Goal: Information Seeking & Learning: Learn about a topic

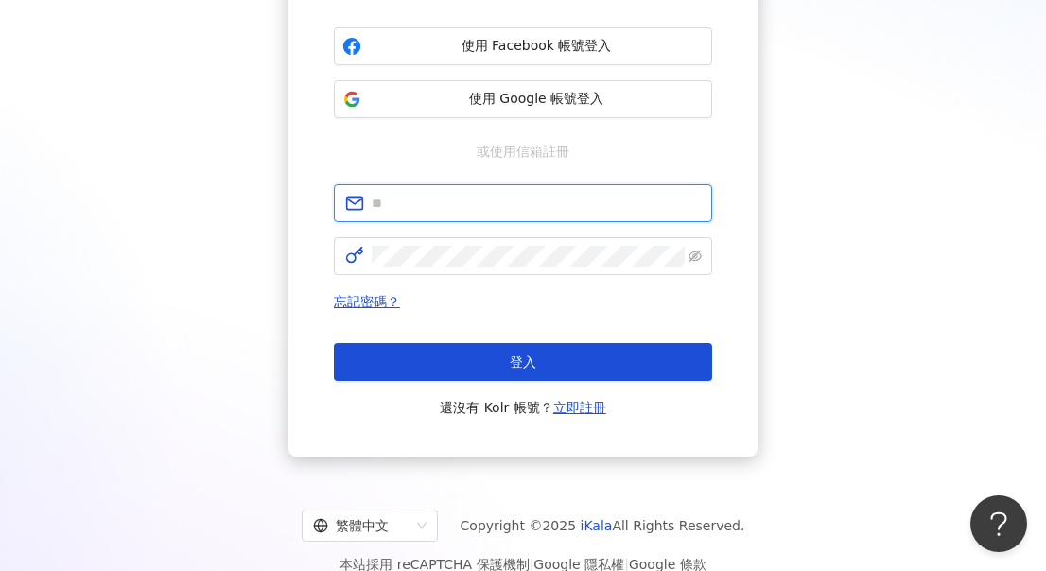
click at [424, 203] on input "text" at bounding box center [536, 203] width 329 height 21
paste input "**********"
type input "**********"
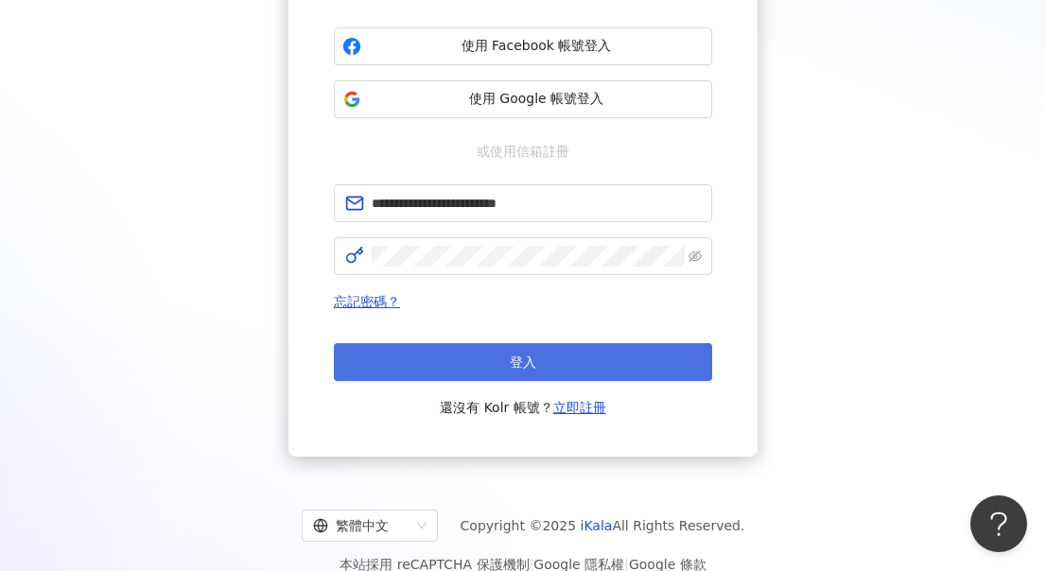
click at [505, 362] on button "登入" at bounding box center [523, 362] width 378 height 38
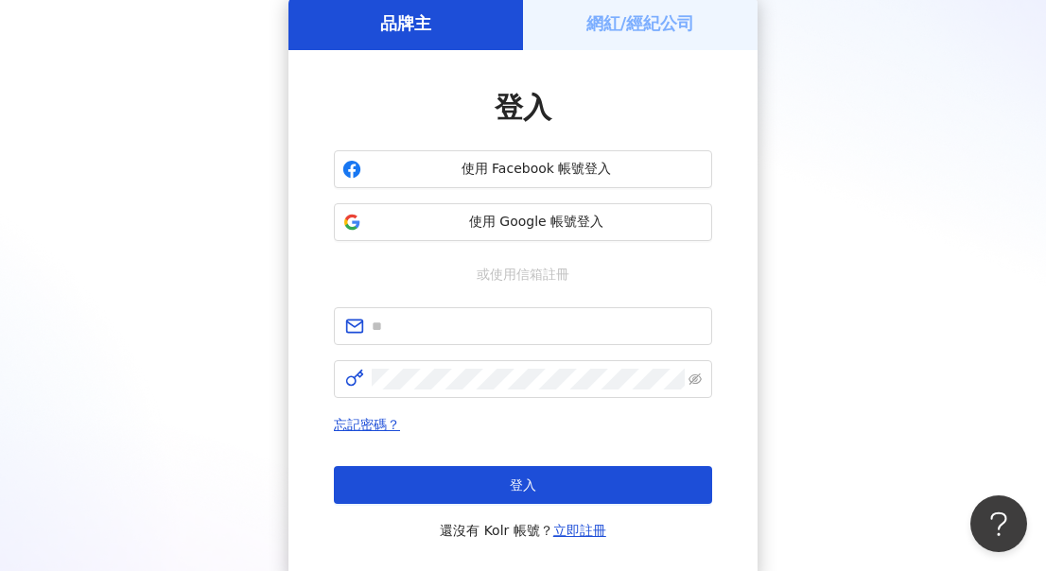
scroll to position [210, 0]
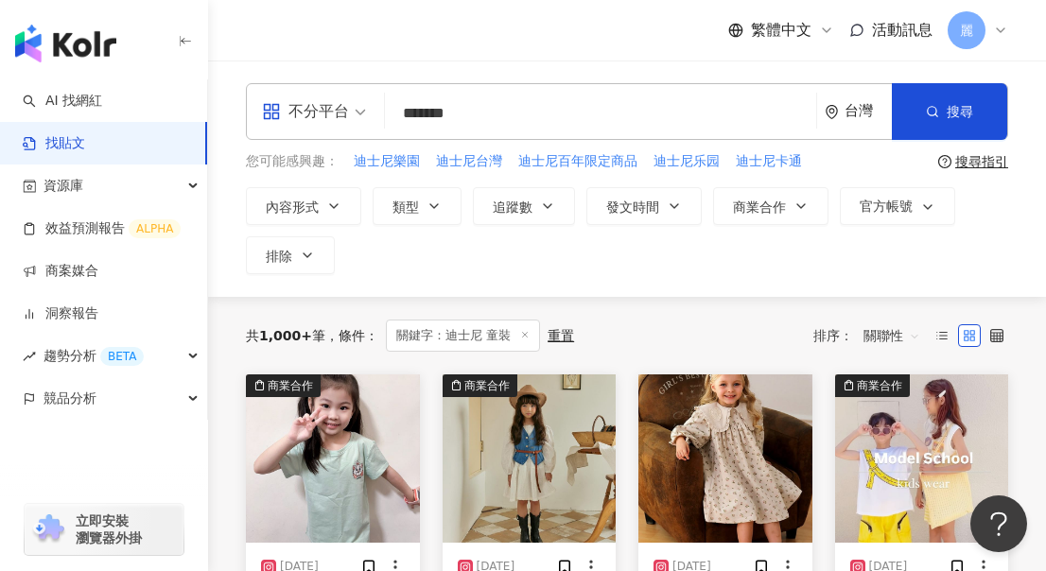
drag, startPoint x: 506, startPoint y: 112, endPoint x: 395, endPoint y: 109, distance: 110.6
click at [395, 109] on input "*******" at bounding box center [600, 113] width 416 height 41
type input "*"
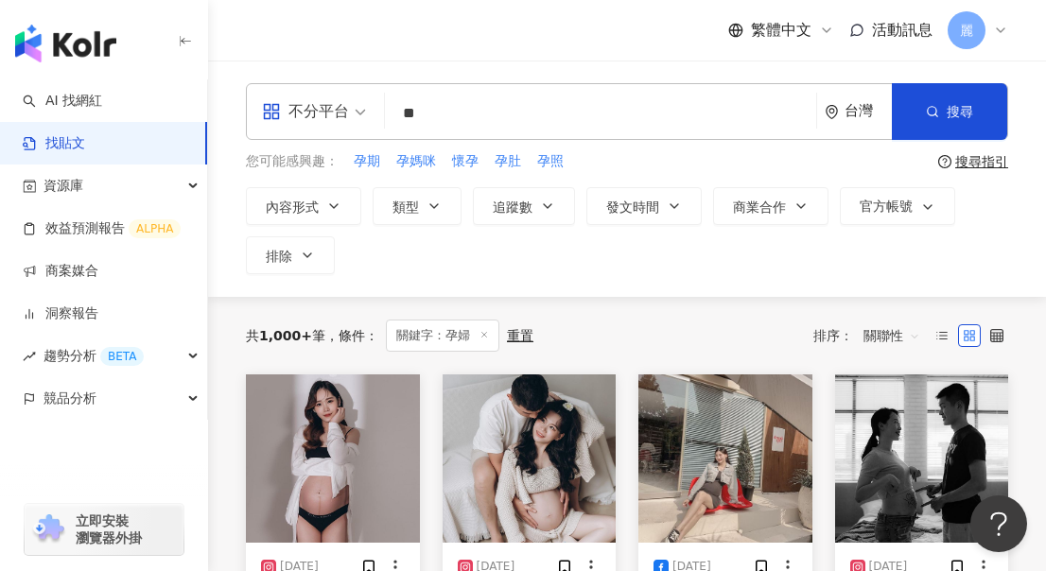
click at [461, 115] on input "**" at bounding box center [600, 113] width 416 height 41
type input "*"
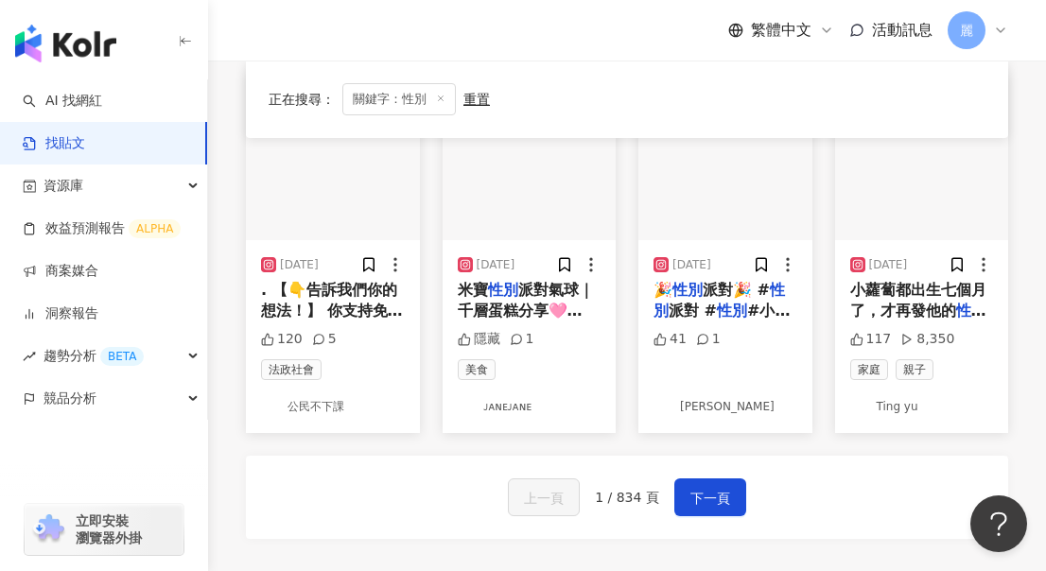
scroll to position [1229, 0]
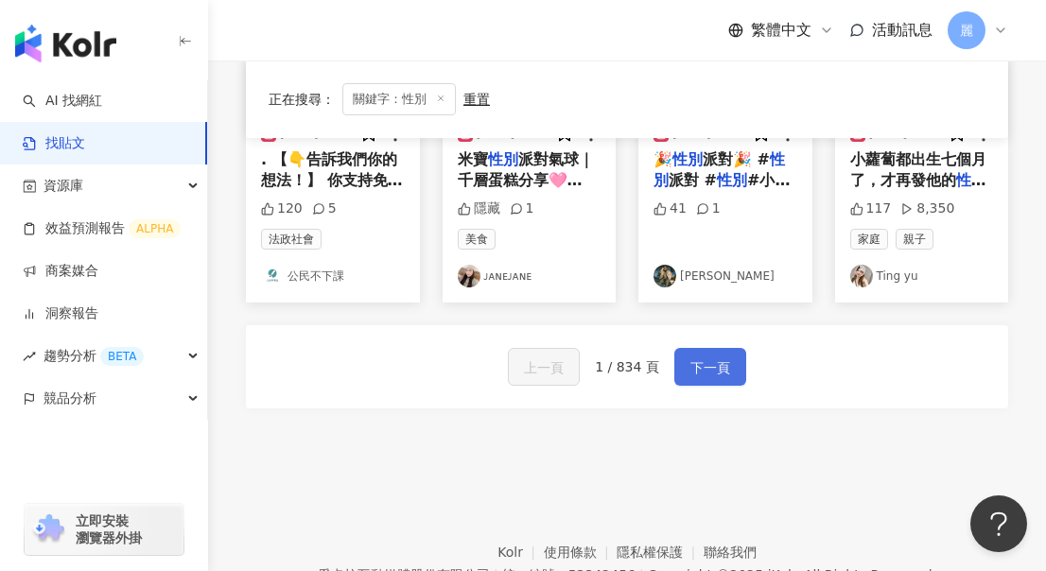
click at [720, 356] on span "下一頁" at bounding box center [710, 367] width 40 height 23
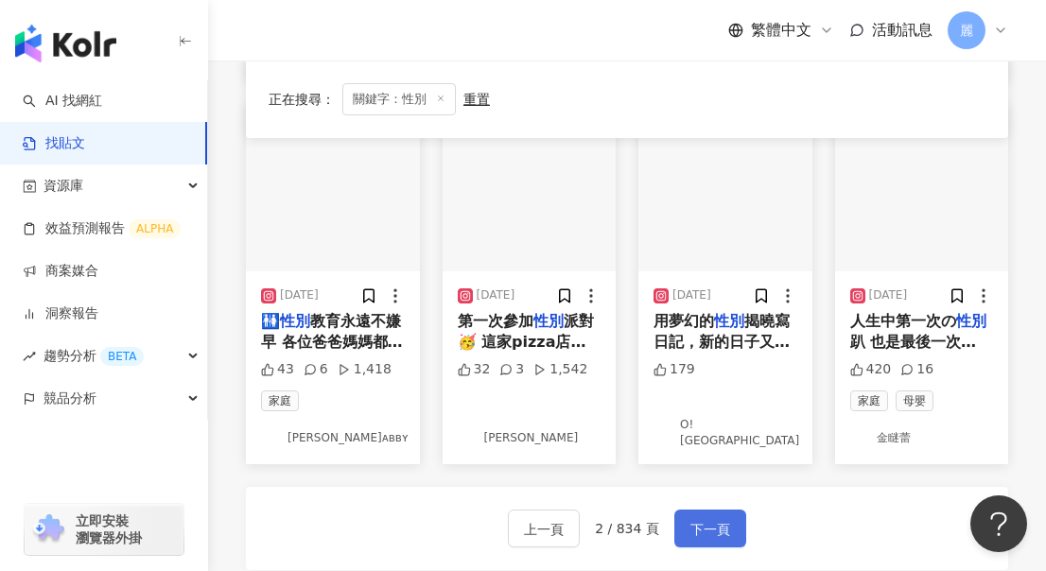
scroll to position [1257, 0]
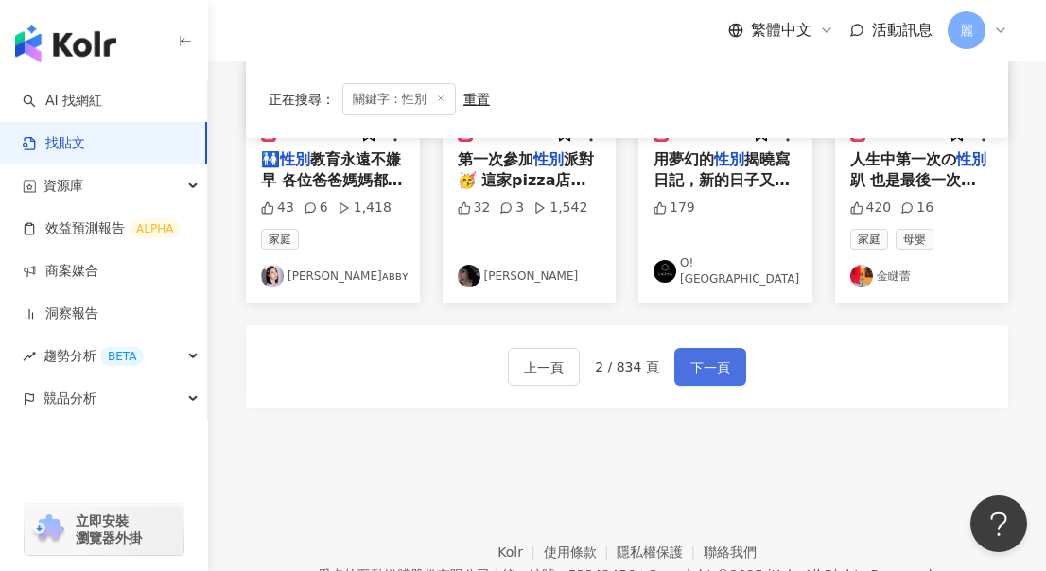
click at [723, 356] on span "下一頁" at bounding box center [710, 367] width 40 height 23
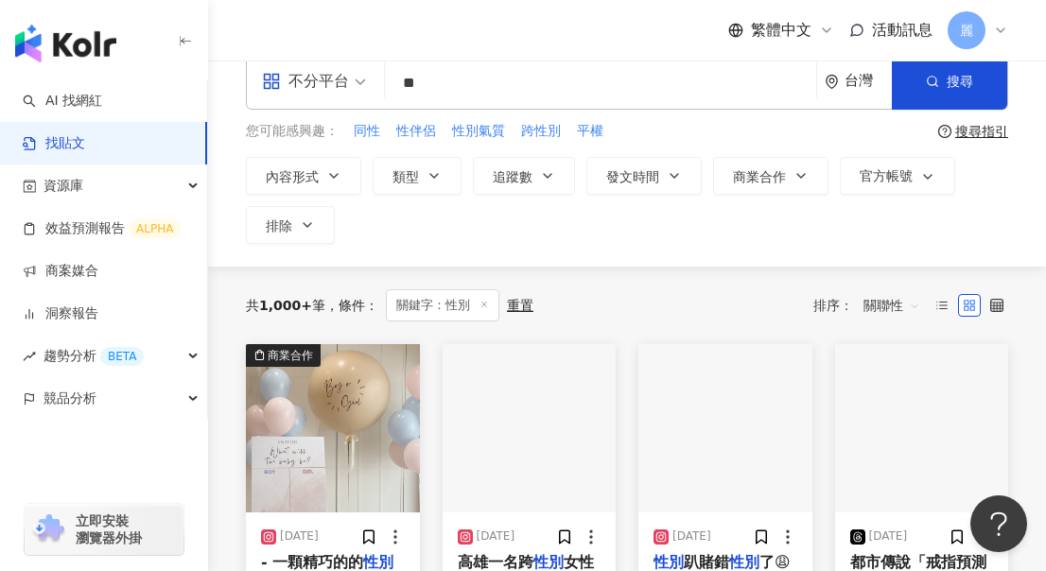
scroll to position [0, 0]
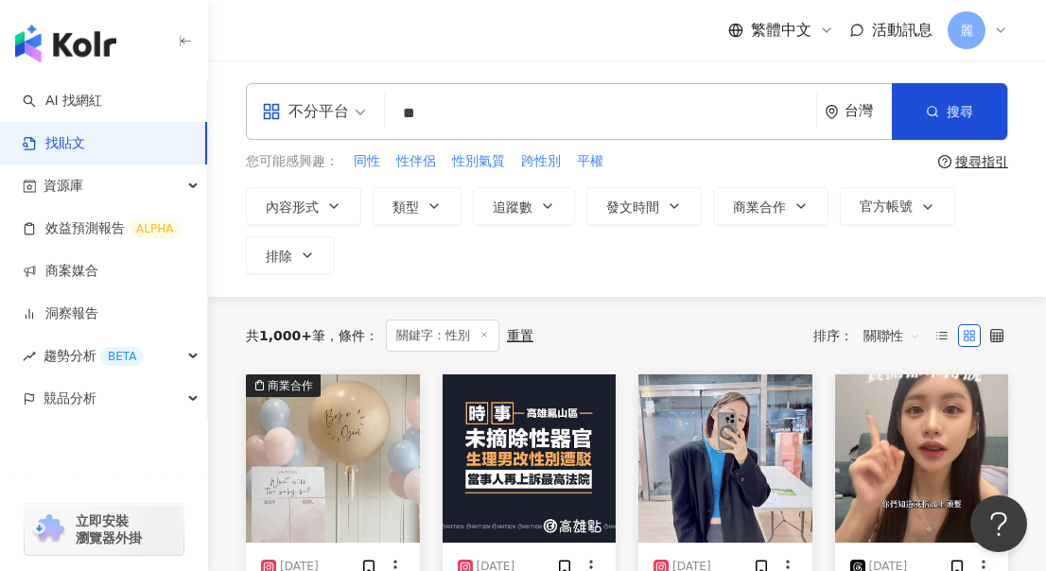
drag, startPoint x: 455, startPoint y: 114, endPoint x: 374, endPoint y: 115, distance: 80.4
click at [374, 115] on div "不分平台 性別 ** 台灣 搜尋" at bounding box center [627, 111] width 762 height 57
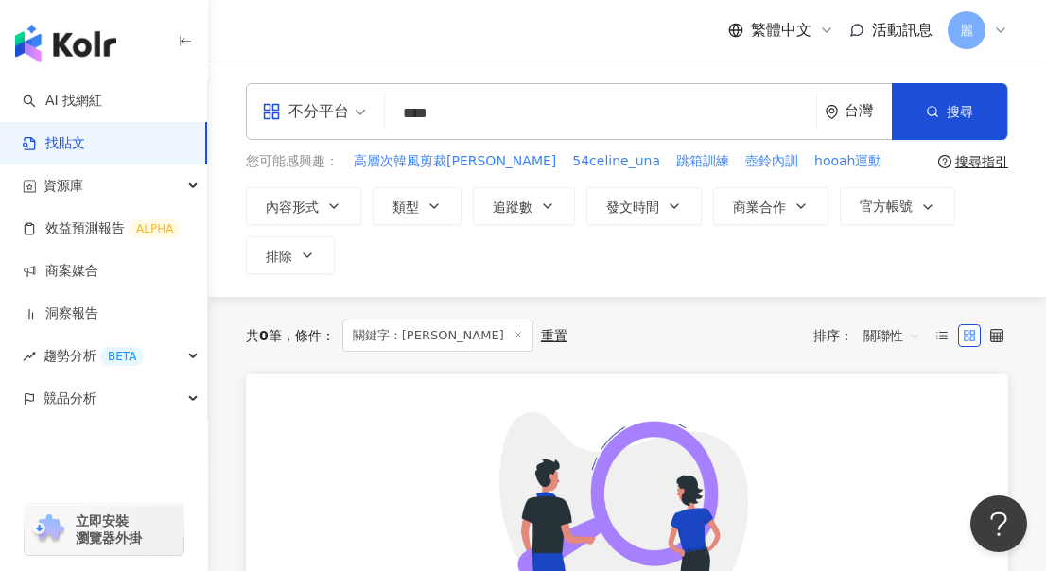
click at [437, 112] on input "****" at bounding box center [600, 113] width 416 height 41
click at [481, 111] on input "****" at bounding box center [600, 113] width 416 height 41
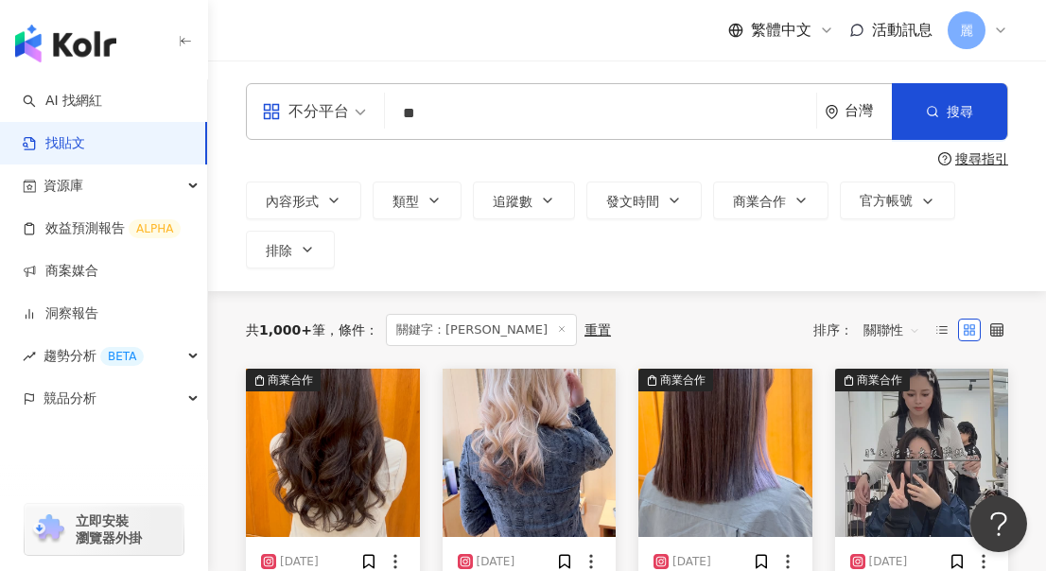
drag, startPoint x: 432, startPoint y: 111, endPoint x: 391, endPoint y: 116, distance: 41.0
click at [392, 116] on input "**" at bounding box center [600, 113] width 416 height 41
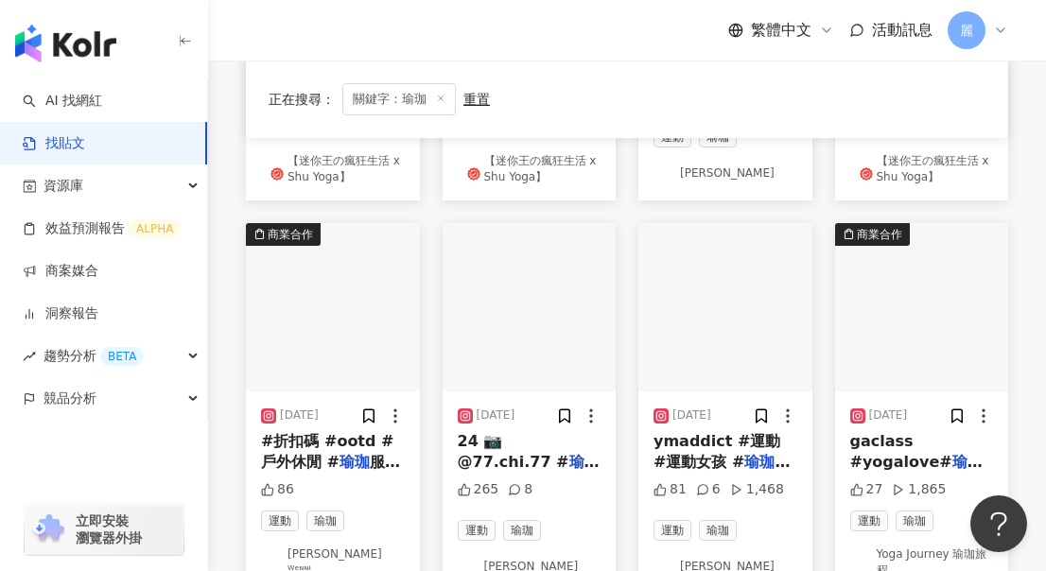
scroll to position [1040, 0]
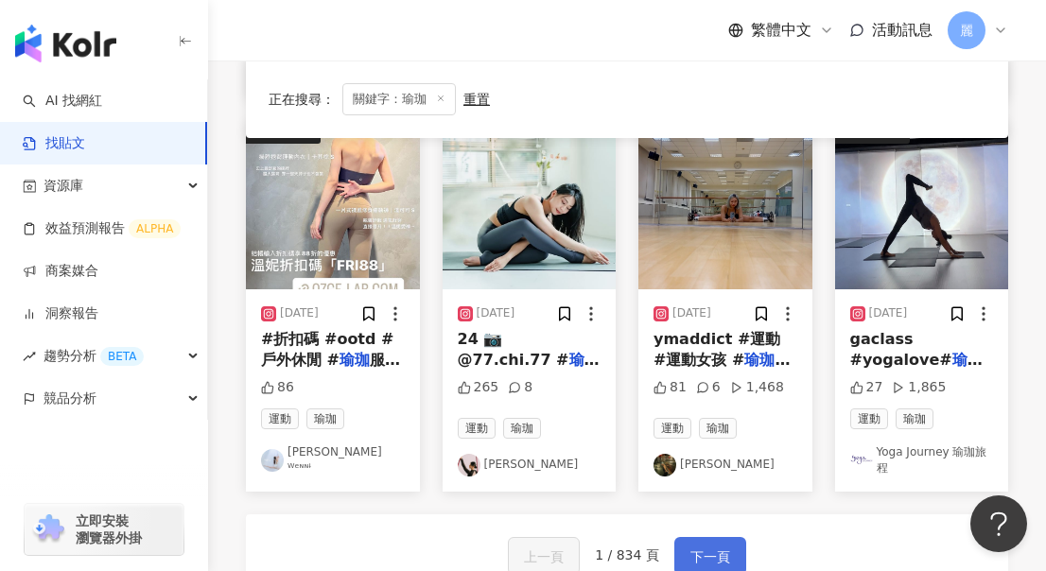
click at [695, 556] on span "下一頁" at bounding box center [710, 556] width 40 height 23
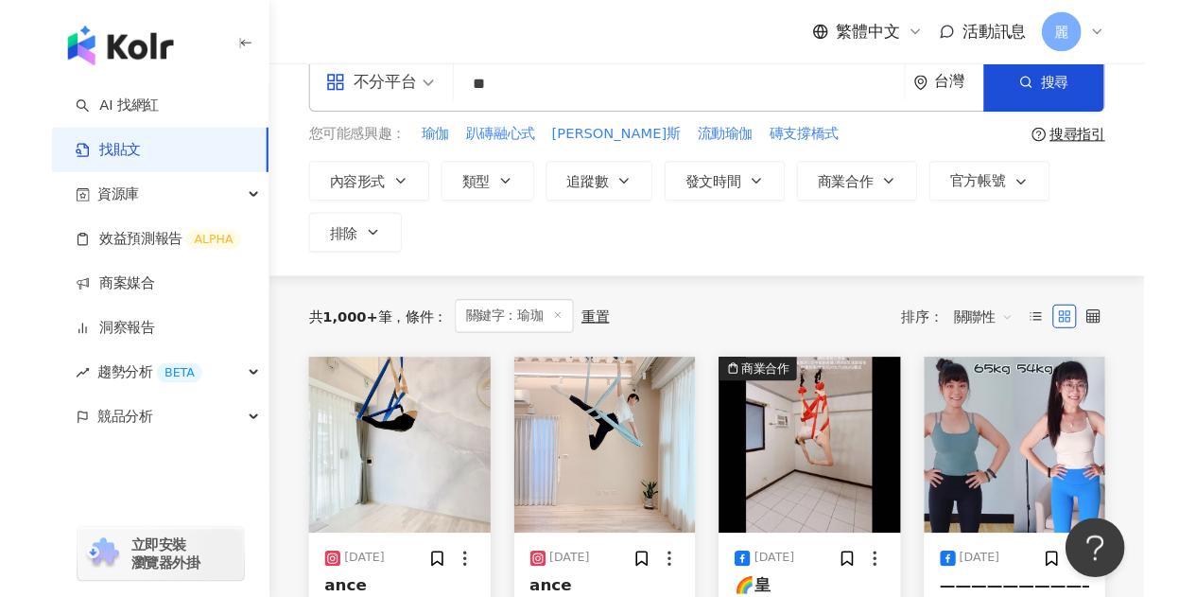
scroll to position [0, 0]
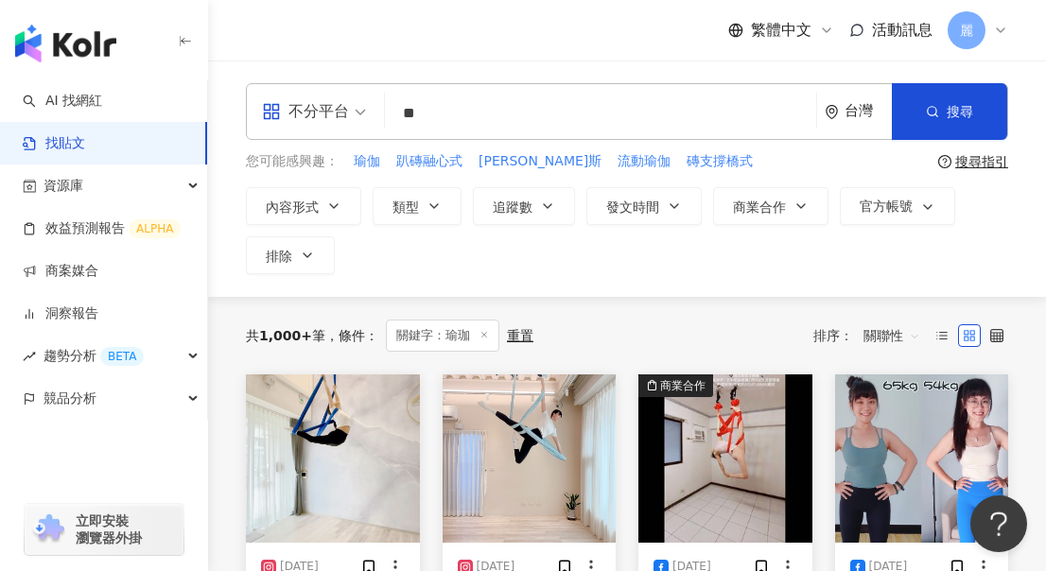
click at [452, 117] on input "**" at bounding box center [600, 113] width 416 height 41
type input "*"
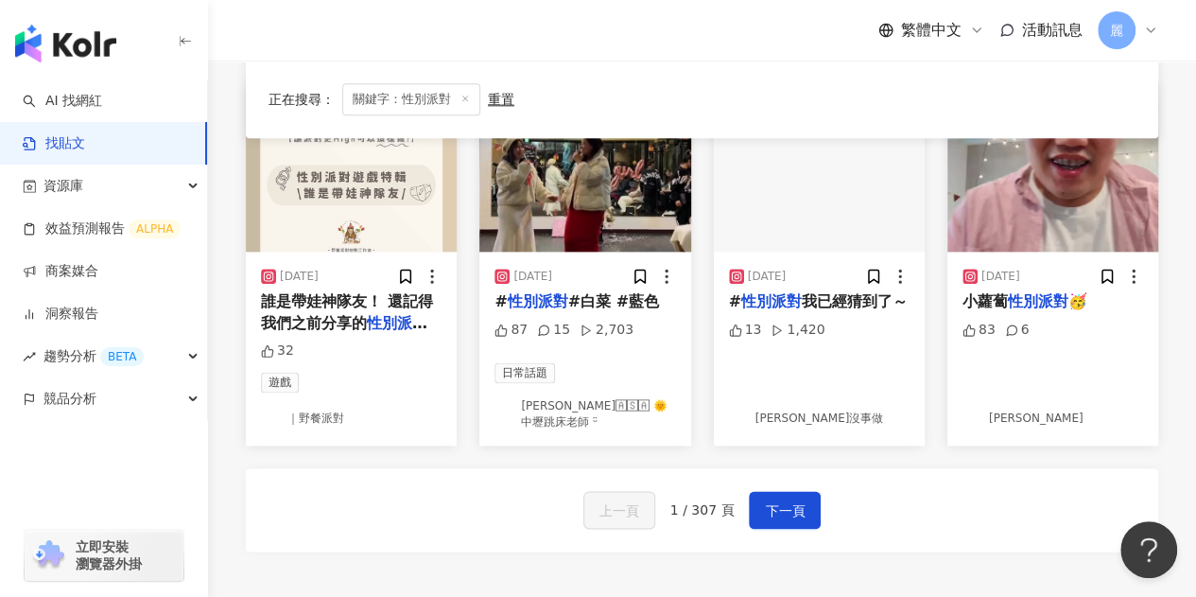
scroll to position [1040, 0]
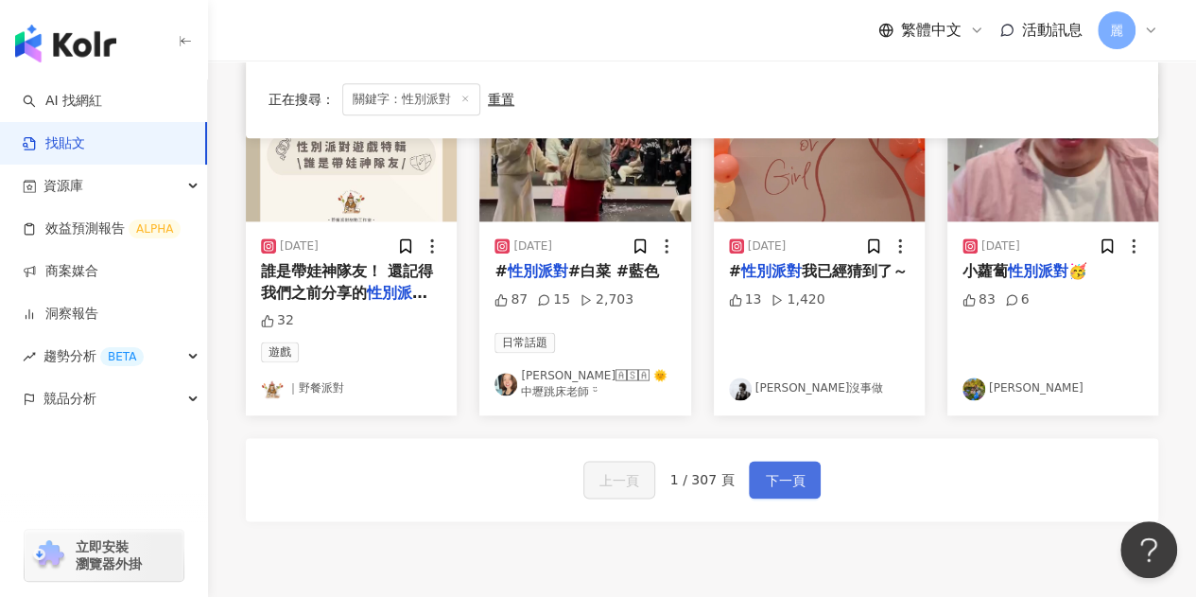
click at [786, 479] on span "下一頁" at bounding box center [785, 480] width 40 height 23
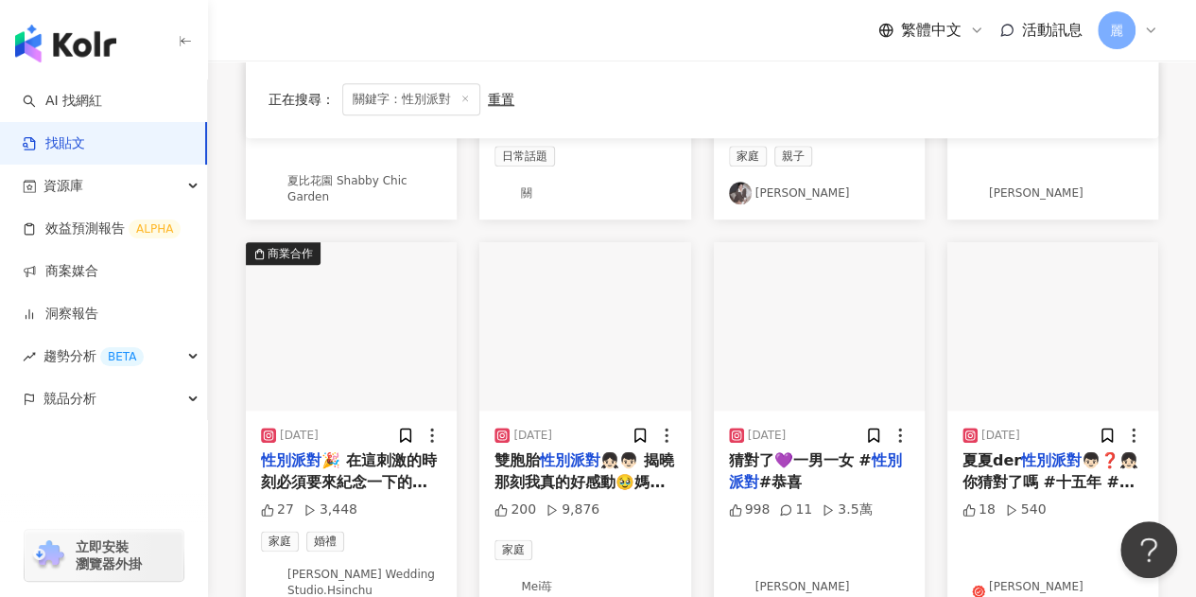
scroll to position [1227, 0]
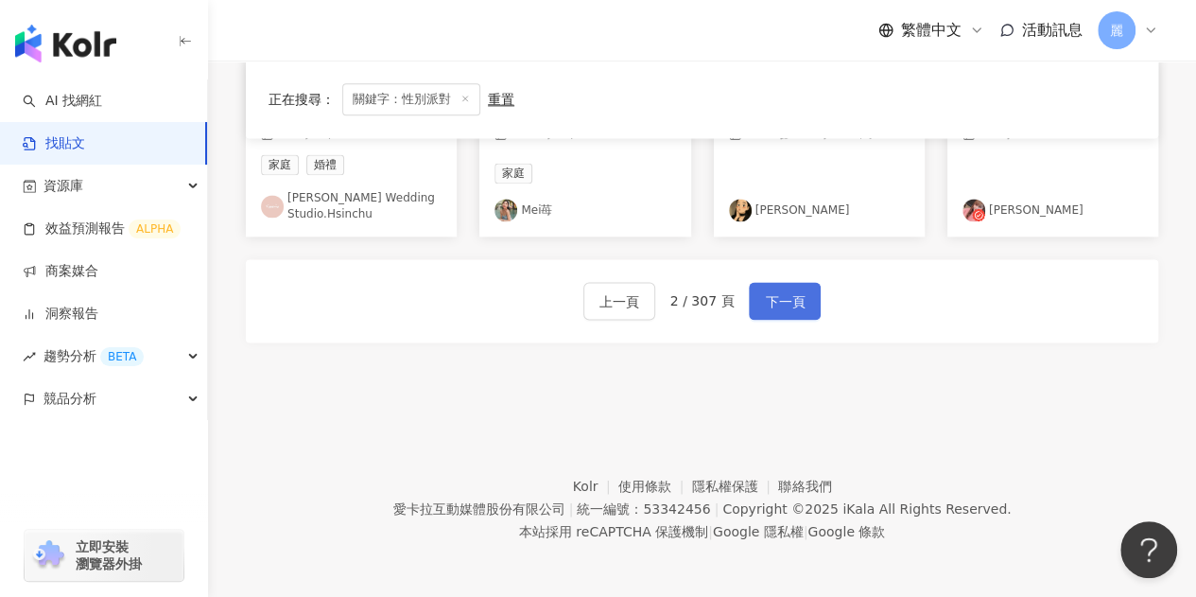
click at [787, 311] on button "下一頁" at bounding box center [785, 301] width 72 height 38
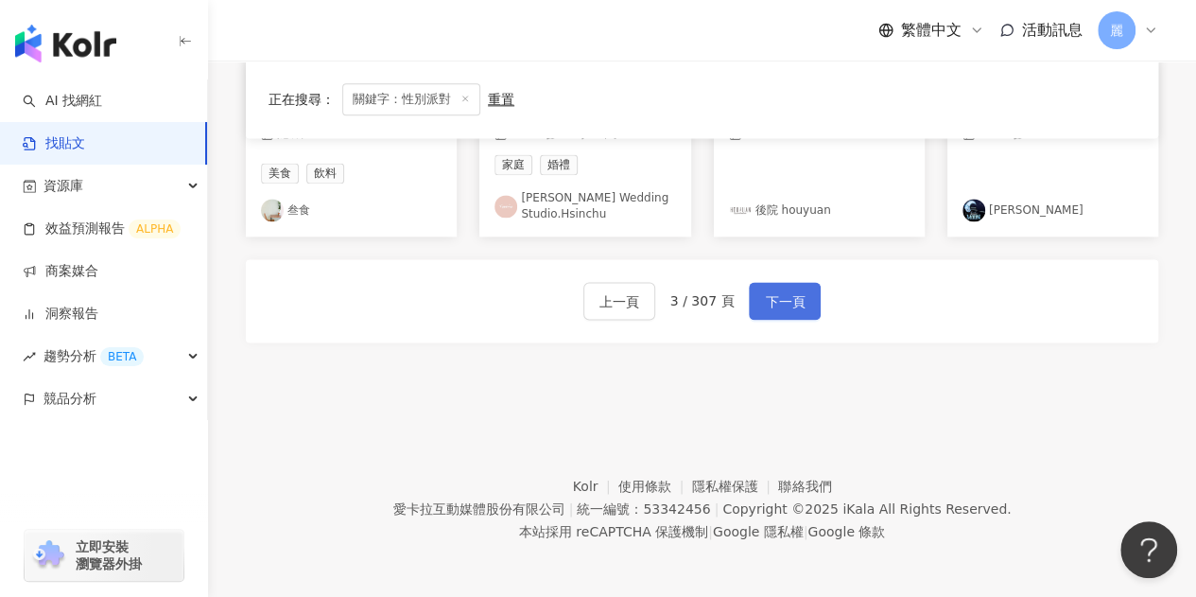
click at [790, 310] on button "下一頁" at bounding box center [785, 301] width 72 height 38
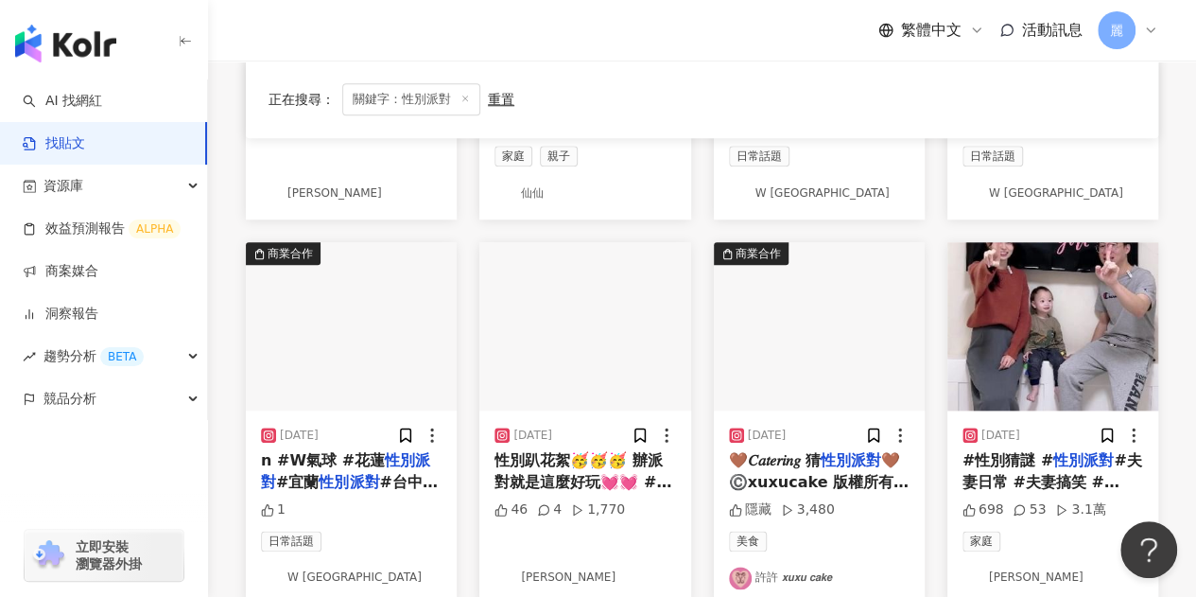
scroll to position [1134, 0]
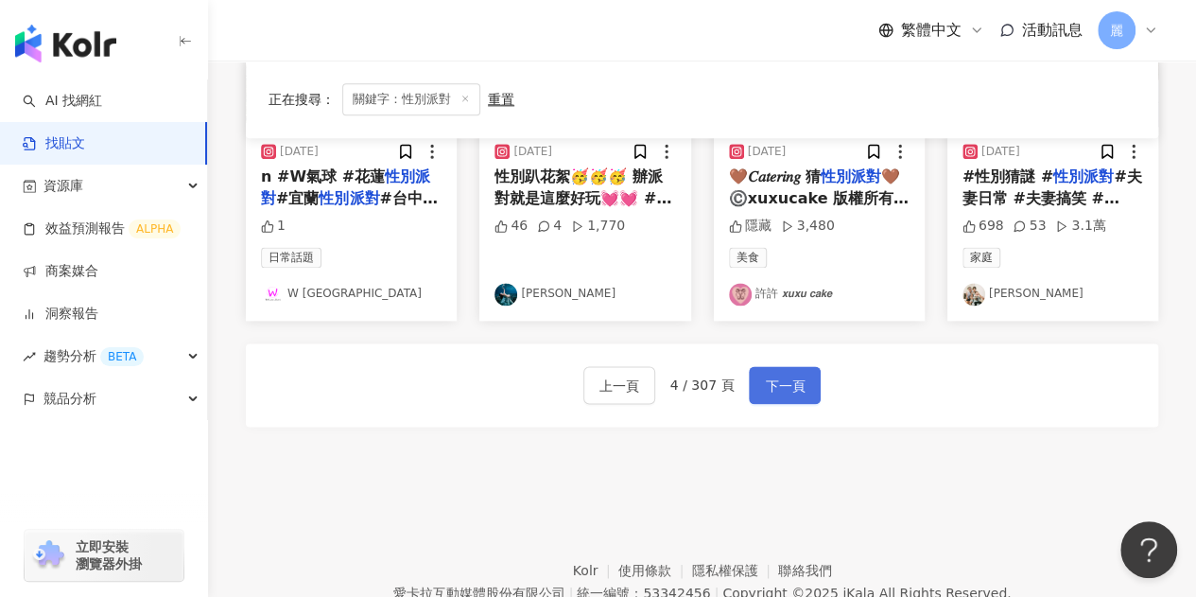
click at [786, 389] on span "下一頁" at bounding box center [785, 385] width 40 height 23
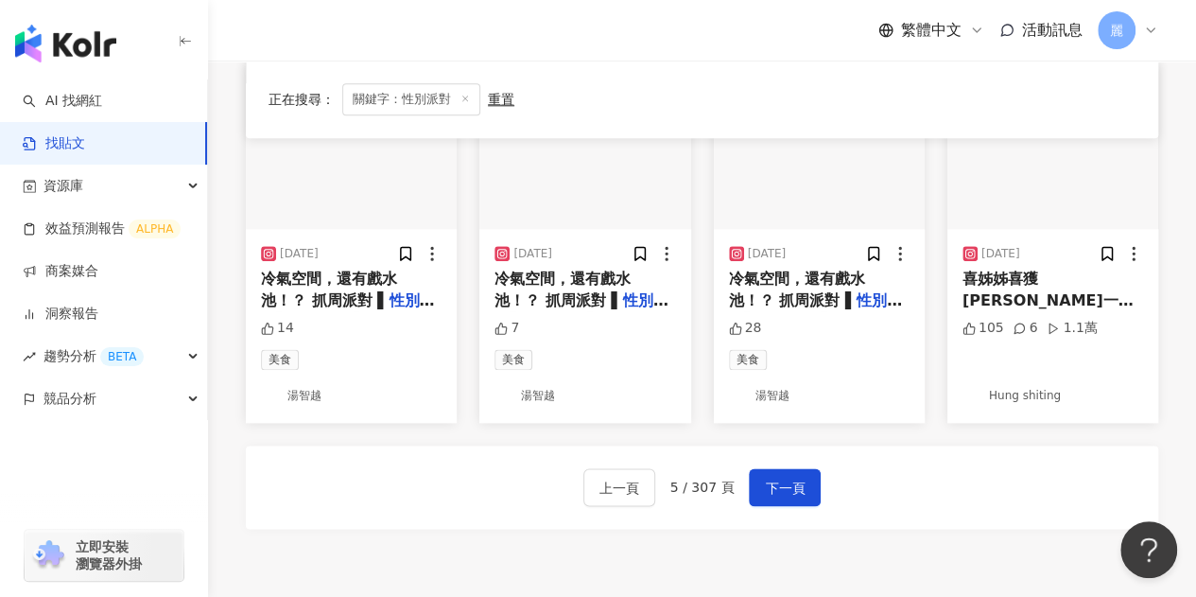
scroll to position [1218, 0]
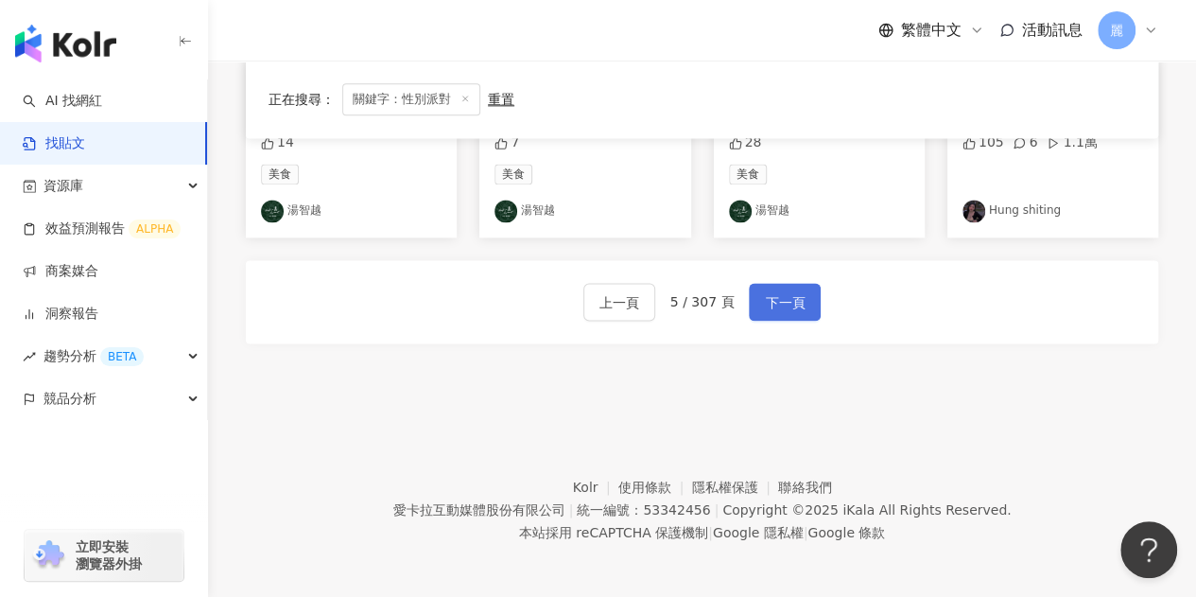
click at [809, 298] on button "下一頁" at bounding box center [785, 302] width 72 height 38
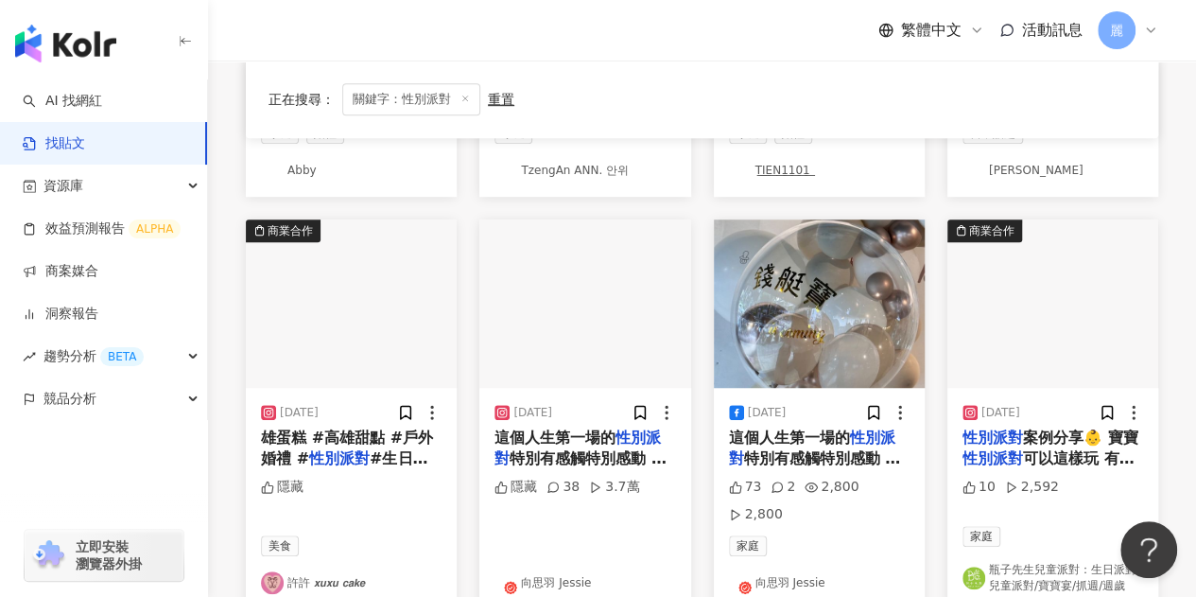
scroll to position [301, 0]
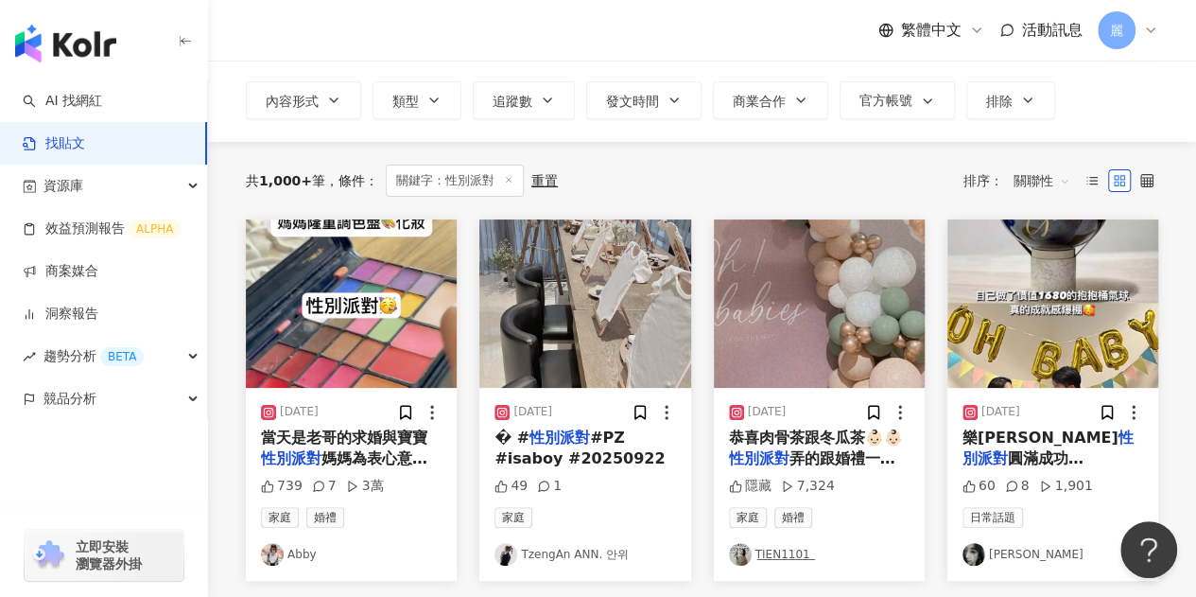
scroll to position [0, 0]
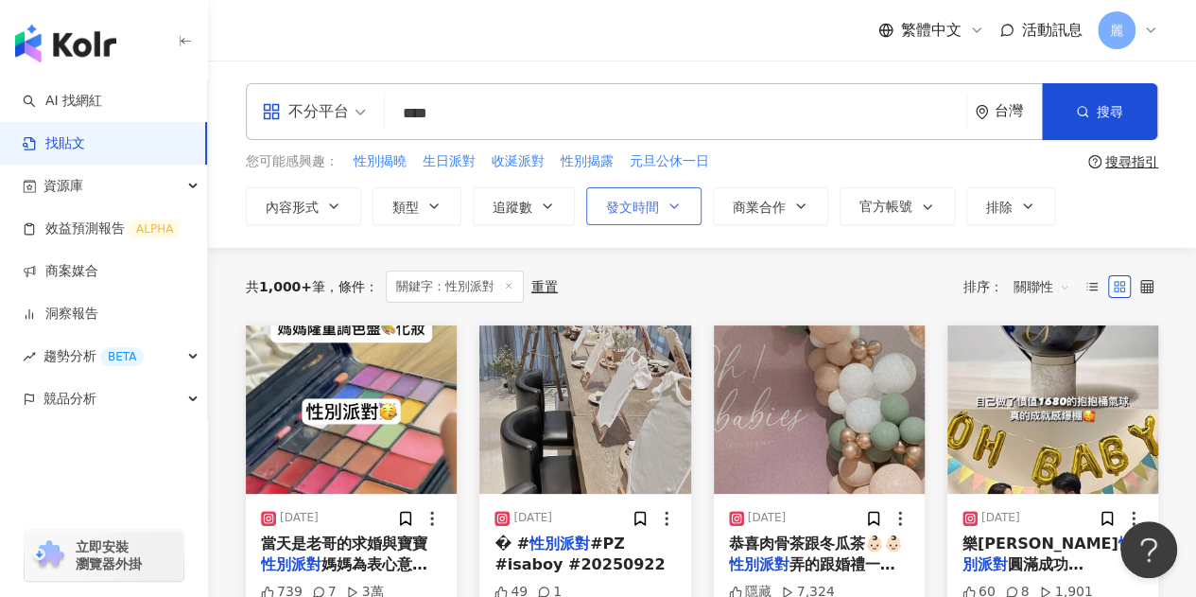
click at [668, 209] on icon "button" at bounding box center [673, 206] width 15 height 15
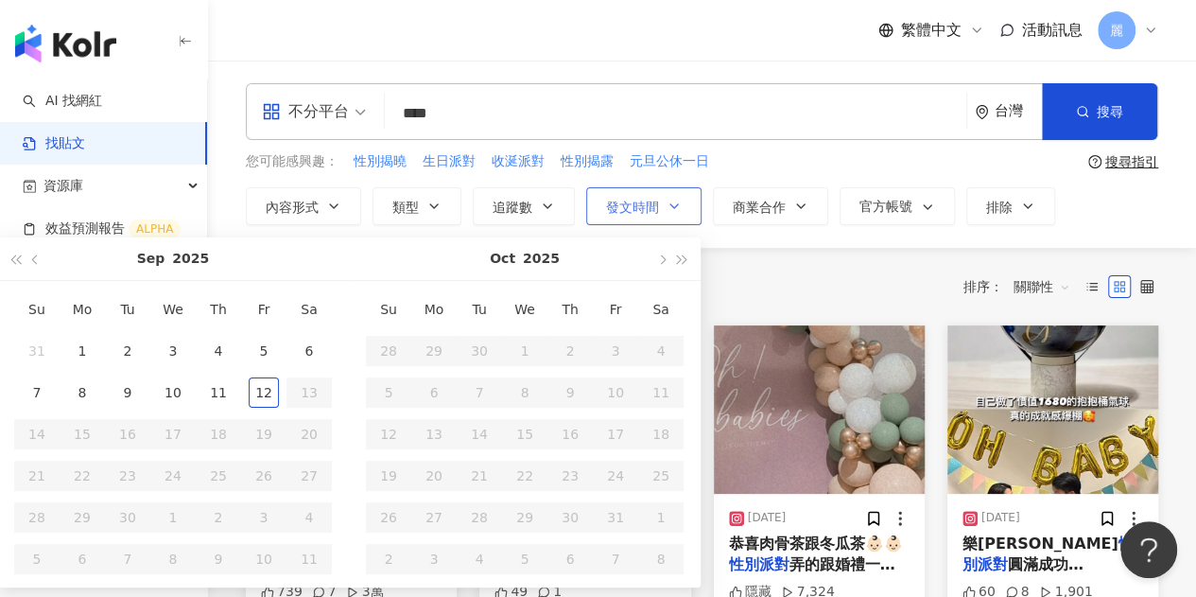
click at [668, 209] on icon "button" at bounding box center [673, 206] width 15 height 15
drag, startPoint x: 1172, startPoint y: 271, endPoint x: 1184, endPoint y: 229, distance: 44.0
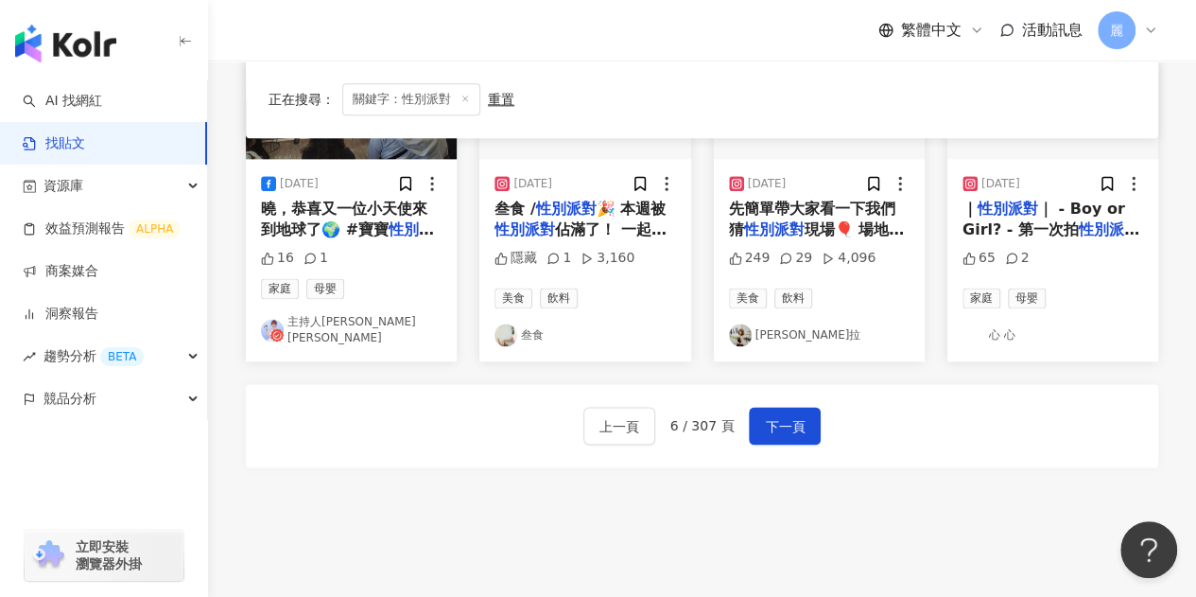
scroll to position [1142, 0]
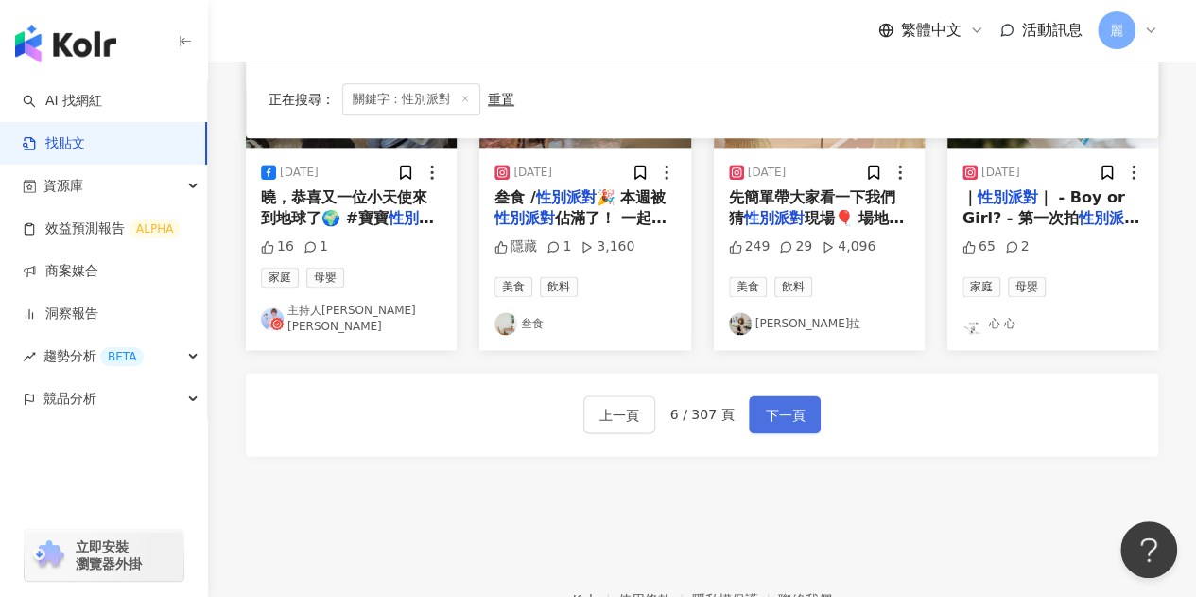
click at [788, 406] on span "下一頁" at bounding box center [785, 415] width 40 height 23
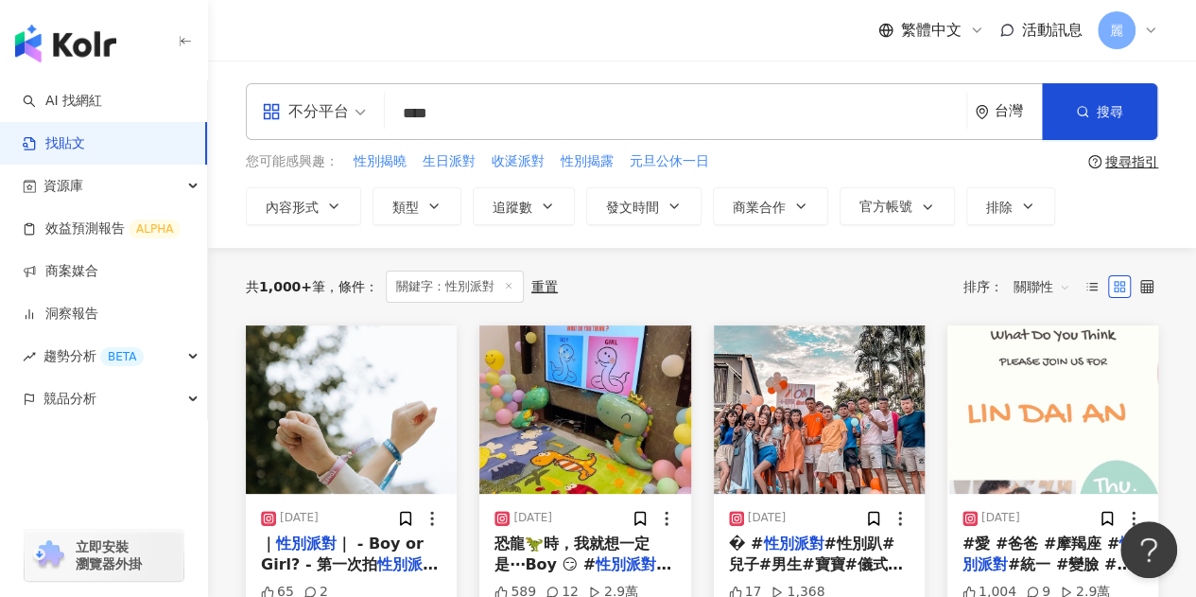
scroll to position [1218, 0]
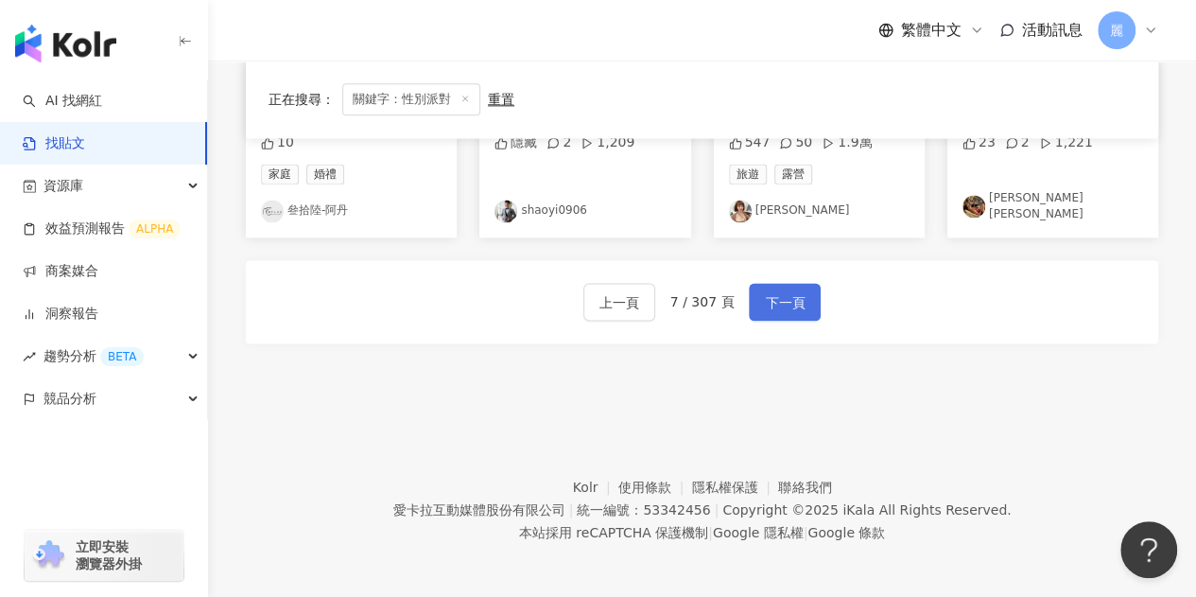
click at [804, 298] on button "下一頁" at bounding box center [785, 302] width 72 height 38
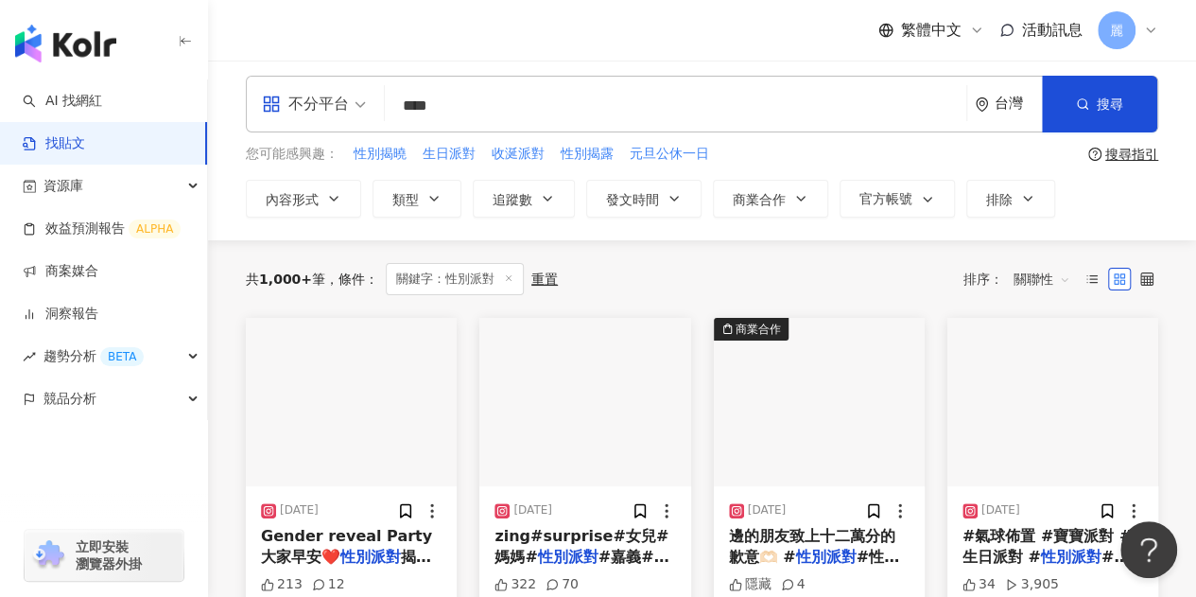
scroll to position [0, 0]
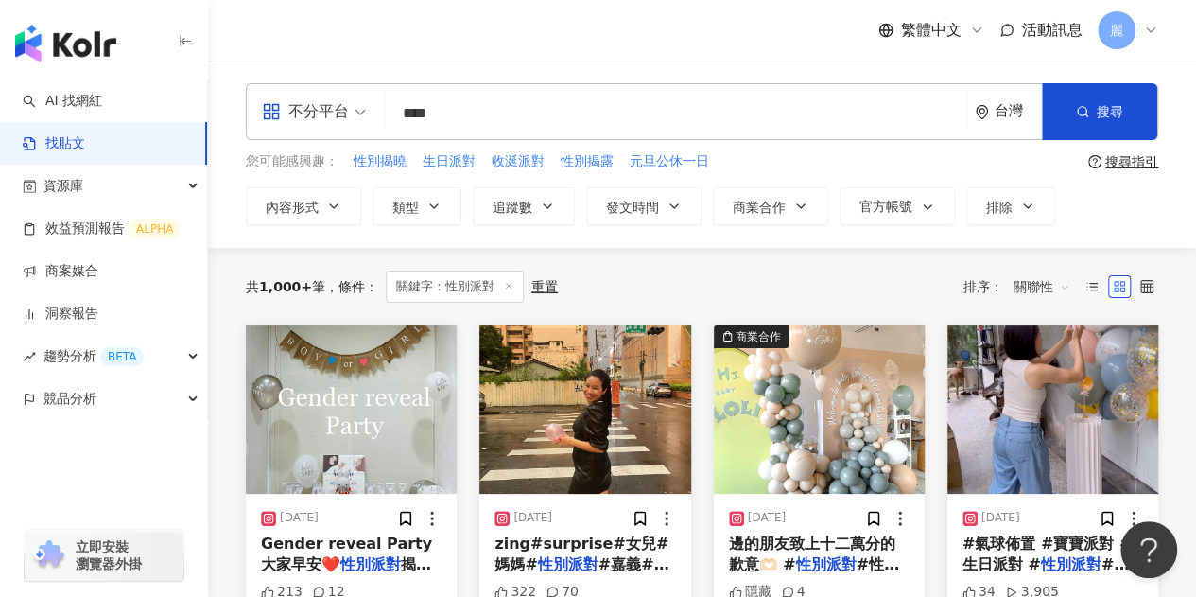
drag, startPoint x: 464, startPoint y: 105, endPoint x: 394, endPoint y: 113, distance: 70.5
click at [394, 113] on input "****" at bounding box center [675, 113] width 566 height 41
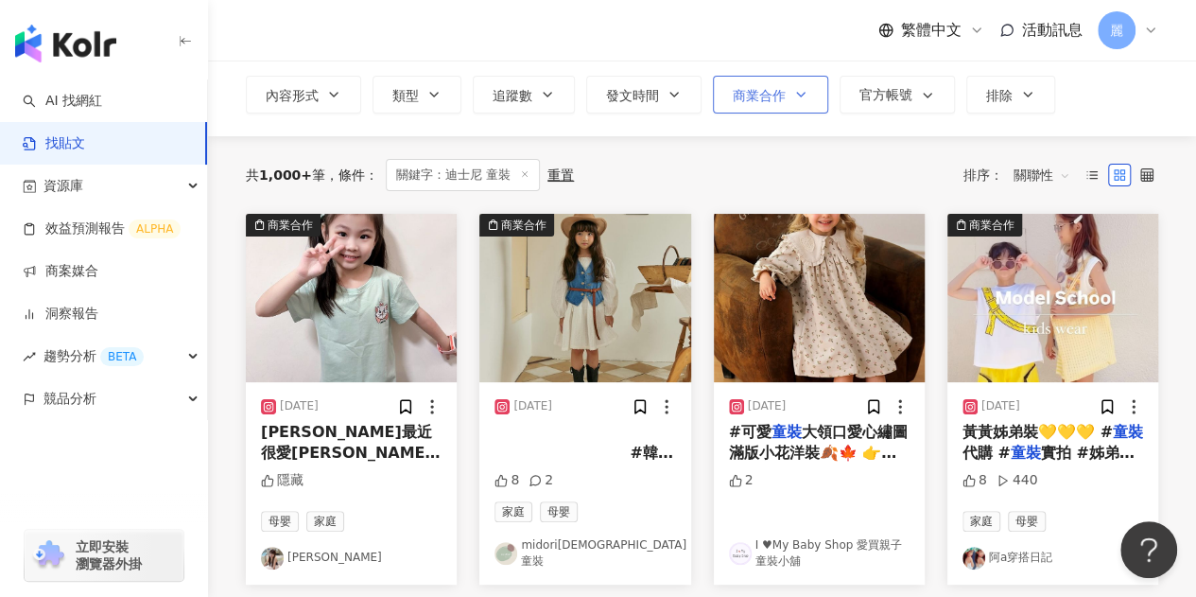
scroll to position [189, 0]
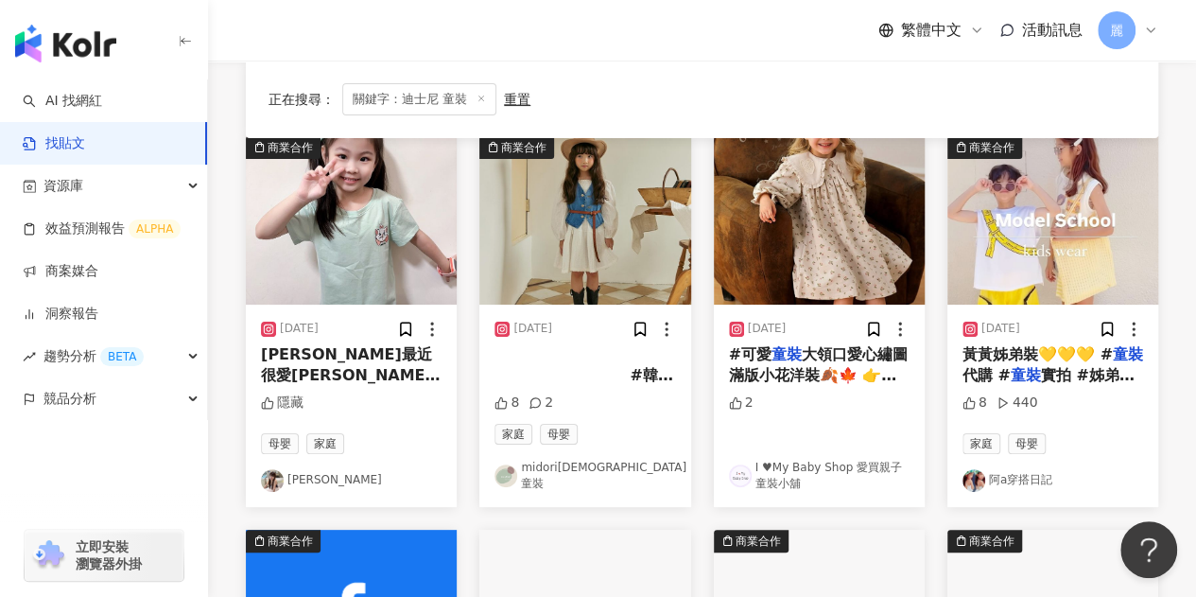
drag, startPoint x: 787, startPoint y: 239, endPoint x: 792, endPoint y: 206, distance: 33.6
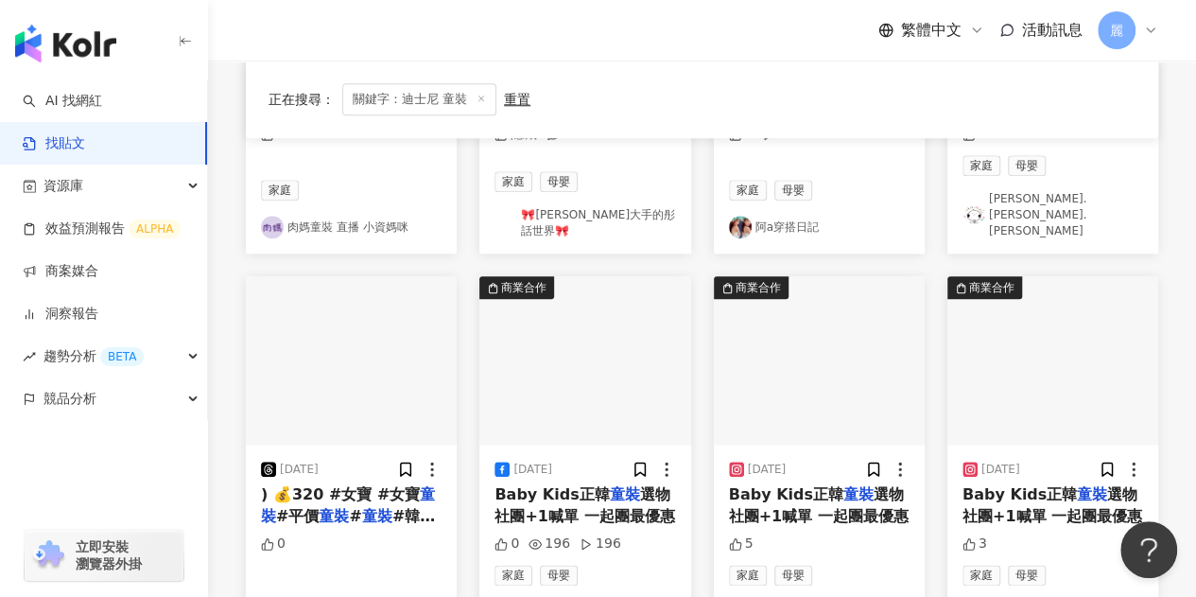
scroll to position [1040, 0]
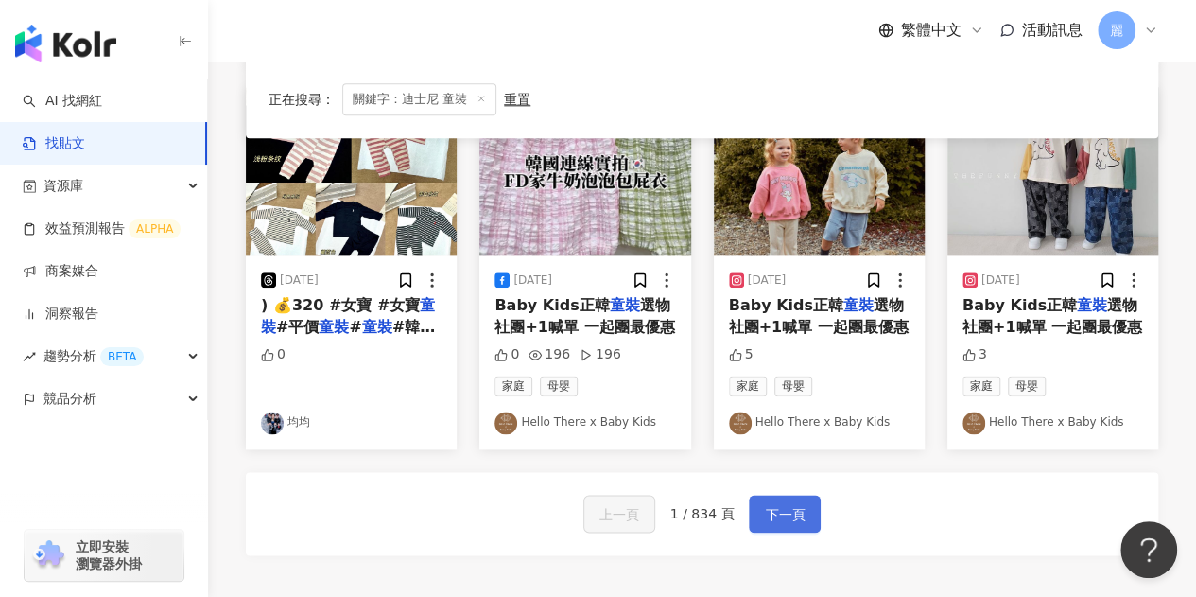
click at [775, 503] on span "下一頁" at bounding box center [785, 514] width 40 height 23
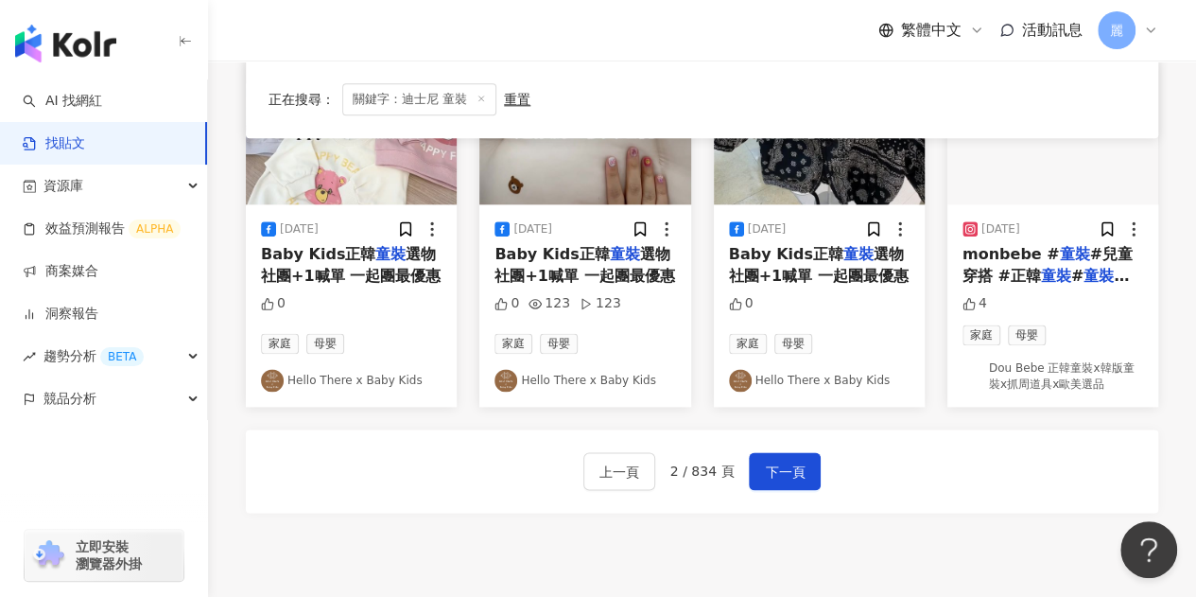
scroll to position [1049, 0]
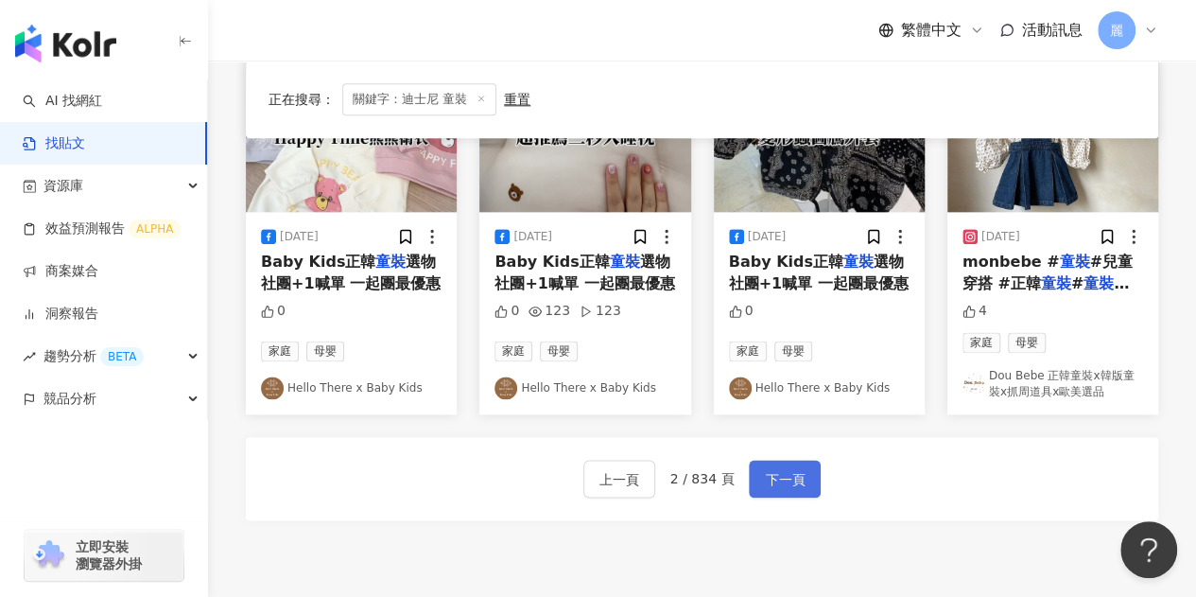
click at [782, 485] on span "下一頁" at bounding box center [785, 479] width 40 height 23
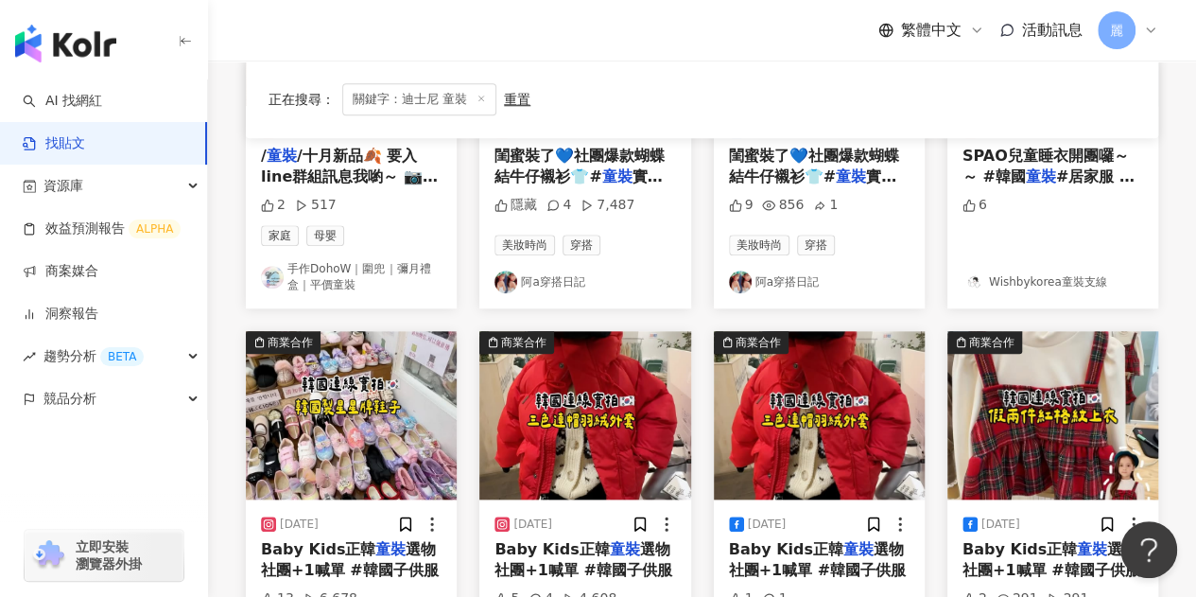
scroll to position [1040, 0]
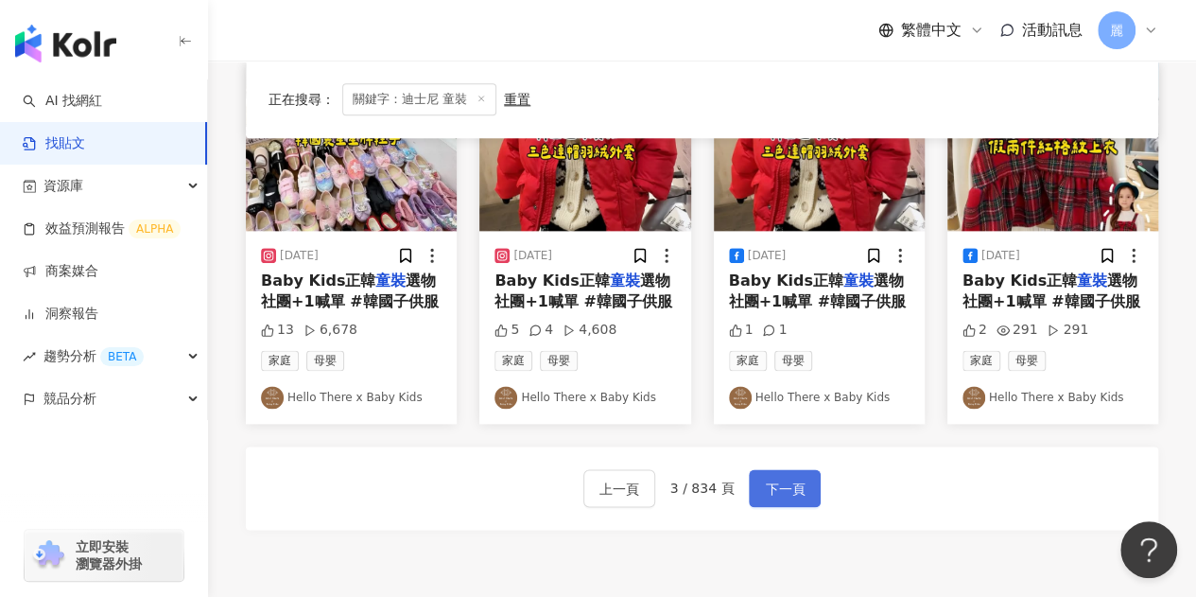
click at [785, 494] on span "下一頁" at bounding box center [785, 488] width 40 height 23
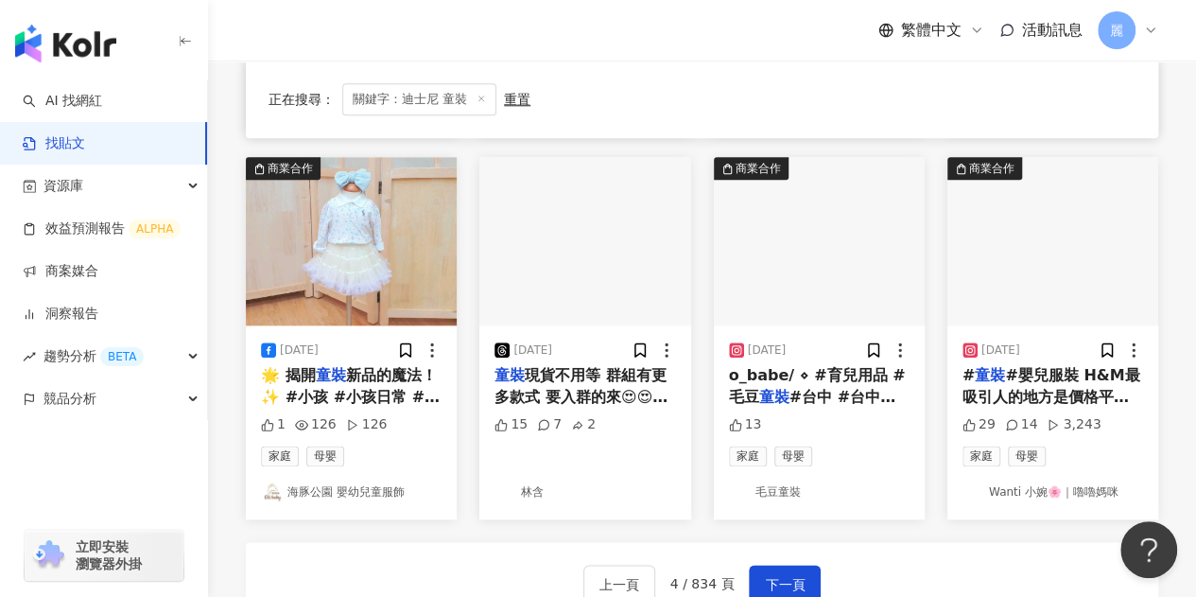
scroll to position [1030, 0]
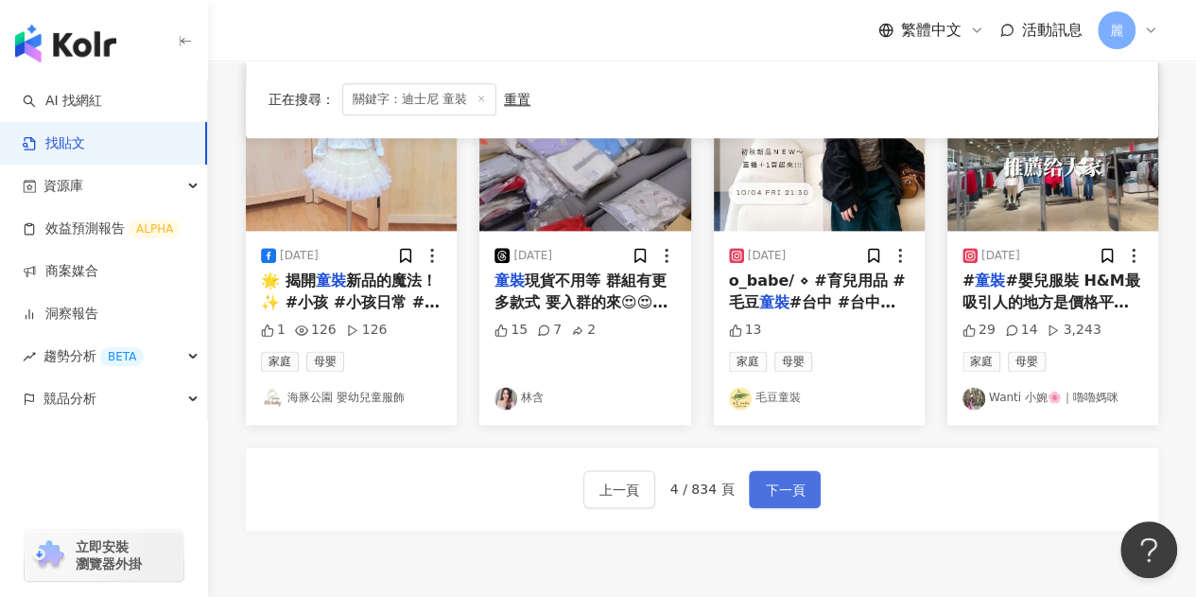
click at [785, 497] on button "下一頁" at bounding box center [785, 489] width 72 height 38
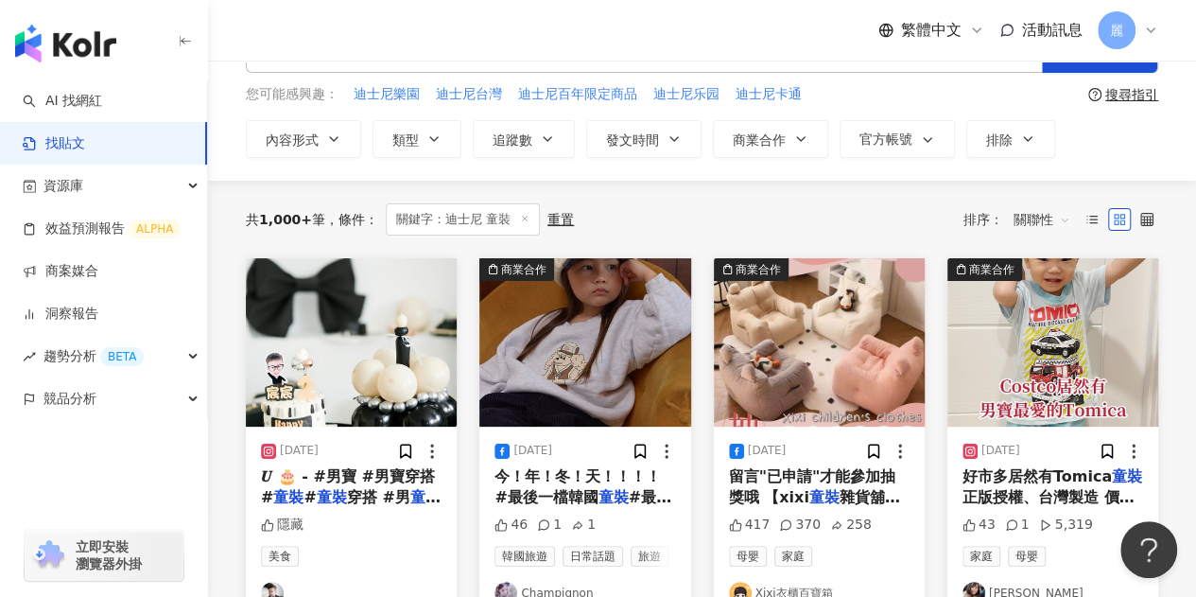
scroll to position [9, 0]
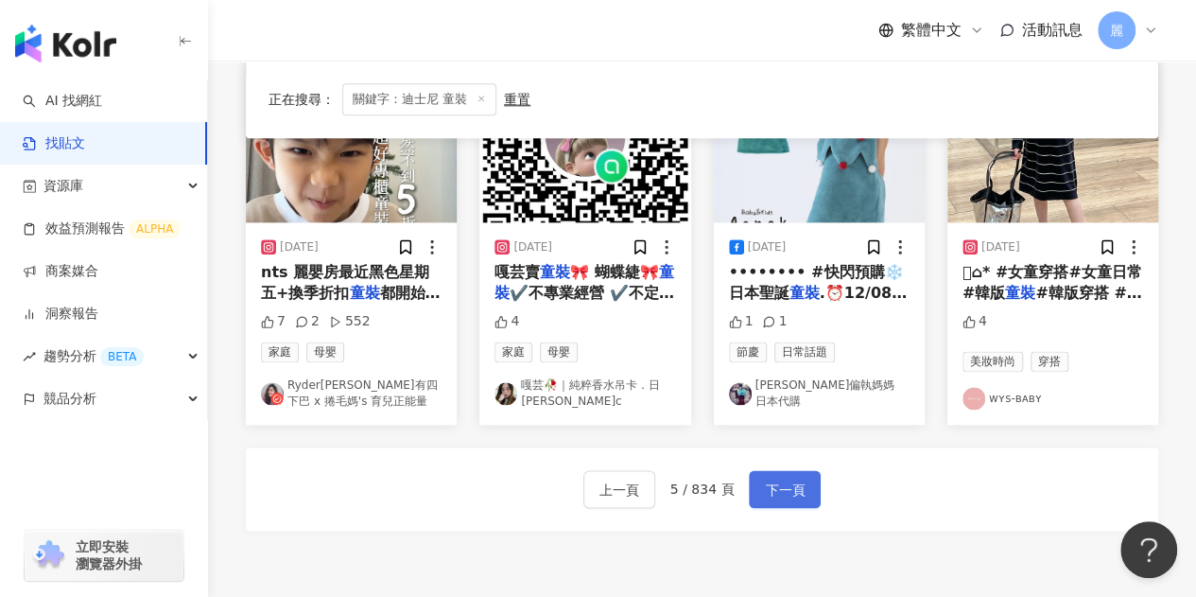
click at [765, 487] on span "下一頁" at bounding box center [785, 489] width 40 height 23
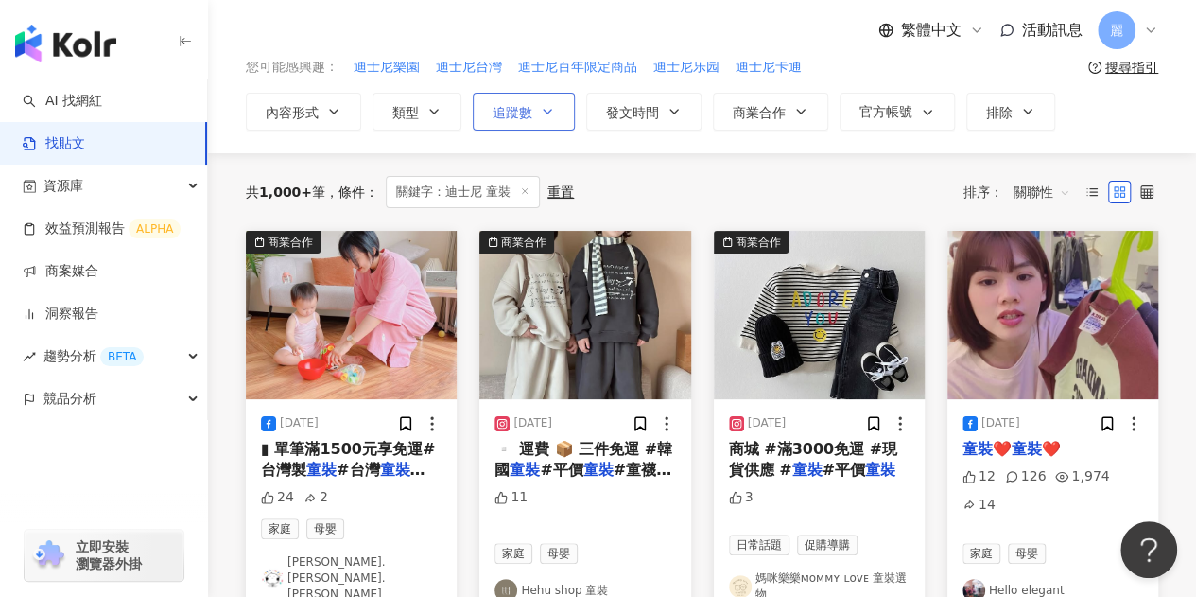
scroll to position [0, 0]
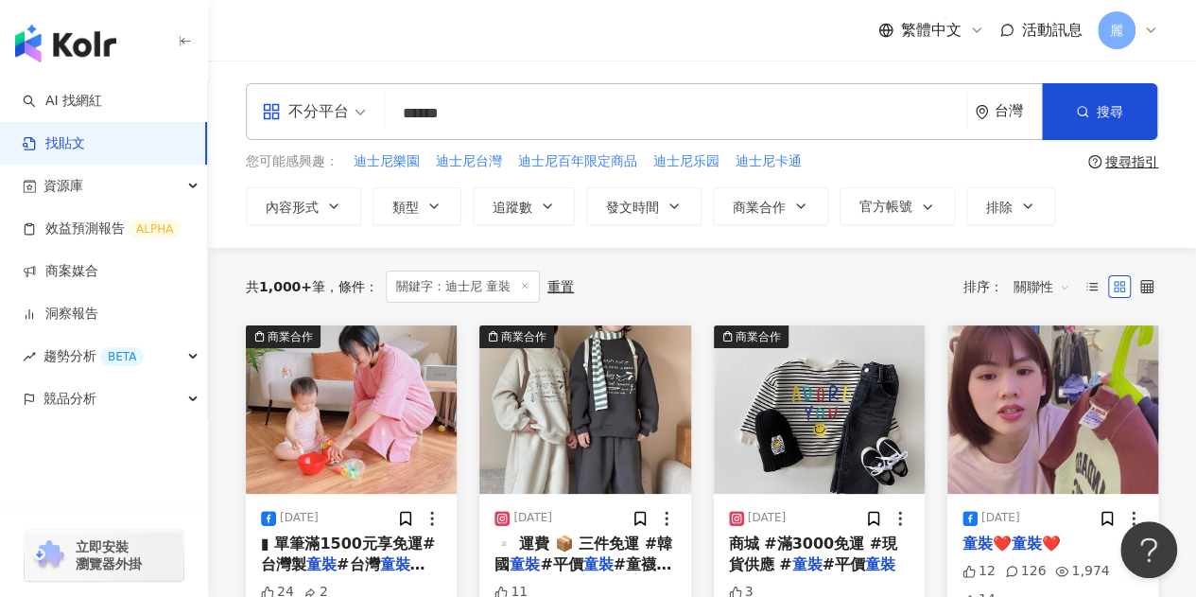
click at [458, 117] on input "******" at bounding box center [675, 113] width 566 height 41
type input "*********"
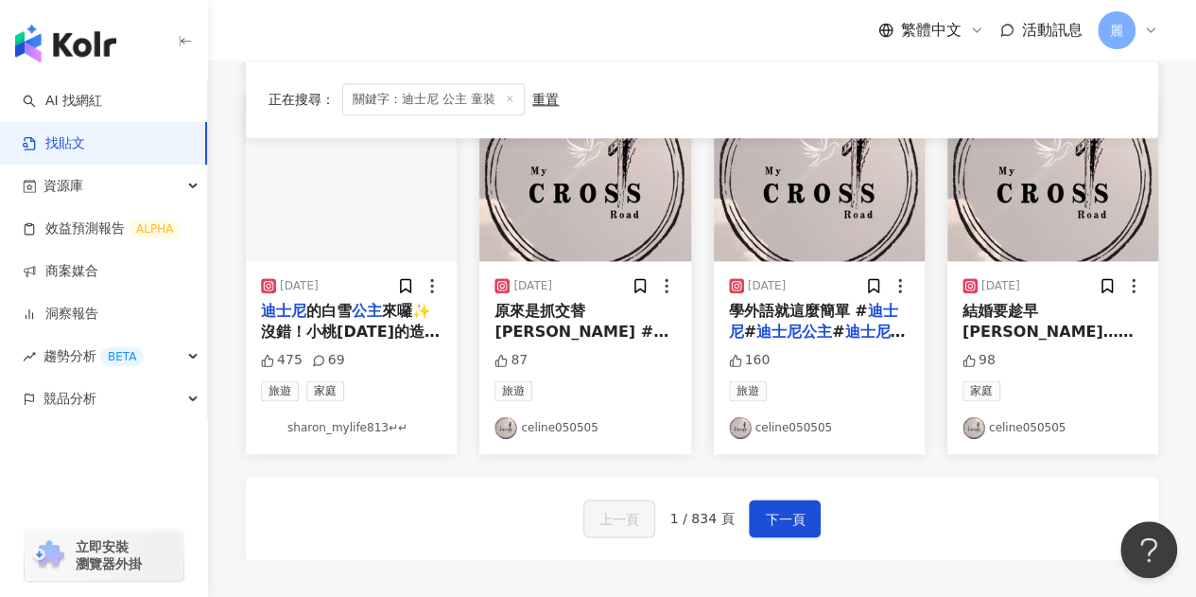
scroll to position [1040, 0]
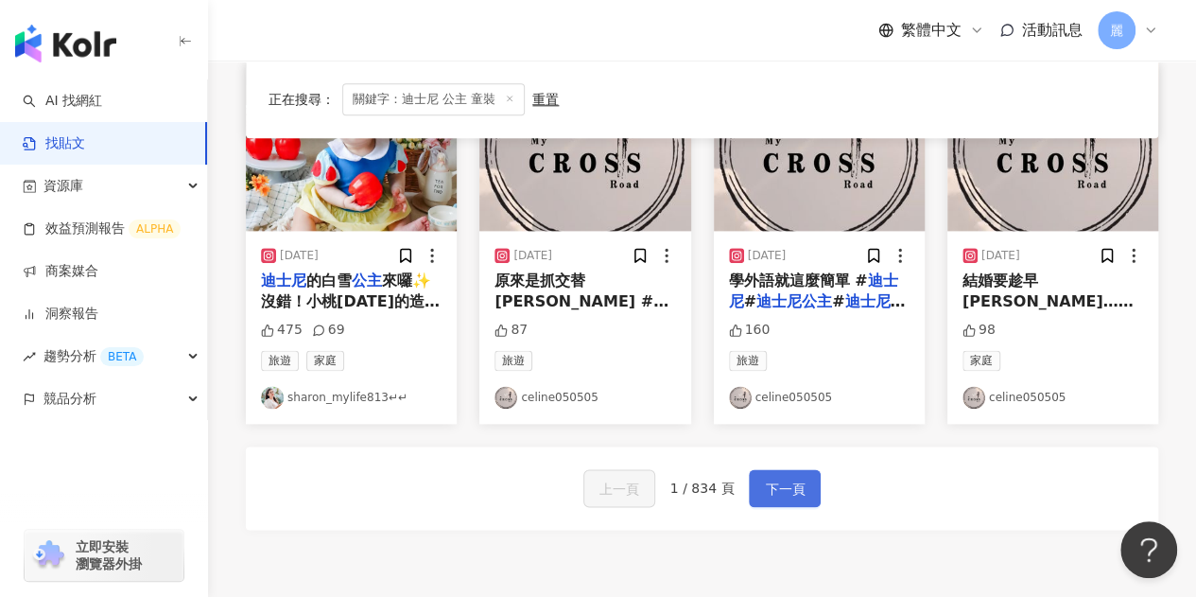
click at [802, 482] on button "下一頁" at bounding box center [785, 488] width 72 height 38
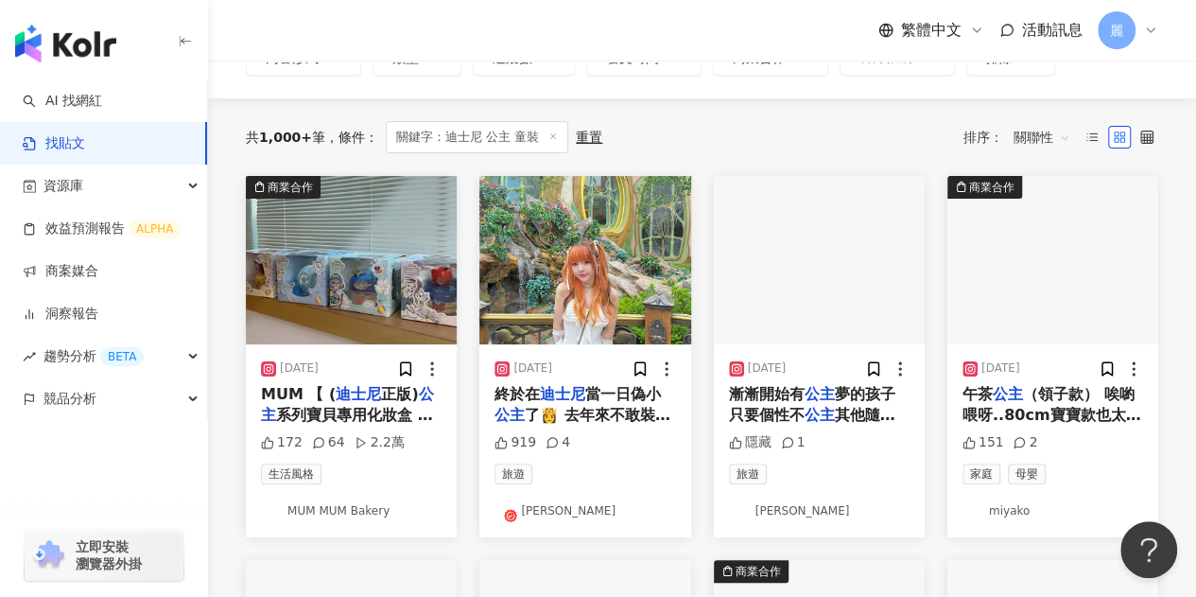
scroll to position [189, 0]
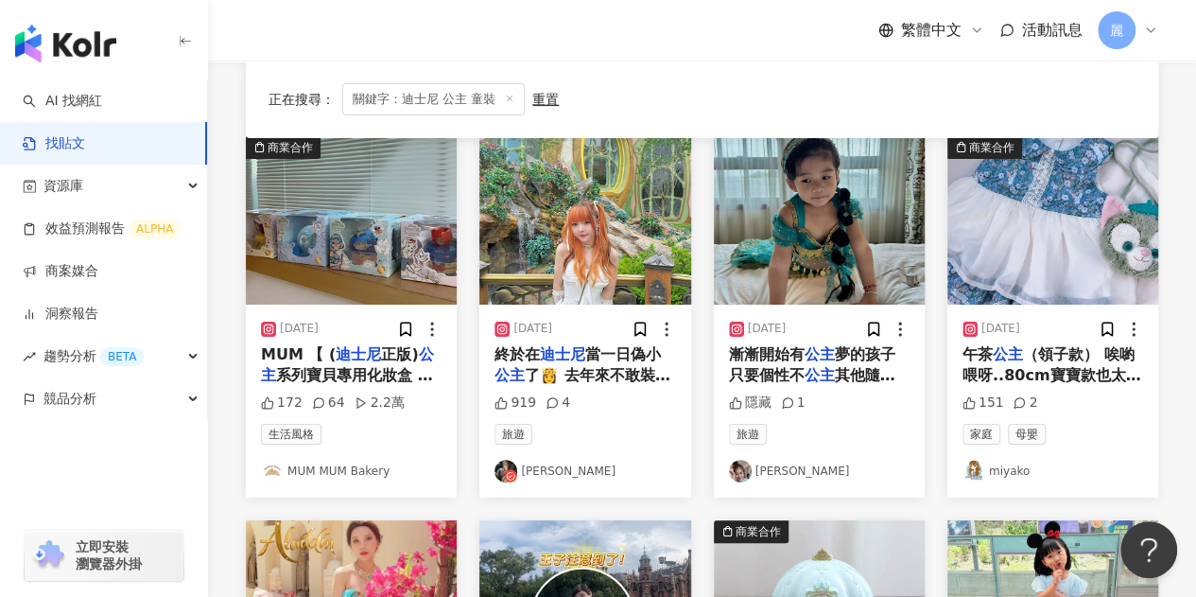
click at [835, 387] on mark "公主" at bounding box center [825, 396] width 30 height 18
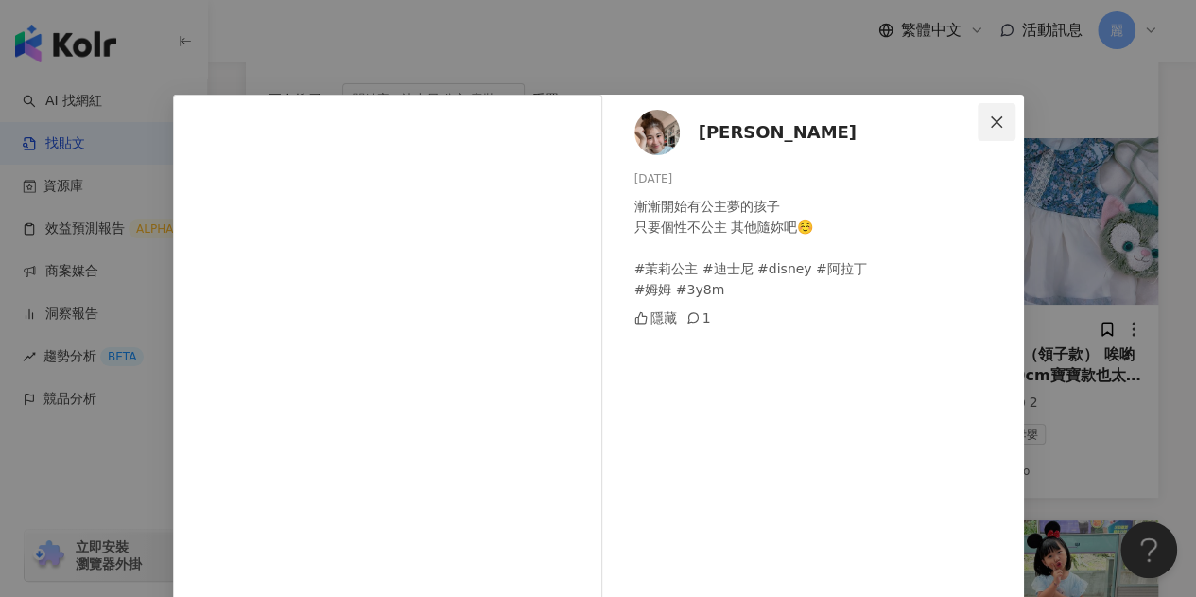
click at [989, 126] on icon "close" at bounding box center [996, 121] width 15 height 15
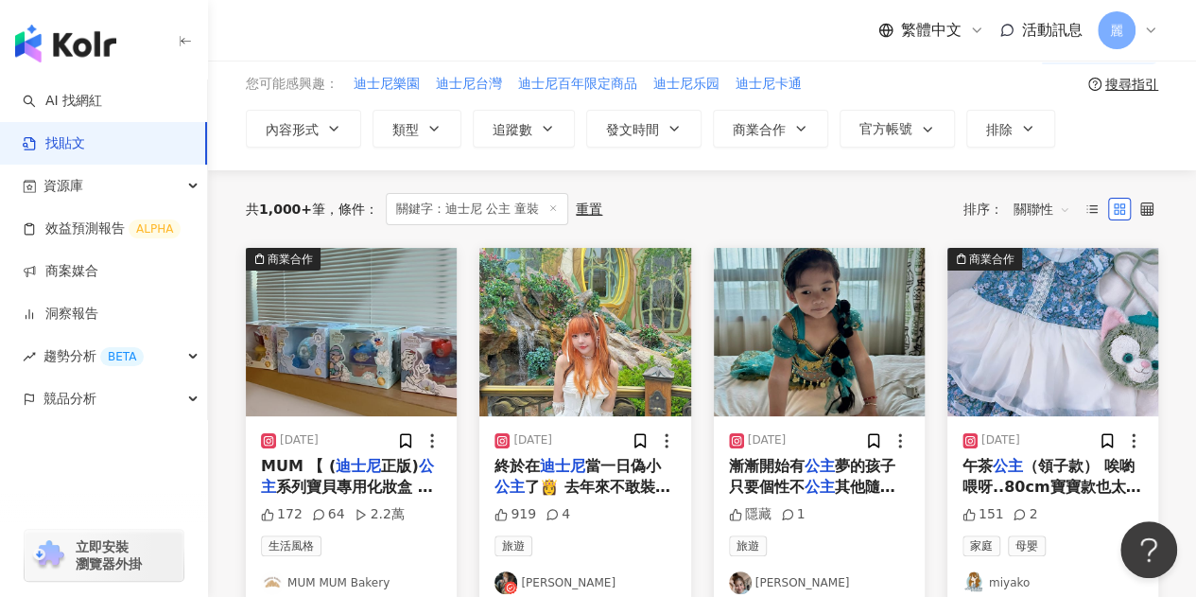
scroll to position [0, 0]
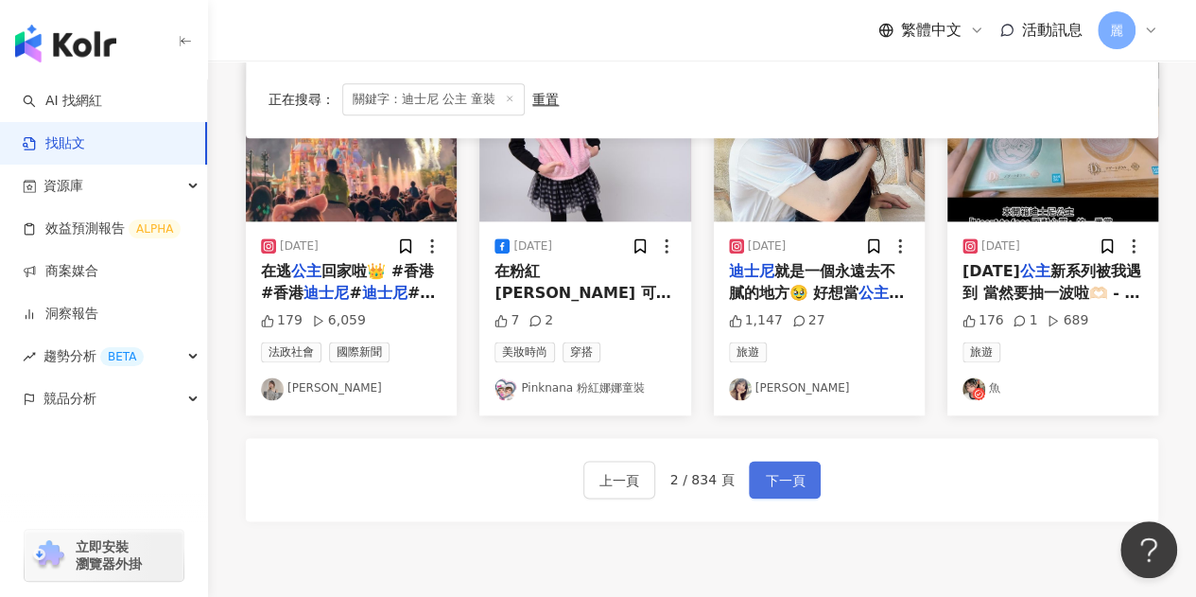
click at [768, 469] on span "下一頁" at bounding box center [785, 480] width 40 height 23
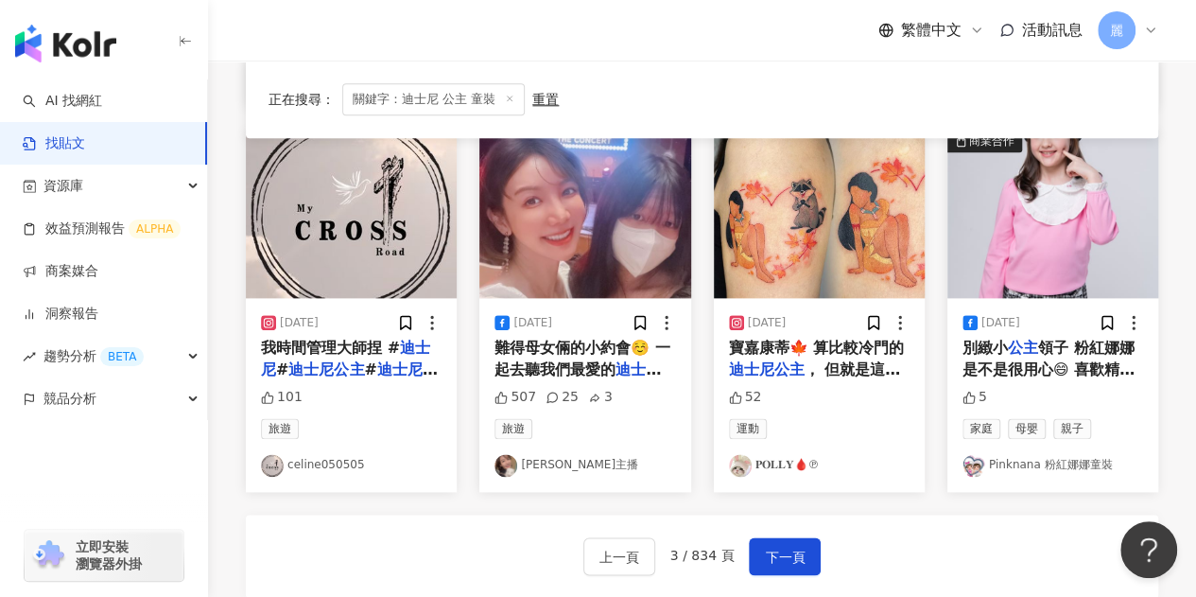
scroll to position [1134, 0]
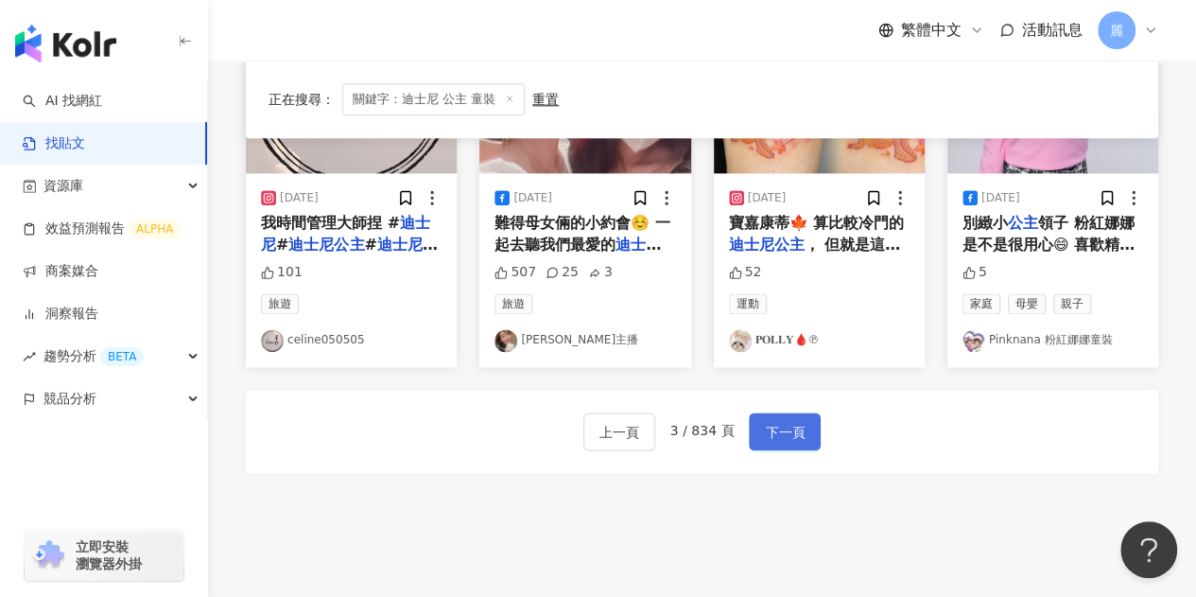
click at [799, 421] on span "下一頁" at bounding box center [785, 432] width 40 height 23
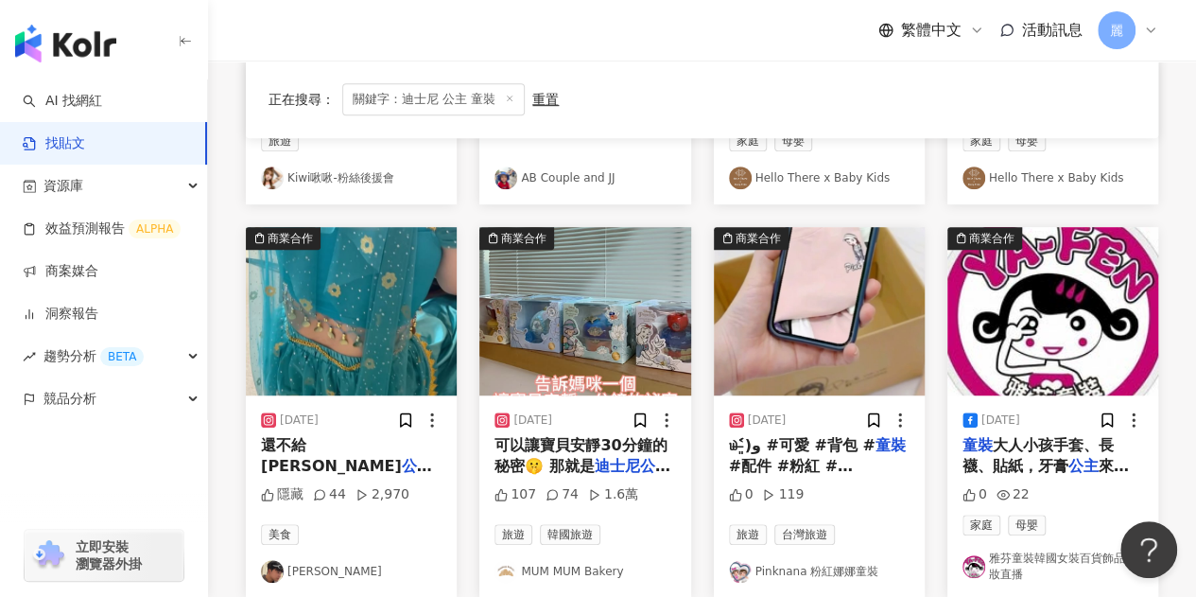
scroll to position [576, 0]
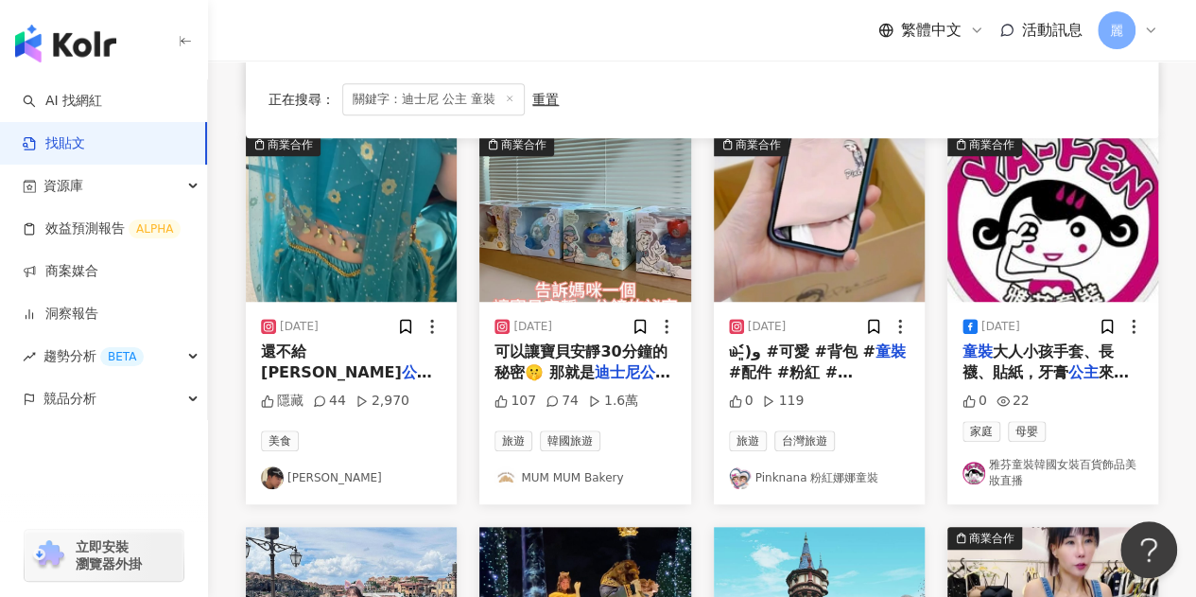
click at [402, 363] on mark "公主" at bounding box center [417, 372] width 30 height 18
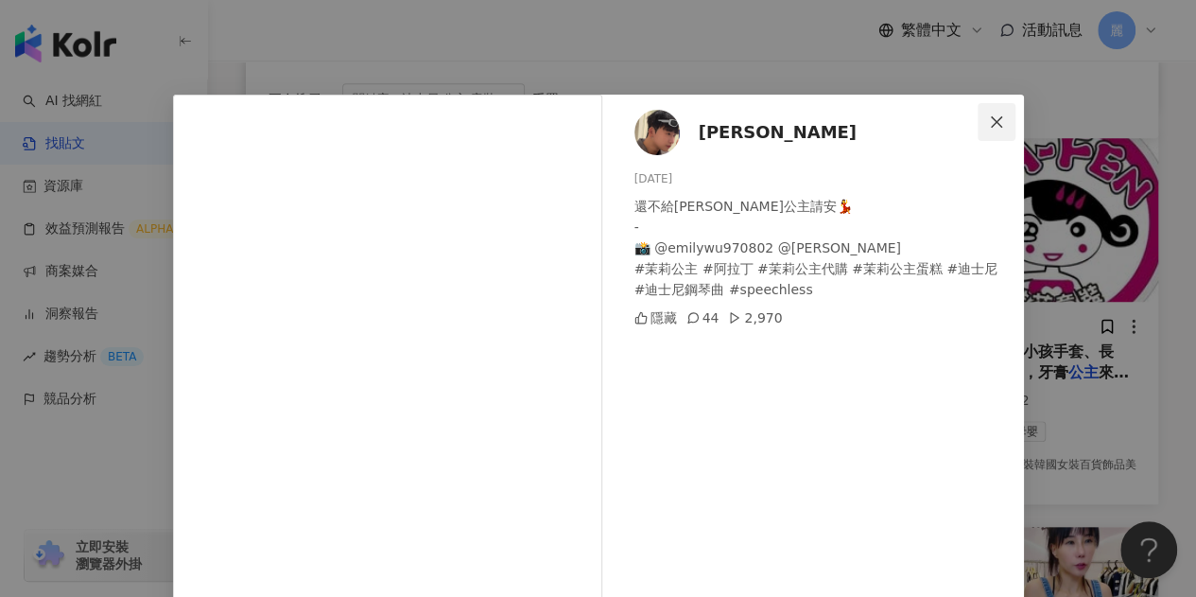
click at [989, 117] on icon "close" at bounding box center [996, 121] width 15 height 15
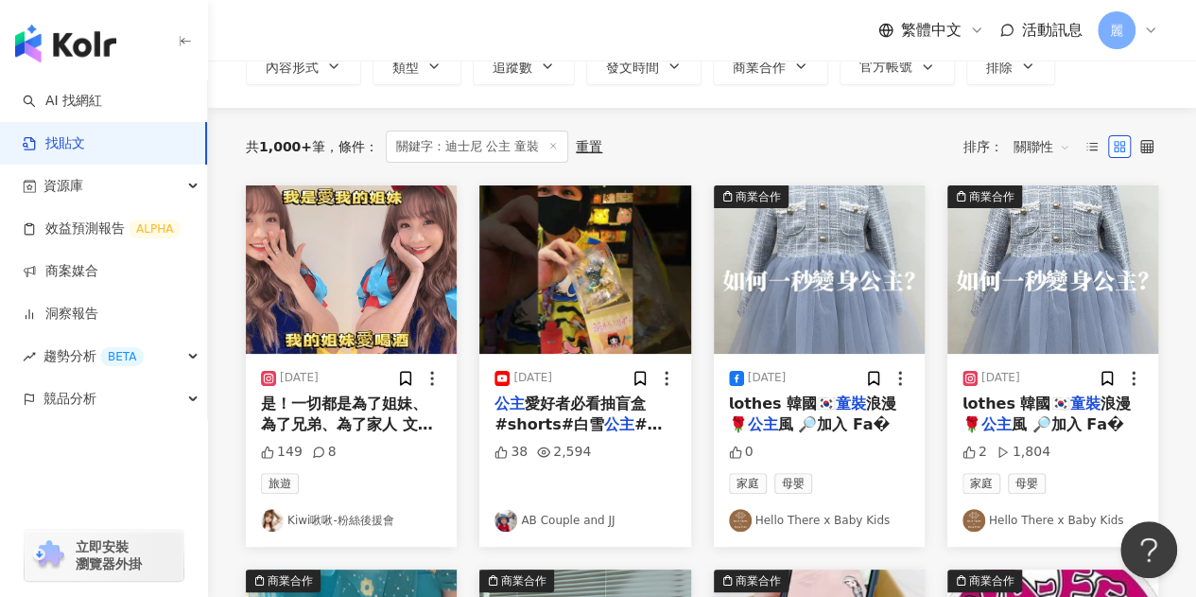
scroll to position [9, 0]
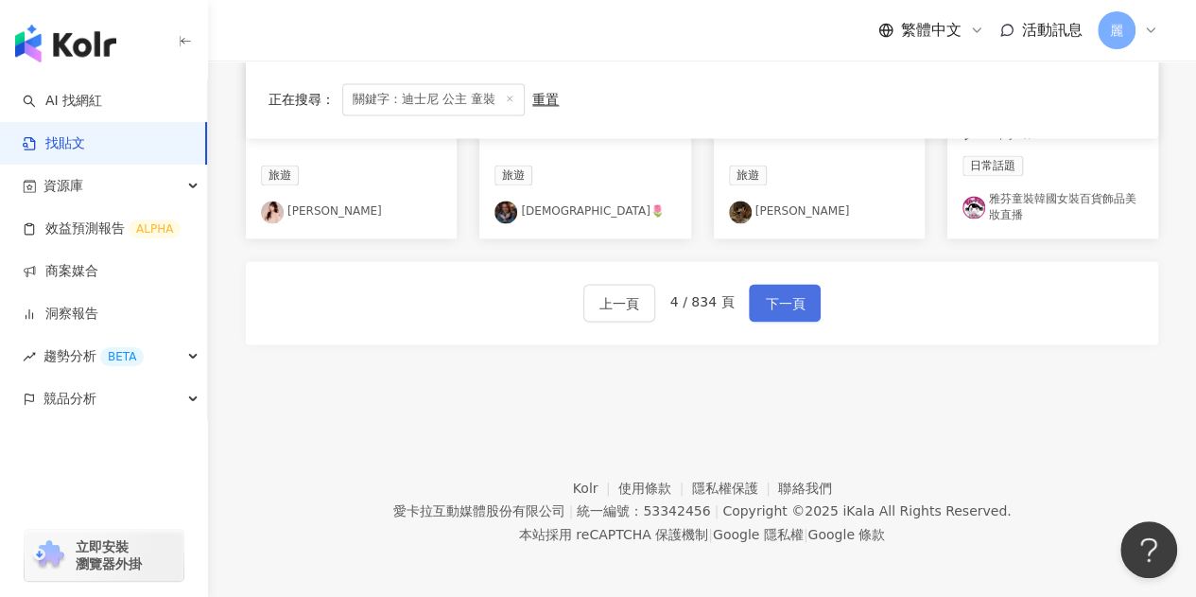
click at [765, 292] on span "下一頁" at bounding box center [785, 303] width 40 height 23
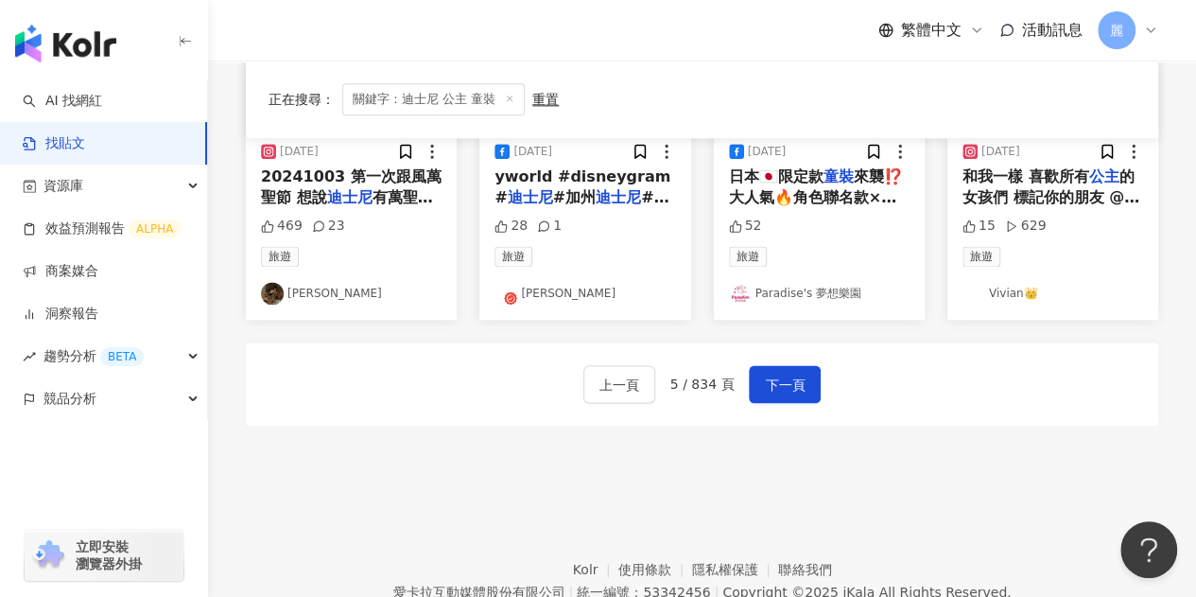
scroll to position [1227, 0]
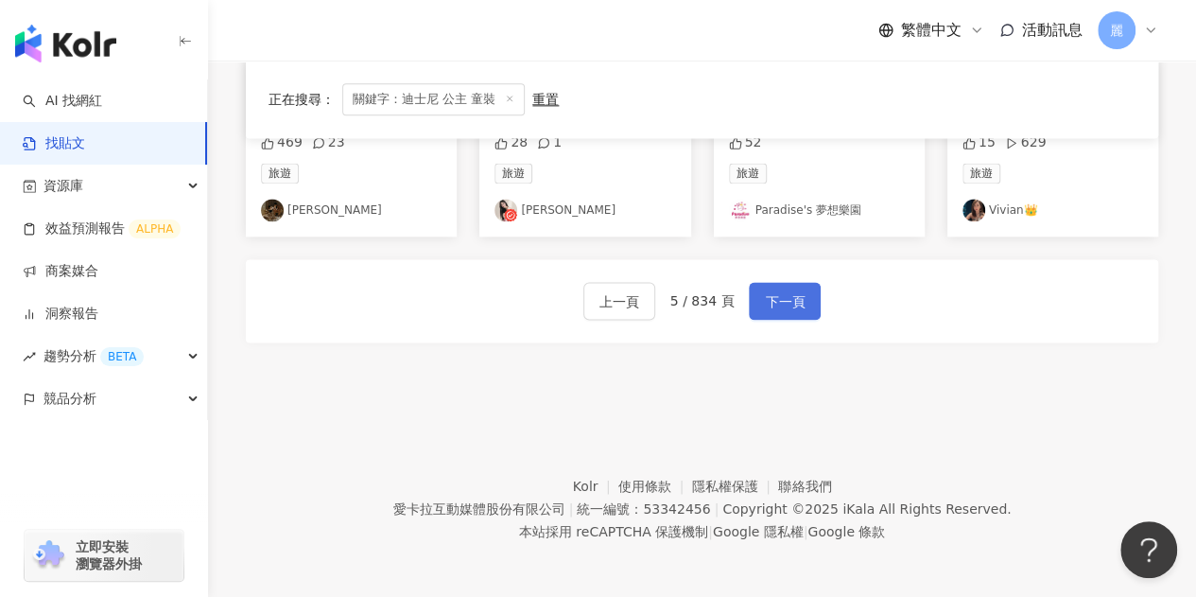
click at [768, 307] on span "下一頁" at bounding box center [785, 301] width 40 height 23
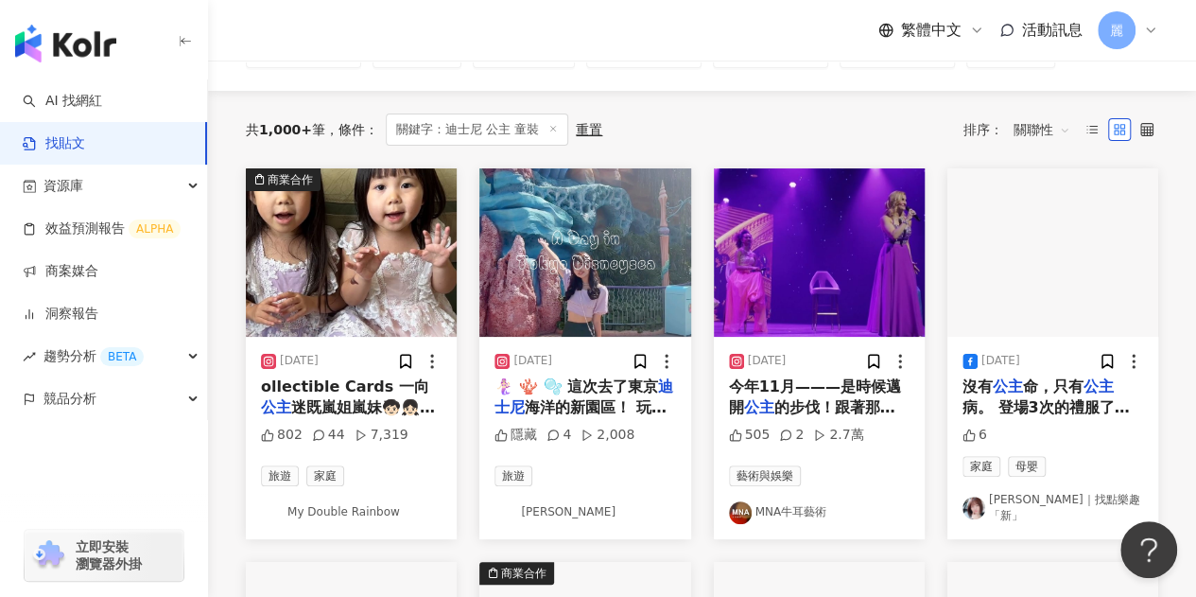
scroll to position [187, 0]
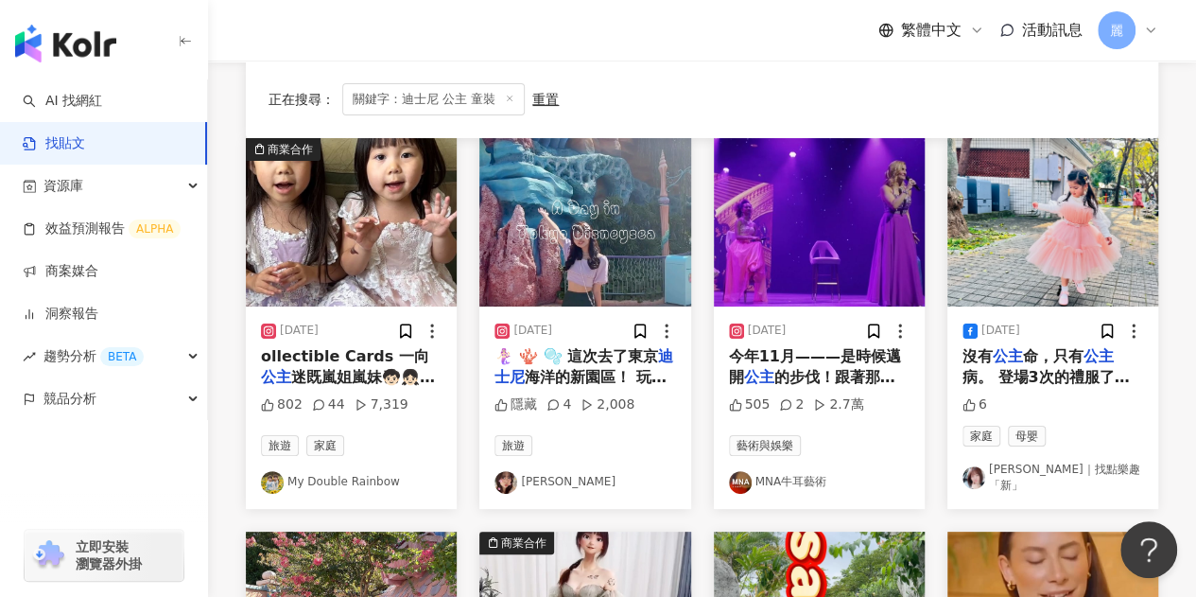
click at [350, 352] on span "ollectible Cards 一向" at bounding box center [345, 356] width 168 height 18
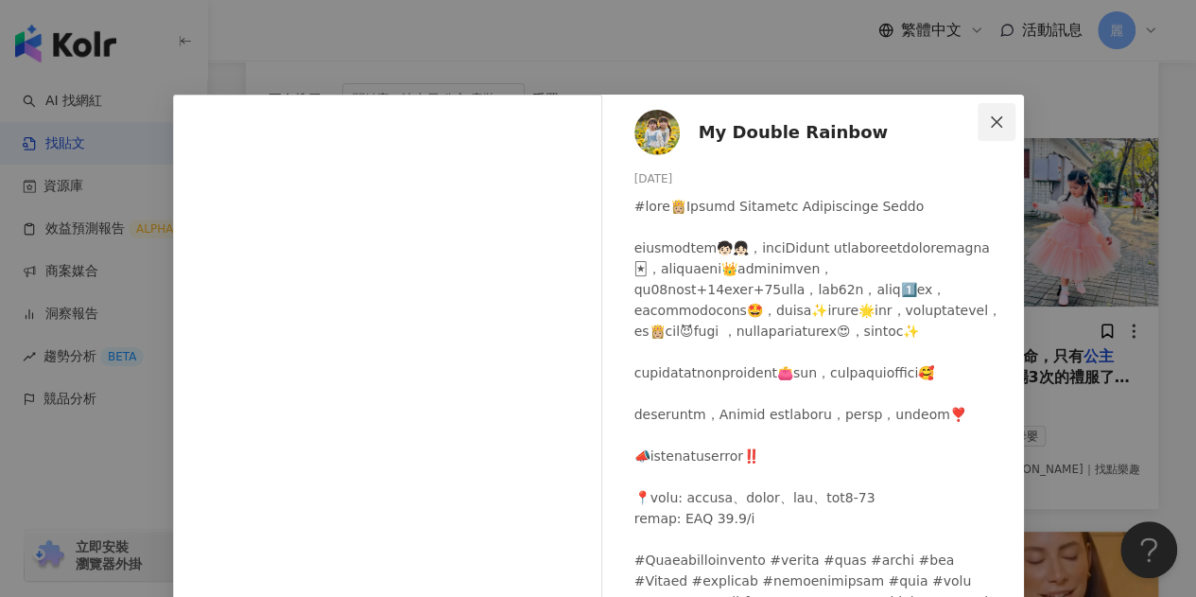
click at [995, 126] on icon "close" at bounding box center [996, 121] width 15 height 15
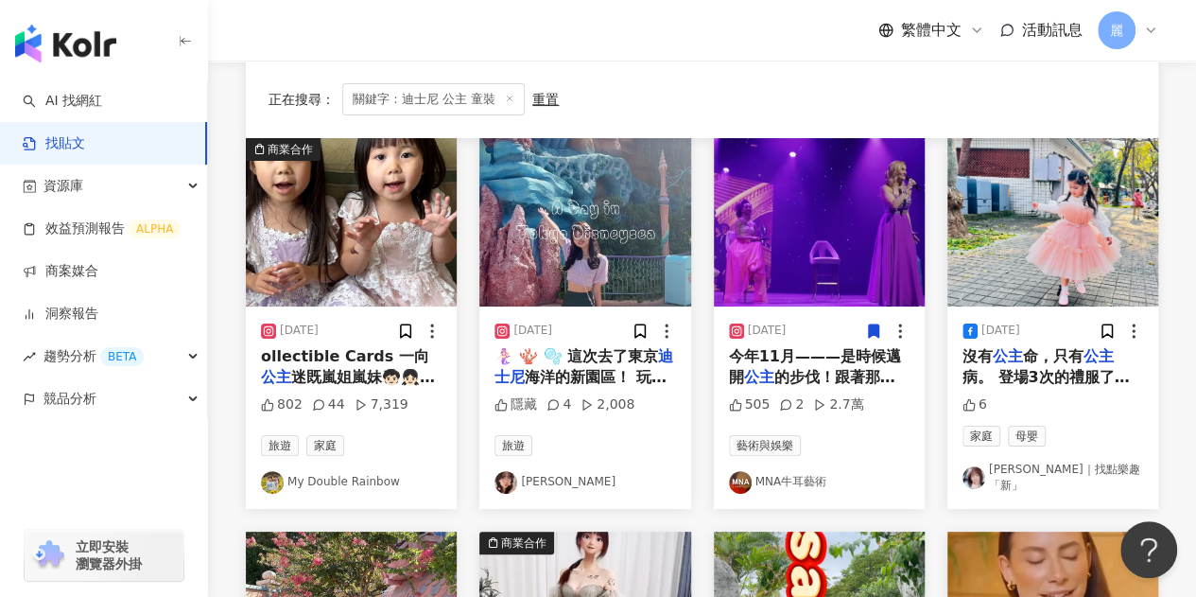
click at [995, 373] on span "病。 登場3次的禮服了🤣想賣掉 #ootd #女童 #女童穿搭 #女" at bounding box center [1047, 398] width 171 height 61
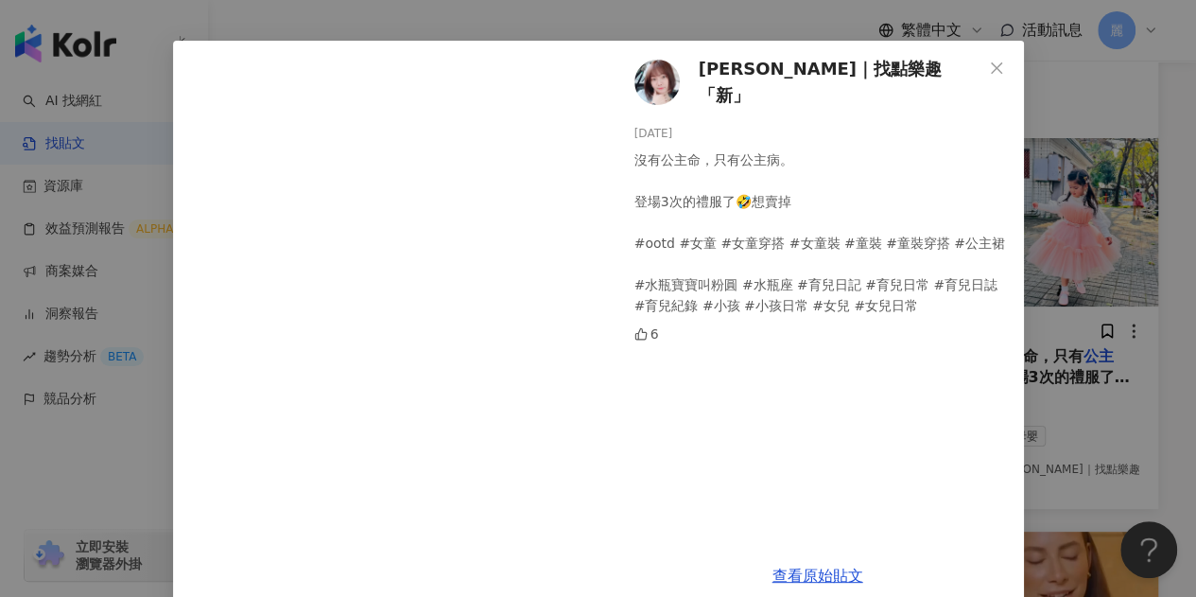
scroll to position [81, 0]
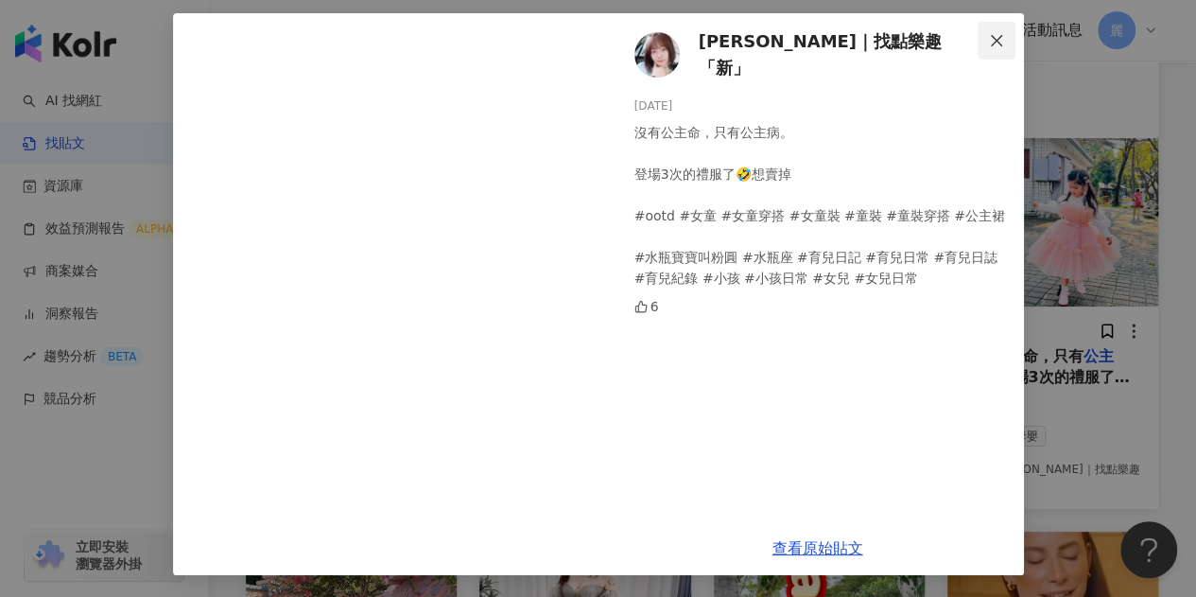
click at [989, 39] on icon "close" at bounding box center [996, 40] width 15 height 15
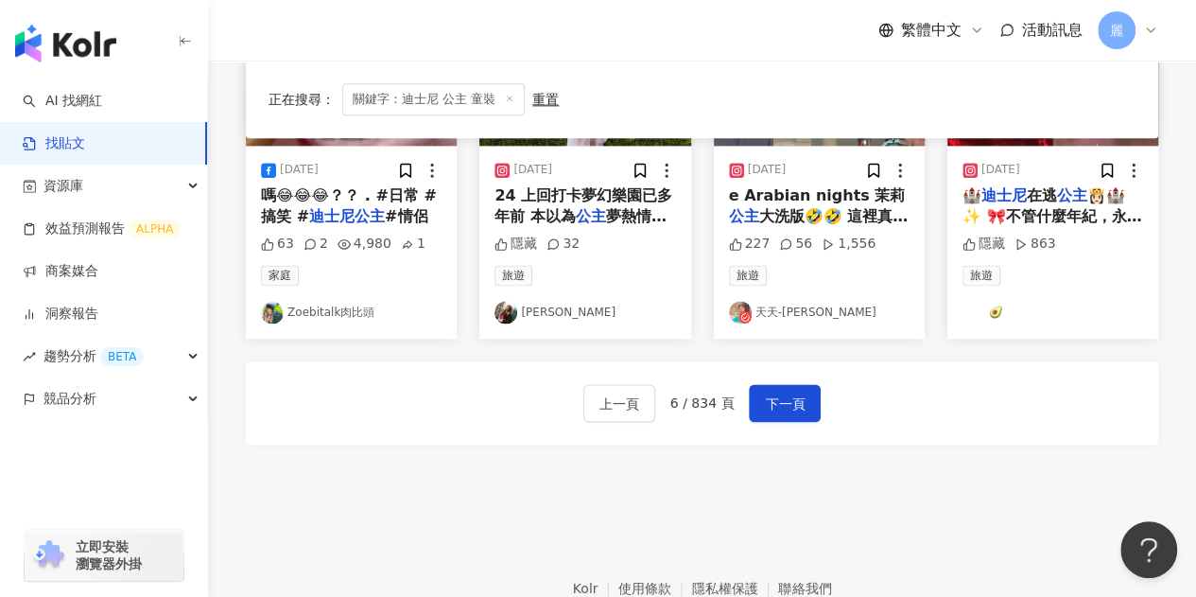
scroll to position [1227, 0]
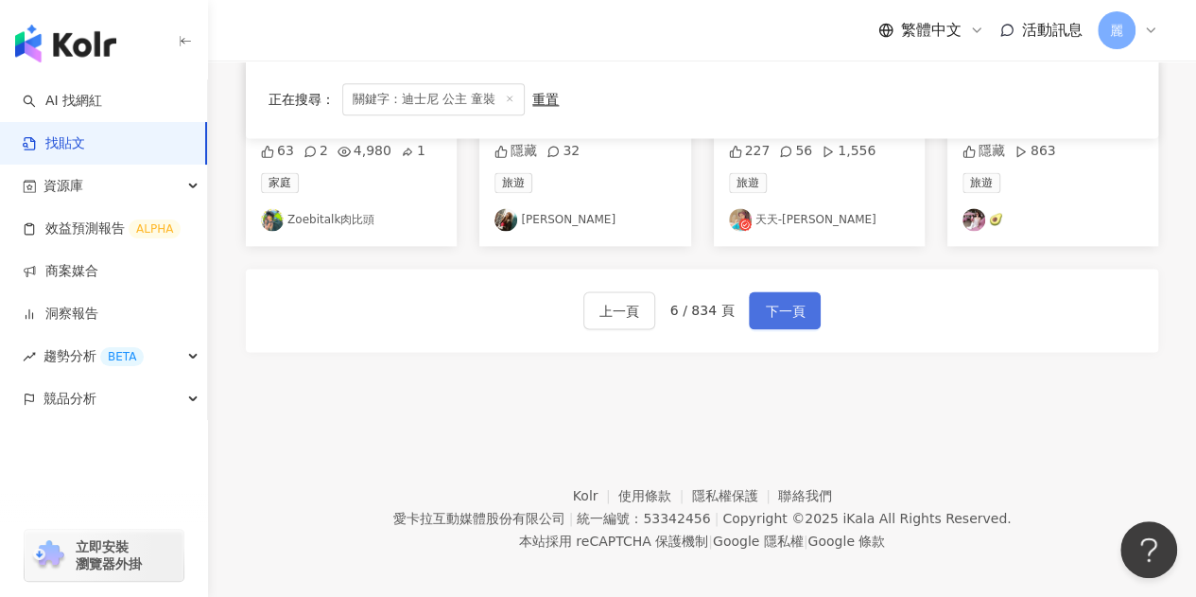
click at [794, 306] on span "下一頁" at bounding box center [785, 311] width 40 height 23
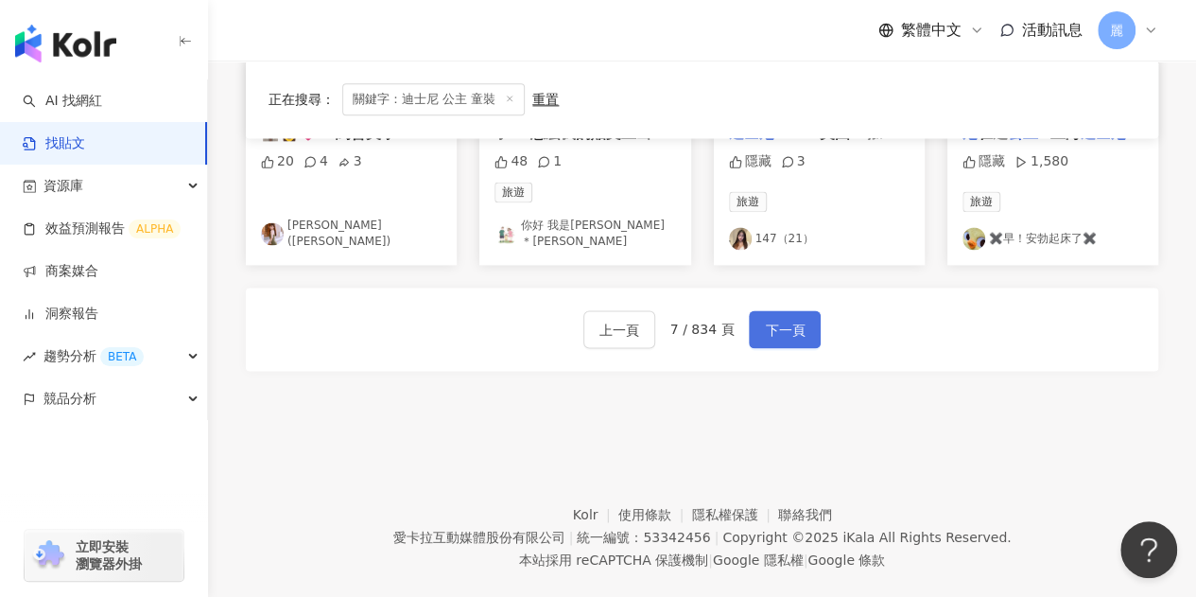
click at [783, 319] on span "下一頁" at bounding box center [785, 330] width 40 height 23
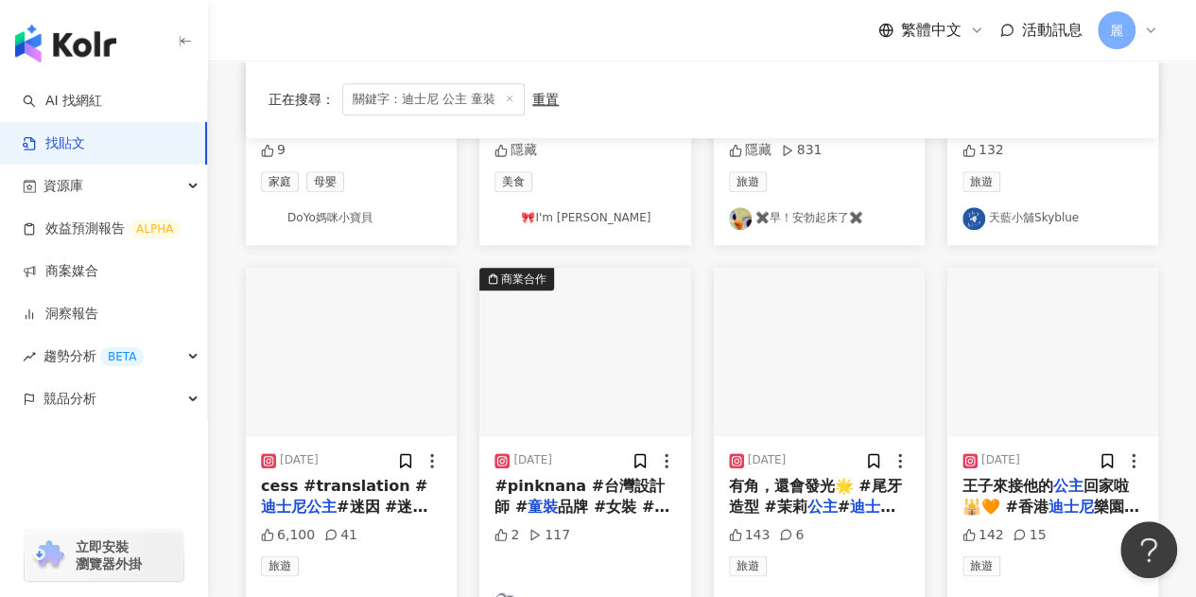
scroll to position [1040, 0]
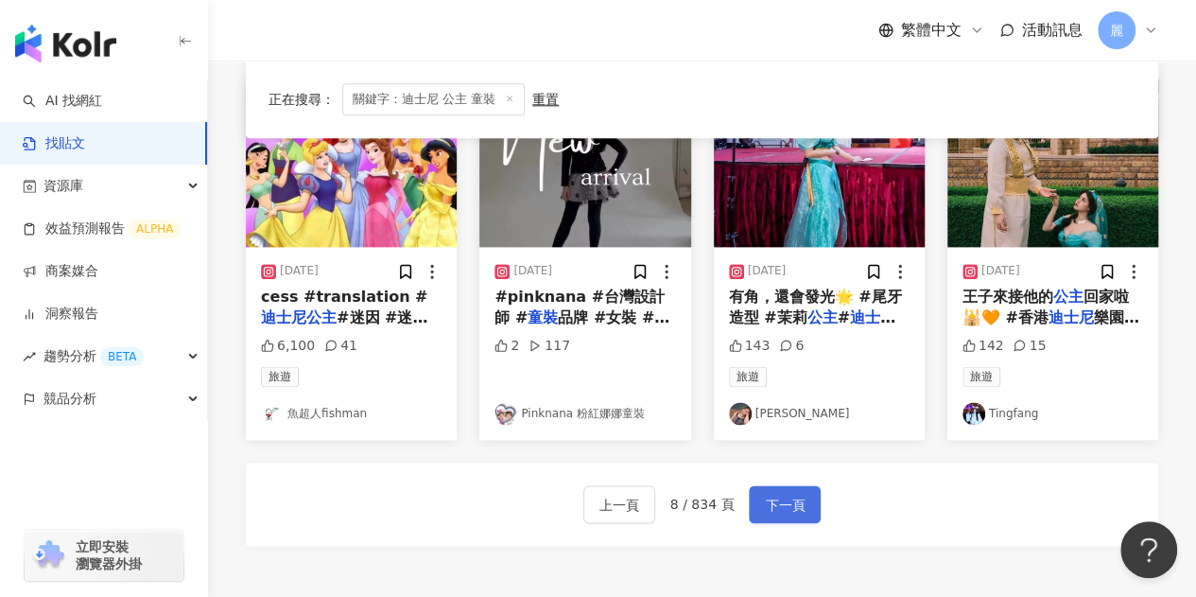
click at [793, 493] on span "下一頁" at bounding box center [785, 504] width 40 height 23
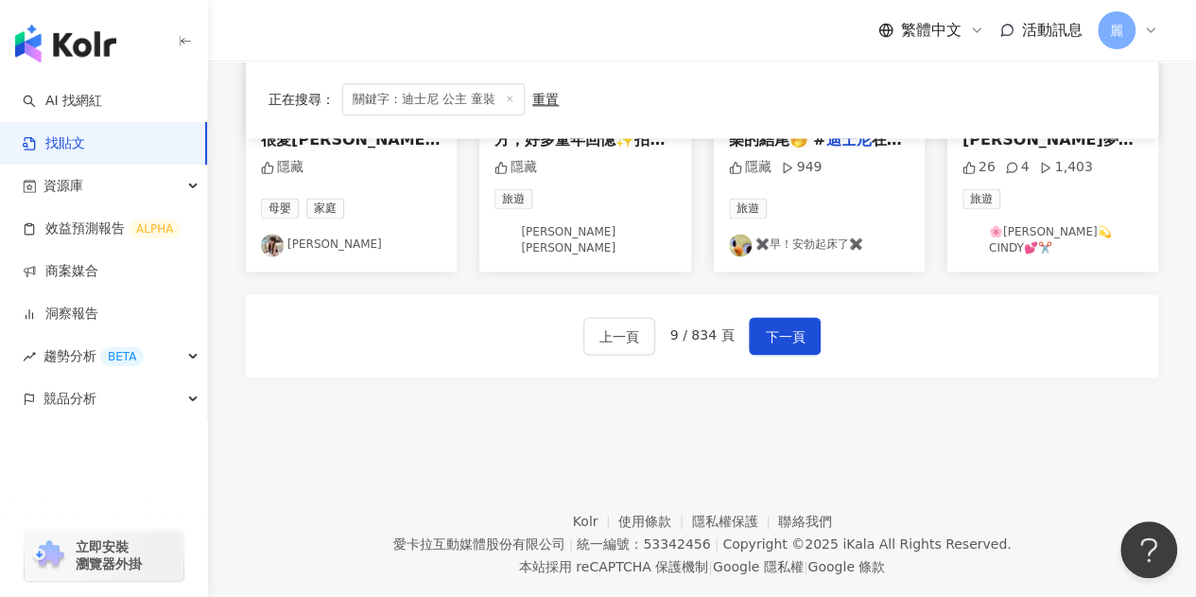
scroll to position [1236, 0]
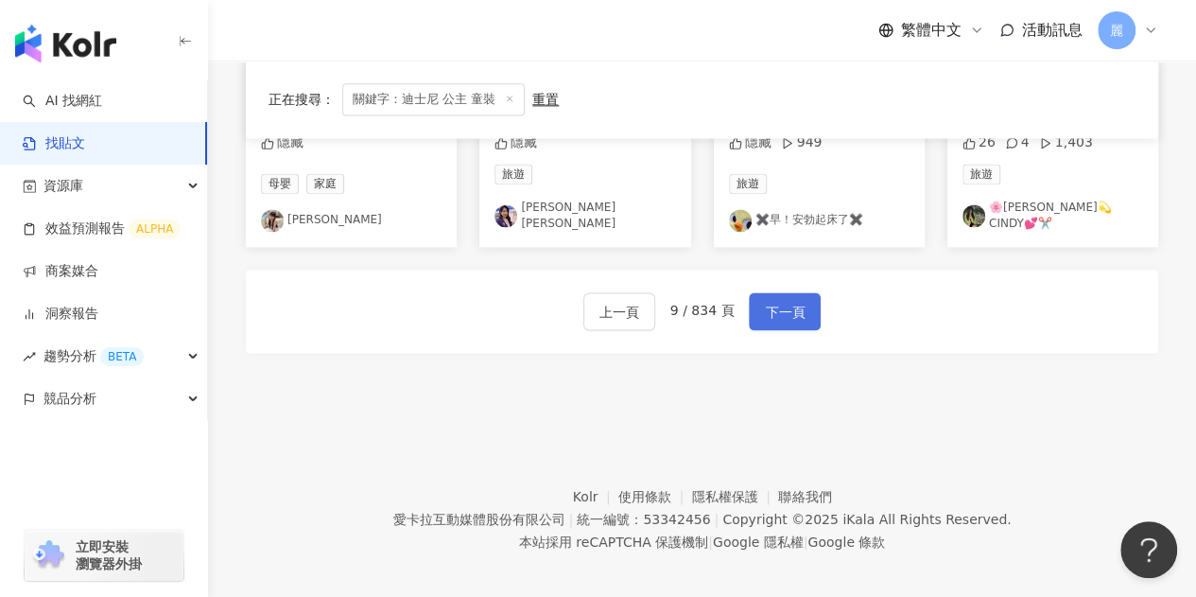
click at [790, 311] on button "下一頁" at bounding box center [785, 311] width 72 height 38
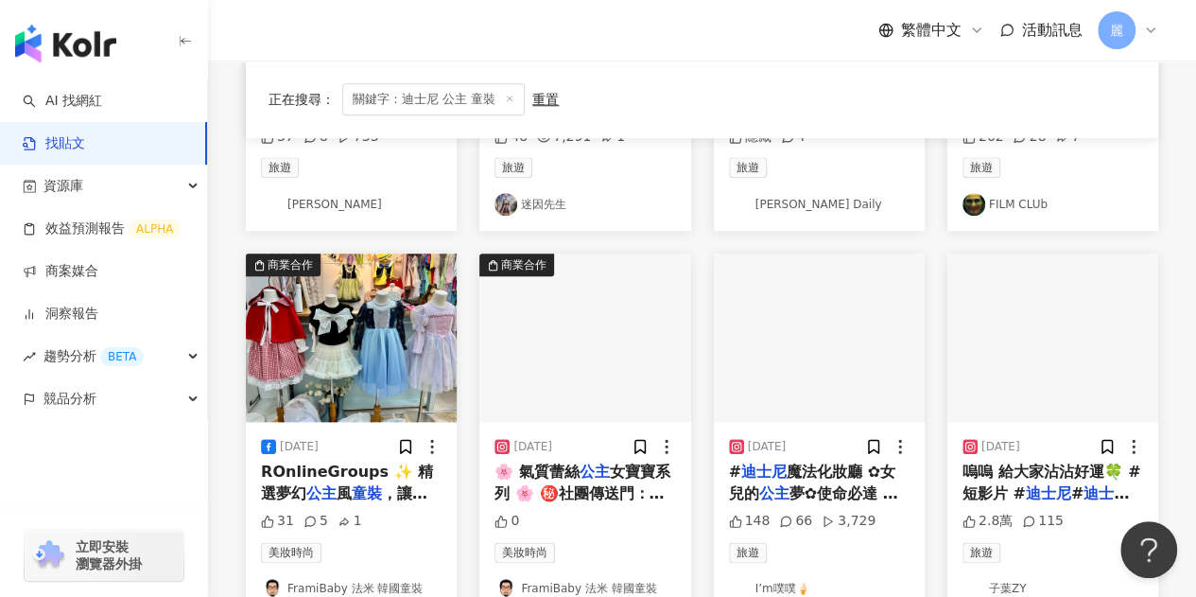
scroll to position [934, 0]
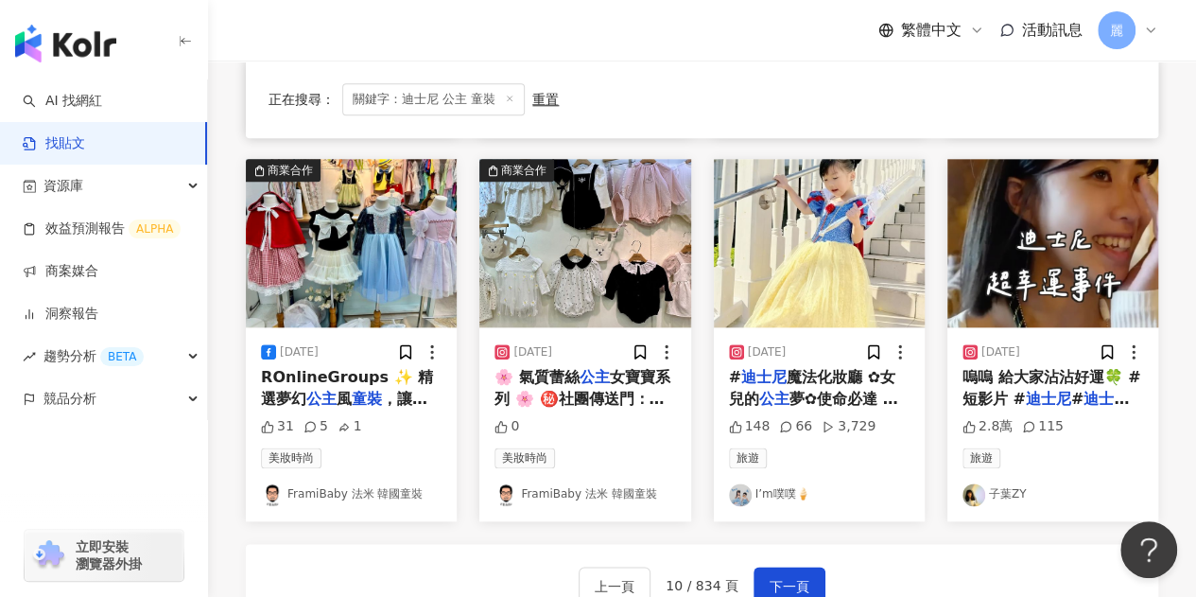
click at [799, 389] on span "夢✿使命必達 這次到香港" at bounding box center [813, 408] width 169 height 39
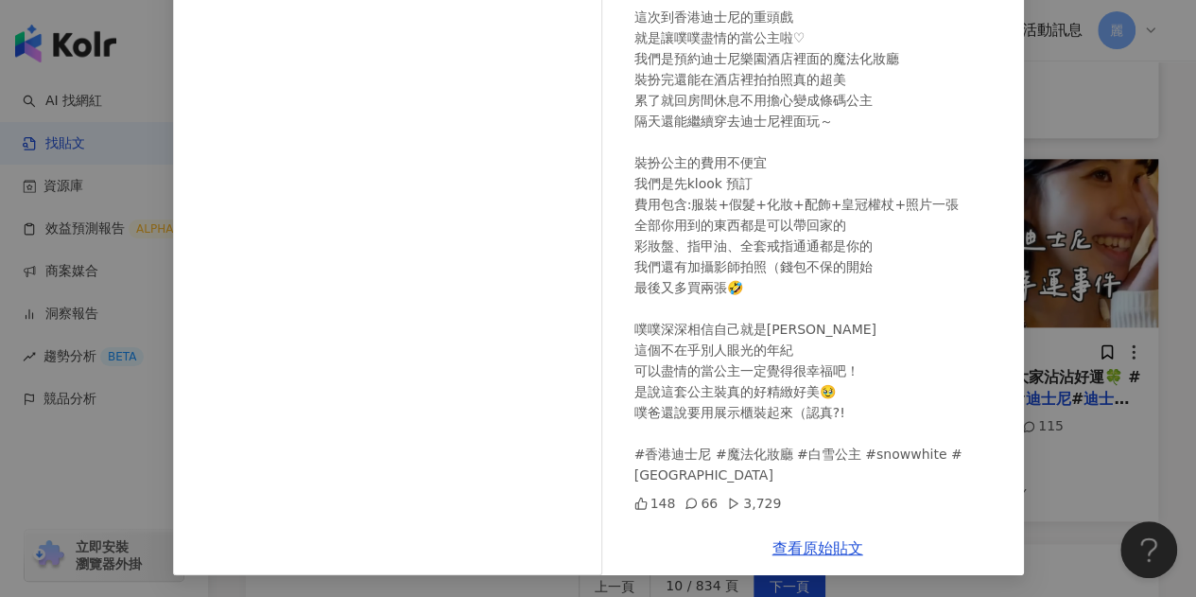
scroll to position [0, 0]
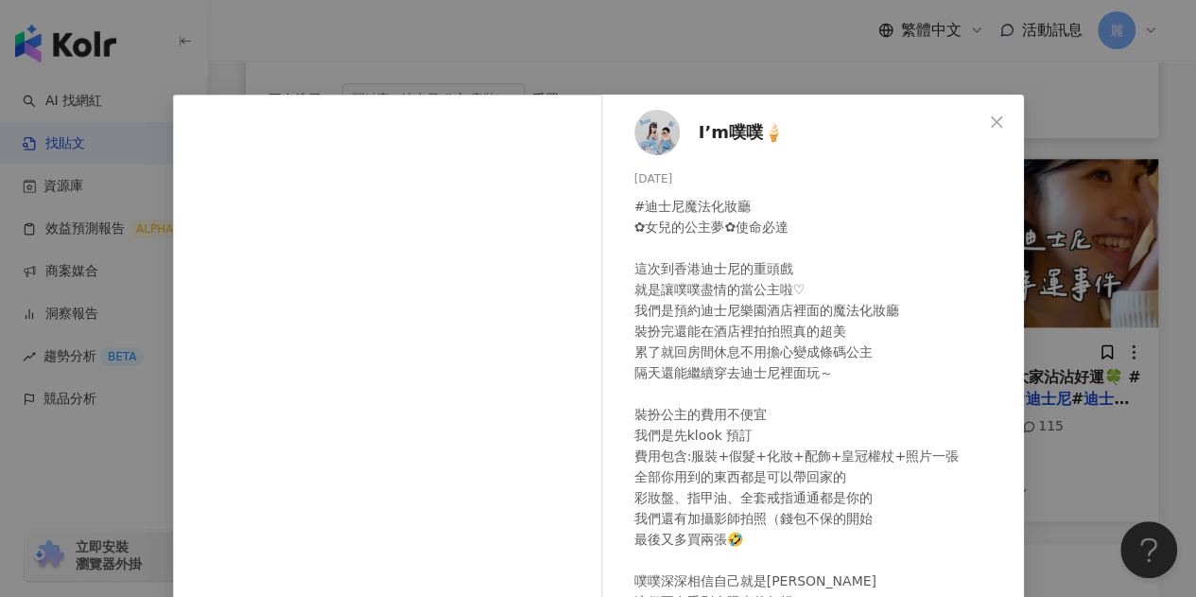
click at [728, 137] on span "I’m噗噗🍦" at bounding box center [741, 132] width 85 height 26
click at [995, 114] on icon "close" at bounding box center [996, 121] width 15 height 15
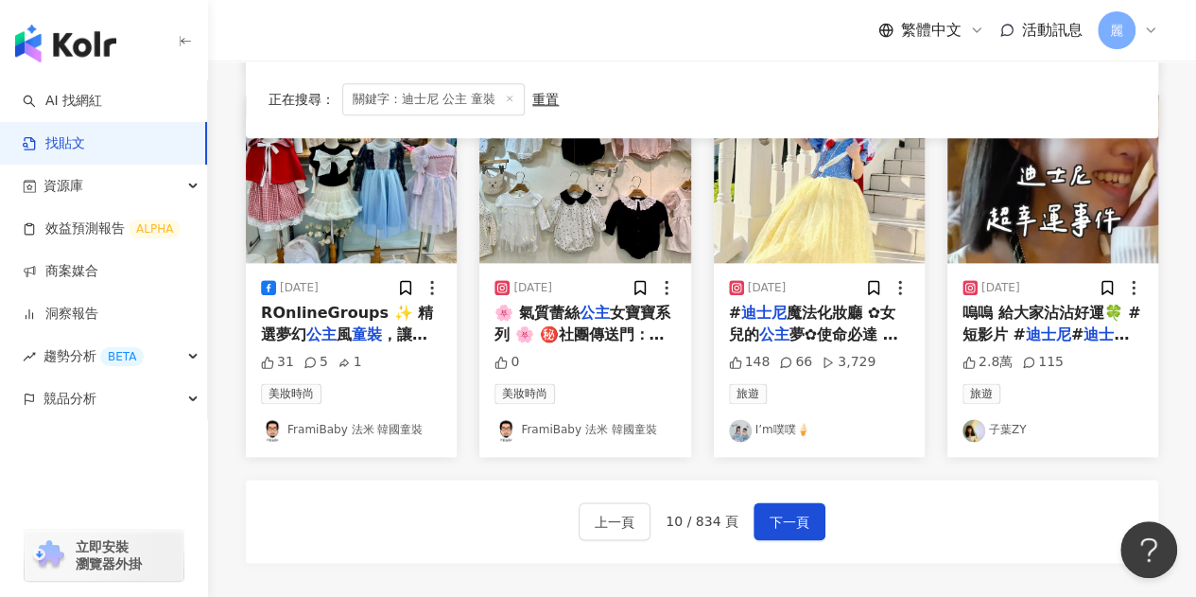
scroll to position [1029, 0]
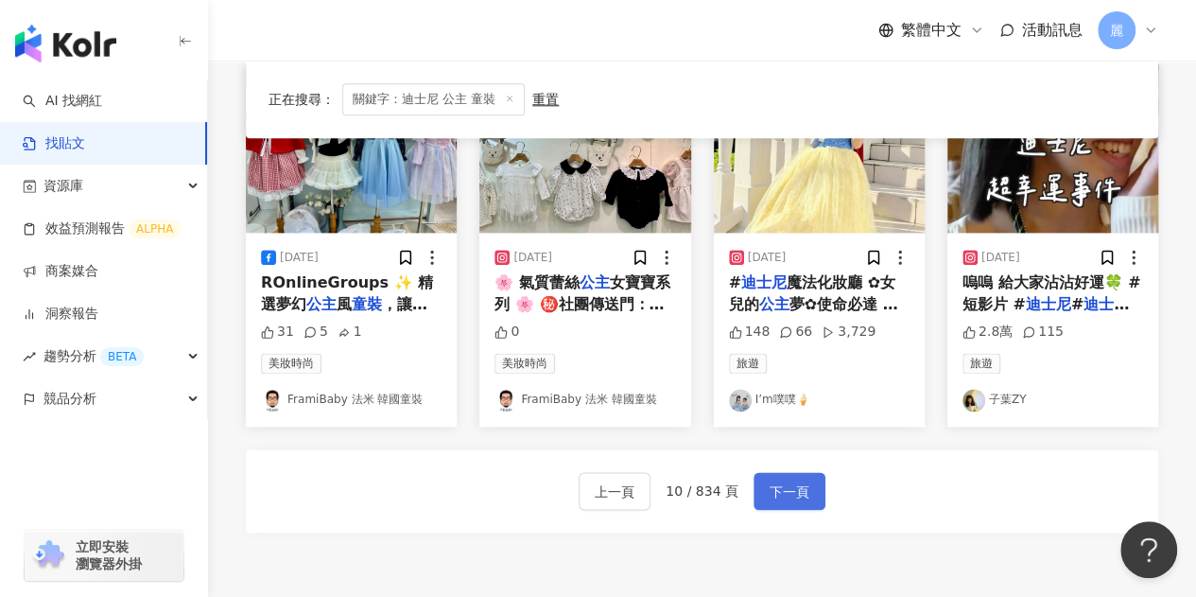
click at [792, 489] on span "下一頁" at bounding box center [790, 491] width 40 height 23
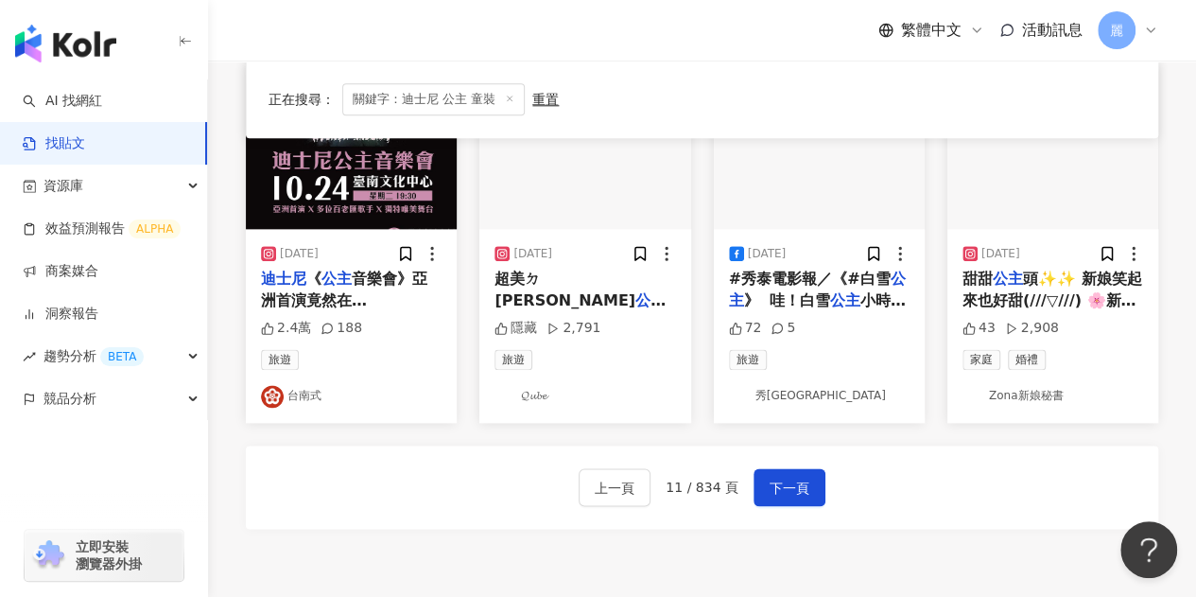
scroll to position [1040, 0]
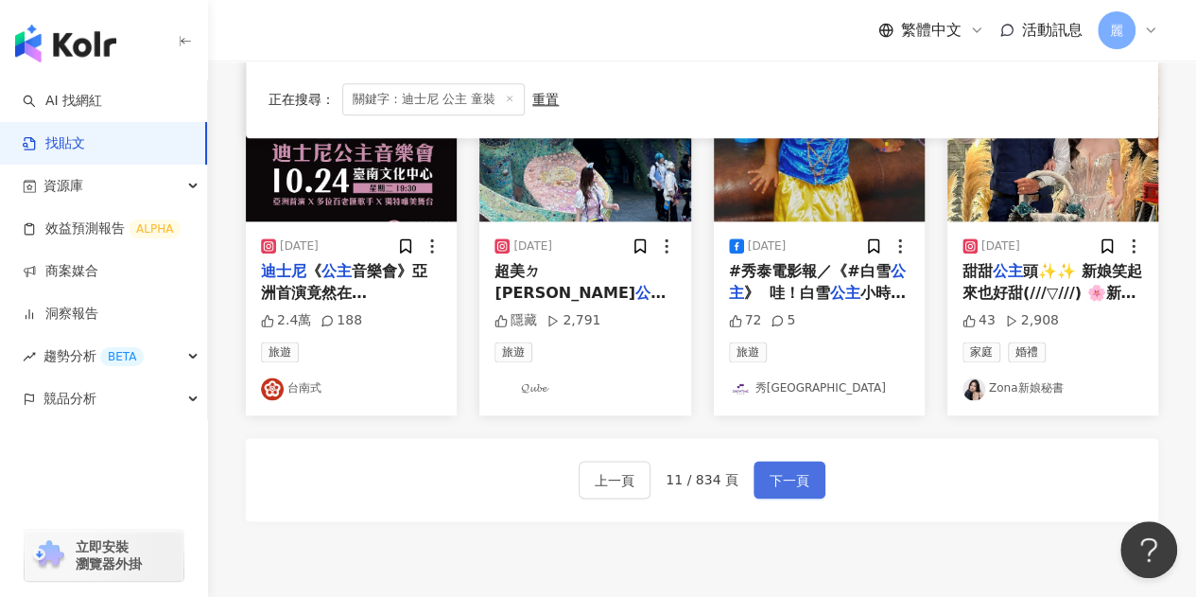
click at [782, 462] on button "下一頁" at bounding box center [789, 479] width 72 height 38
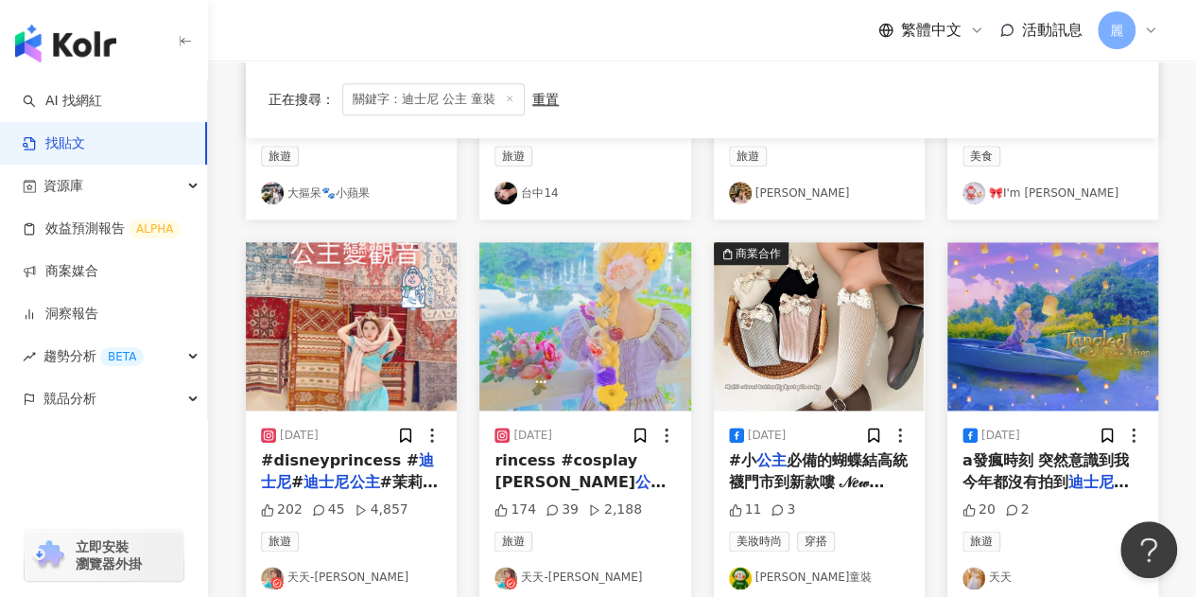
scroll to position [1218, 0]
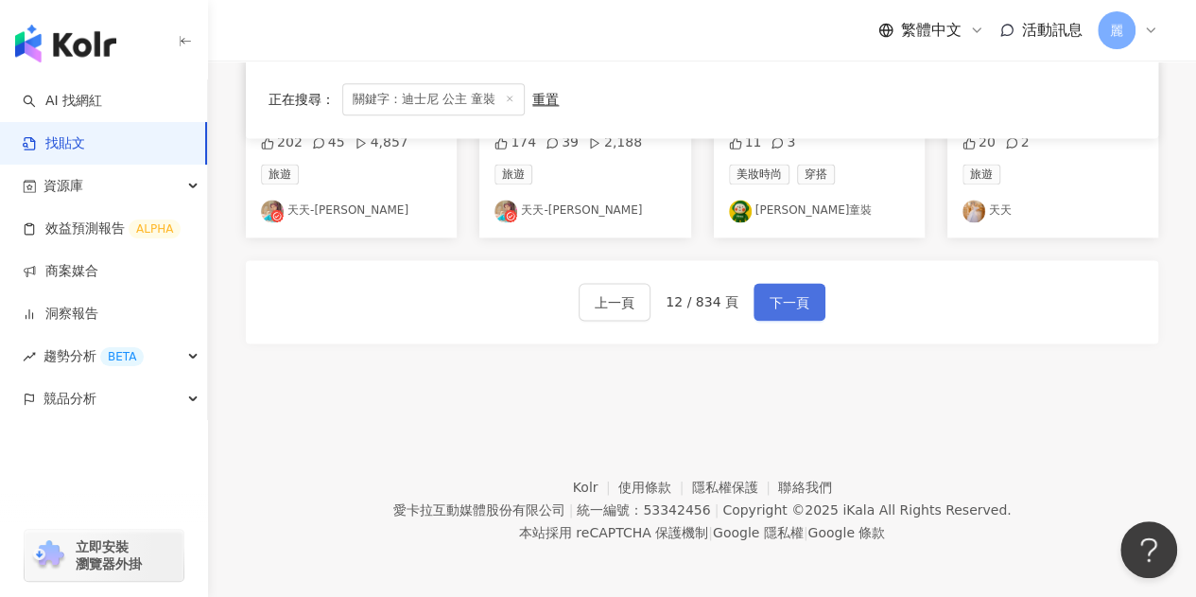
click at [809, 307] on button "下一頁" at bounding box center [789, 302] width 72 height 38
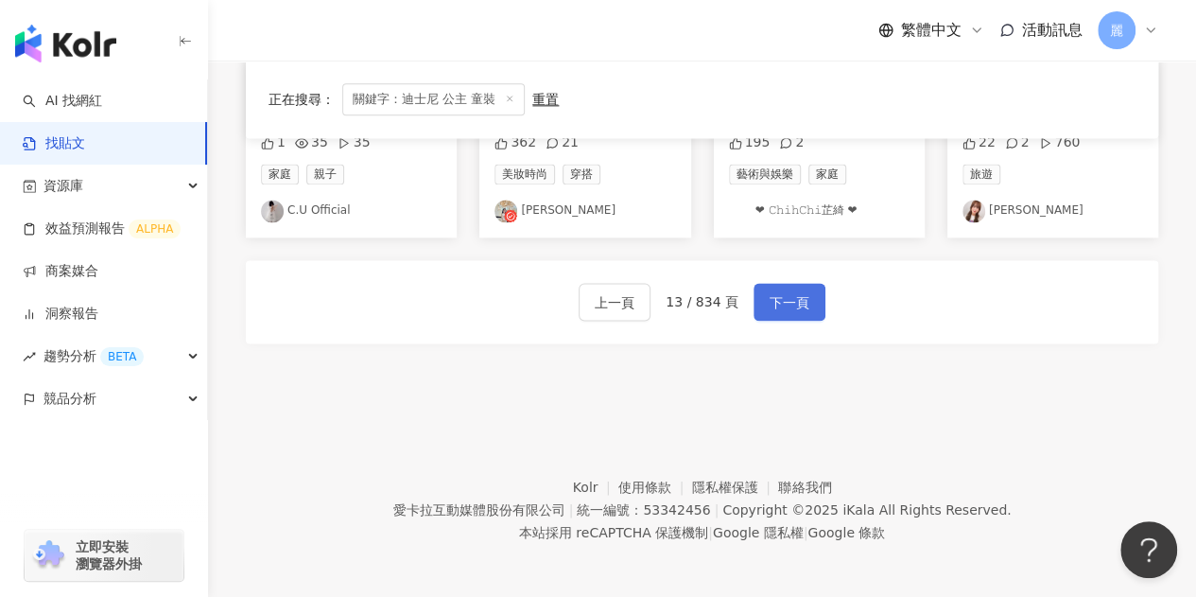
click at [811, 311] on button "下一頁" at bounding box center [789, 302] width 72 height 38
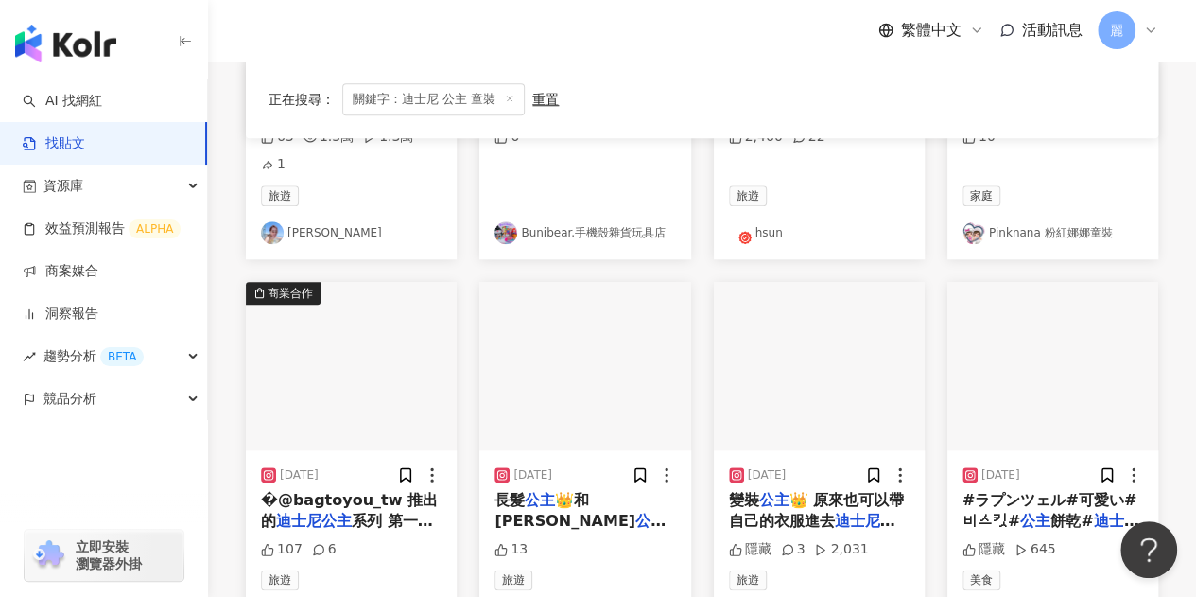
scroll to position [934, 0]
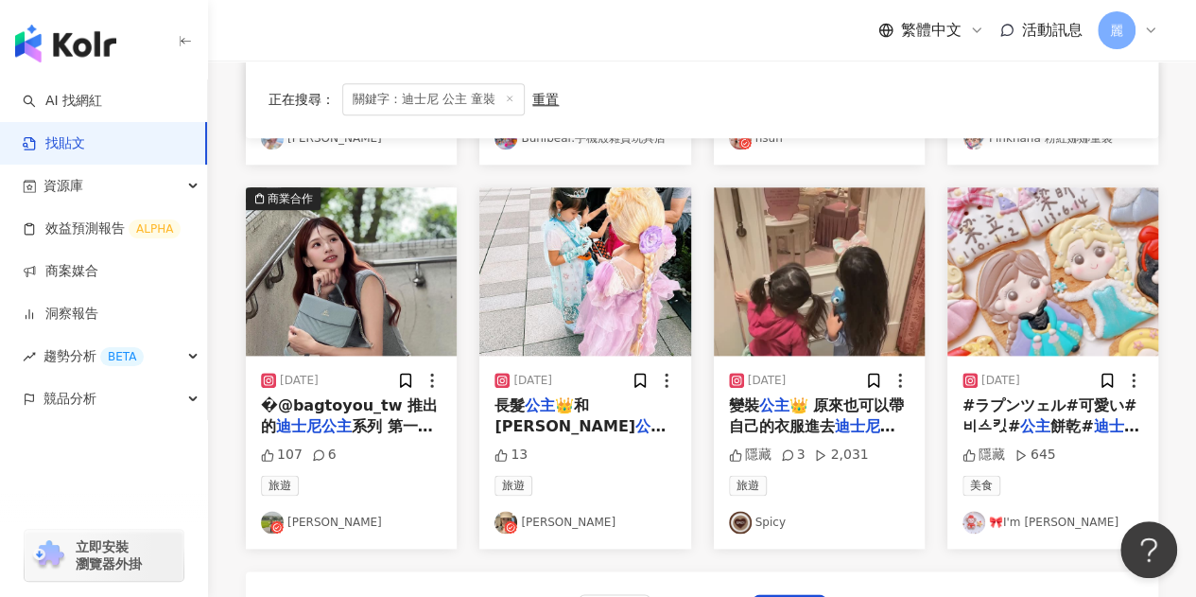
click at [607, 439] on span "❄️的聚會 借牽👋朋友女鵝！太Q了～ 艾莎" at bounding box center [576, 469] width 164 height 61
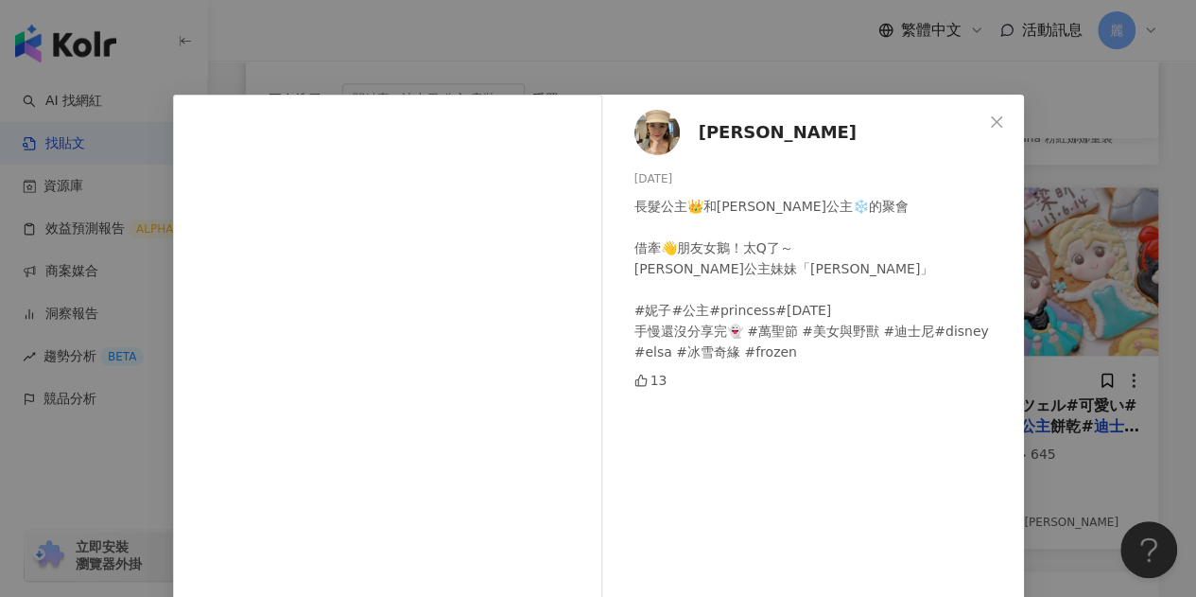
click at [728, 133] on span "珊迪太太" at bounding box center [778, 132] width 158 height 26
click at [998, 124] on span "Close" at bounding box center [996, 121] width 38 height 15
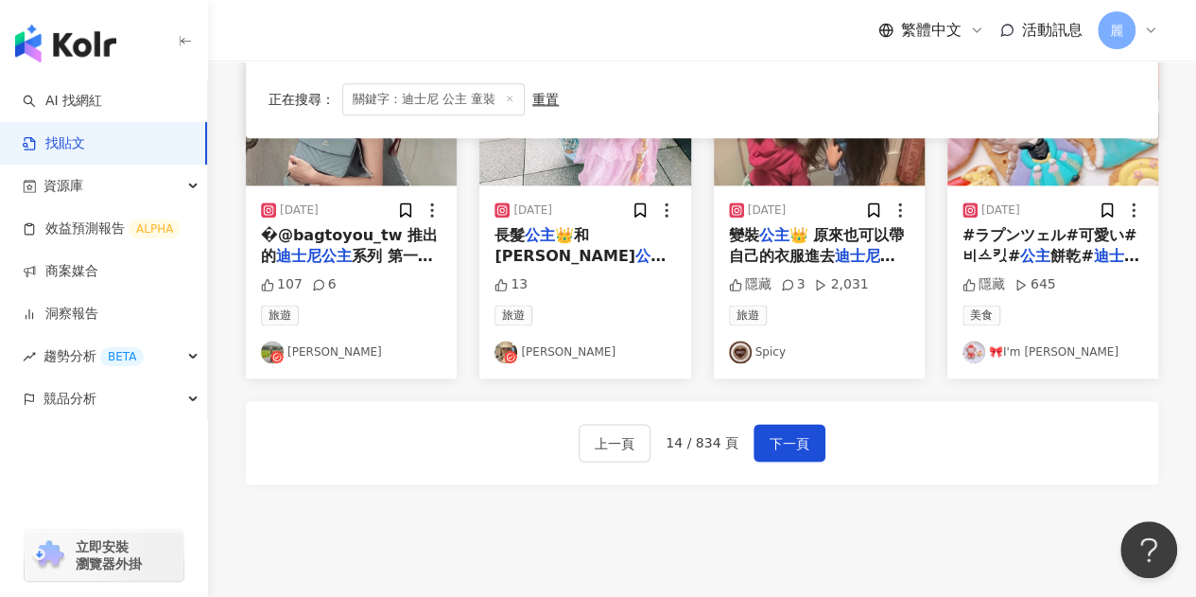
scroll to position [1123, 0]
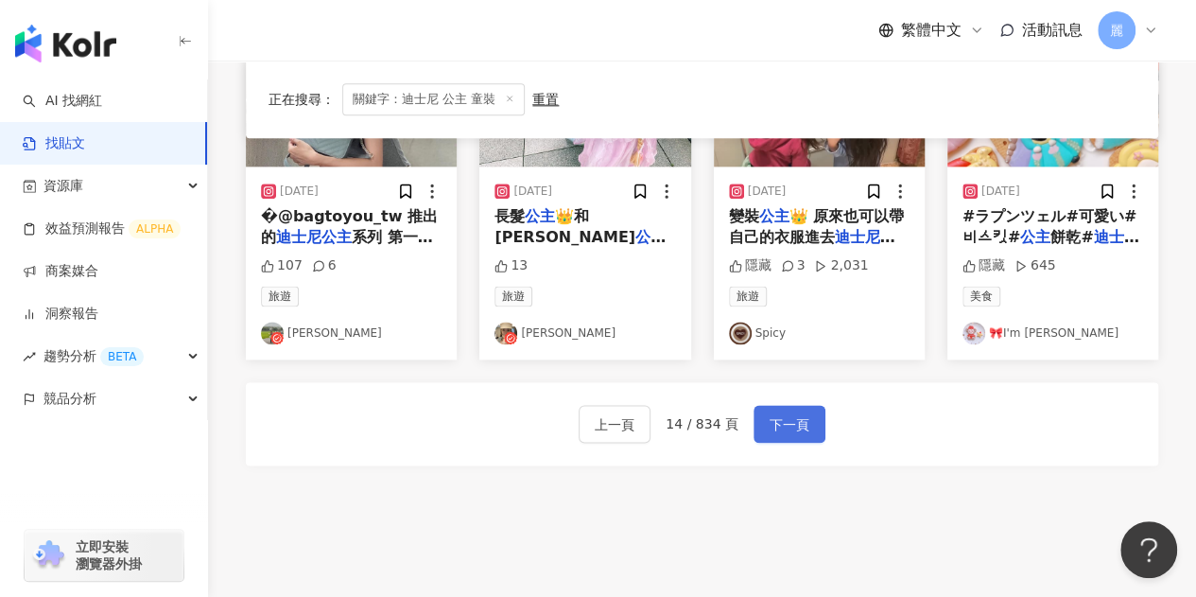
click at [783, 413] on span "下一頁" at bounding box center [790, 424] width 40 height 23
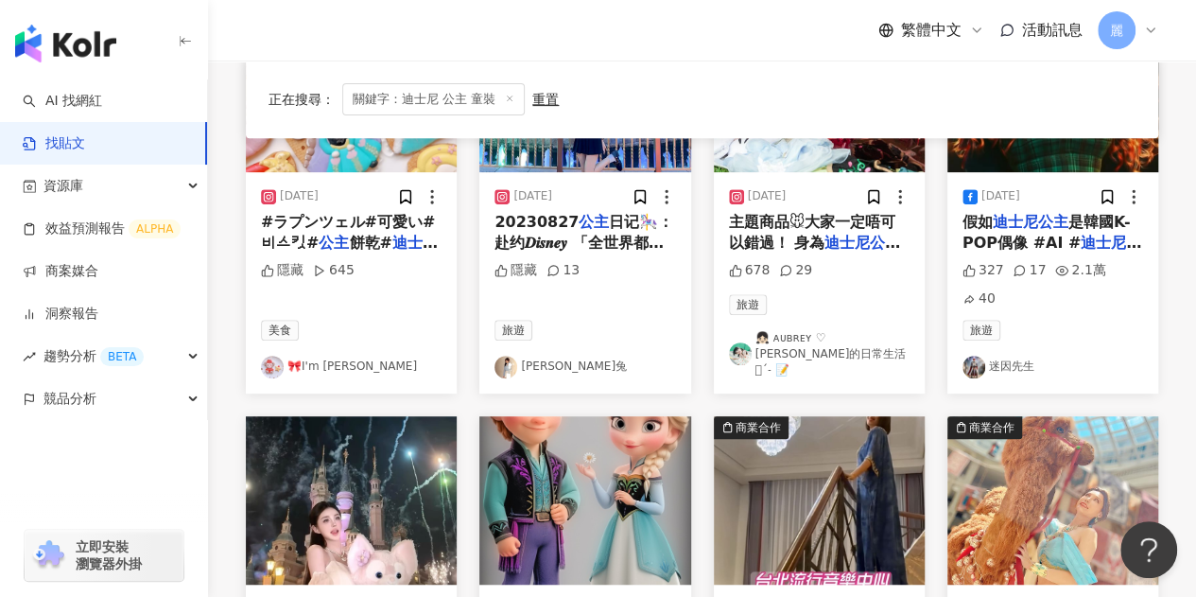
scroll to position [187, 0]
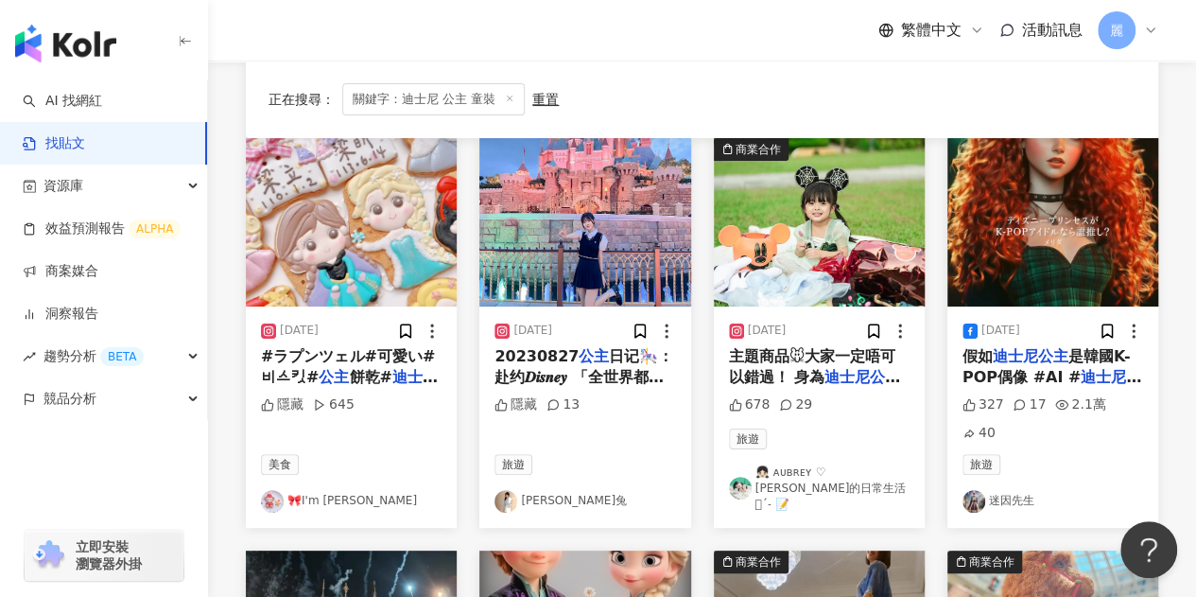
click at [870, 368] on mark "迪士尼公主" at bounding box center [862, 377] width 76 height 18
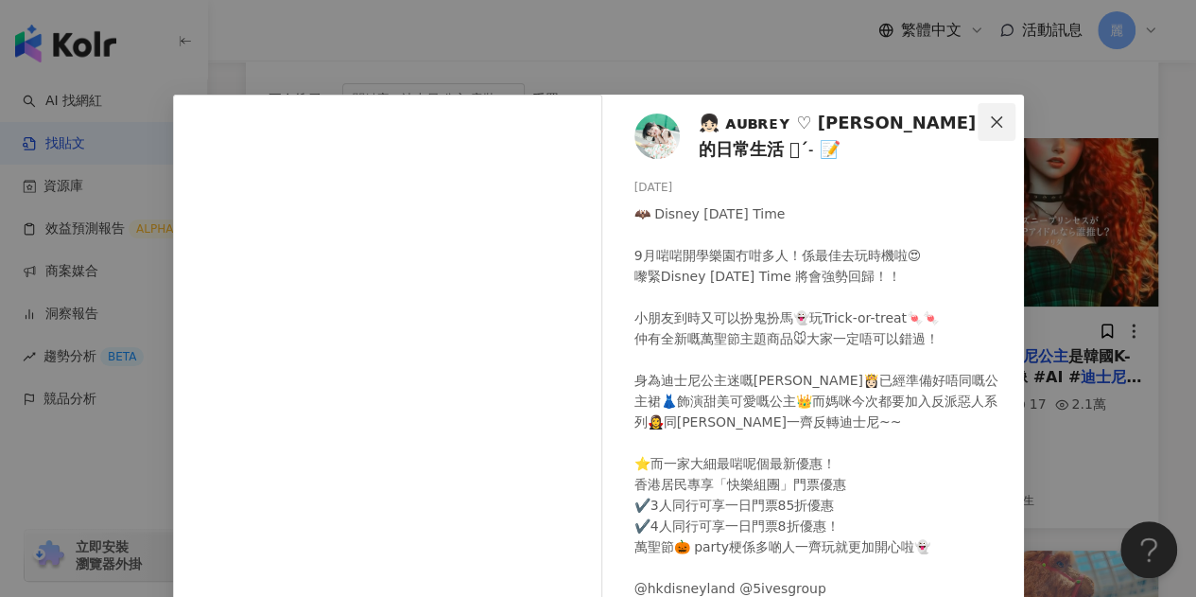
click at [989, 120] on icon "close" at bounding box center [996, 121] width 15 height 15
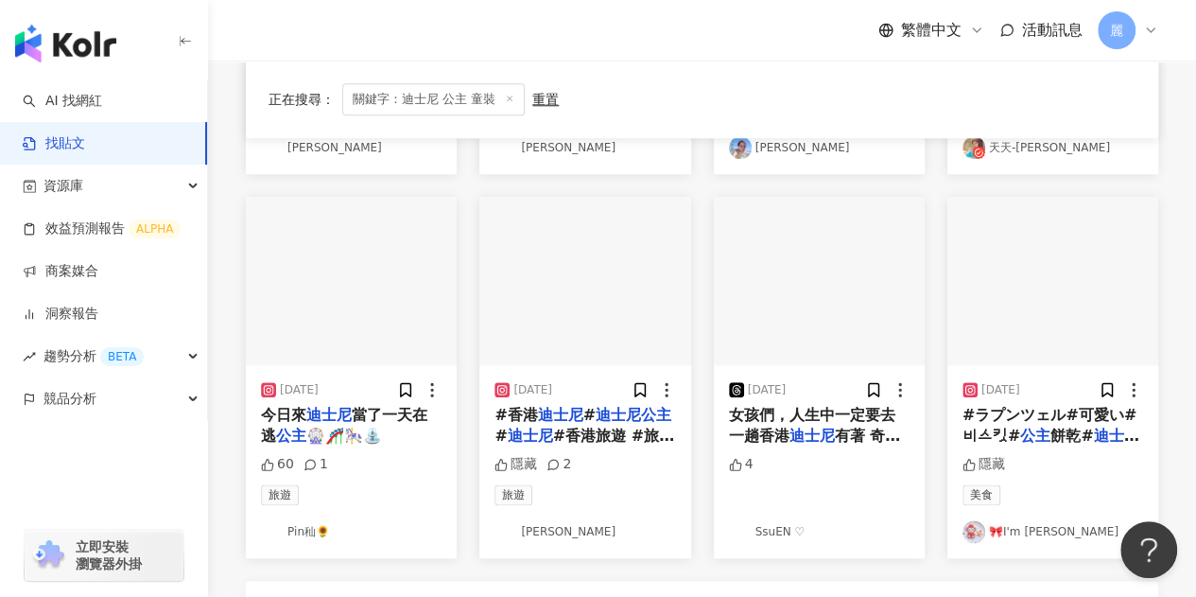
scroll to position [1040, 0]
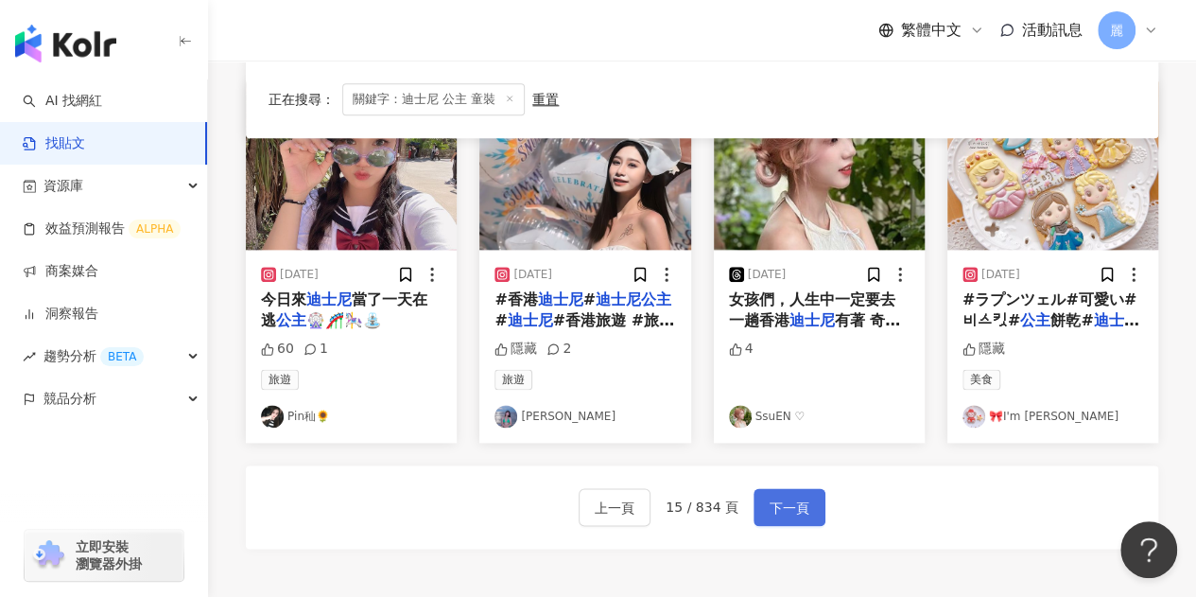
click at [804, 488] on button "下一頁" at bounding box center [789, 507] width 72 height 38
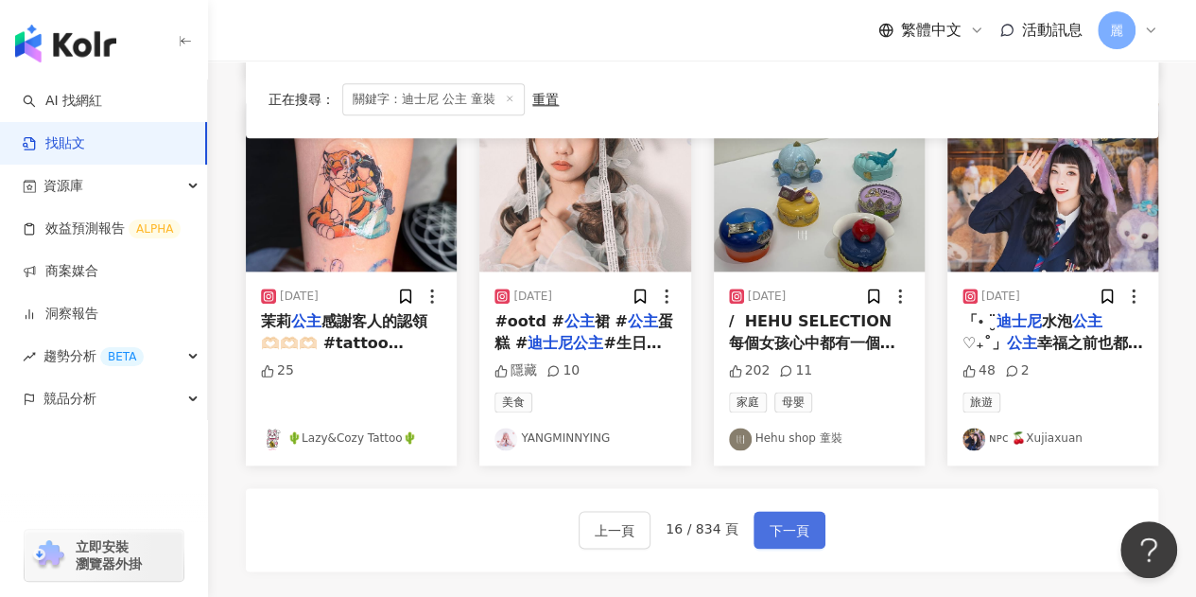
click at [802, 510] on button "下一頁" at bounding box center [789, 529] width 72 height 38
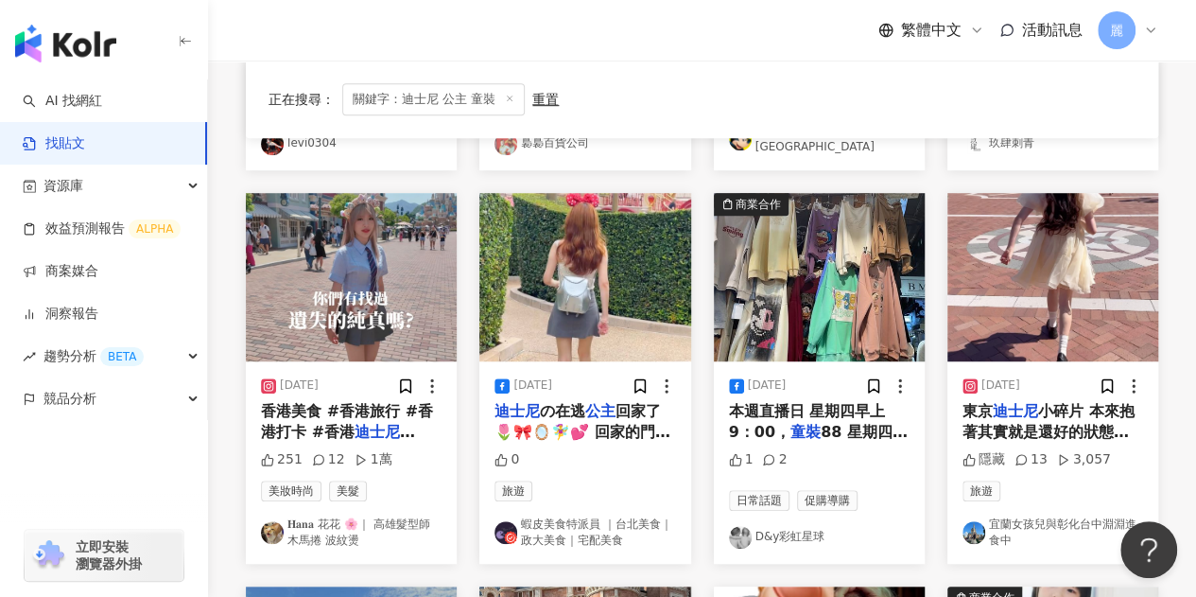
scroll to position [567, 0]
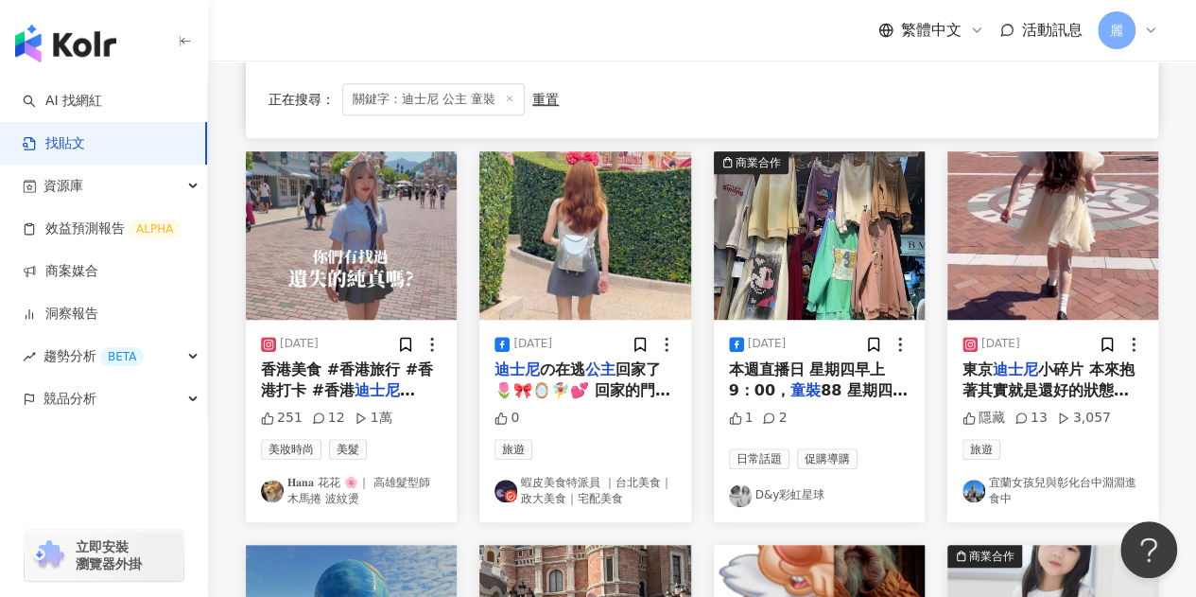
click at [1045, 364] on span "小碎片 本來抱著其實就是還好的狀態，但實際看真的看到很感動 最喜歡的" at bounding box center [1048, 400] width 172 height 81
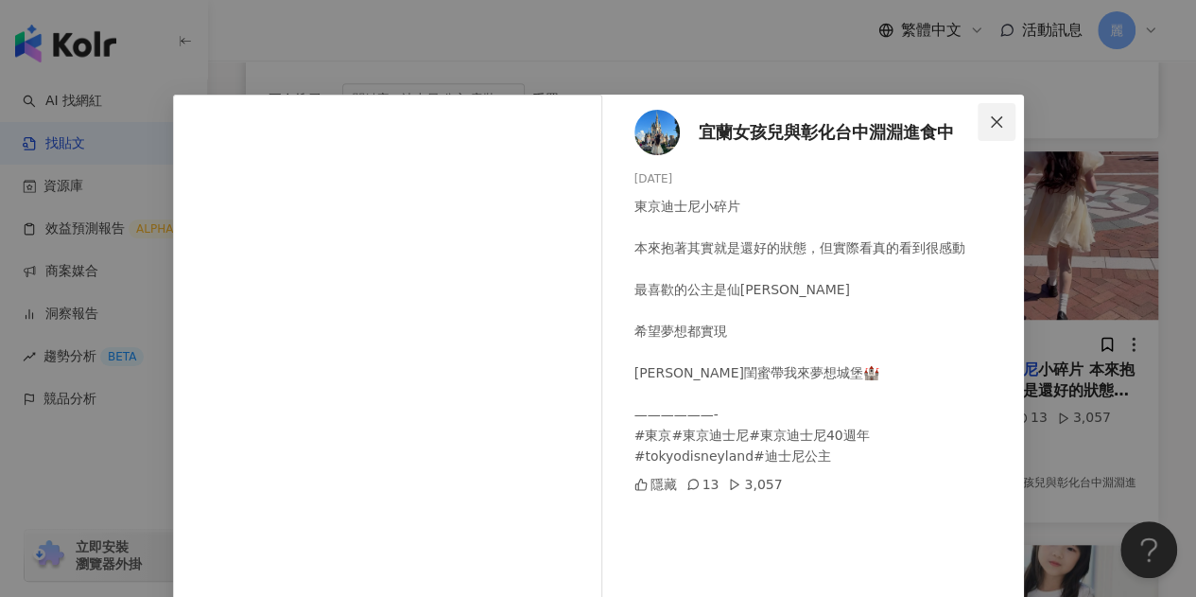
click at [994, 112] on button "Close" at bounding box center [996, 122] width 38 height 38
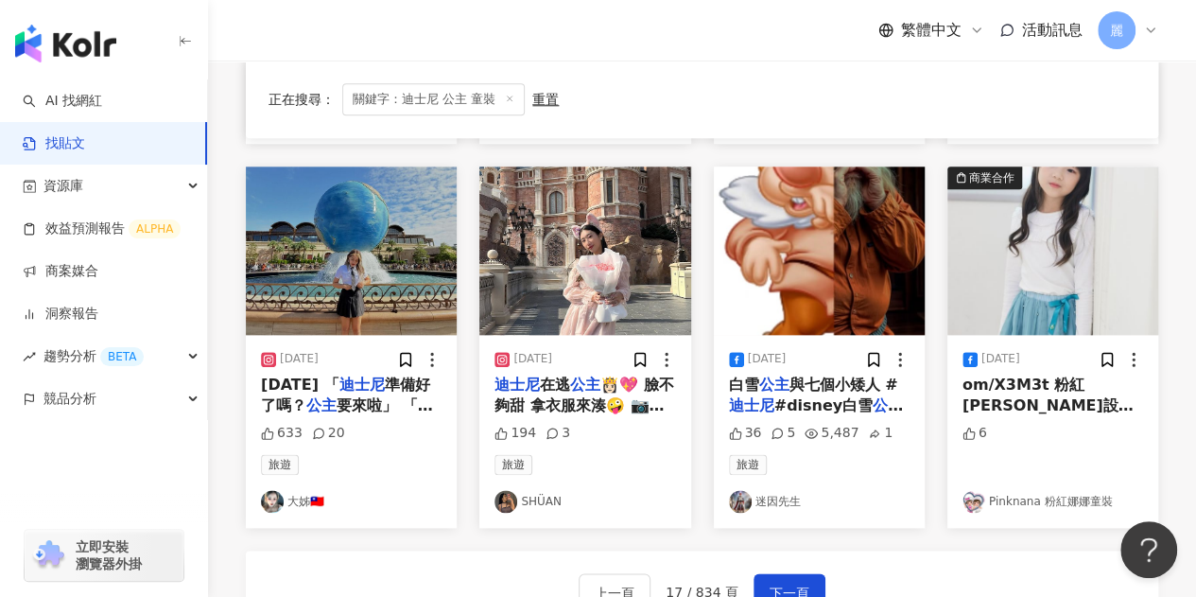
scroll to position [1227, 0]
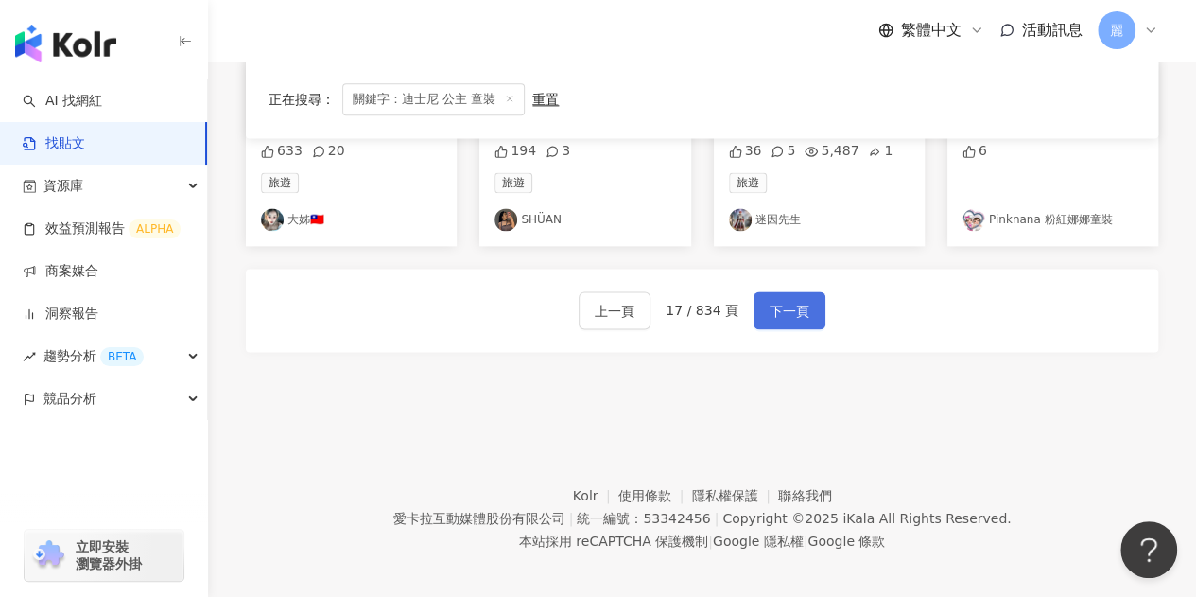
click at [795, 300] on span "下一頁" at bounding box center [790, 311] width 40 height 23
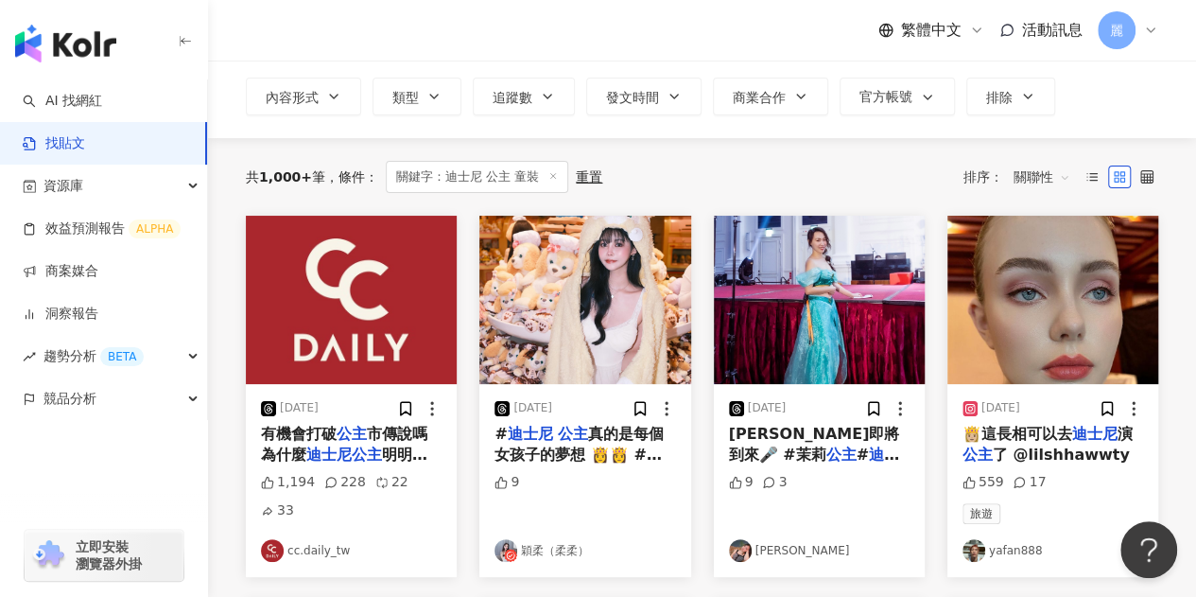
scroll to position [0, 0]
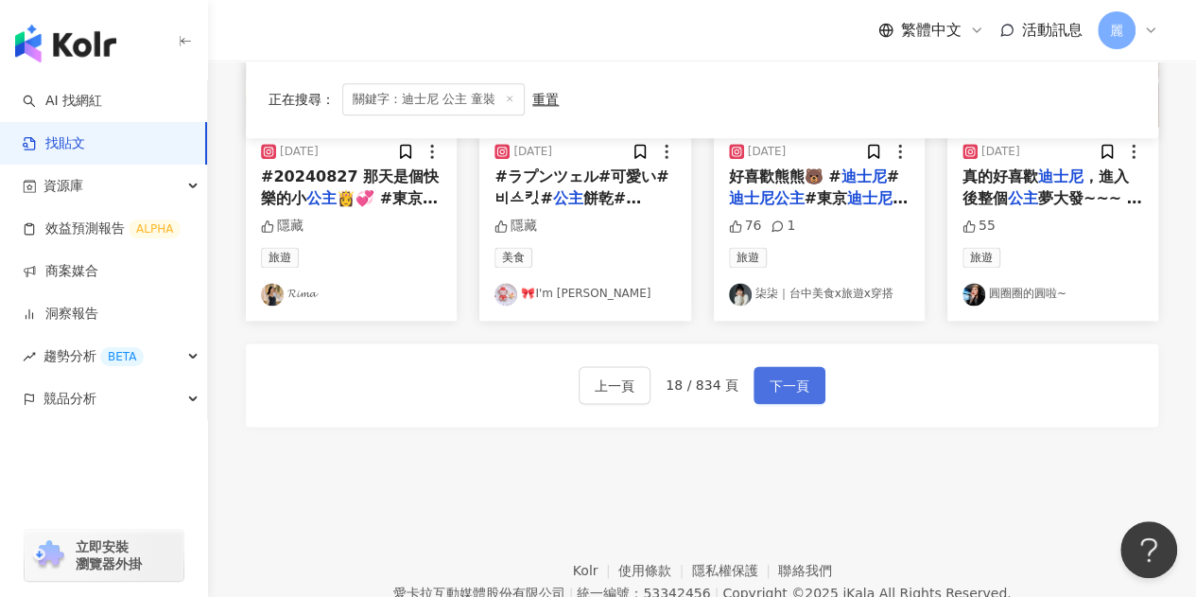
click at [794, 397] on button "下一頁" at bounding box center [789, 385] width 72 height 38
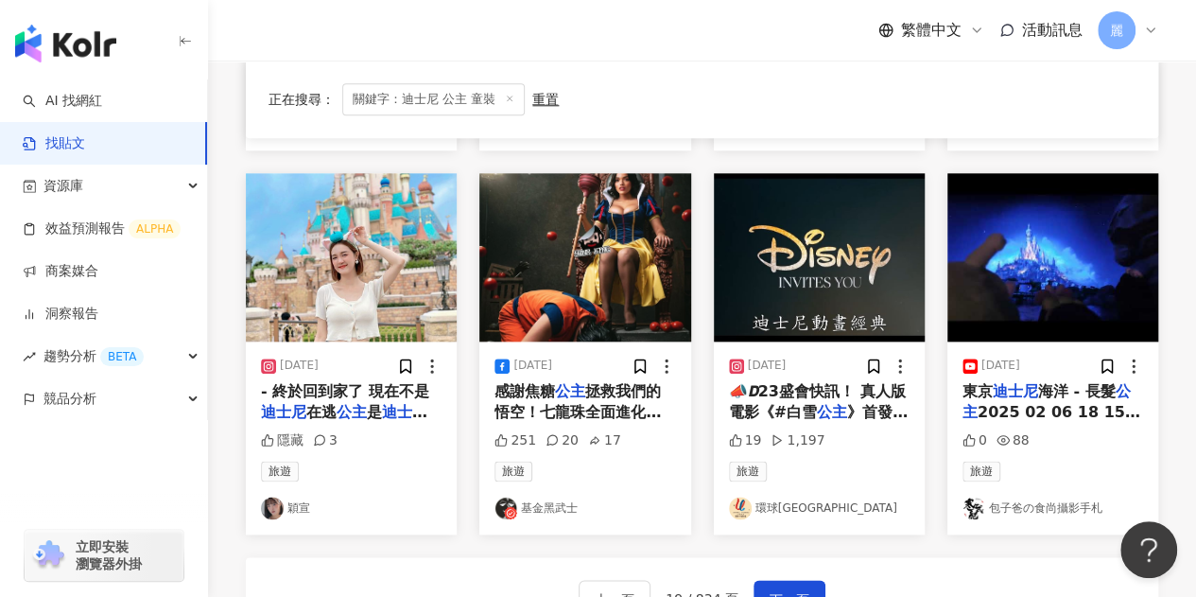
scroll to position [1227, 0]
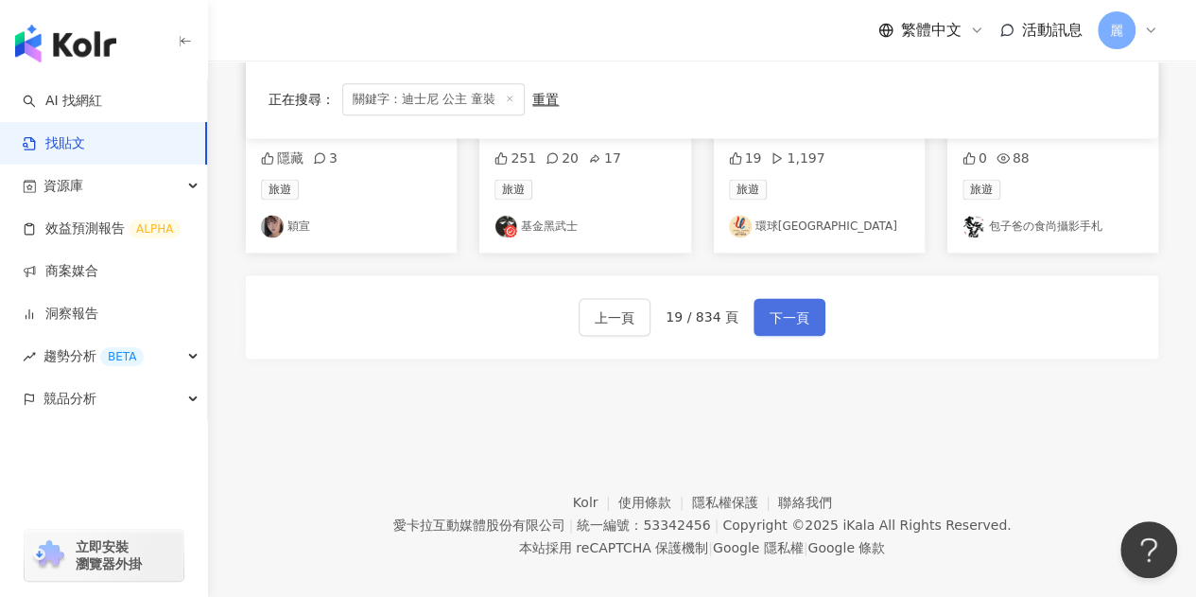
click at [779, 306] on span "下一頁" at bounding box center [790, 317] width 40 height 23
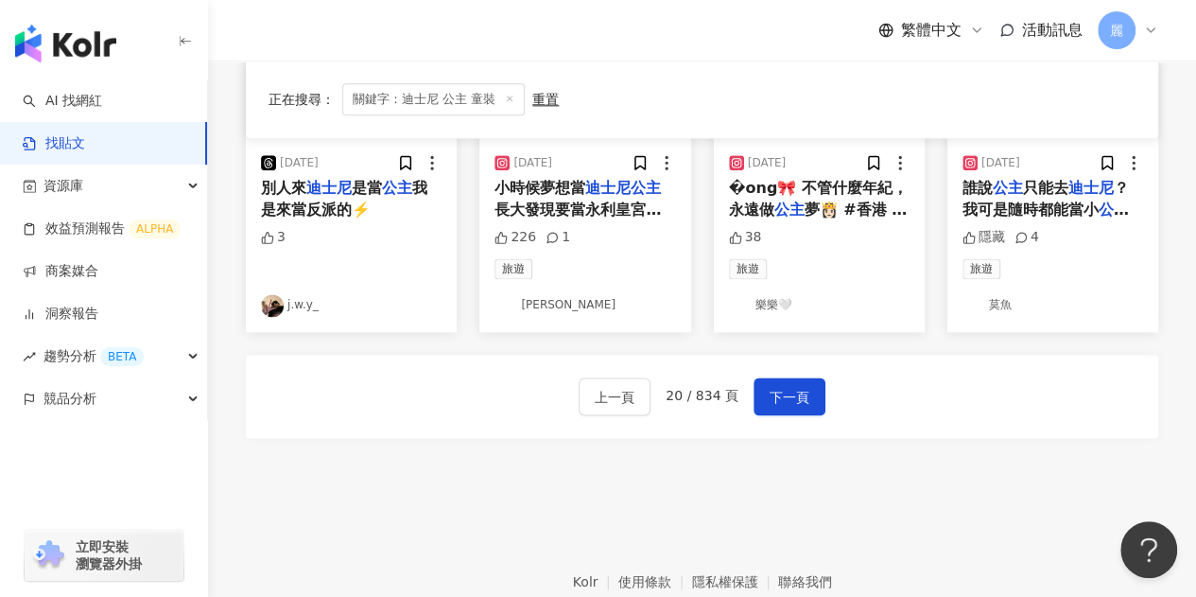
scroll to position [1254, 0]
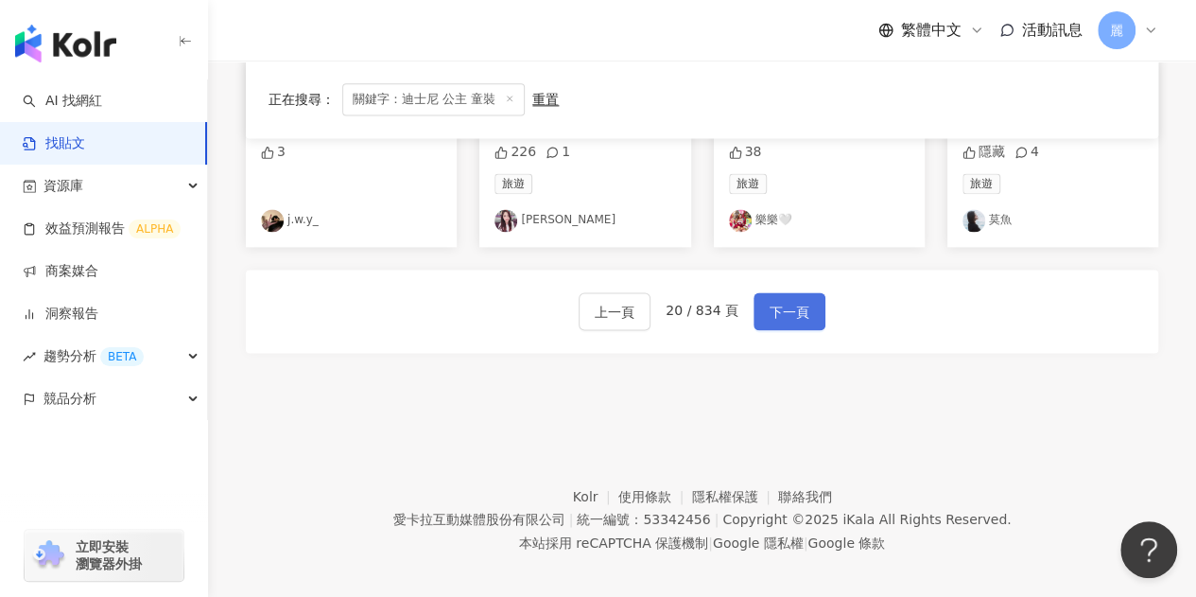
click at [777, 313] on button "下一頁" at bounding box center [789, 311] width 72 height 38
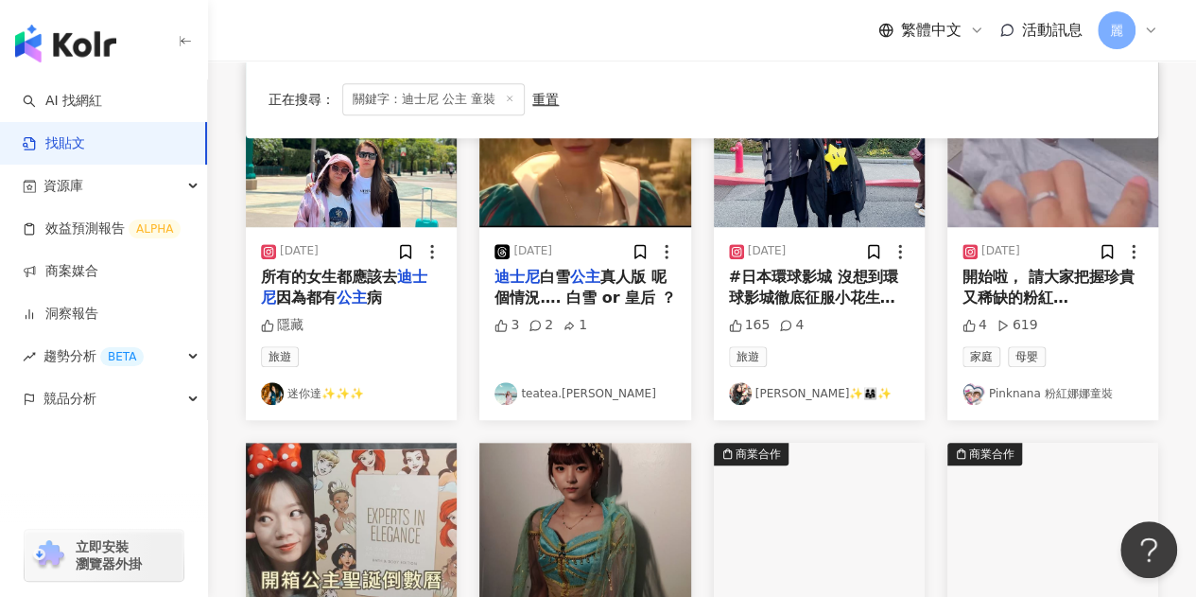
scroll to position [1133, 0]
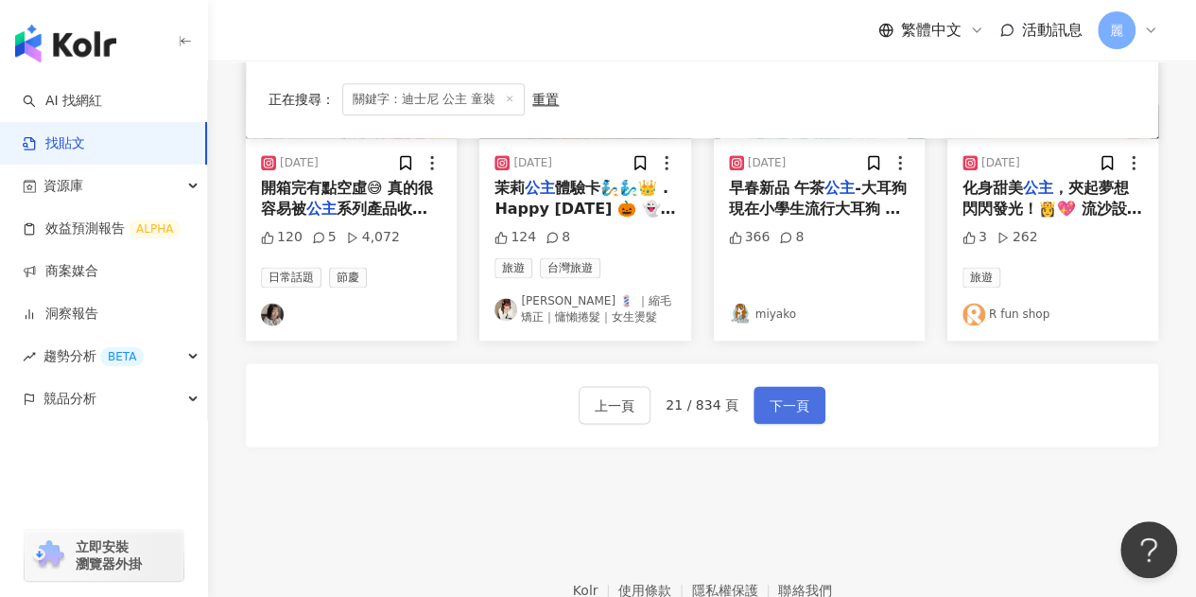
click at [753, 394] on button "下一頁" at bounding box center [789, 405] width 72 height 38
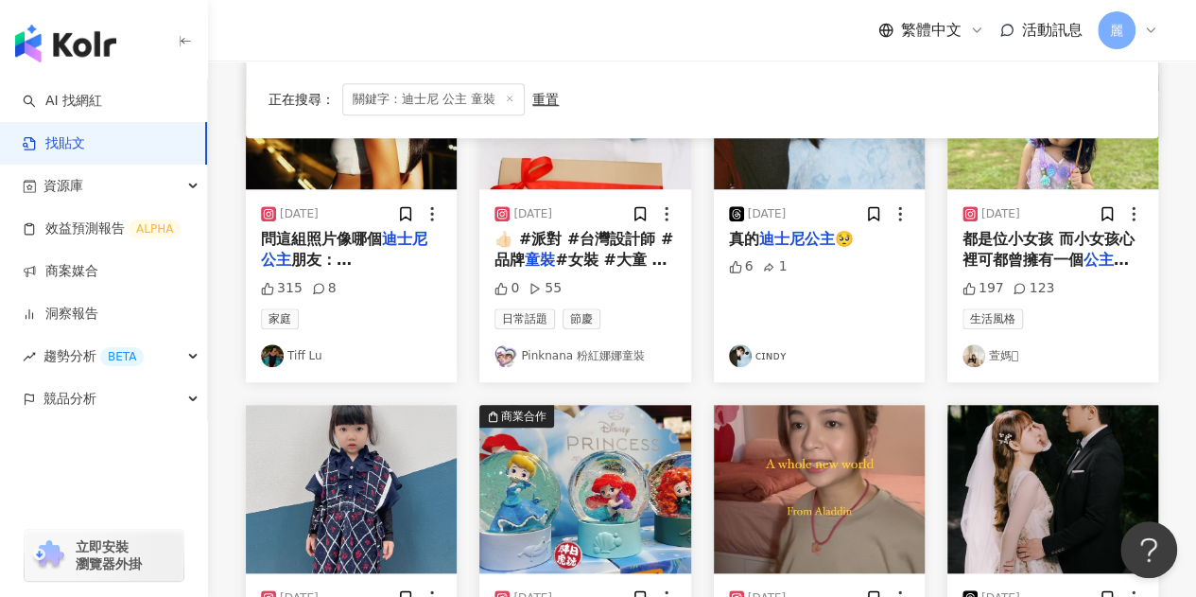
scroll to position [556, 0]
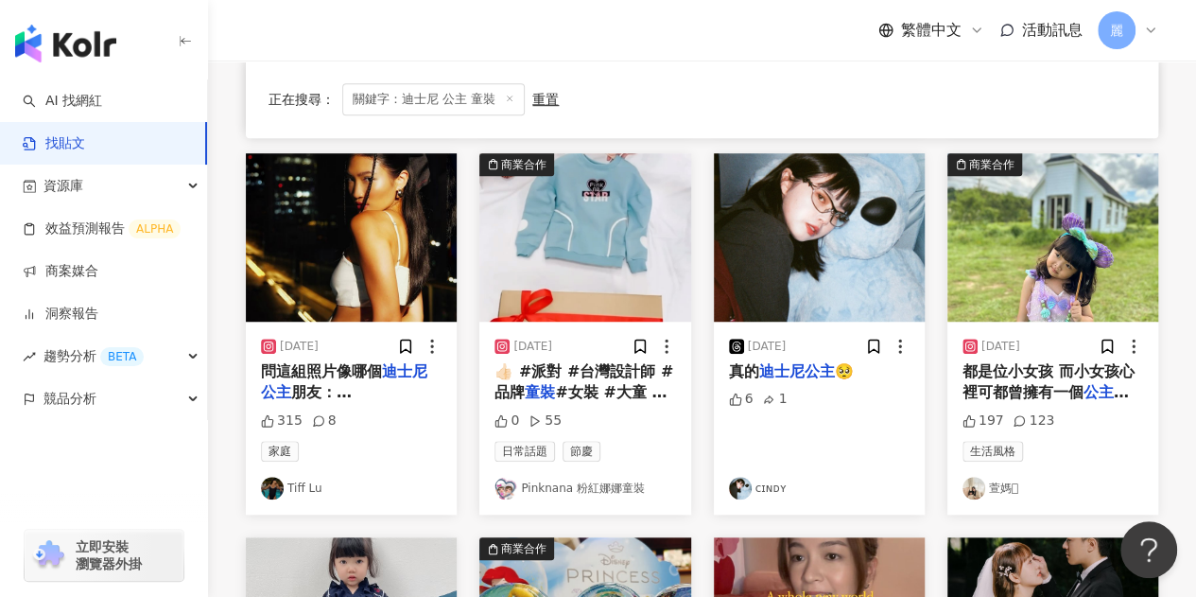
click at [1045, 375] on span "都是位小女孩 而小女孩心裡可都曾擁有一個" at bounding box center [1048, 381] width 172 height 39
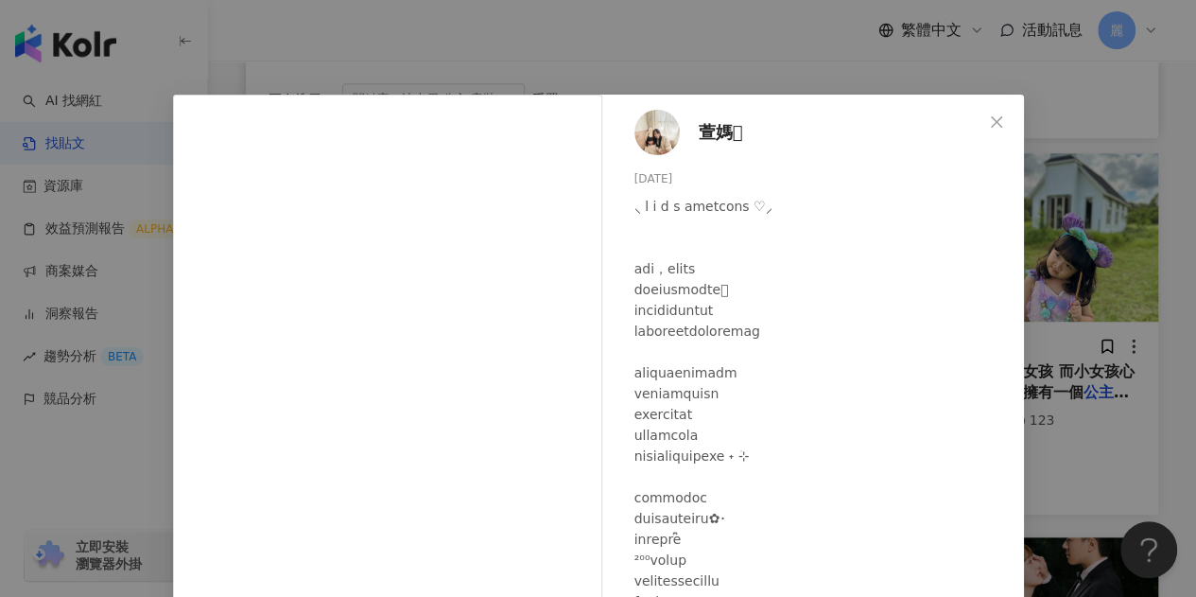
scroll to position [251, 0]
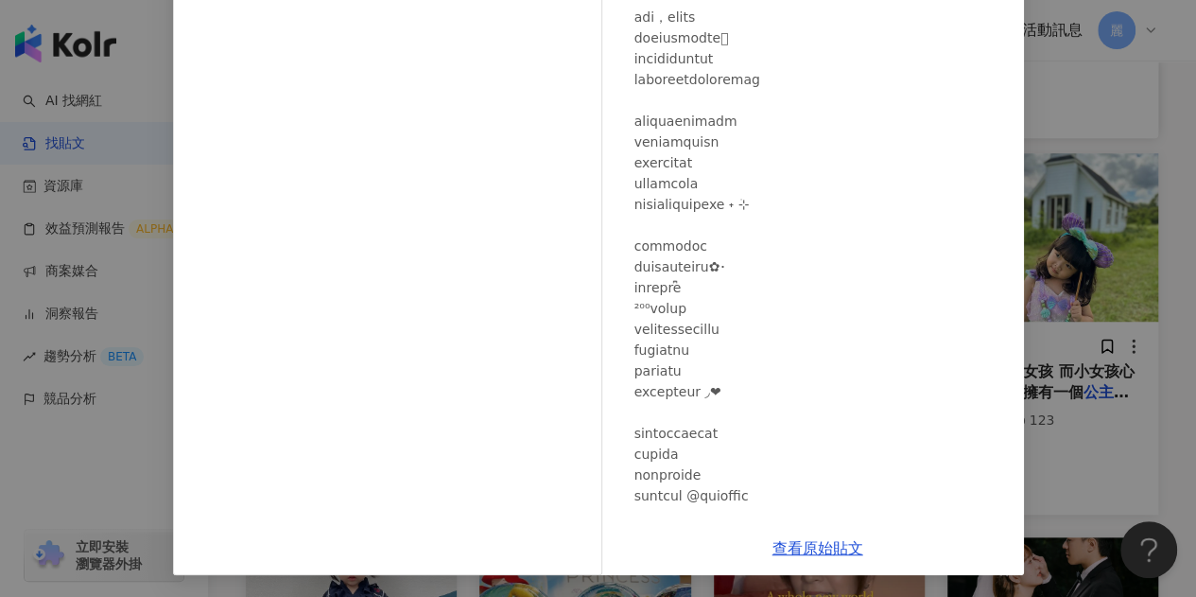
click at [1045, 126] on div "萱媽𓃟 2023/9/15 197 123 查看原始貼文" at bounding box center [598, 298] width 1196 height 597
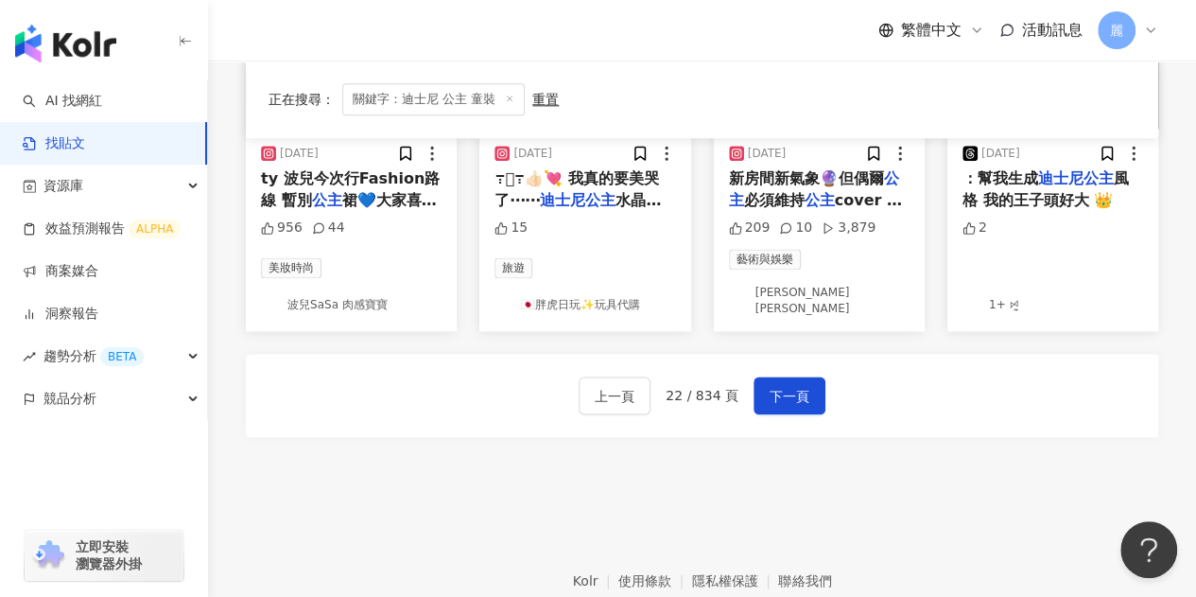
scroll to position [1218, 0]
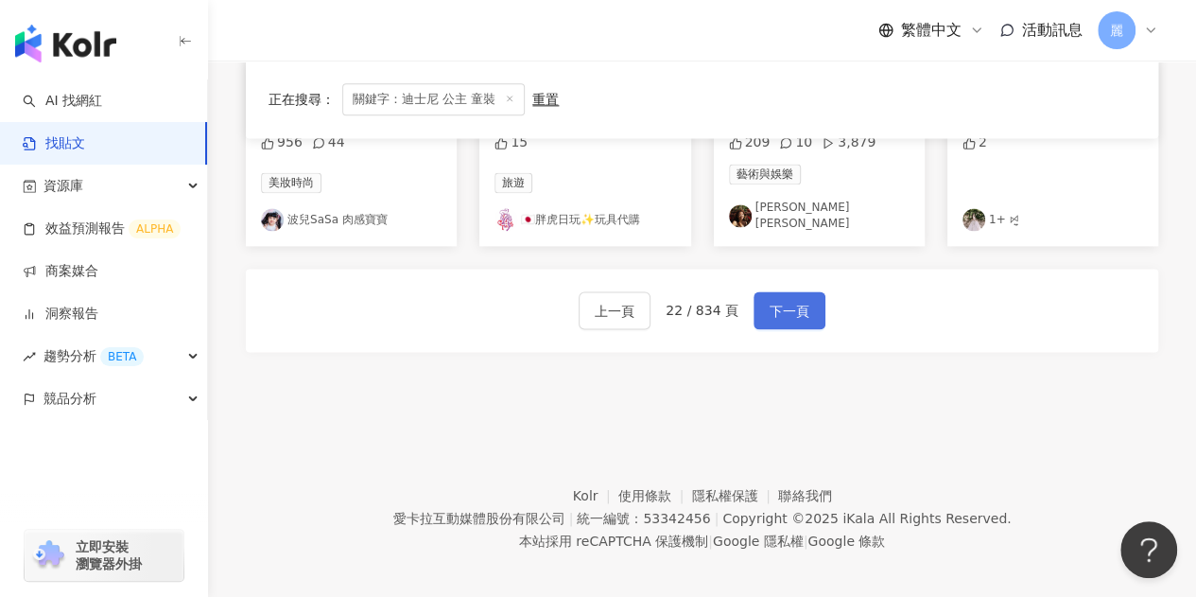
click at [804, 291] on button "下一頁" at bounding box center [789, 310] width 72 height 38
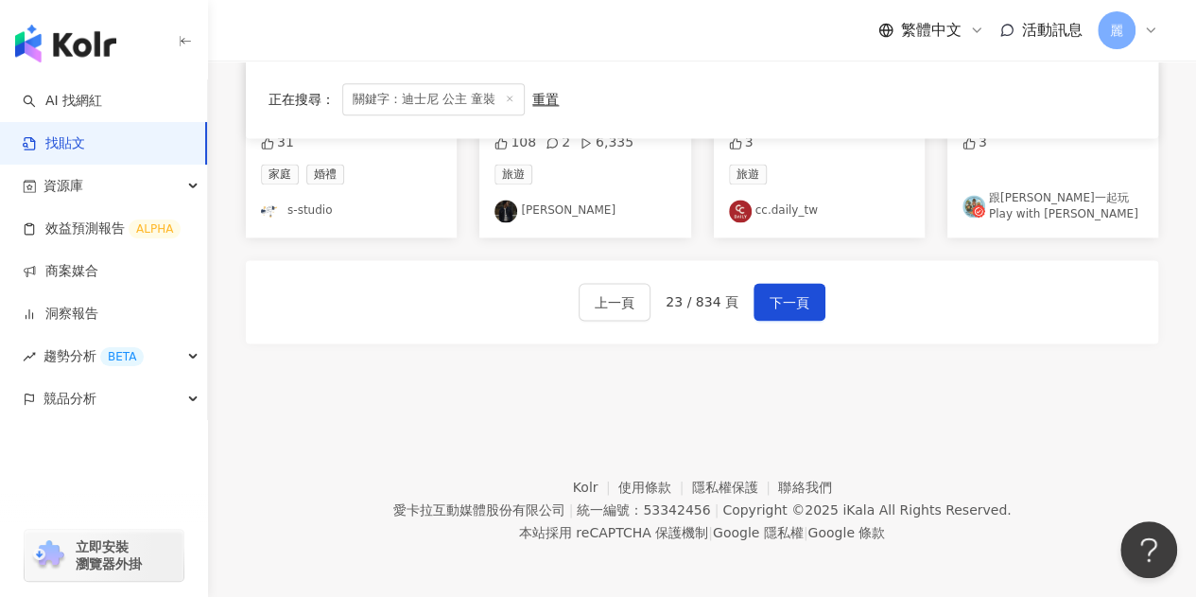
click at [906, 458] on footer "Kolr 使用條款 隱私權保護 聯絡我們 愛卡拉互動媒體股份有限公司 | 統一編號：53342456 | Copyright © 2025 iKala All…" at bounding box center [702, 495] width 988 height 210
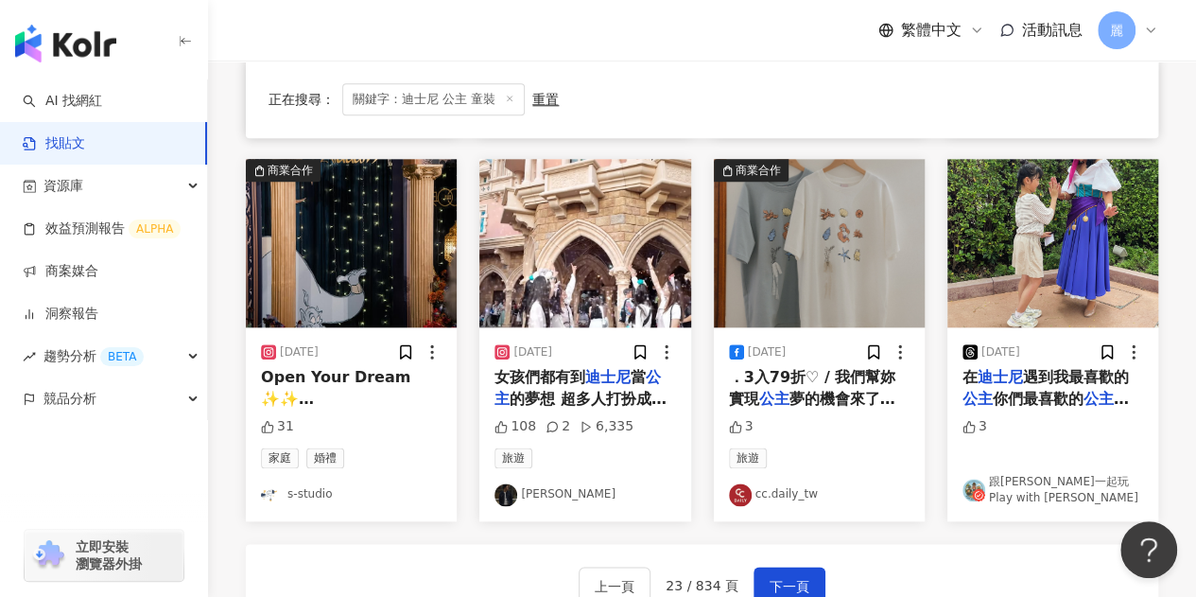
scroll to position [1029, 0]
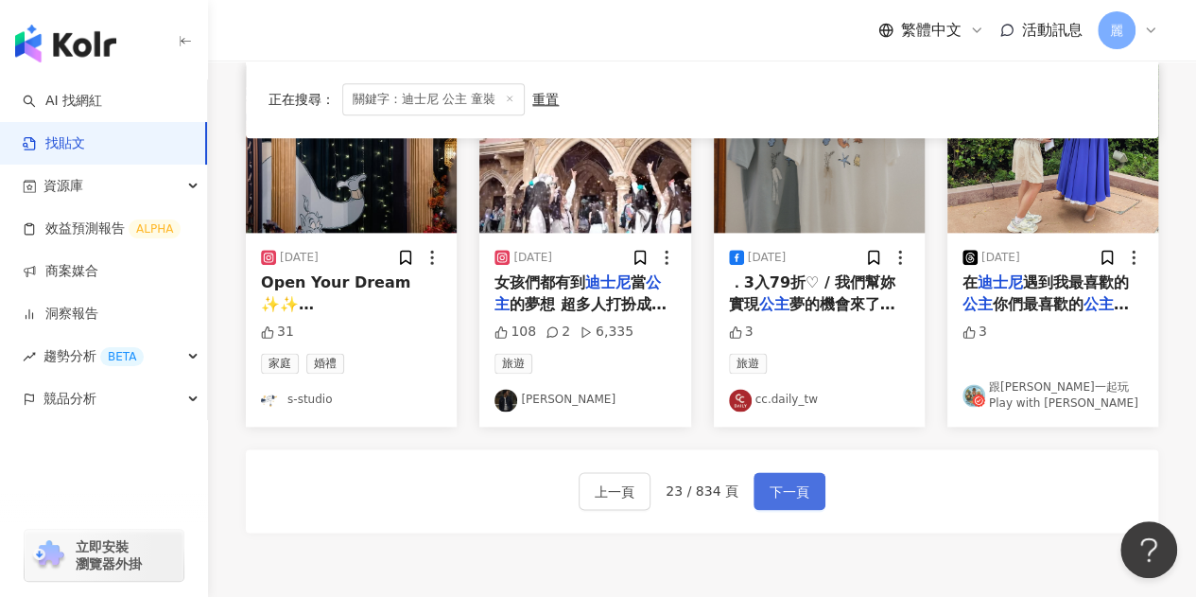
click at [799, 485] on span "下一頁" at bounding box center [790, 491] width 40 height 23
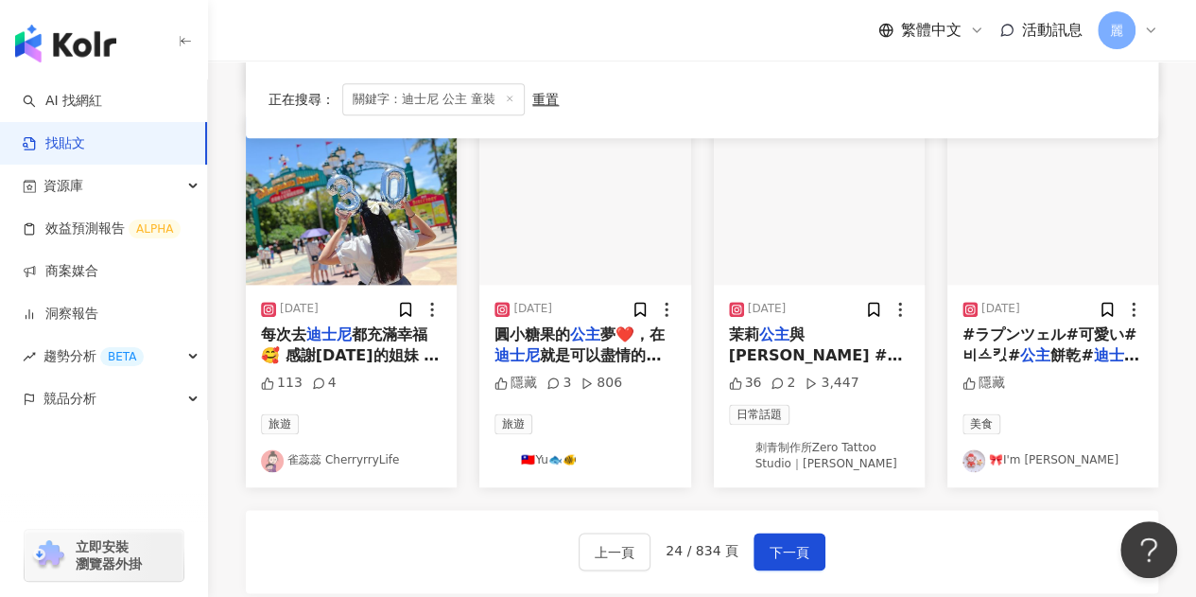
scroll to position [996, 0]
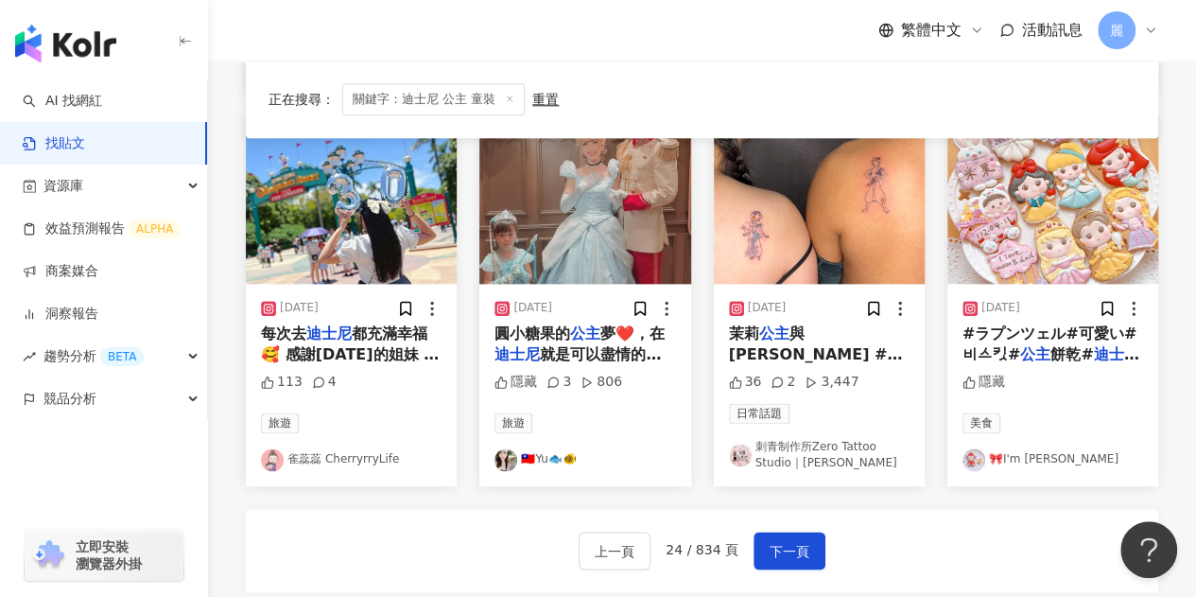
click at [538, 448] on link "🇹🇼Yu🐟🐠" at bounding box center [584, 459] width 181 height 23
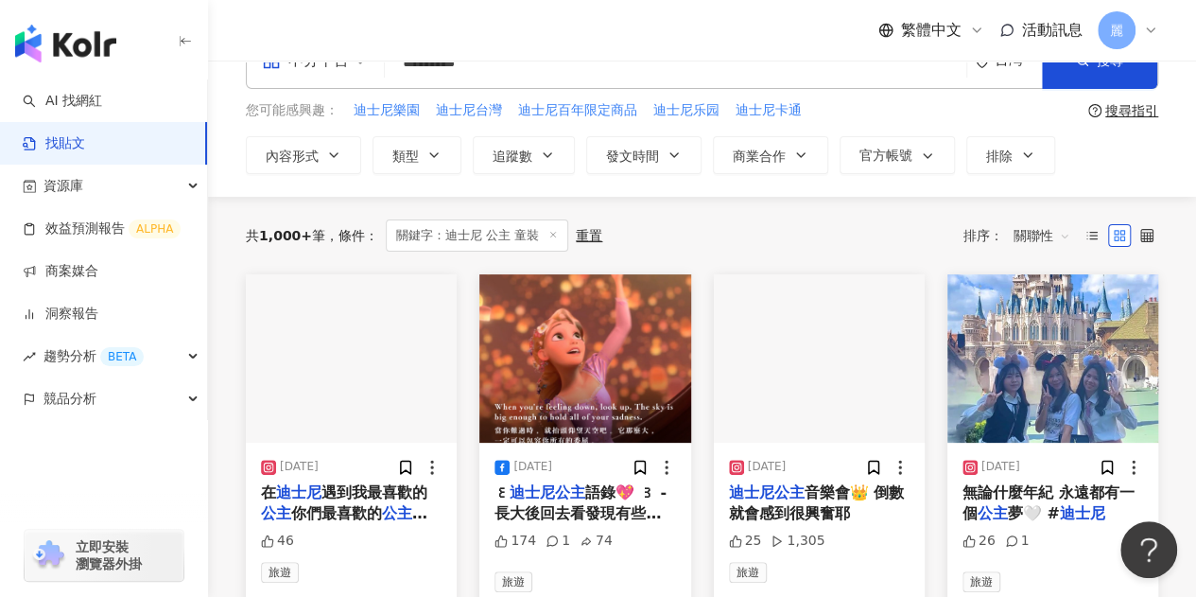
scroll to position [146, 0]
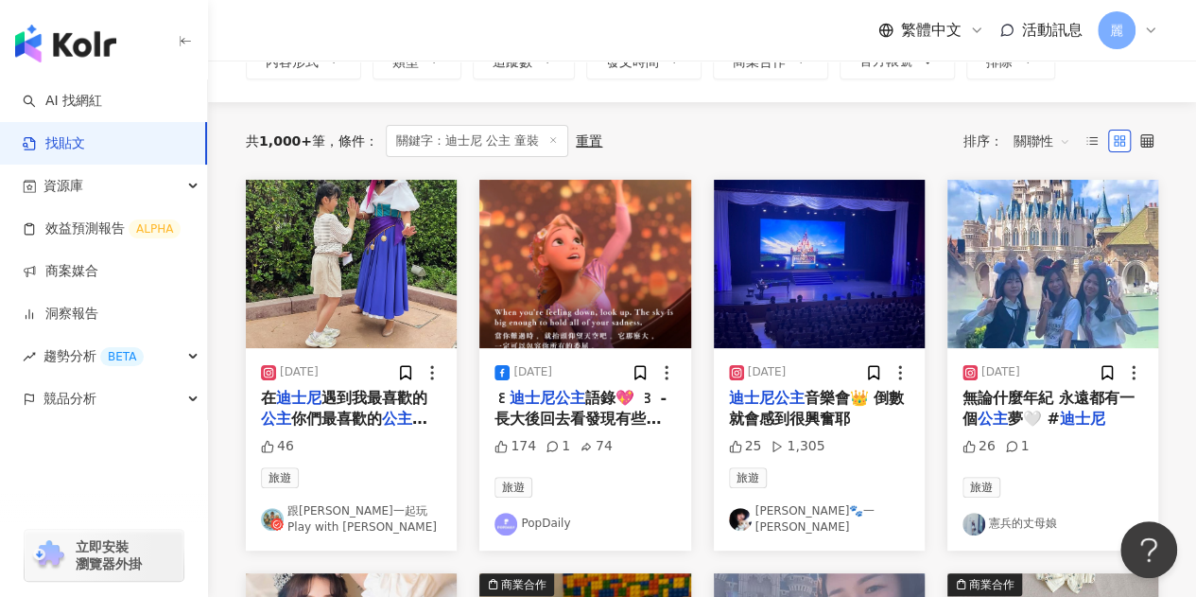
click at [372, 415] on span "你們最喜歡的" at bounding box center [336, 418] width 91 height 18
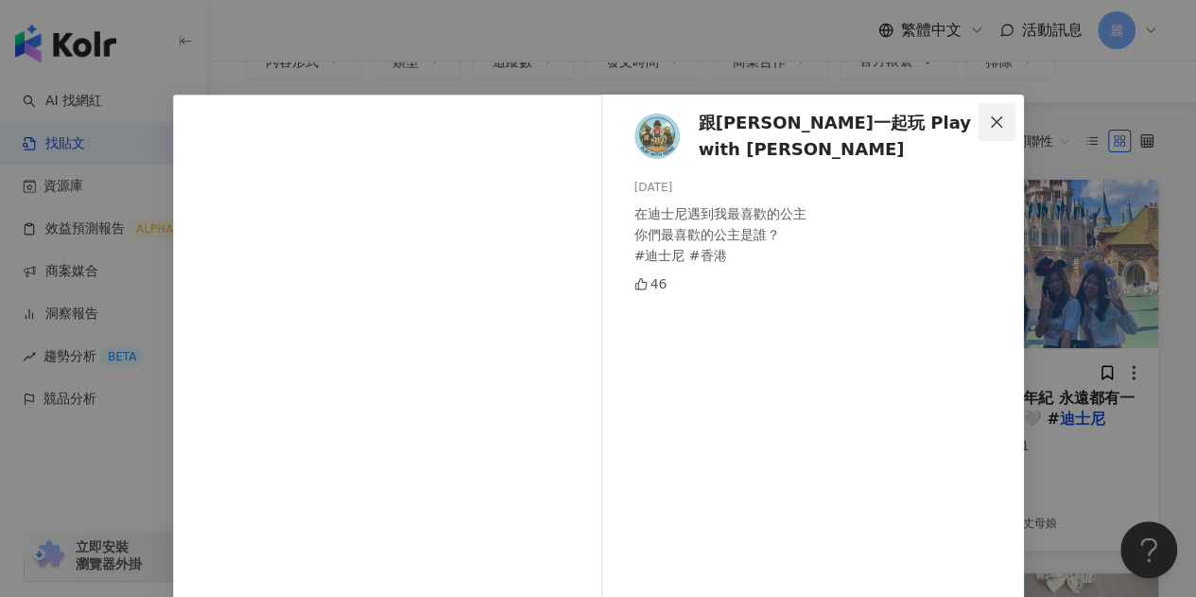
click at [991, 122] on icon "close" at bounding box center [996, 121] width 15 height 15
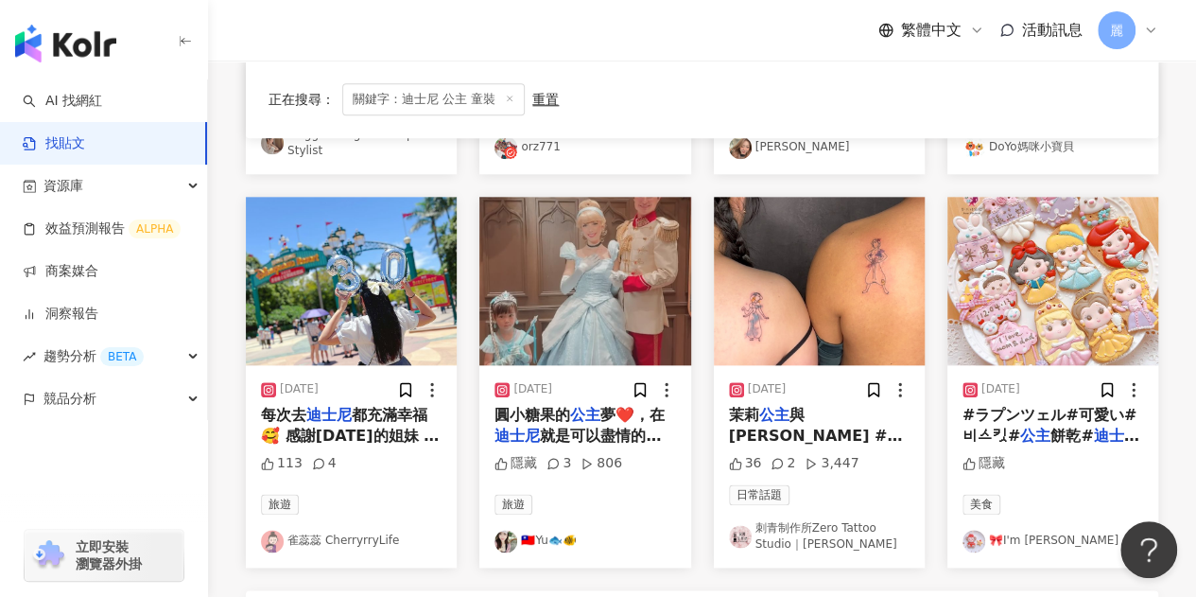
scroll to position [996, 0]
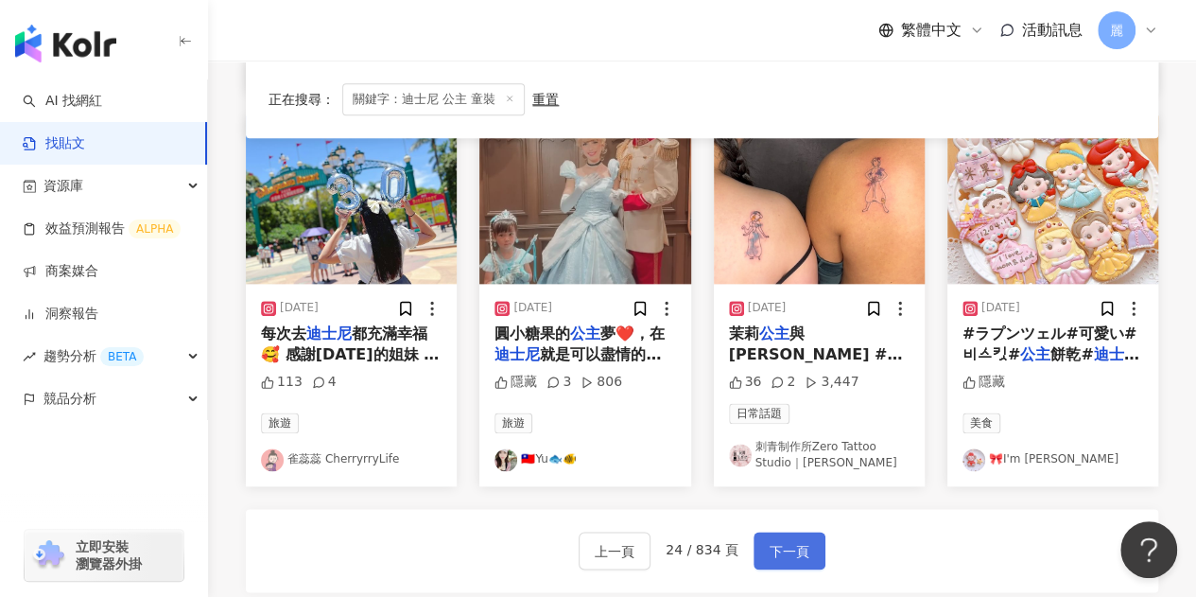
click at [790, 540] on button "下一頁" at bounding box center [789, 550] width 72 height 38
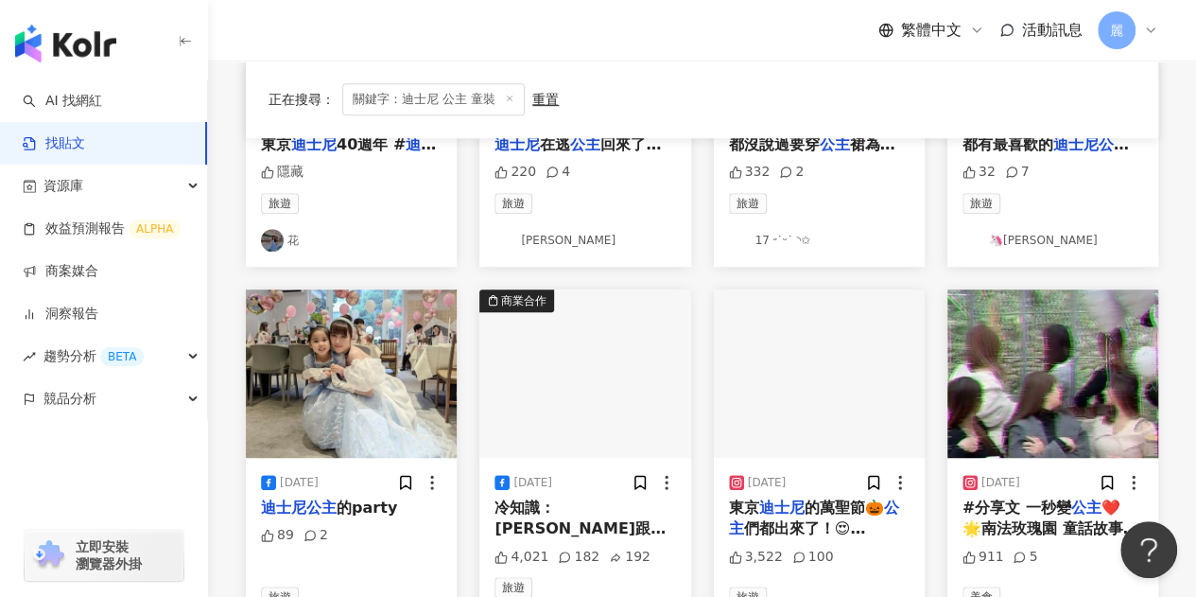
scroll to position [514, 0]
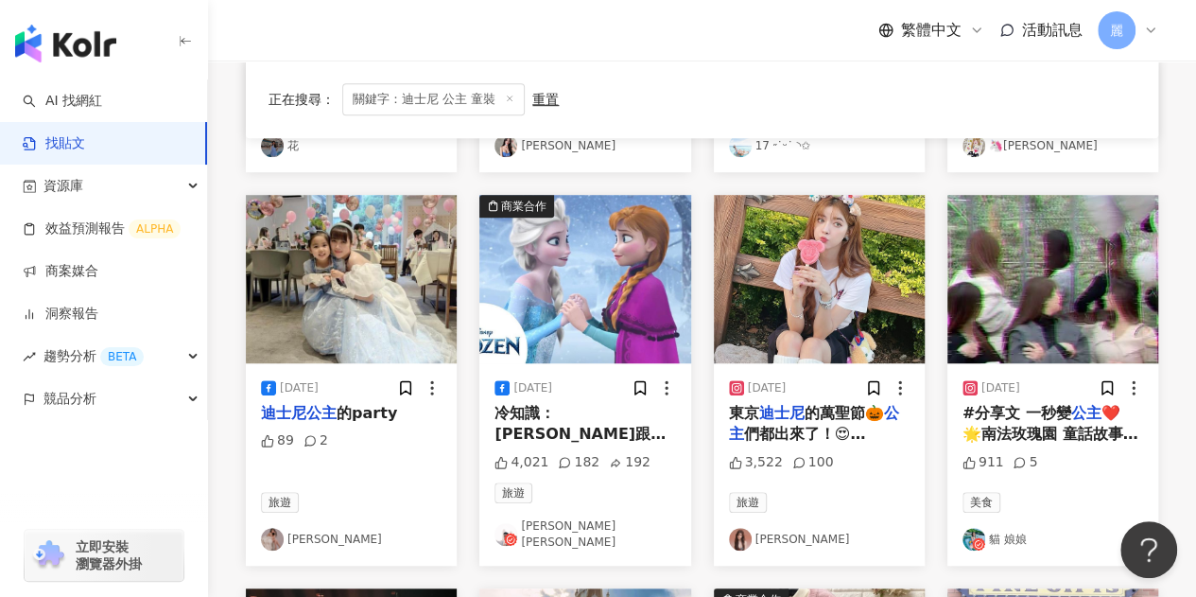
click at [377, 416] on span "的party" at bounding box center [367, 413] width 61 height 18
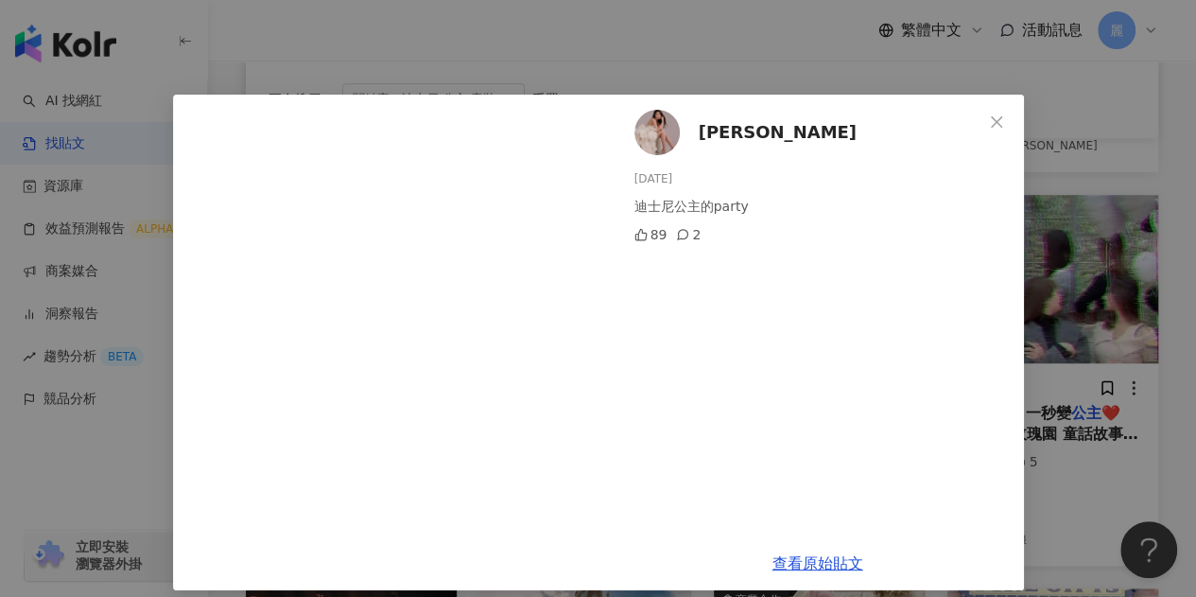
click at [725, 137] on span "張熙恩CN" at bounding box center [778, 132] width 158 height 26
click at [997, 123] on span "Close" at bounding box center [996, 121] width 38 height 15
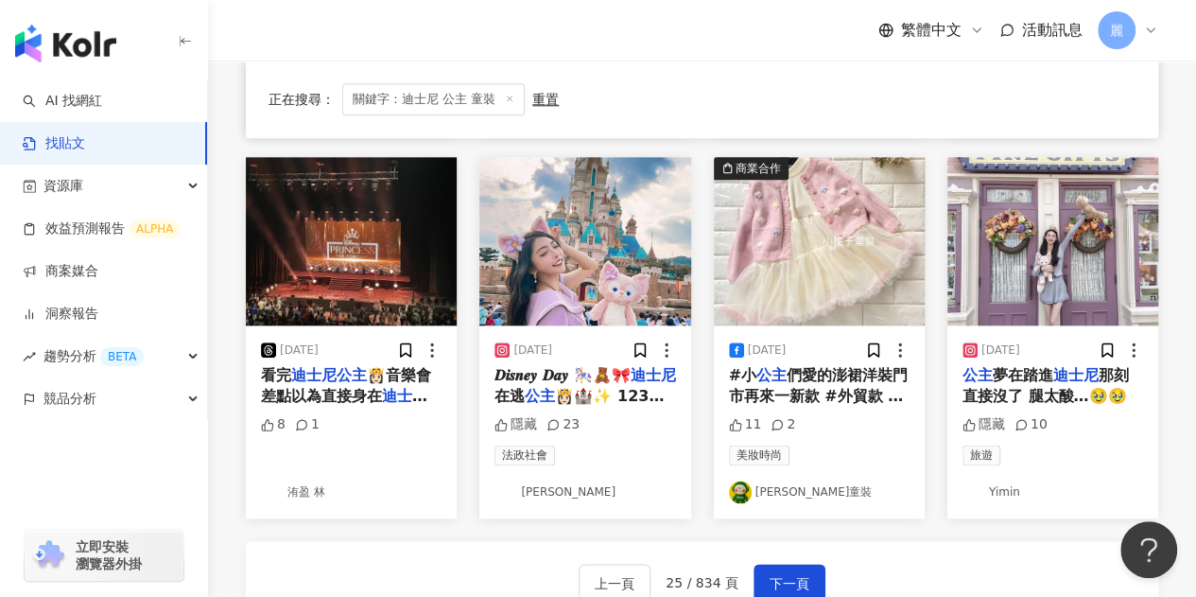
scroll to position [1040, 0]
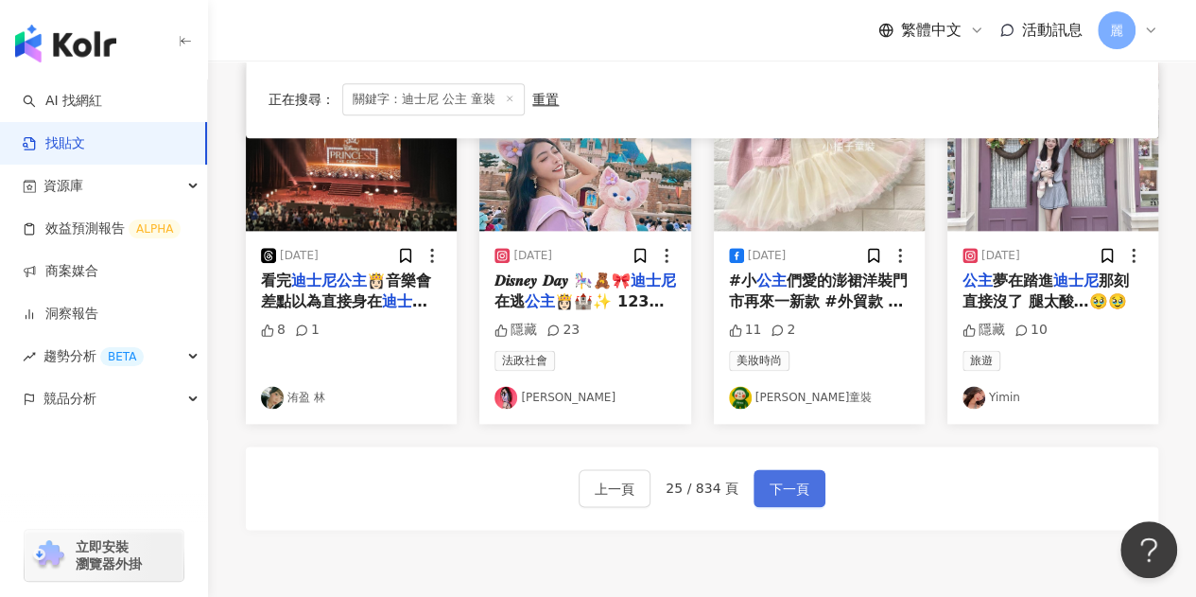
click at [795, 477] on span "下一頁" at bounding box center [790, 488] width 40 height 23
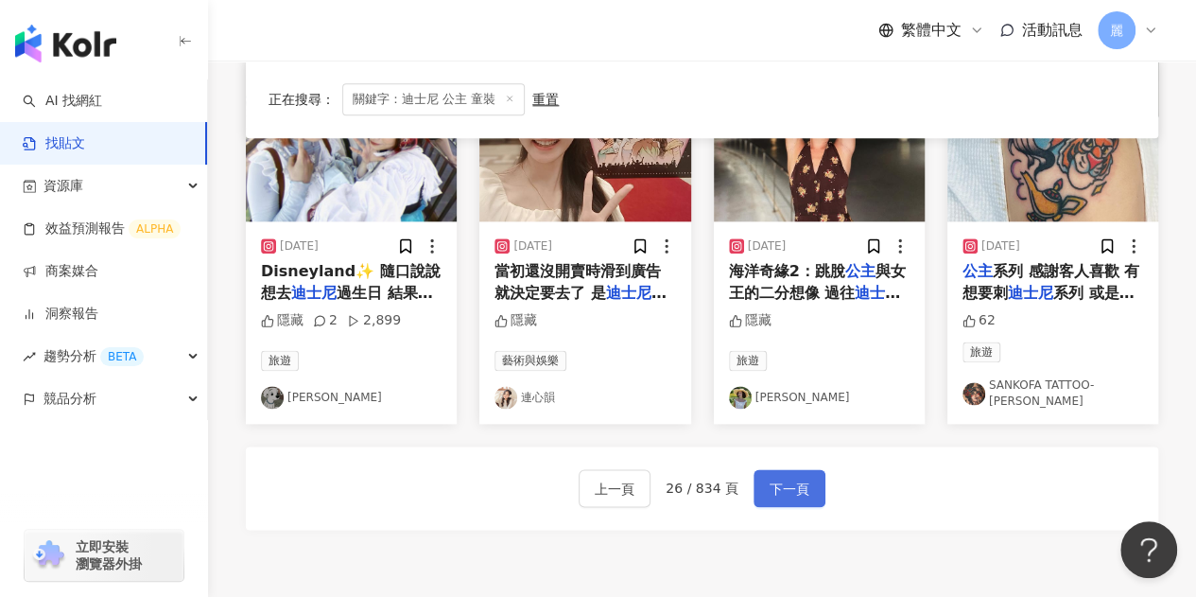
click at [798, 477] on span "下一頁" at bounding box center [790, 488] width 40 height 23
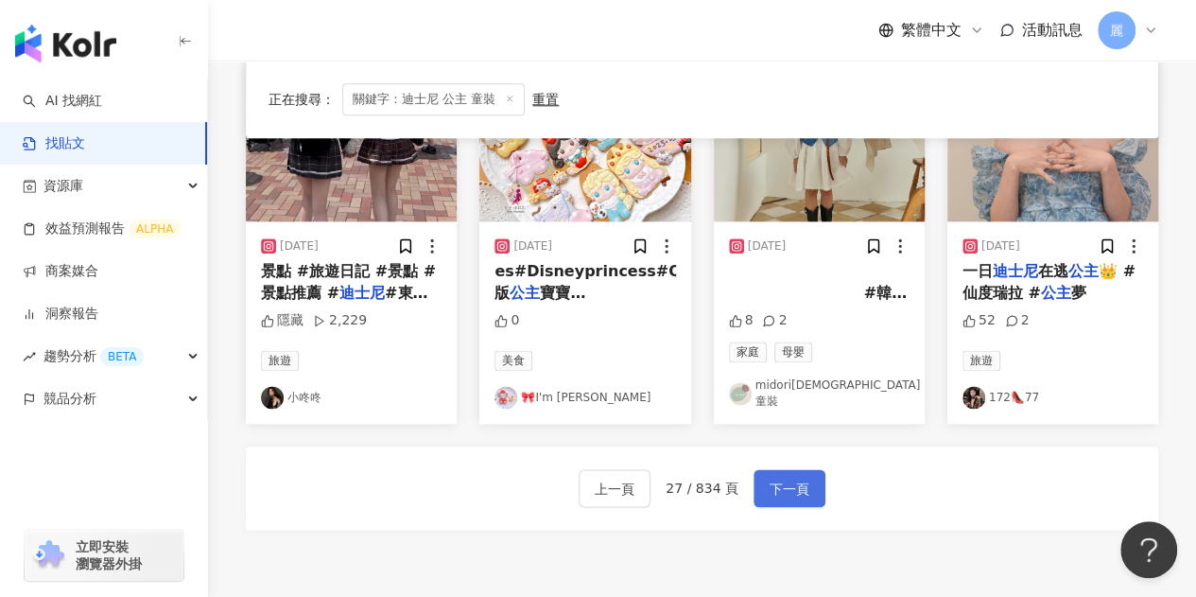
click at [804, 477] on span "下一頁" at bounding box center [790, 488] width 40 height 23
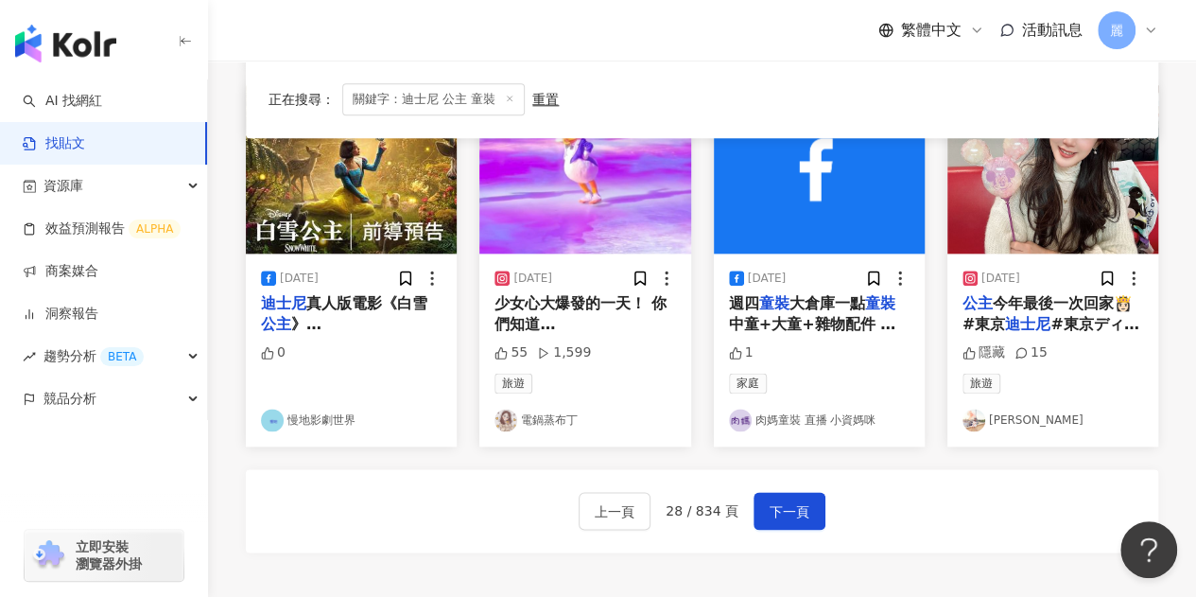
scroll to position [1134, 0]
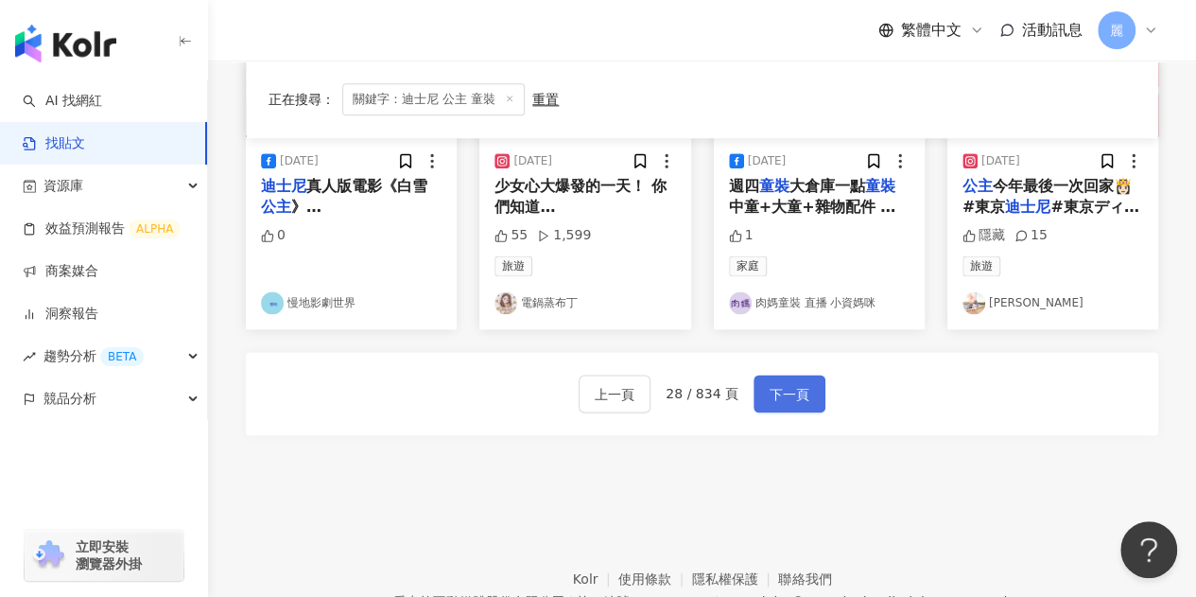
click at [800, 394] on button "下一頁" at bounding box center [789, 393] width 72 height 38
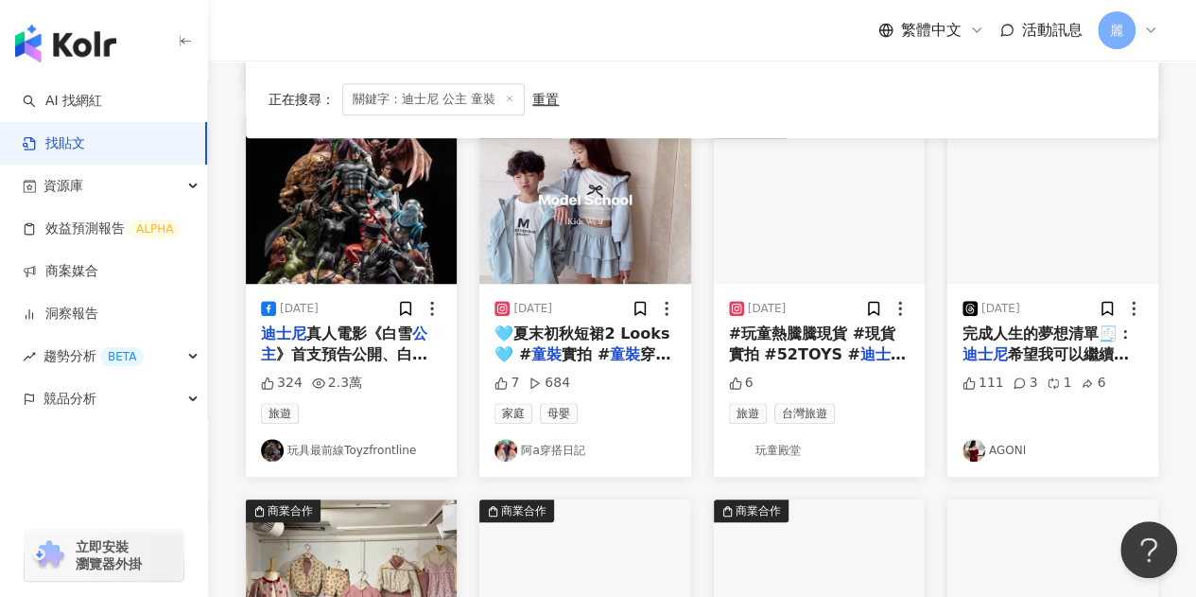
scroll to position [662, 0]
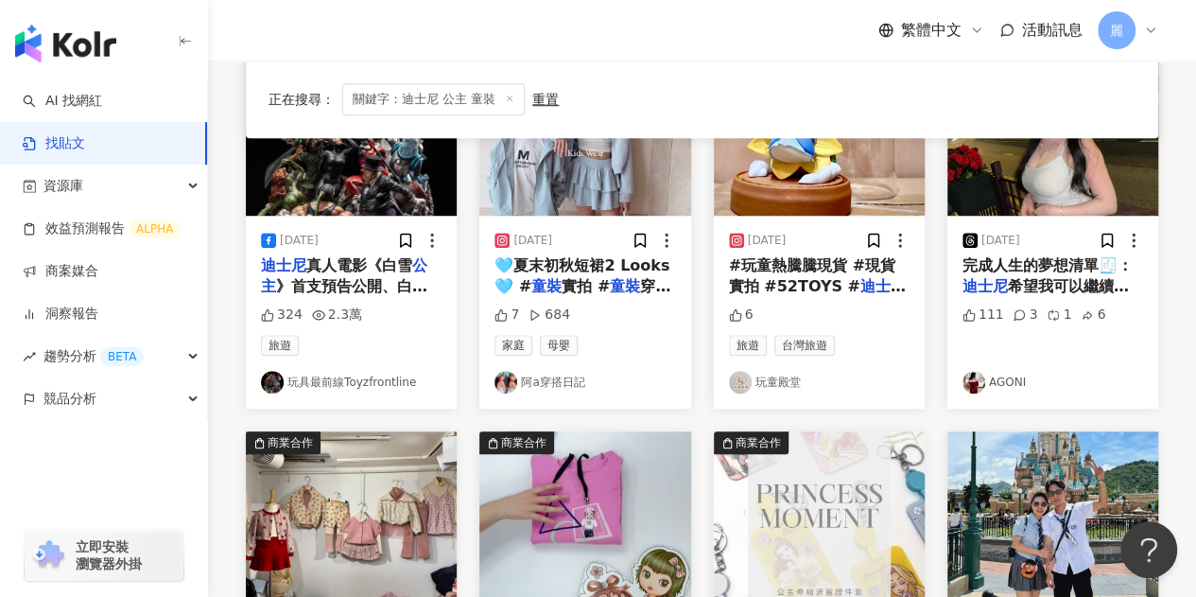
click at [554, 383] on link "阿a穿搭日記" at bounding box center [584, 382] width 181 height 23
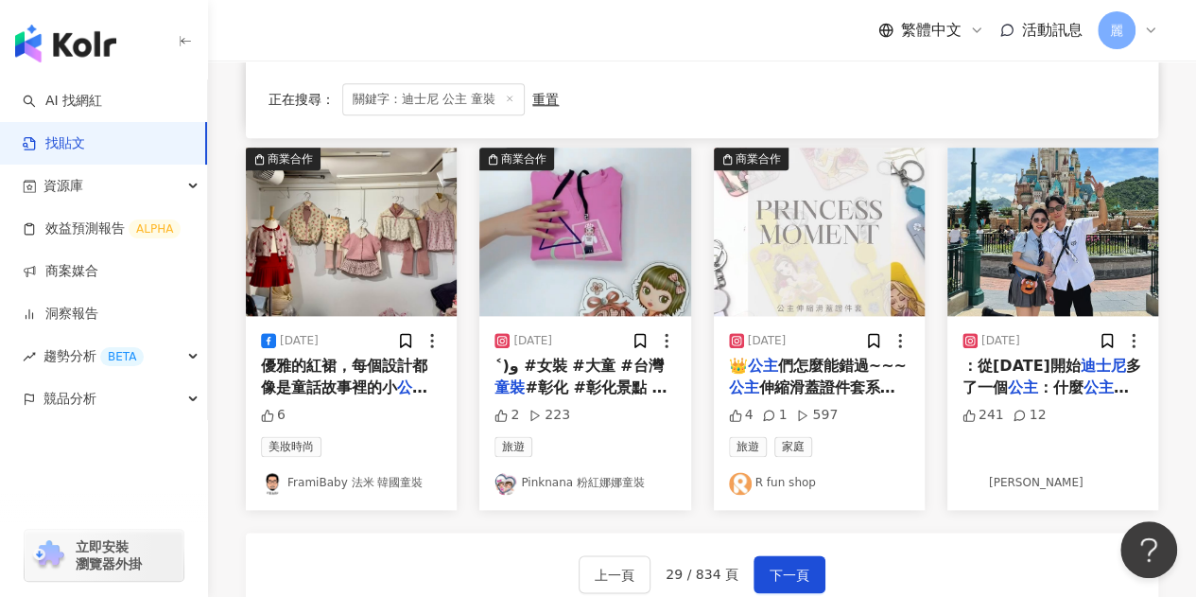
scroll to position [1134, 0]
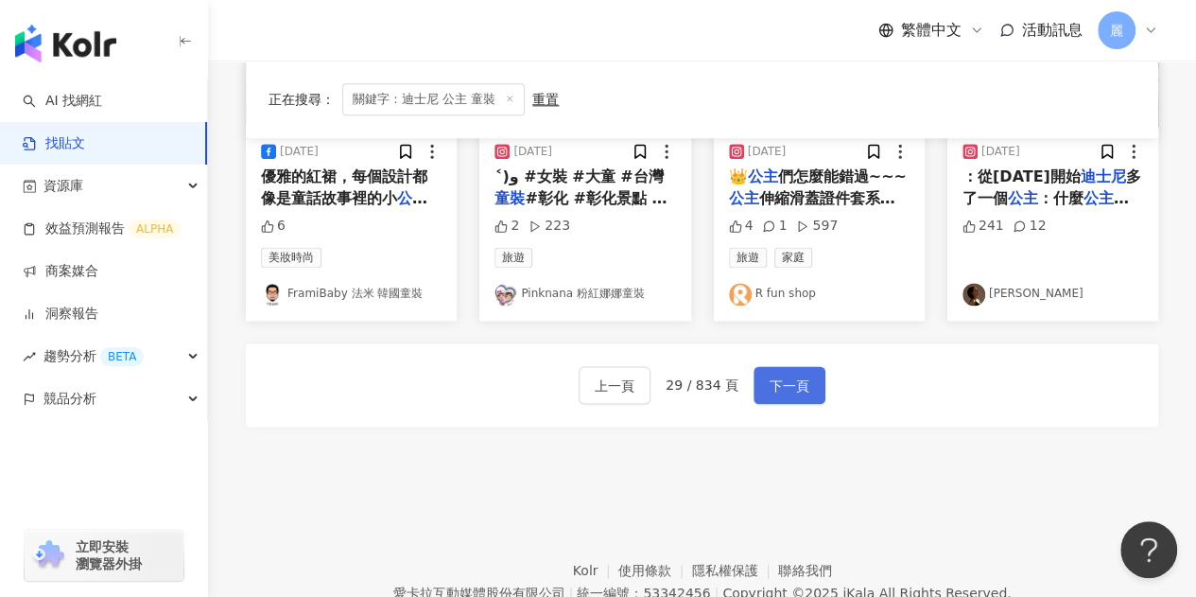
click at [801, 378] on span "下一頁" at bounding box center [790, 385] width 40 height 23
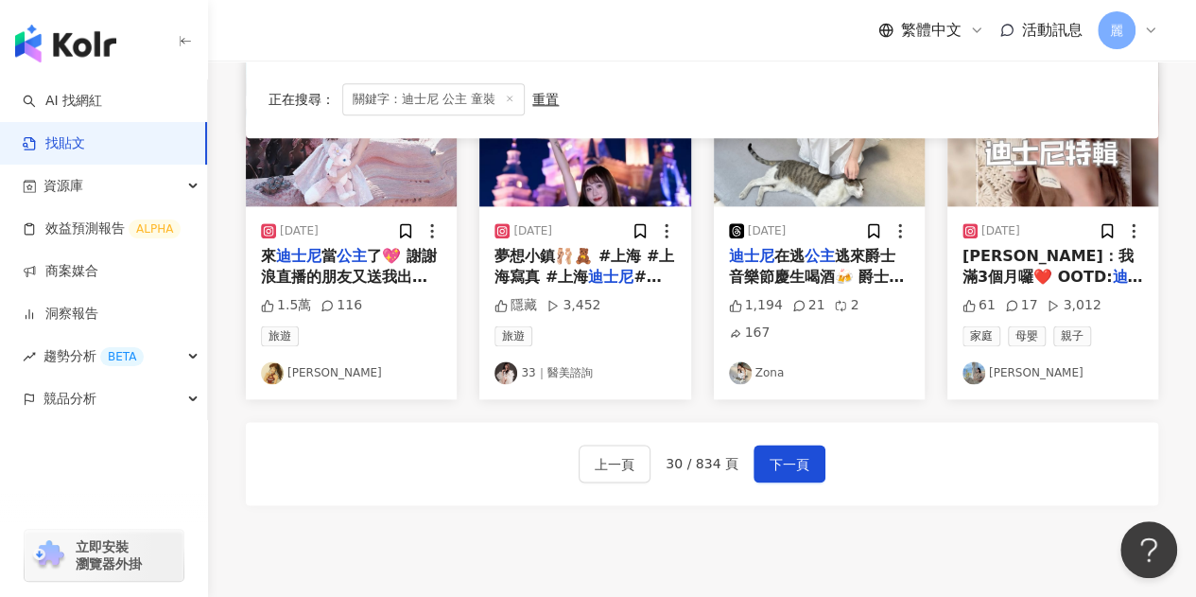
scroll to position [955, 0]
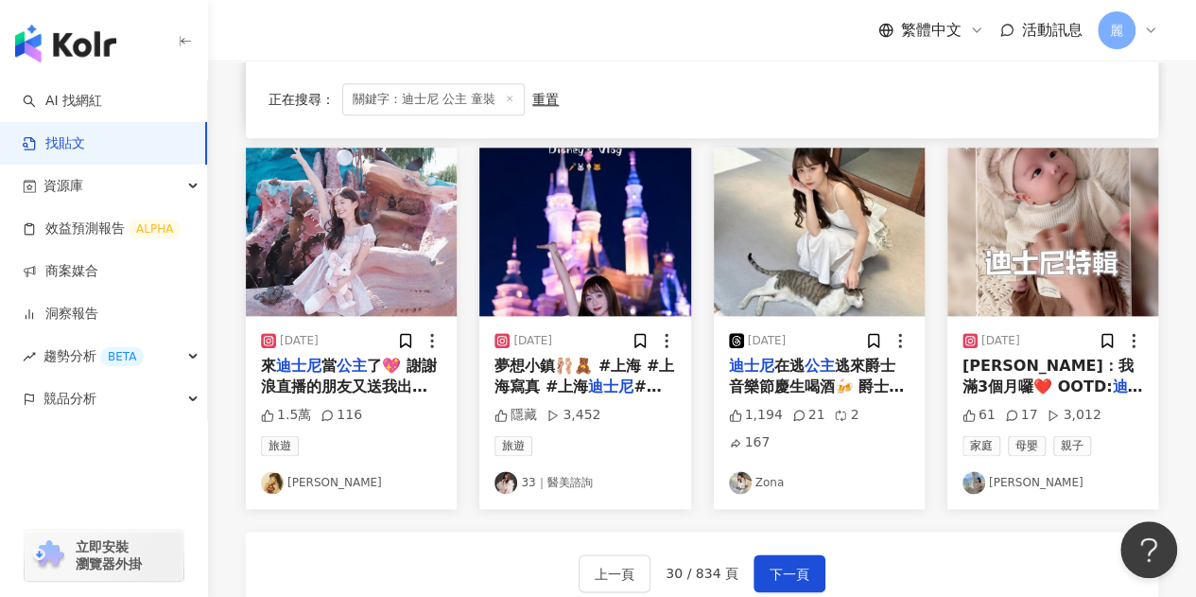
click at [1030, 387] on mark "迪士尼" at bounding box center [1052, 396] width 181 height 39
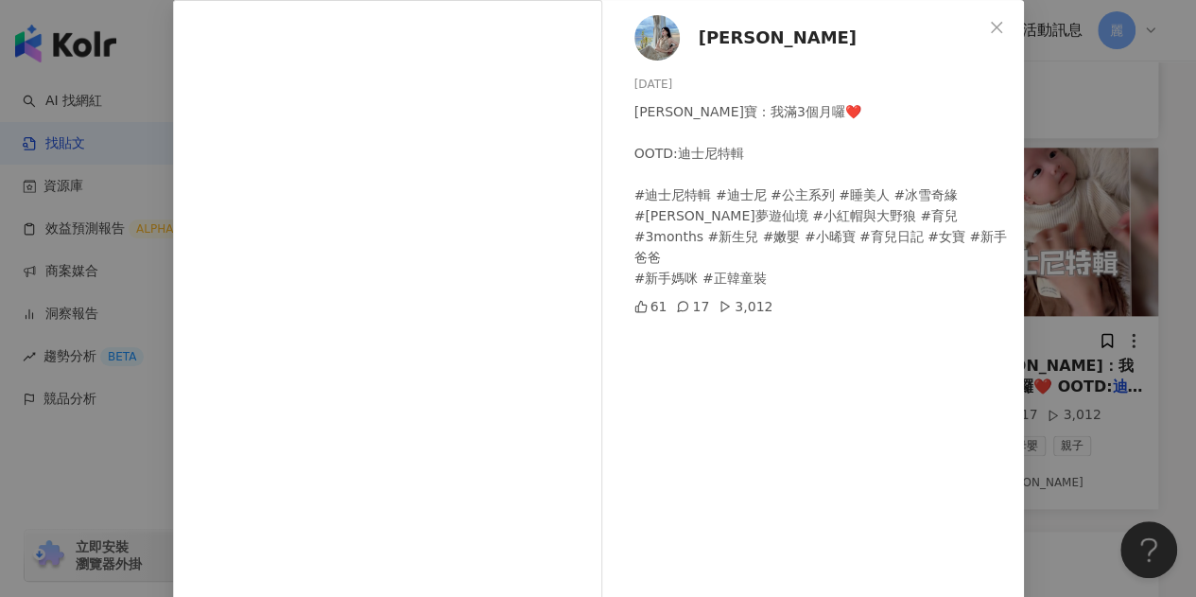
scroll to position [0, 0]
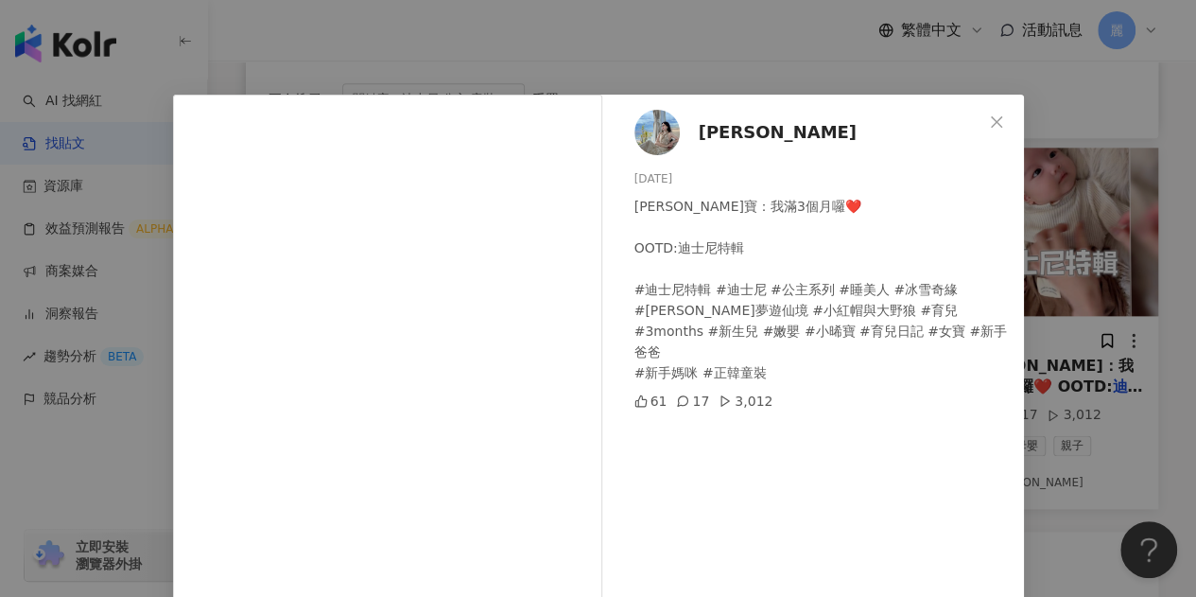
click at [702, 137] on span "曾琬淨" at bounding box center [778, 132] width 158 height 26
click at [995, 122] on icon "close" at bounding box center [996, 121] width 15 height 15
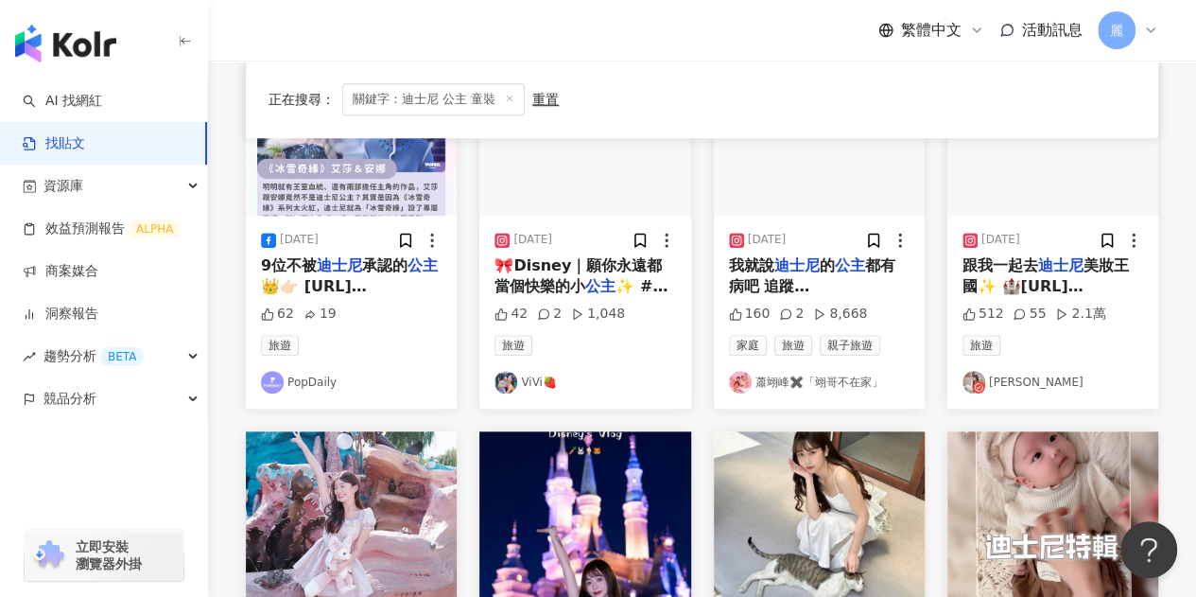
scroll to position [577, 0]
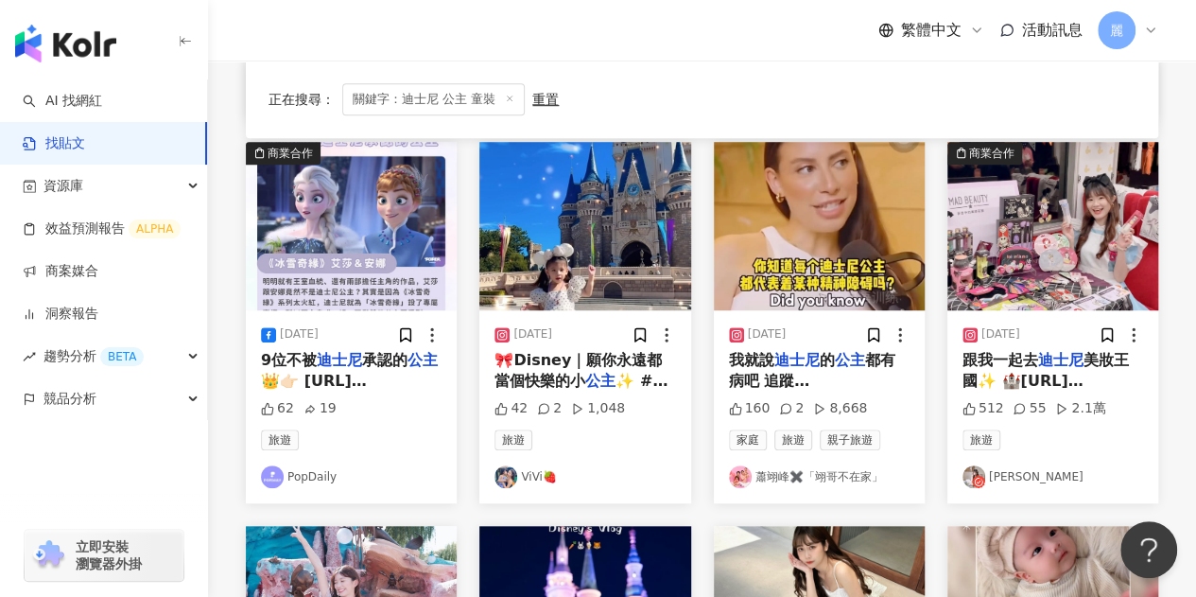
click at [588, 375] on mark "公主" at bounding box center [600, 381] width 30 height 18
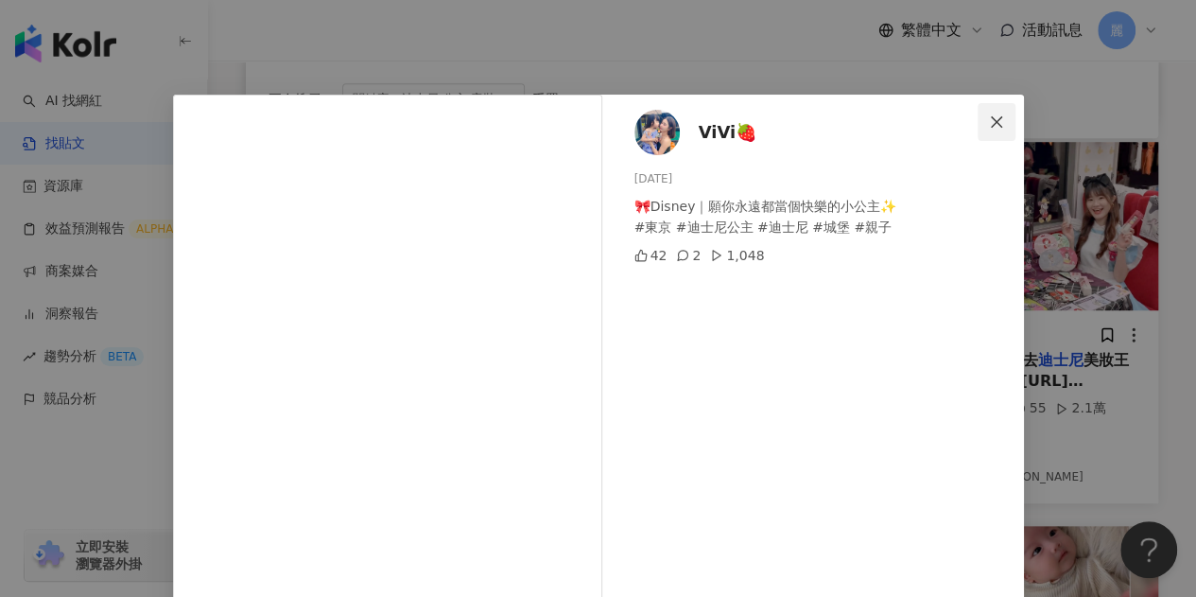
click at [993, 128] on icon "close" at bounding box center [996, 121] width 15 height 15
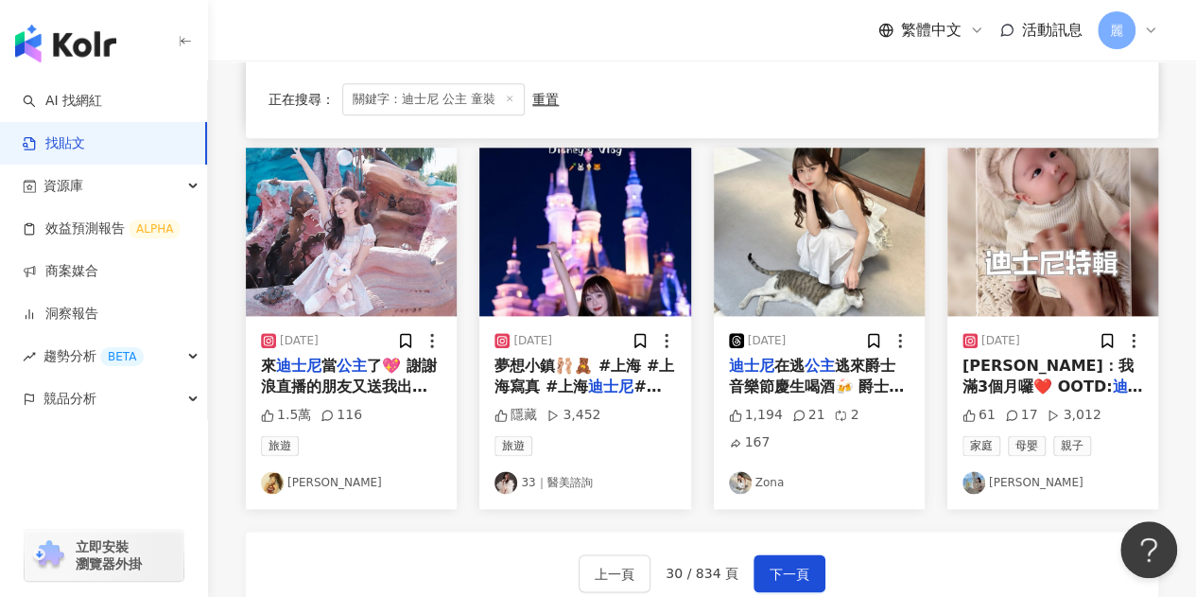
scroll to position [1049, 0]
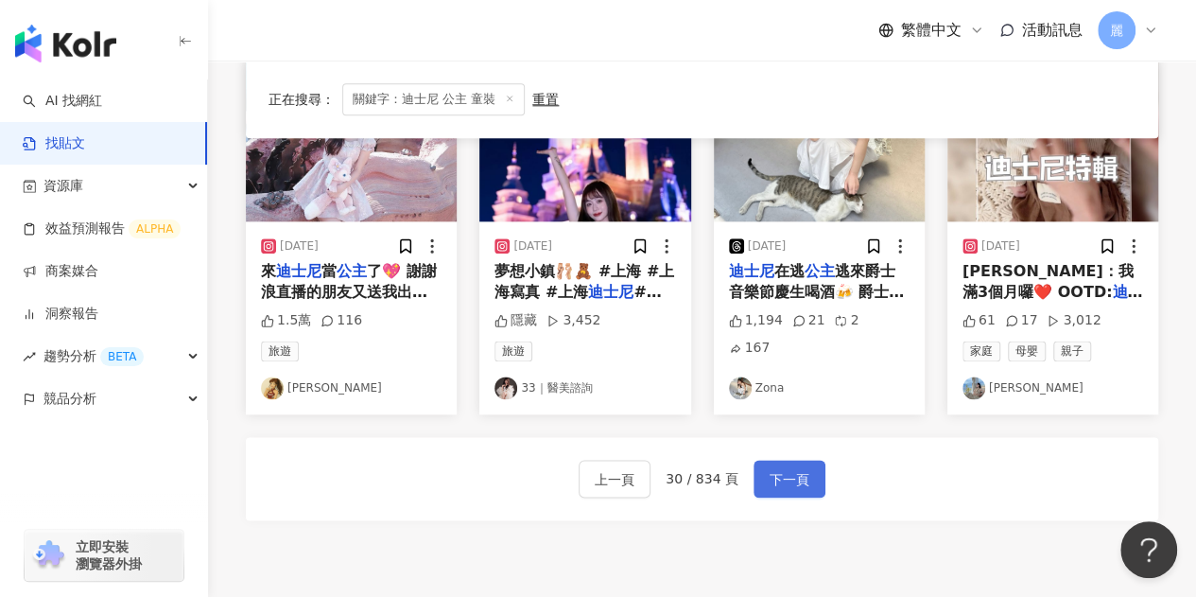
click at [779, 468] on span "下一頁" at bounding box center [790, 479] width 40 height 23
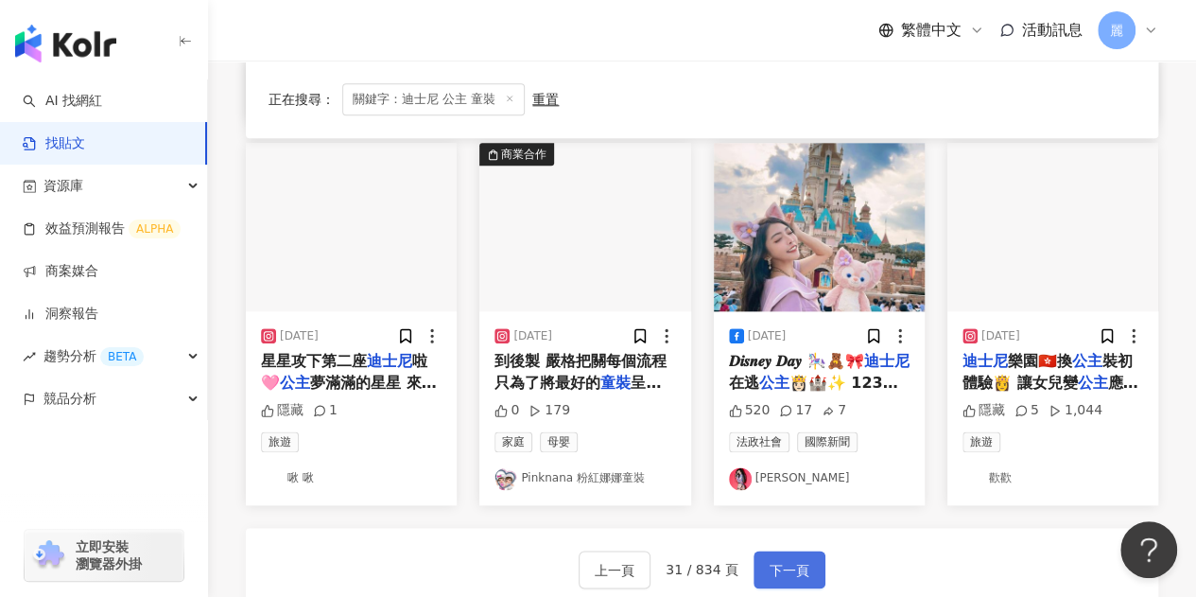
scroll to position [955, 0]
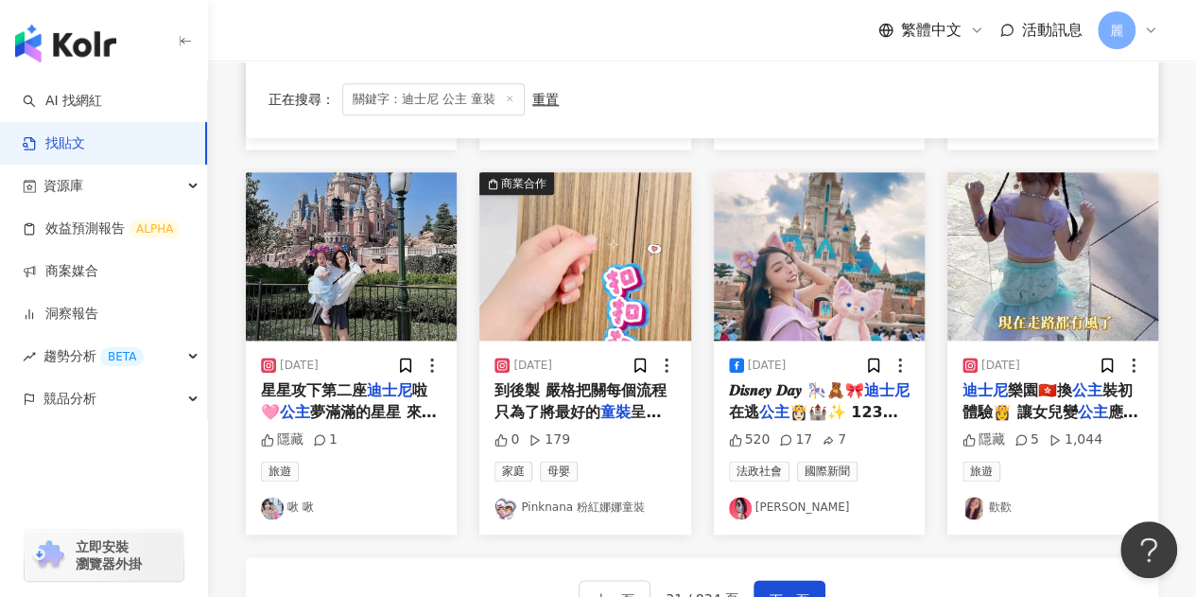
click at [1045, 403] on span "應該是所有媽媽的心願 但真的要考慮清楚🥸 #香港 #" at bounding box center [1050, 433] width 176 height 61
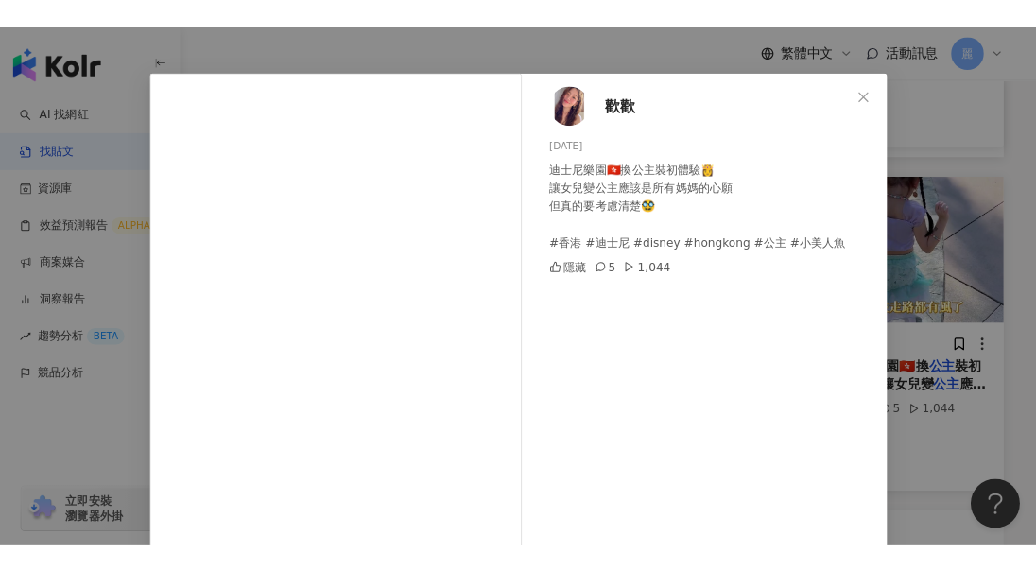
scroll to position [0, 0]
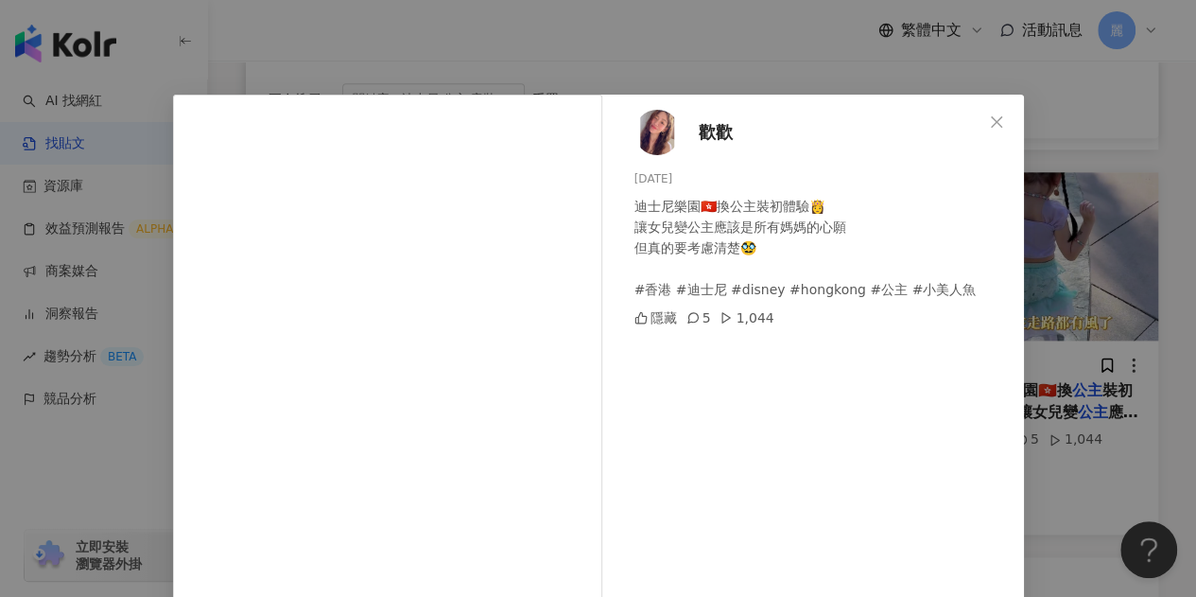
click at [711, 130] on span "歡歡" at bounding box center [716, 132] width 34 height 26
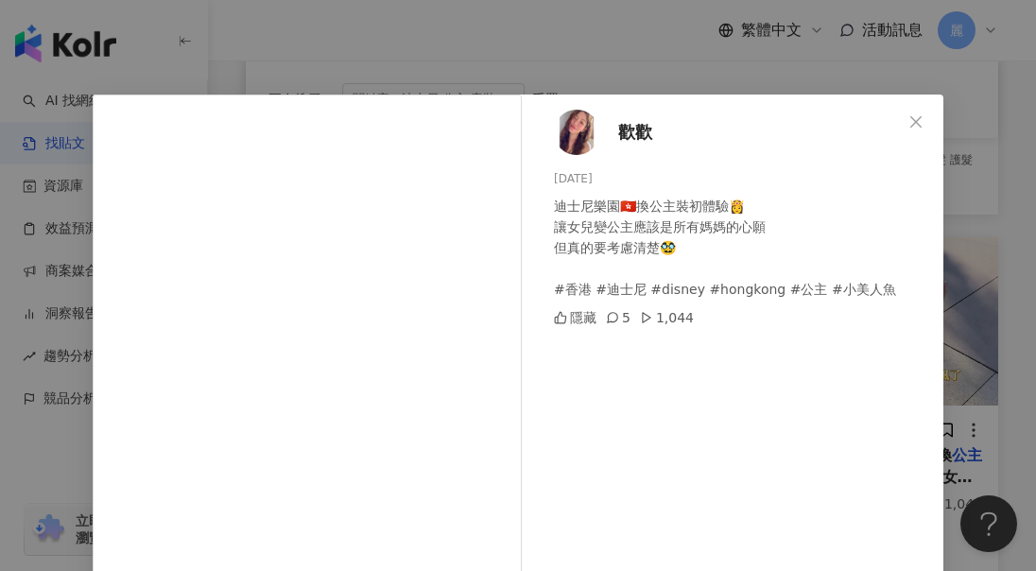
scroll to position [95, 0]
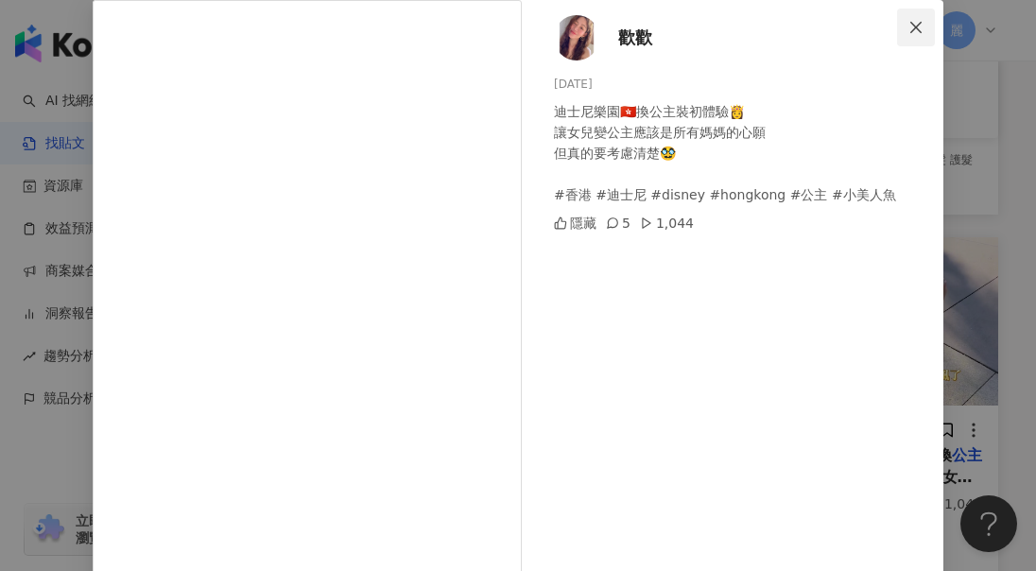
click at [911, 31] on icon "close" at bounding box center [915, 27] width 15 height 15
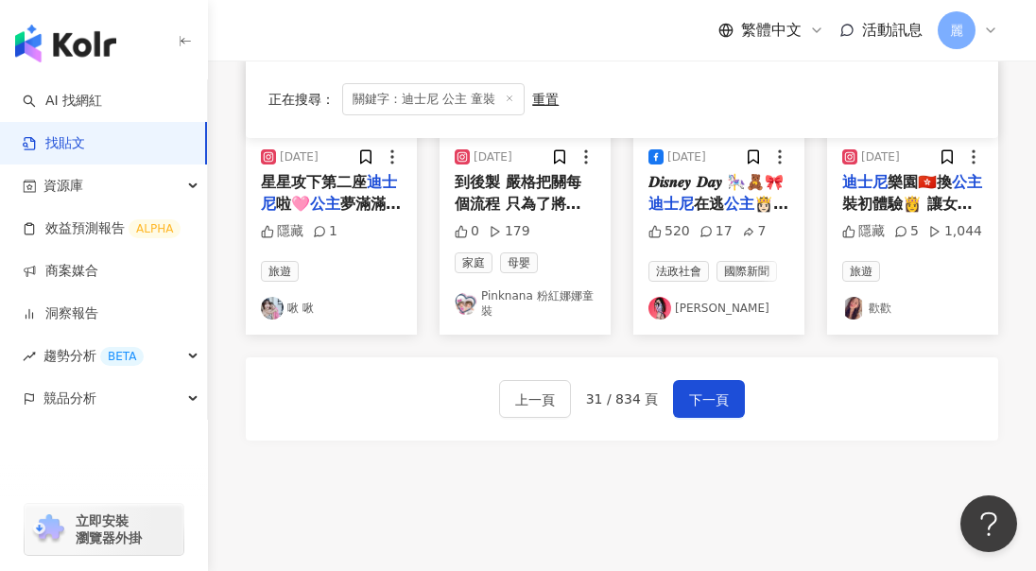
scroll to position [1238, 0]
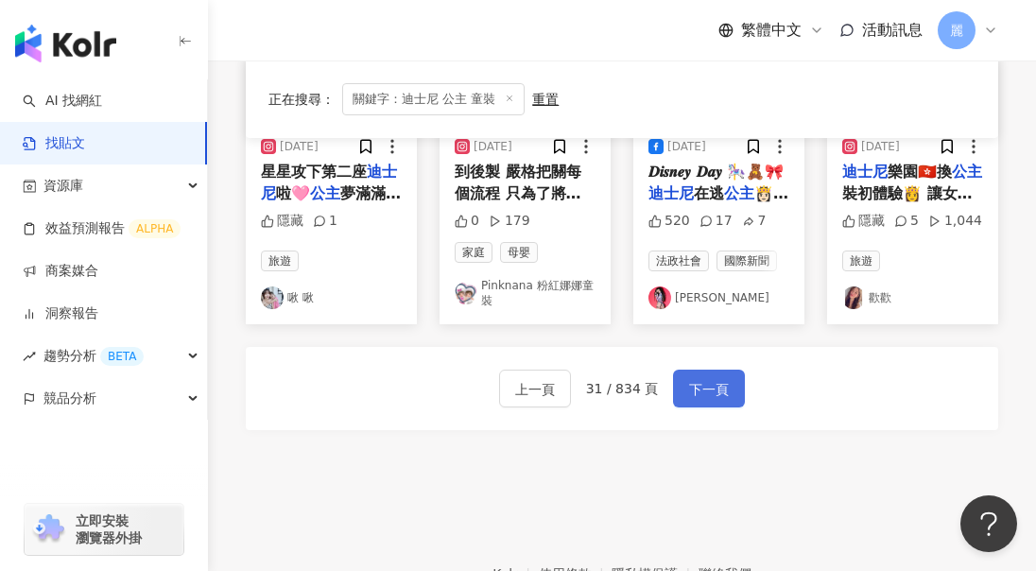
click at [717, 378] on span "下一頁" at bounding box center [709, 389] width 40 height 23
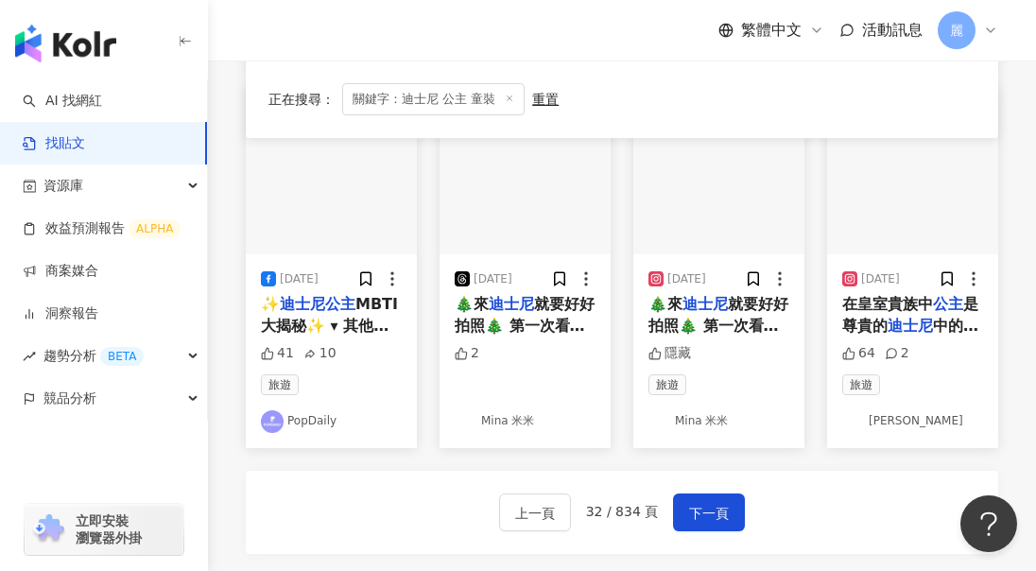
scroll to position [1134, 0]
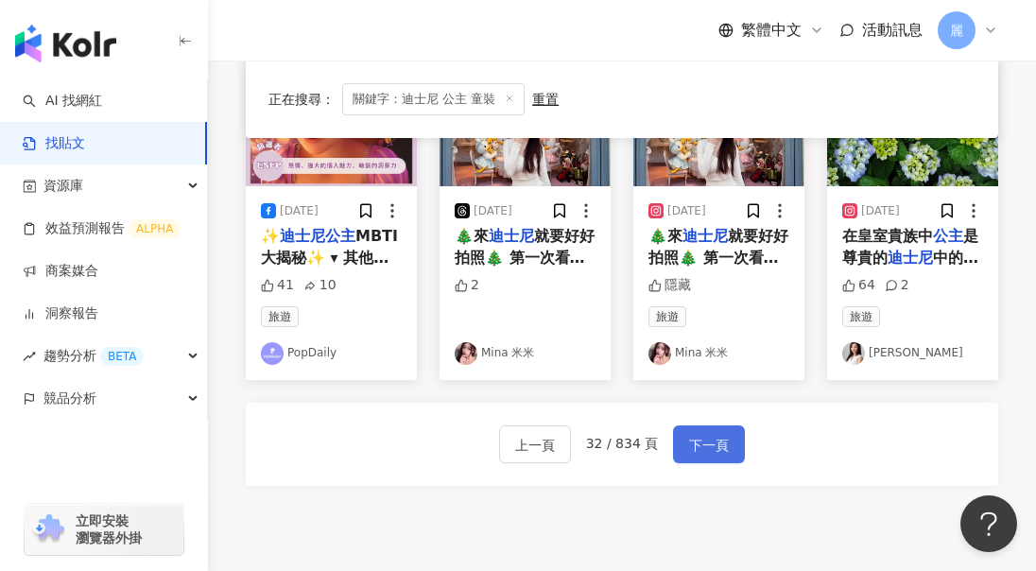
click at [734, 463] on button "下一頁" at bounding box center [709, 444] width 72 height 38
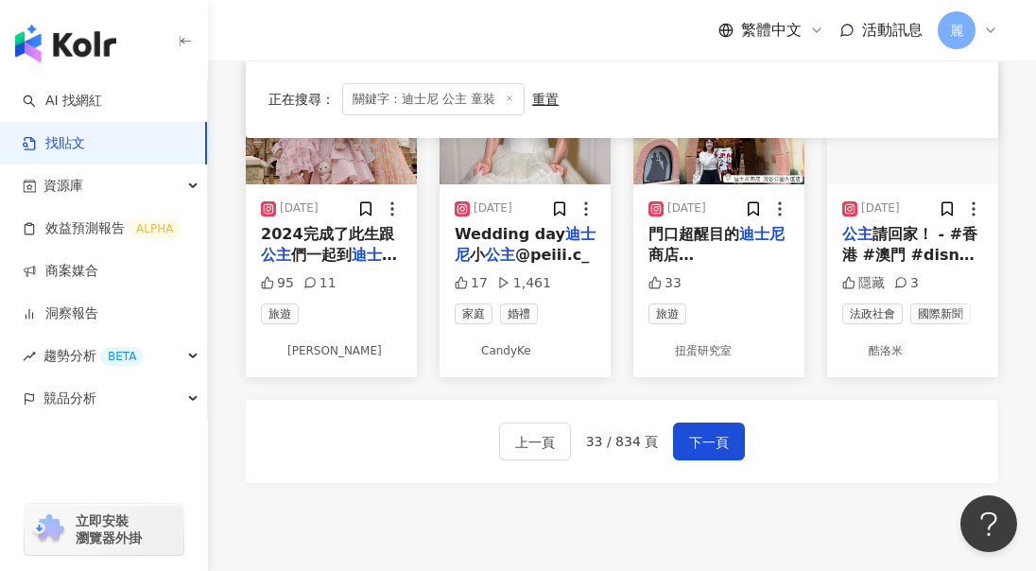
scroll to position [1229, 0]
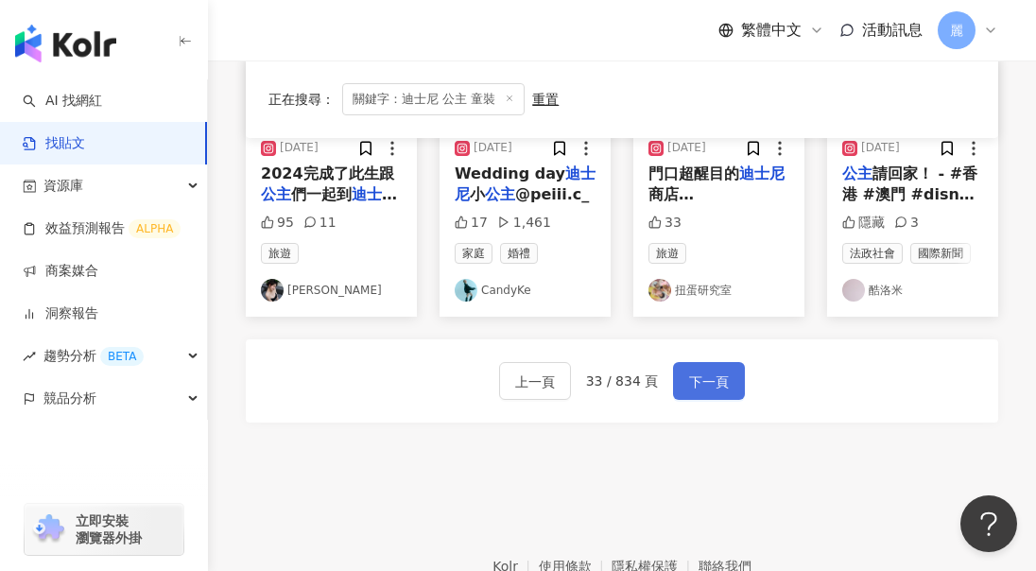
click at [711, 371] on span "下一頁" at bounding box center [709, 382] width 40 height 23
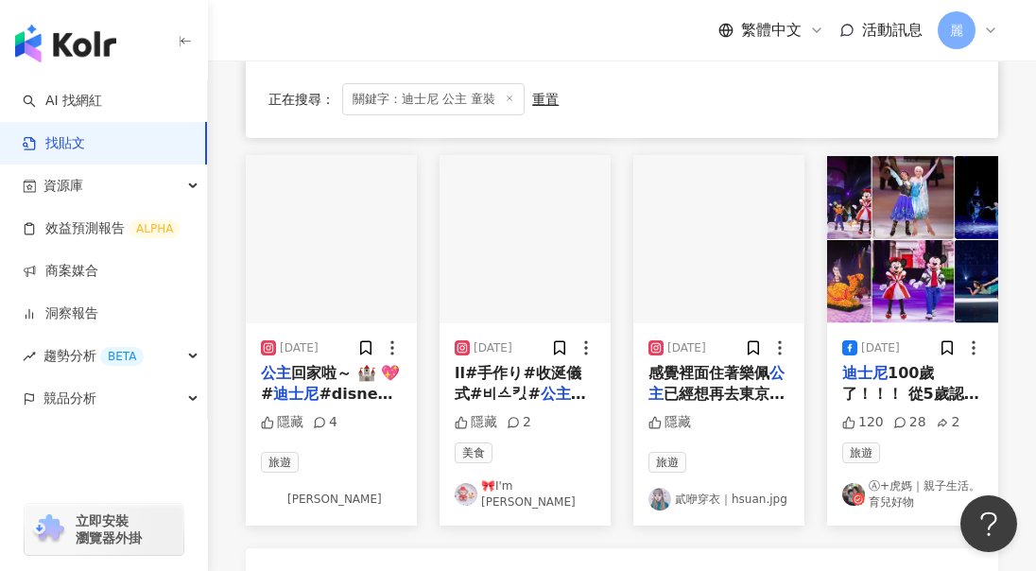
scroll to position [1134, 0]
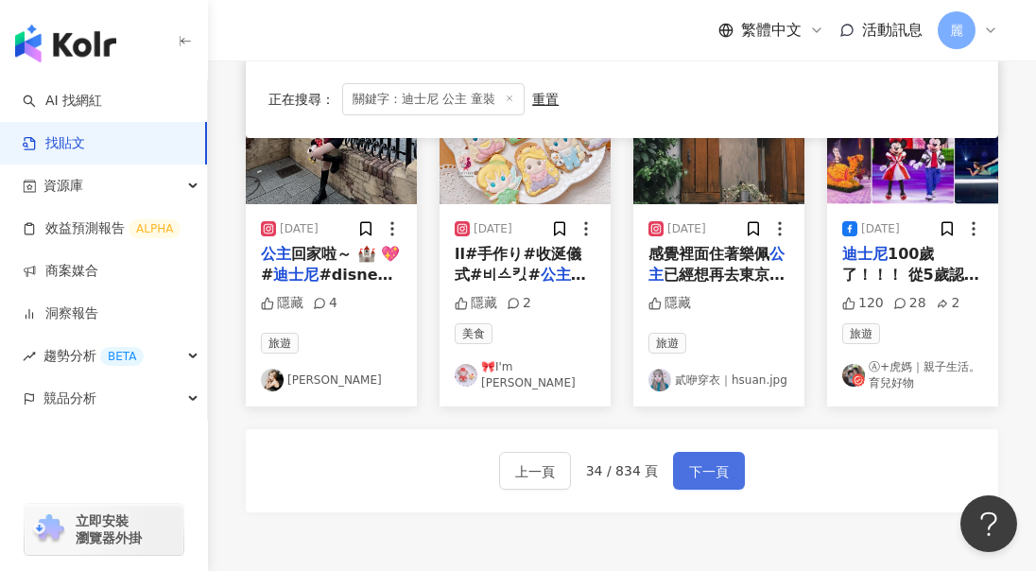
click at [718, 460] on span "下一頁" at bounding box center [709, 471] width 40 height 23
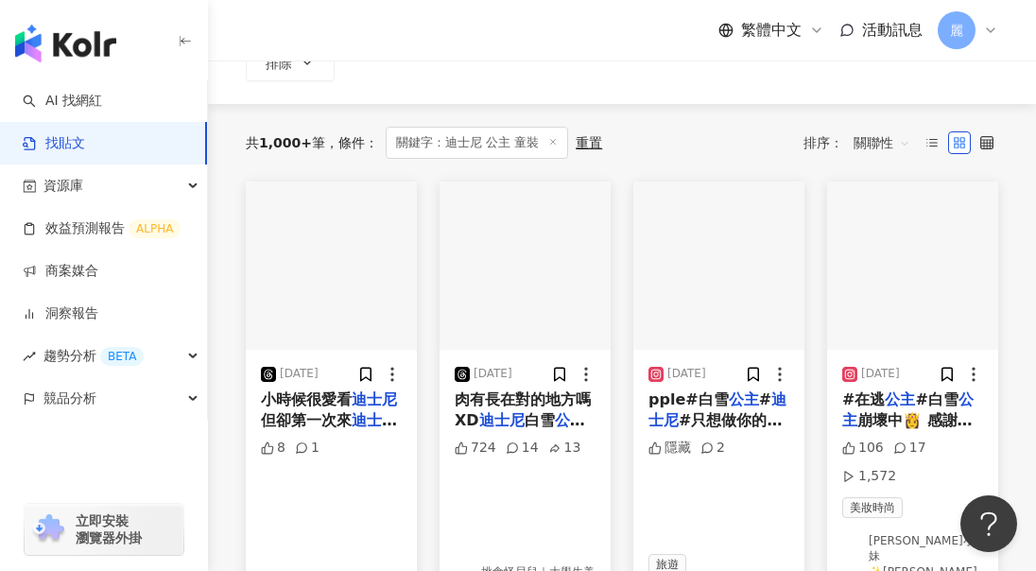
scroll to position [222, 0]
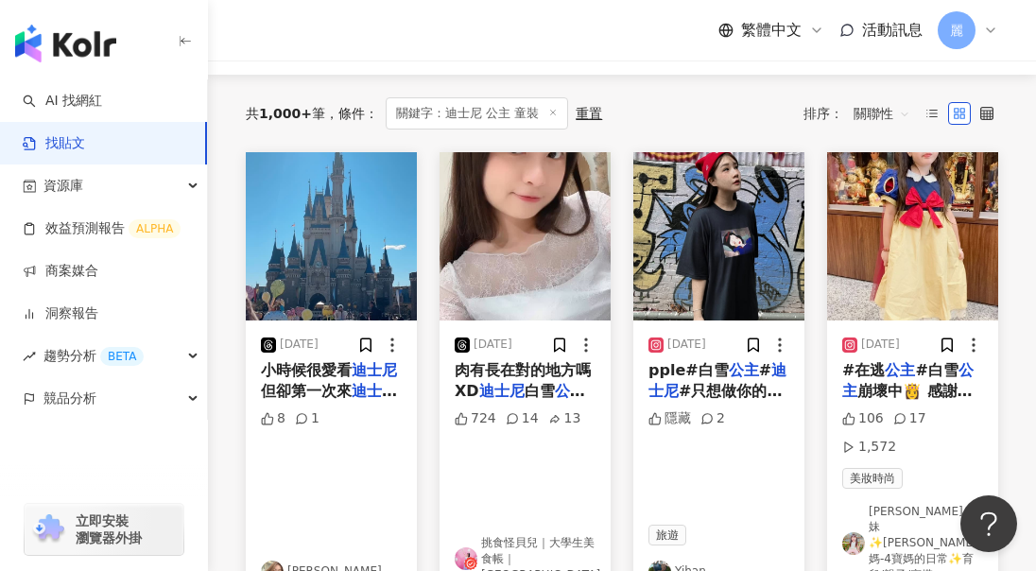
click at [933, 375] on span "#白雪" at bounding box center [936, 370] width 43 height 18
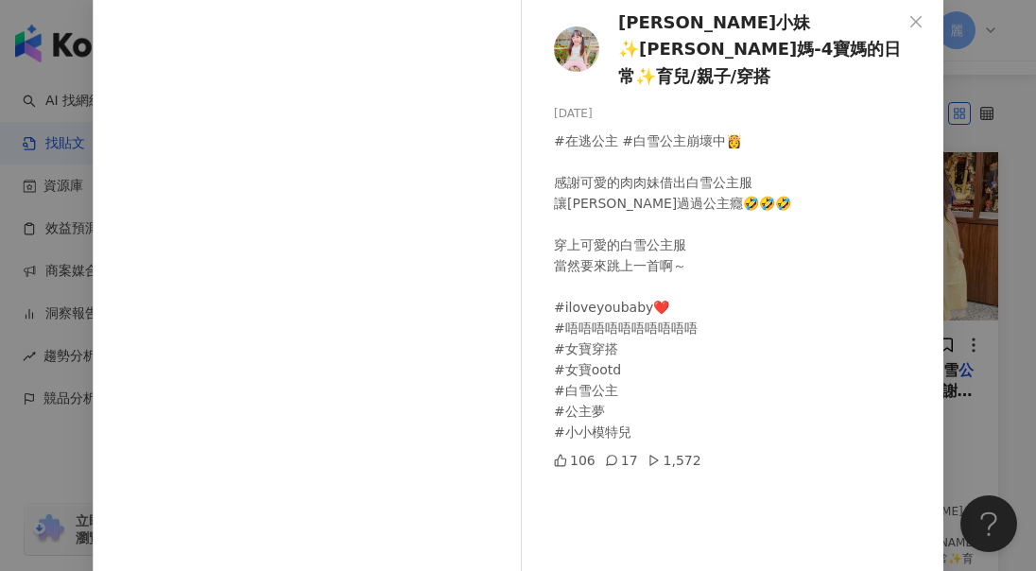
scroll to position [0, 0]
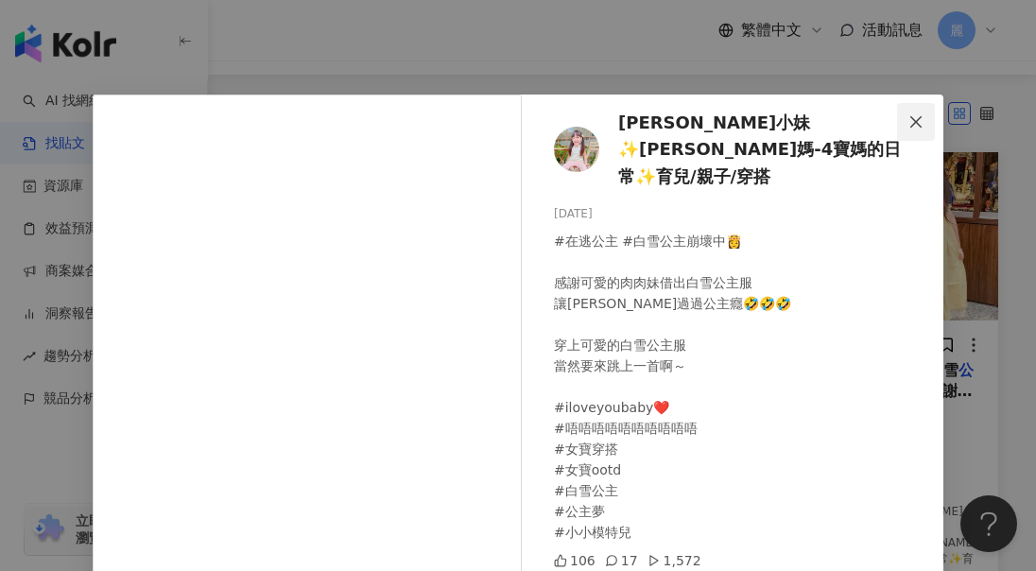
click at [910, 124] on icon "close" at bounding box center [915, 120] width 11 height 11
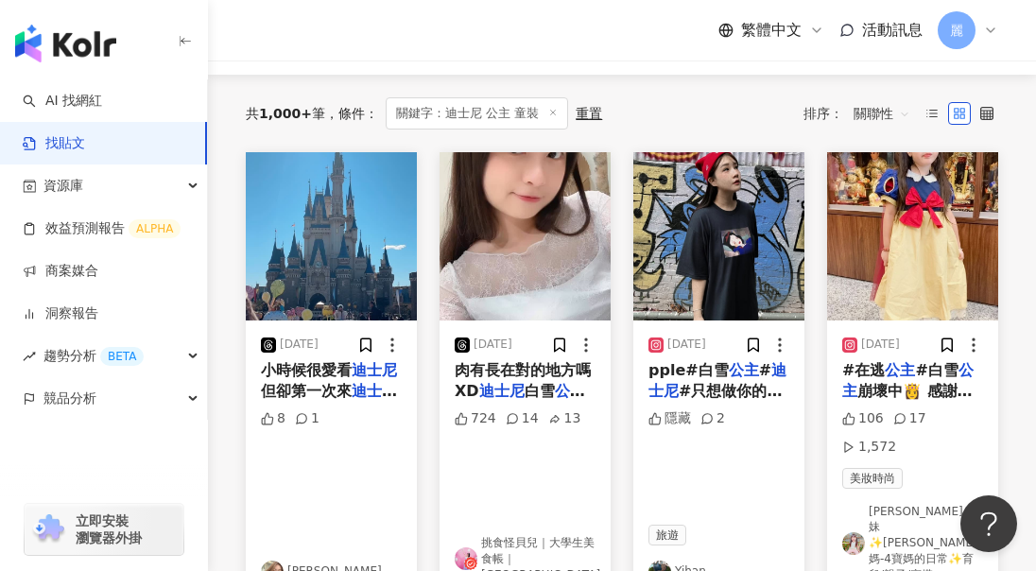
click at [889, 504] on link "Qiu小妹✨Qiu媽-4寶媽的日常✨育兒/親子/穿搭" at bounding box center [912, 543] width 141 height 79
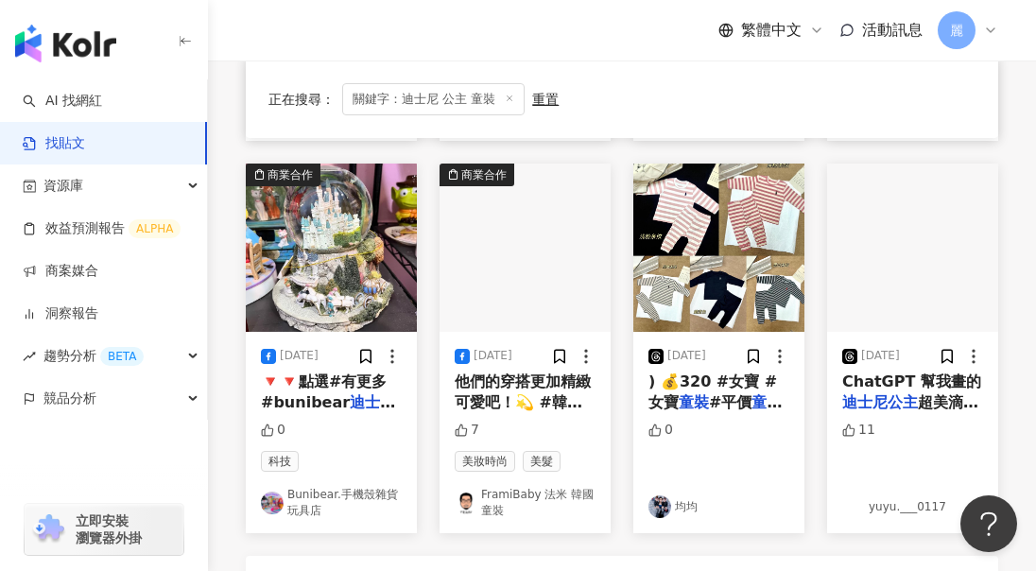
scroll to position [1262, 0]
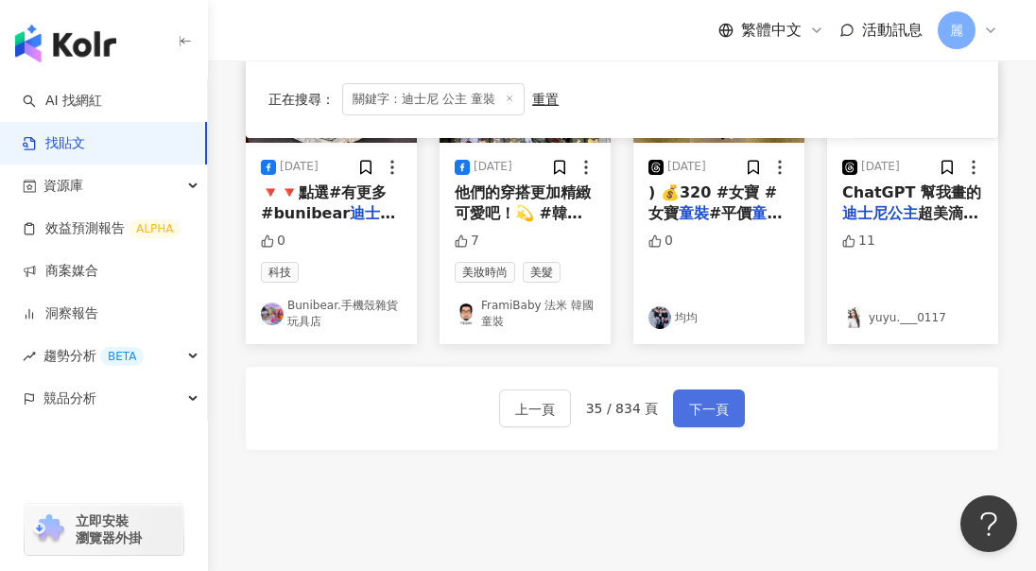
click at [704, 398] on span "下一頁" at bounding box center [709, 409] width 40 height 23
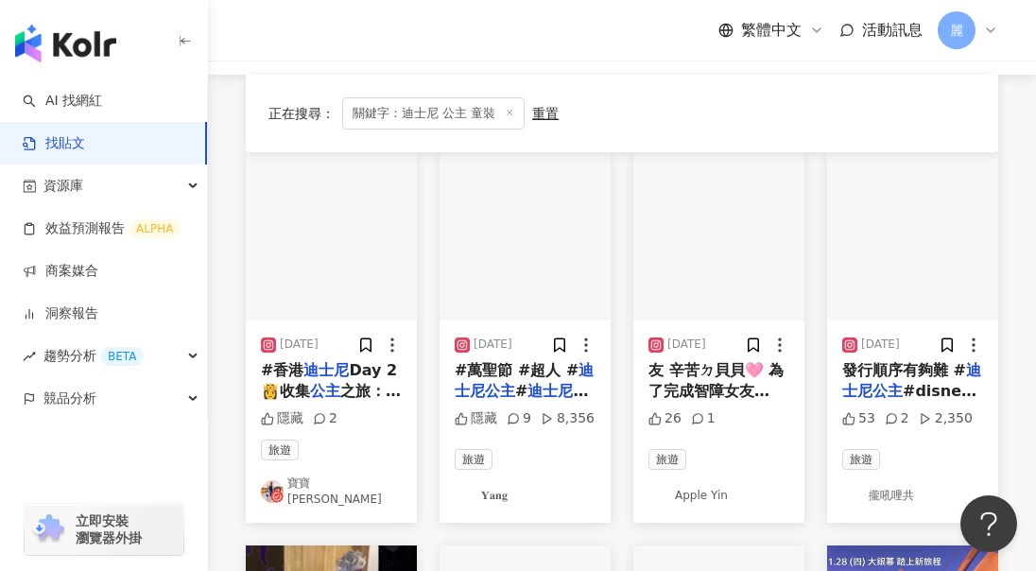
scroll to position [216, 0]
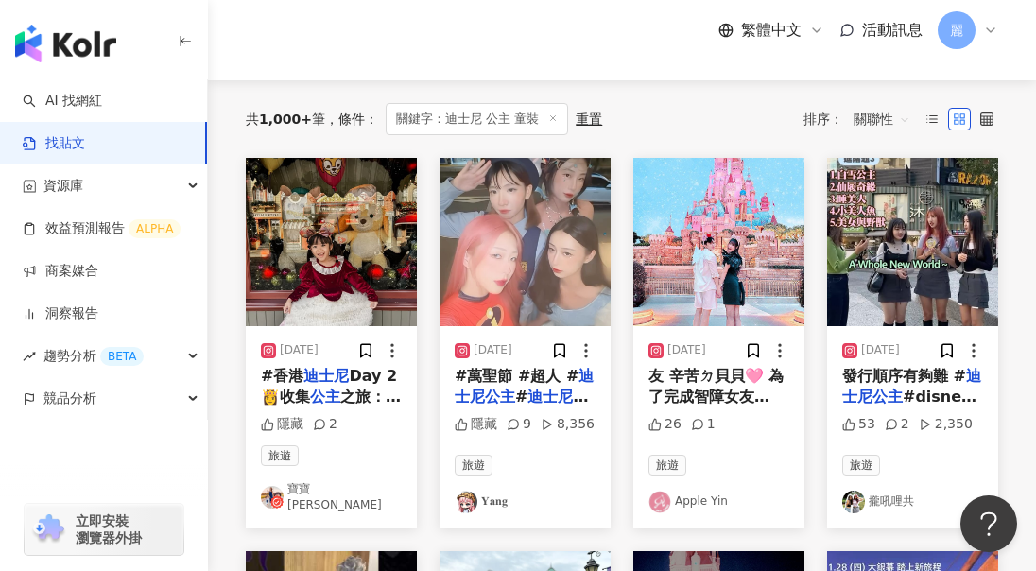
click at [360, 491] on link "寶寶吳迪 Babywoody" at bounding box center [331, 497] width 141 height 32
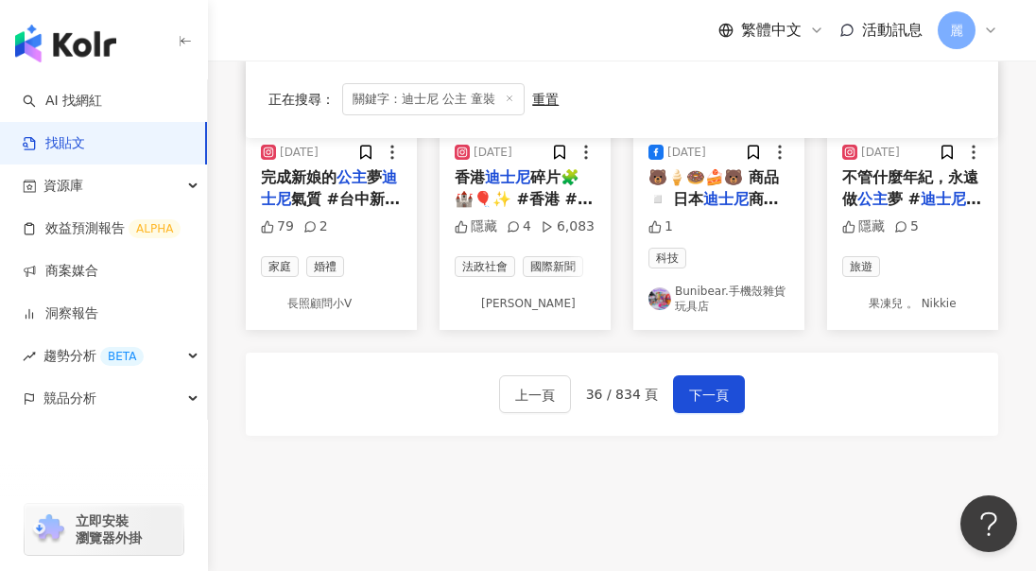
scroll to position [1329, 0]
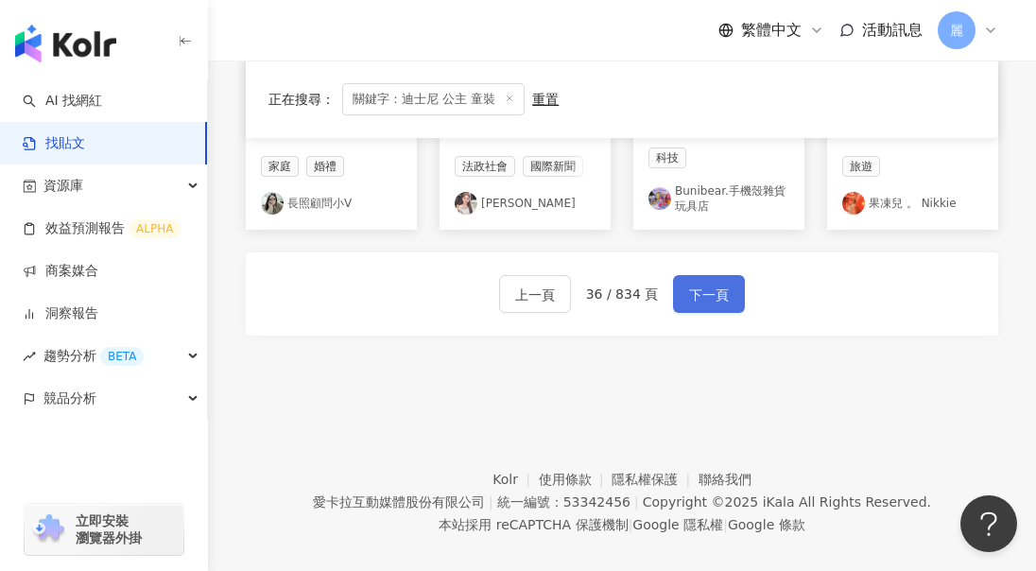
click at [689, 284] on span "下一頁" at bounding box center [709, 295] width 40 height 23
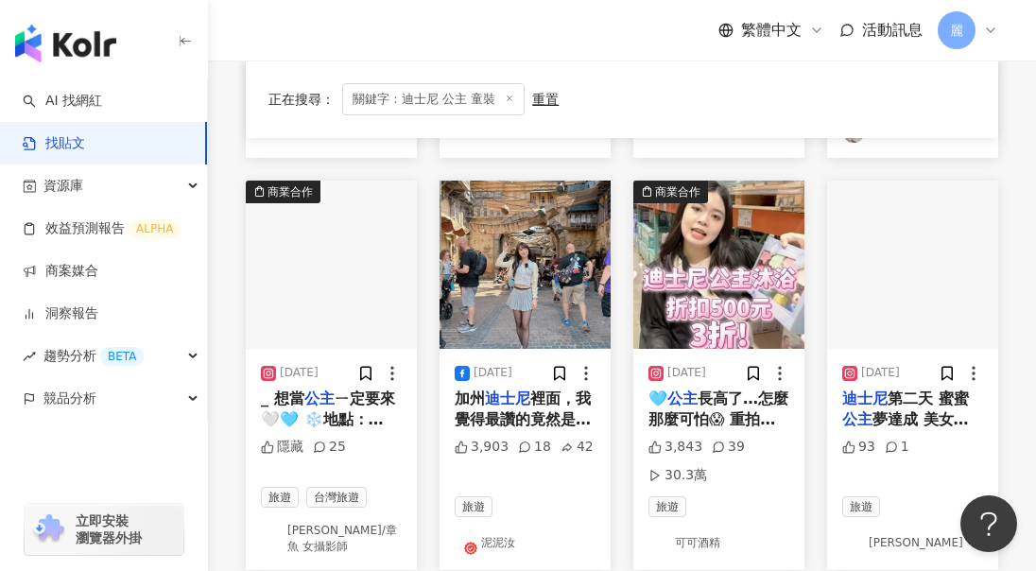
scroll to position [1134, 0]
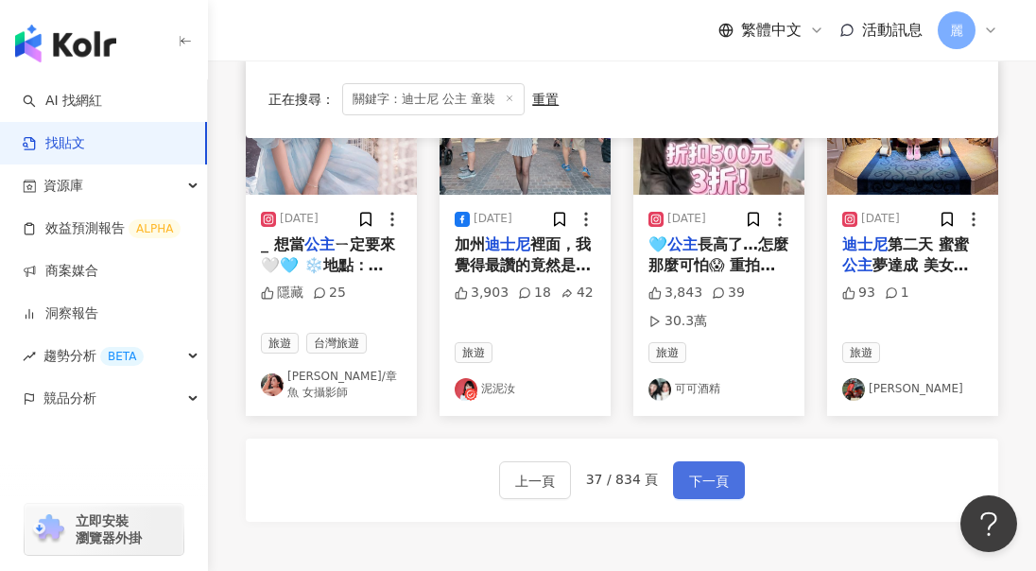
click at [730, 487] on button "下一頁" at bounding box center [709, 480] width 72 height 38
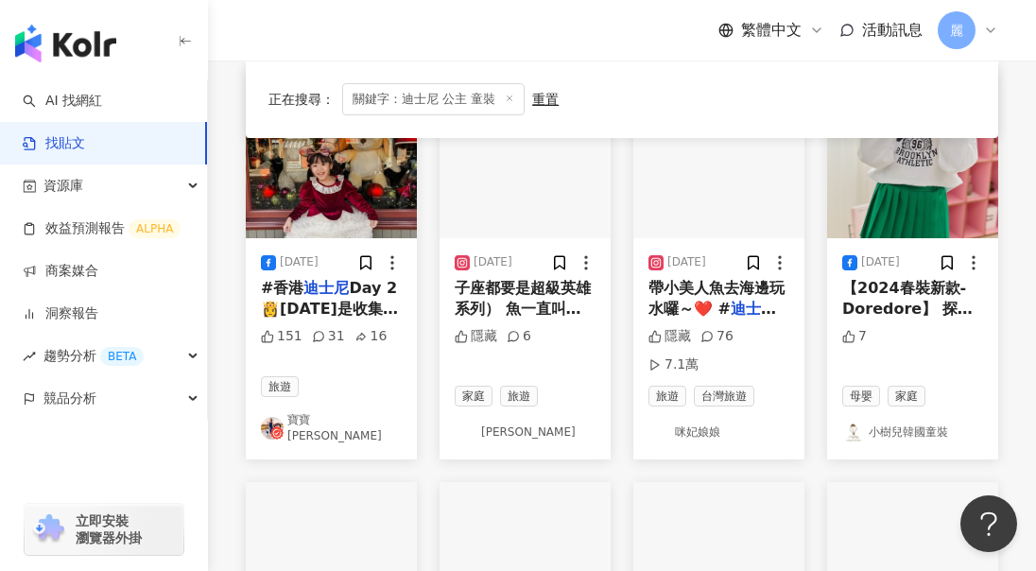
scroll to position [263, 0]
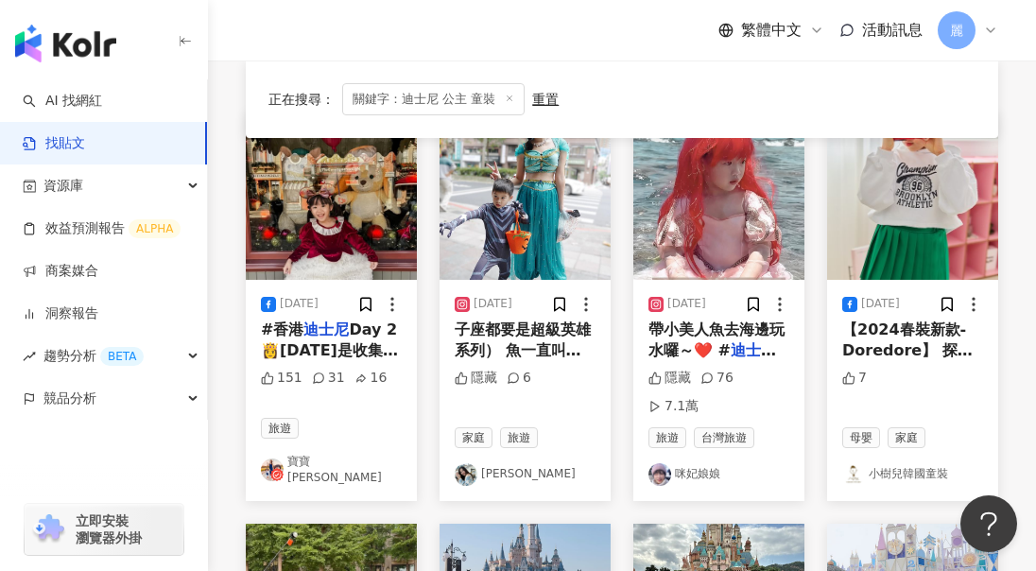
click at [716, 463] on link "咪妃娘娘" at bounding box center [719, 474] width 141 height 23
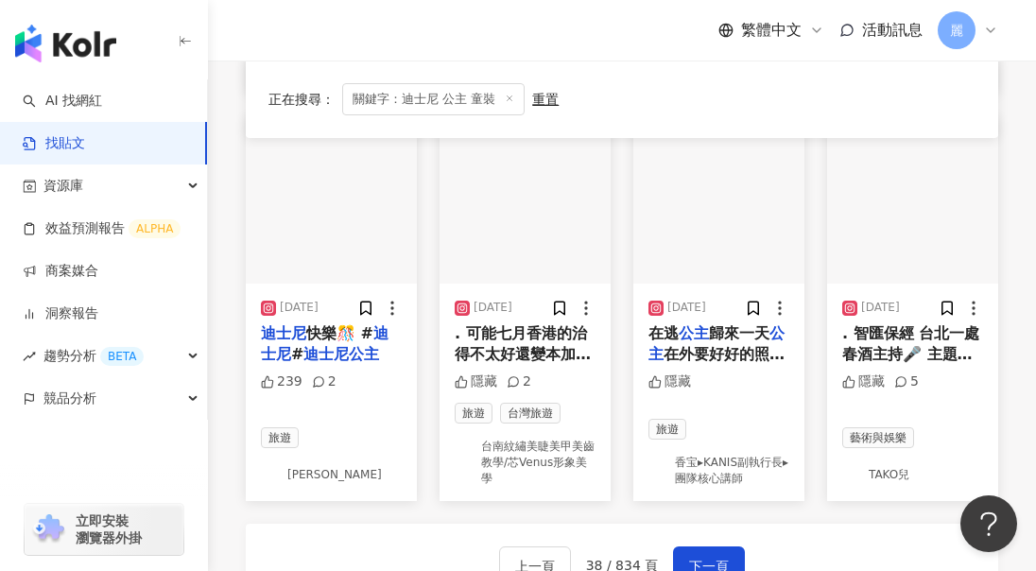
scroll to position [1208, 0]
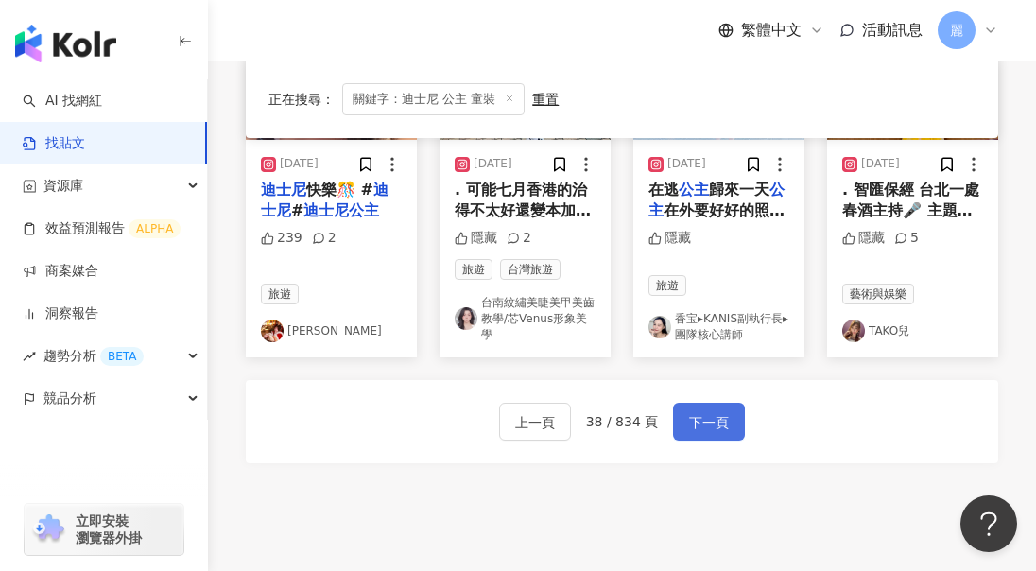
click at [715, 403] on button "下一頁" at bounding box center [709, 422] width 72 height 38
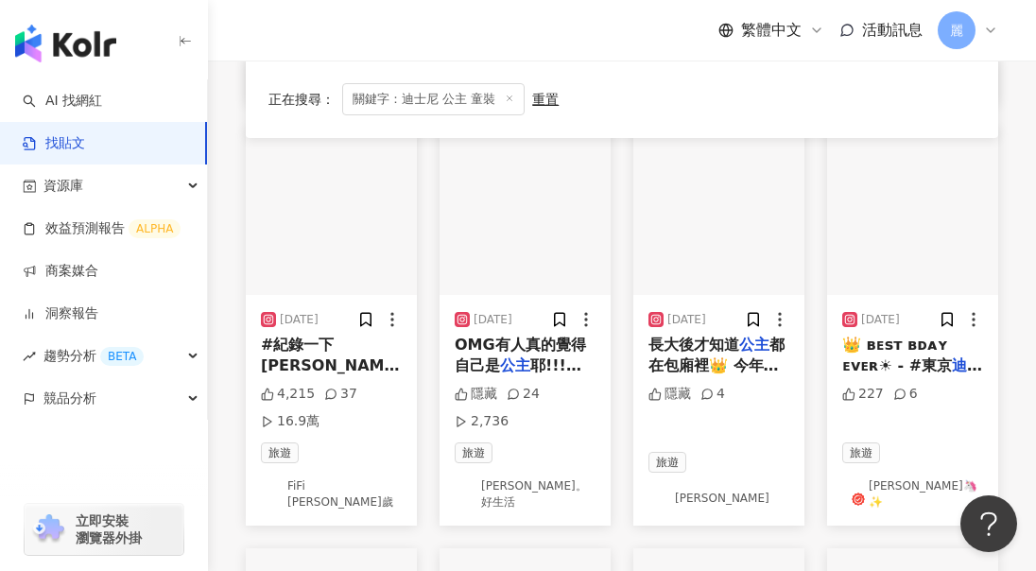
scroll to position [604, 0]
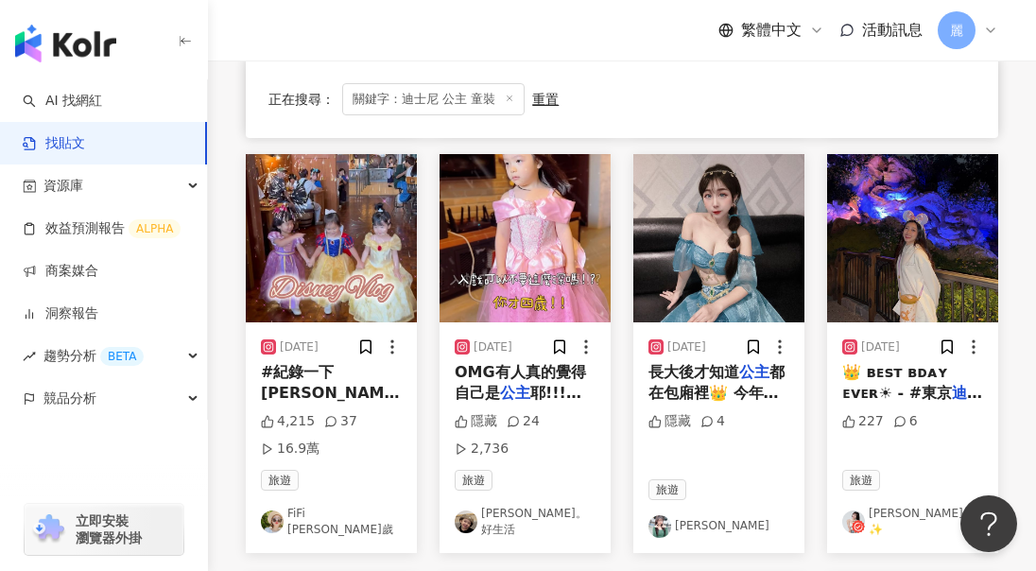
click at [323, 530] on link "FiFi 吳三歲" at bounding box center [331, 522] width 141 height 32
click at [306, 528] on link "FiFi 吳三歲" at bounding box center [331, 522] width 141 height 32
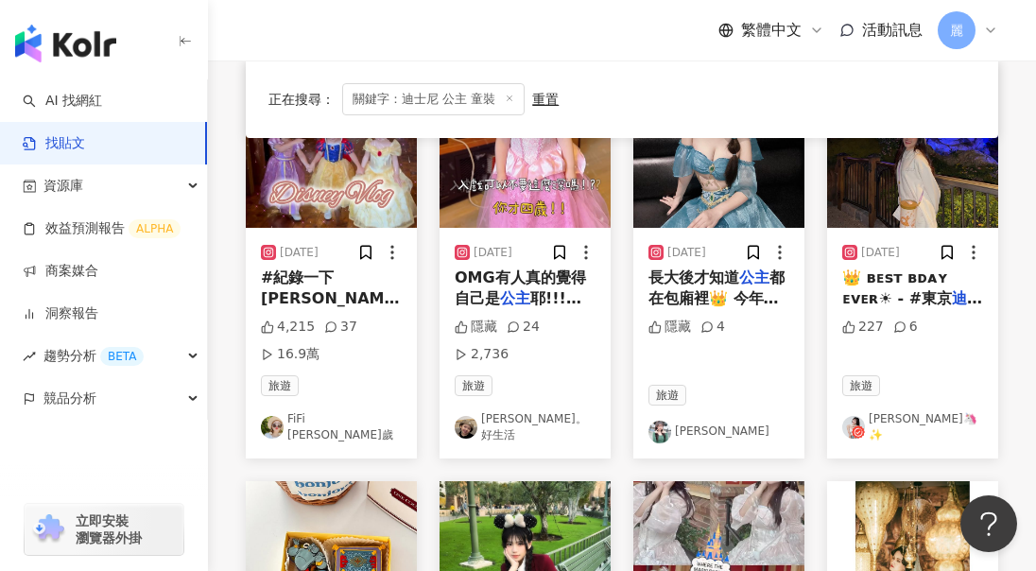
scroll to position [793, 0]
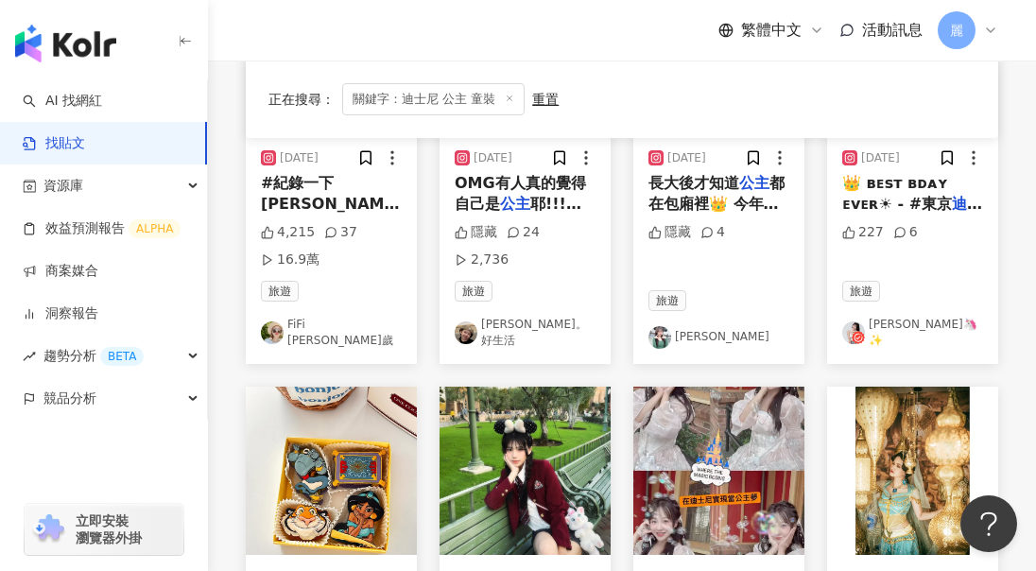
click at [526, 339] on link "甯。好生活" at bounding box center [525, 333] width 141 height 32
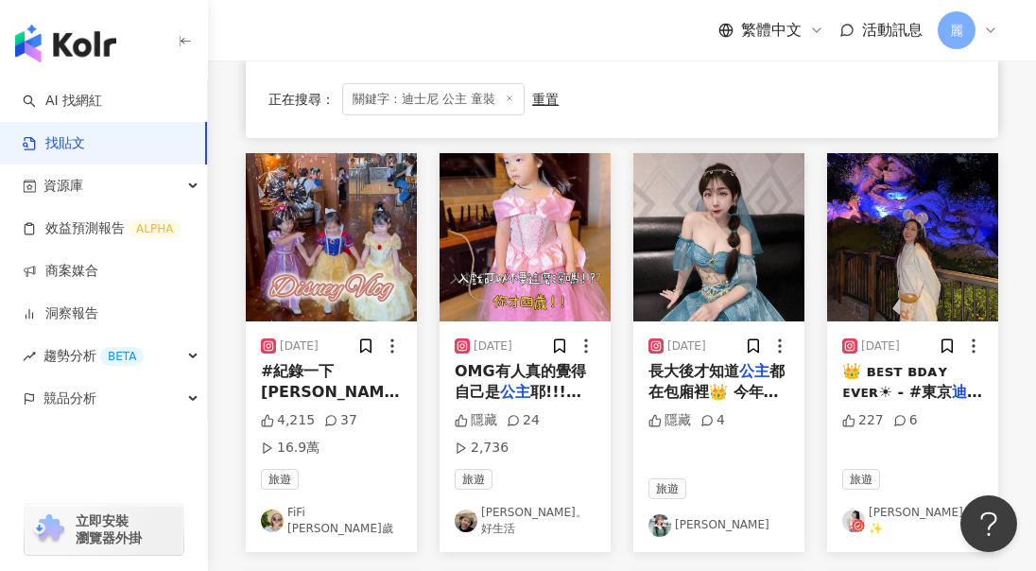
scroll to position [604, 0]
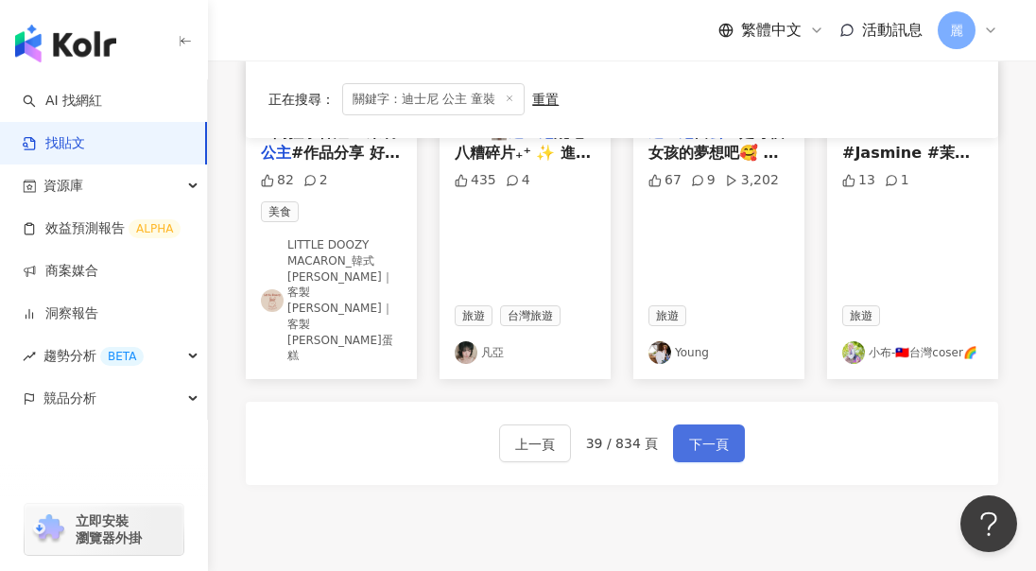
click at [722, 433] on span "下一頁" at bounding box center [709, 444] width 40 height 23
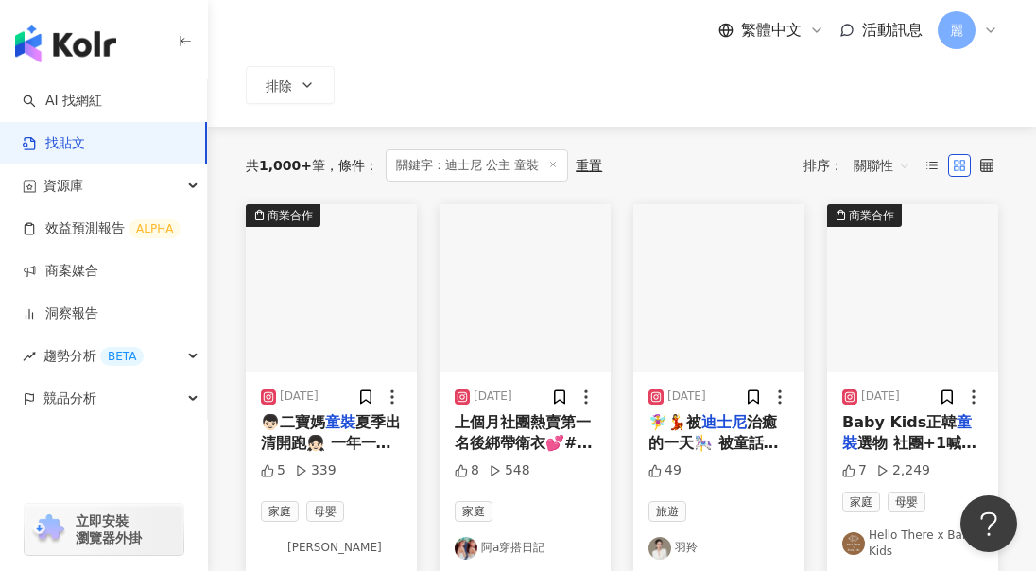
scroll to position [0, 0]
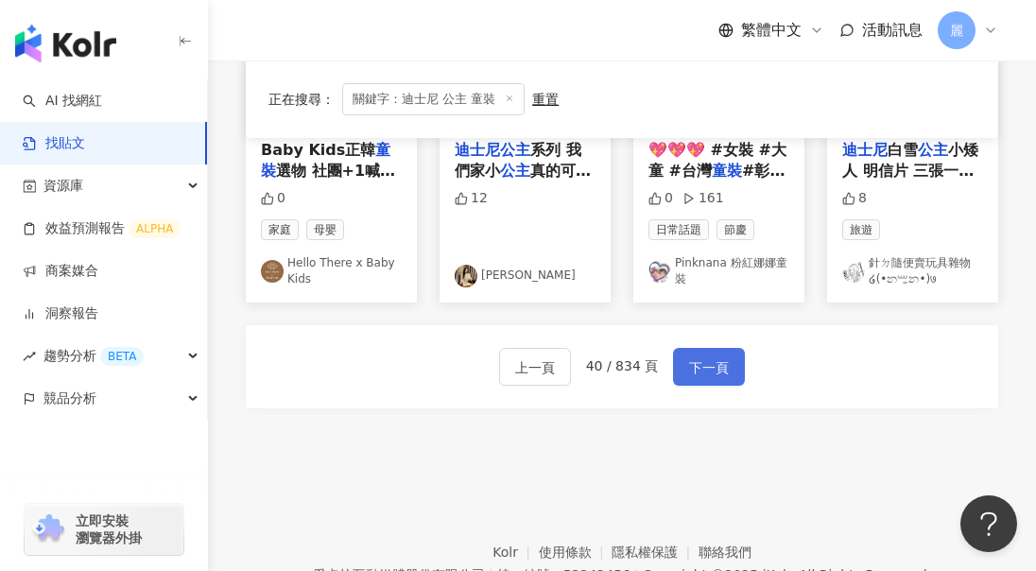
click at [715, 370] on span "下一頁" at bounding box center [709, 367] width 40 height 23
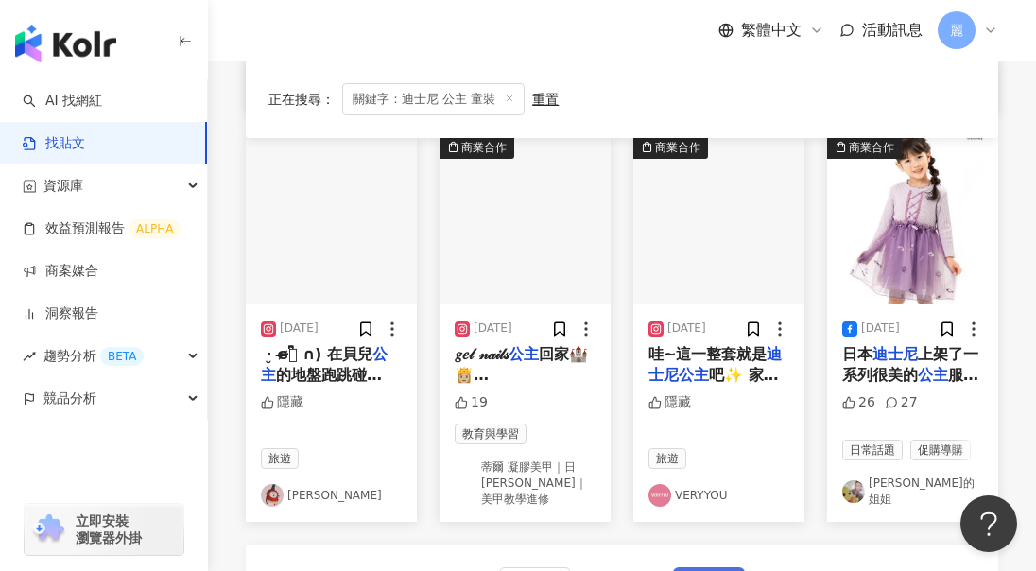
scroll to position [1040, 0]
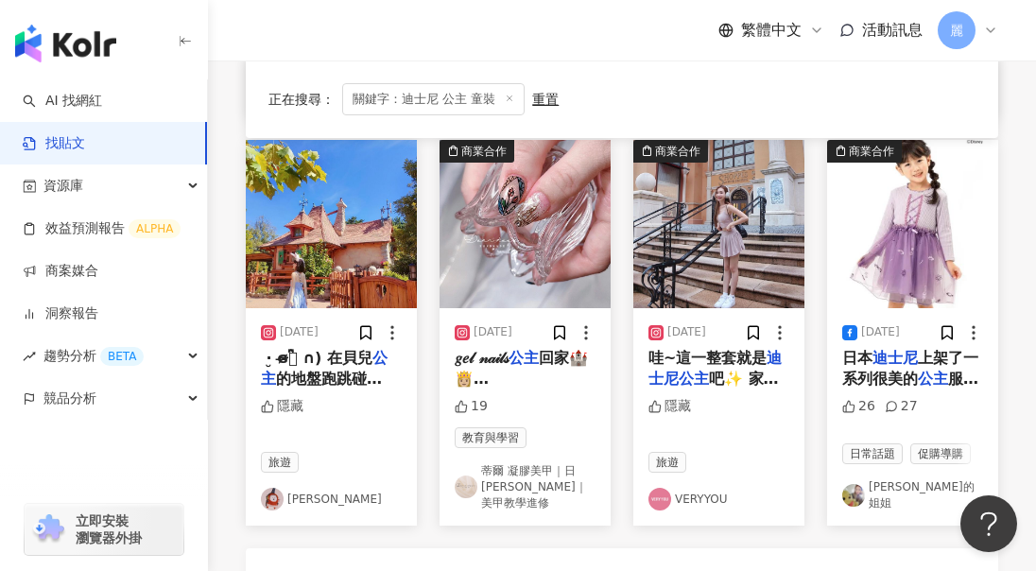
click at [912, 361] on span "上架了一系列很美的" at bounding box center [910, 368] width 136 height 39
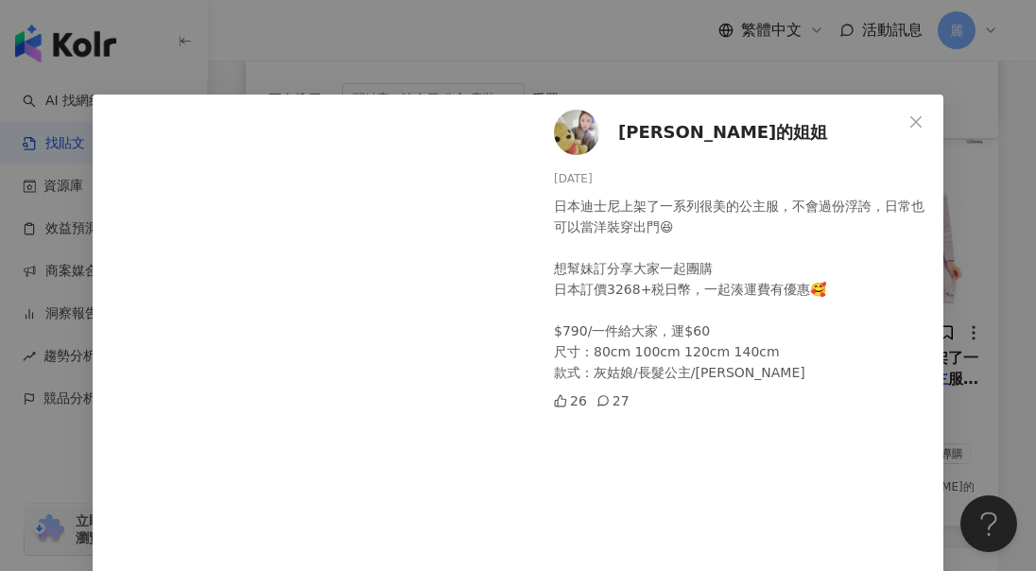
scroll to position [0, 0]
click at [908, 116] on icon "close" at bounding box center [915, 121] width 15 height 15
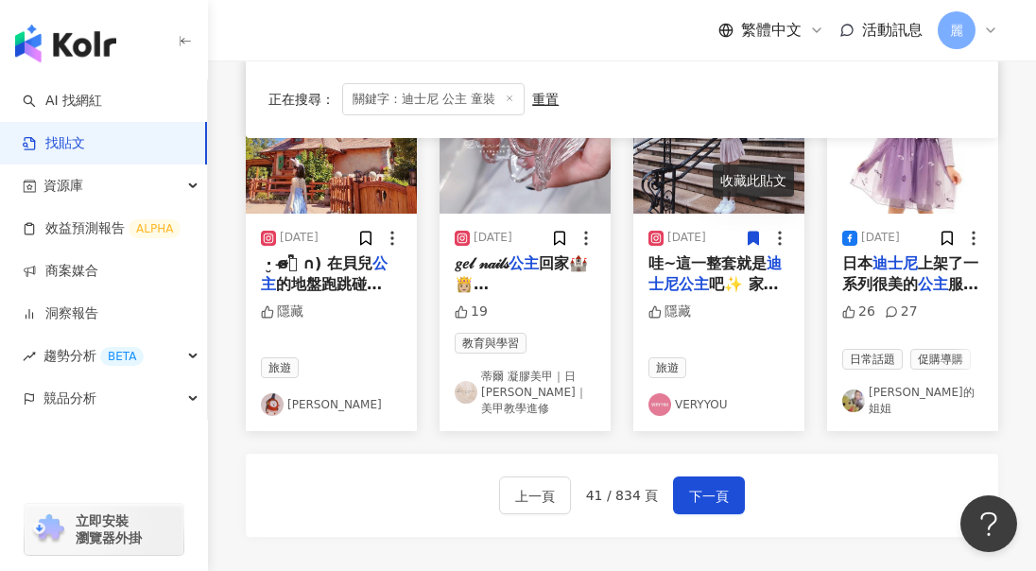
scroll to position [1320, 0]
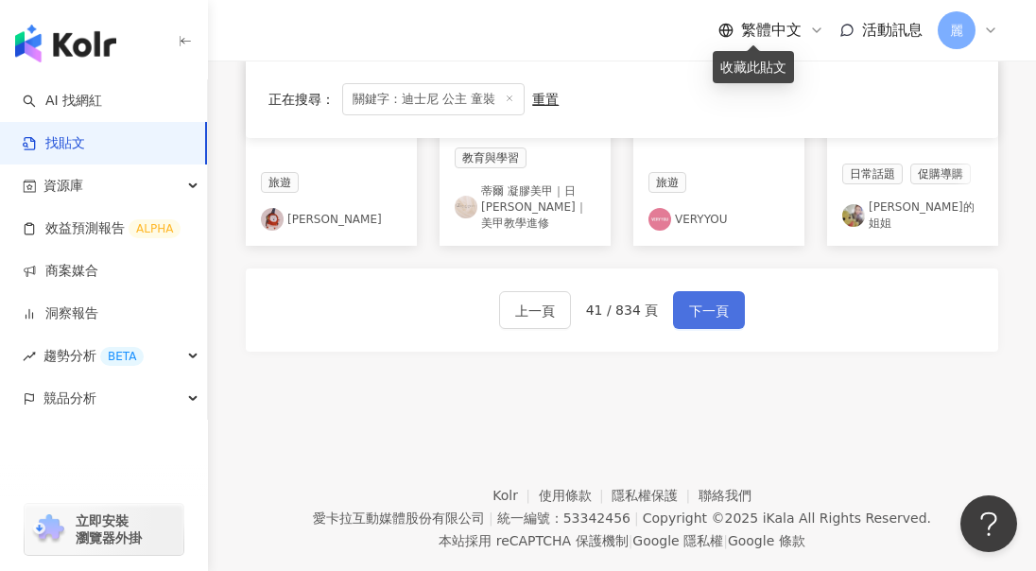
click at [715, 300] on span "下一頁" at bounding box center [709, 311] width 40 height 23
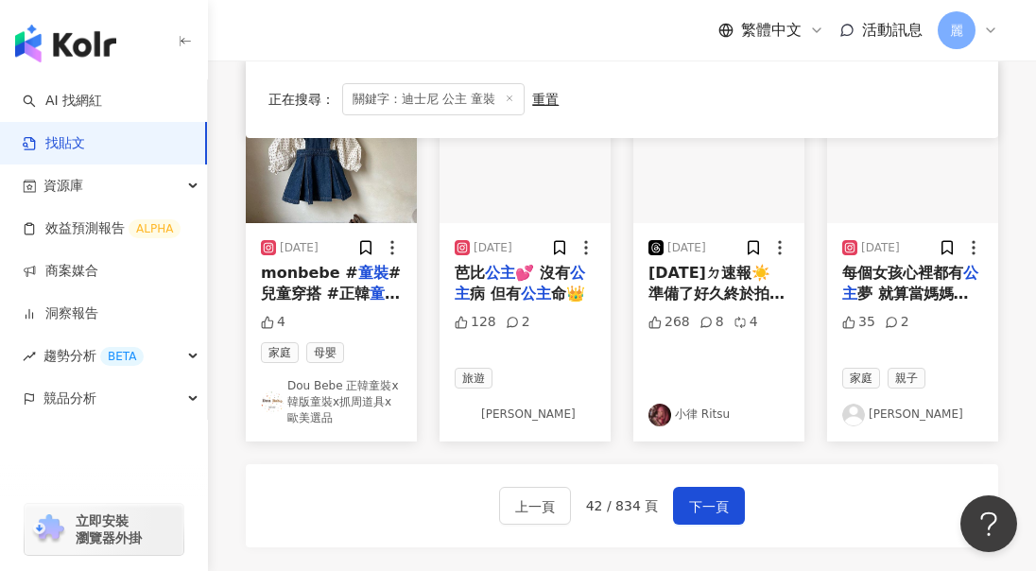
scroll to position [1318, 0]
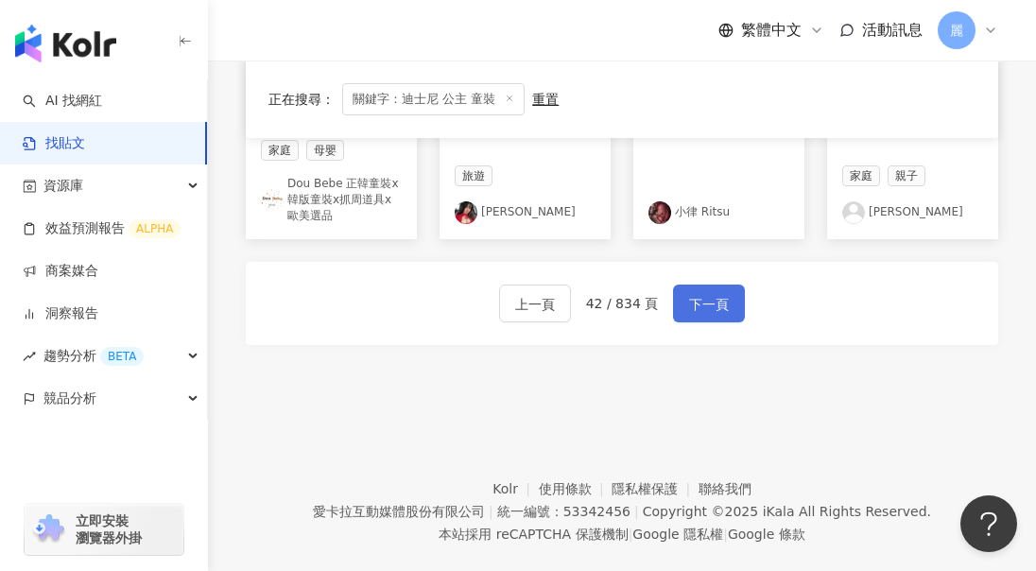
click at [730, 285] on button "下一頁" at bounding box center [709, 304] width 72 height 38
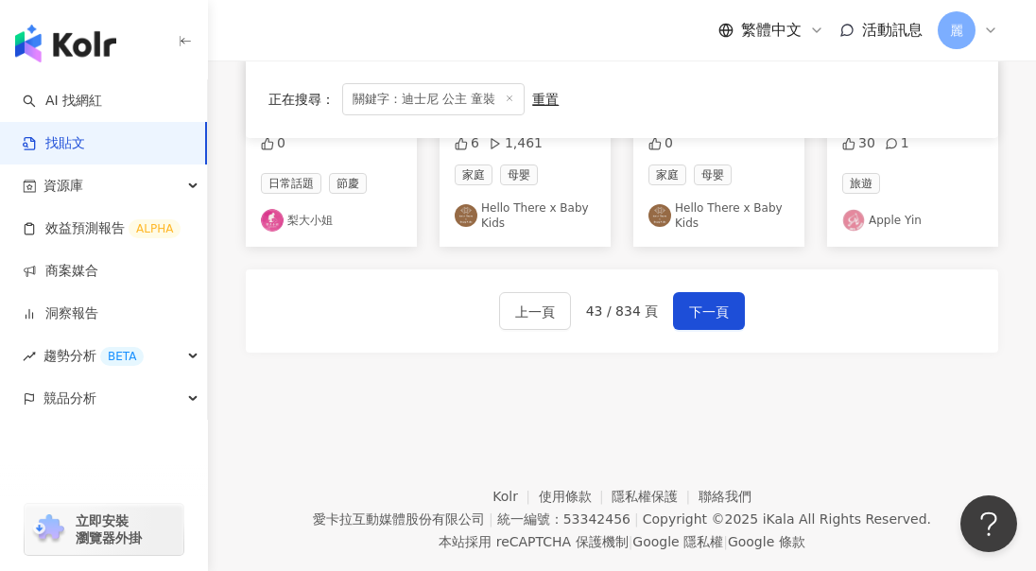
scroll to position [1348, 0]
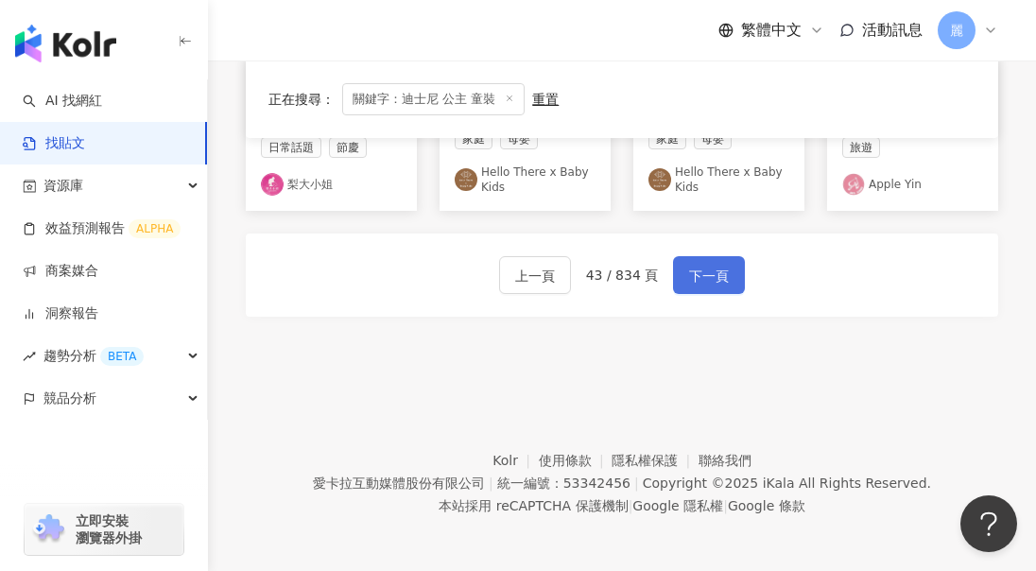
click at [717, 278] on span "下一頁" at bounding box center [709, 276] width 40 height 23
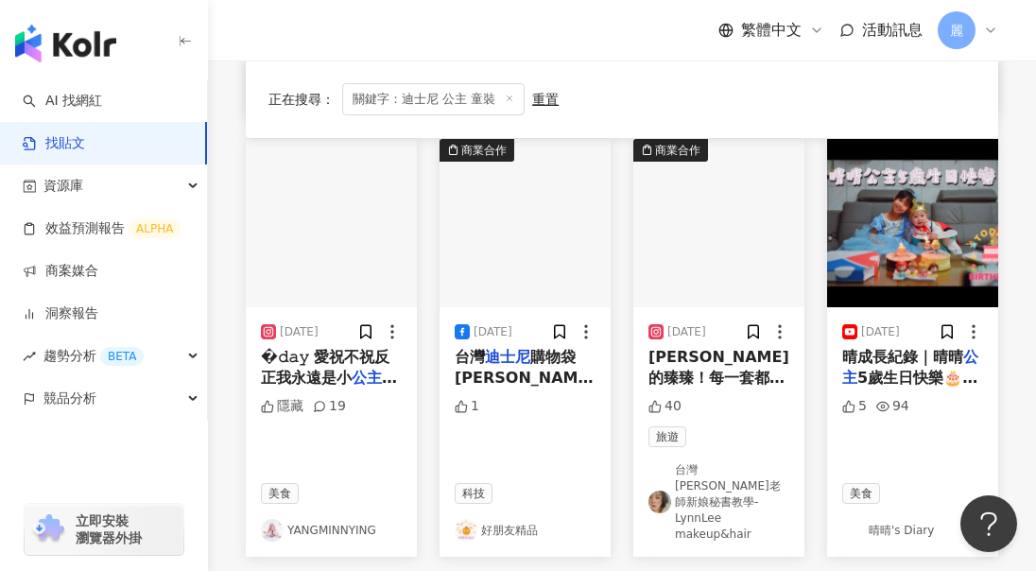
scroll to position [1137, 0]
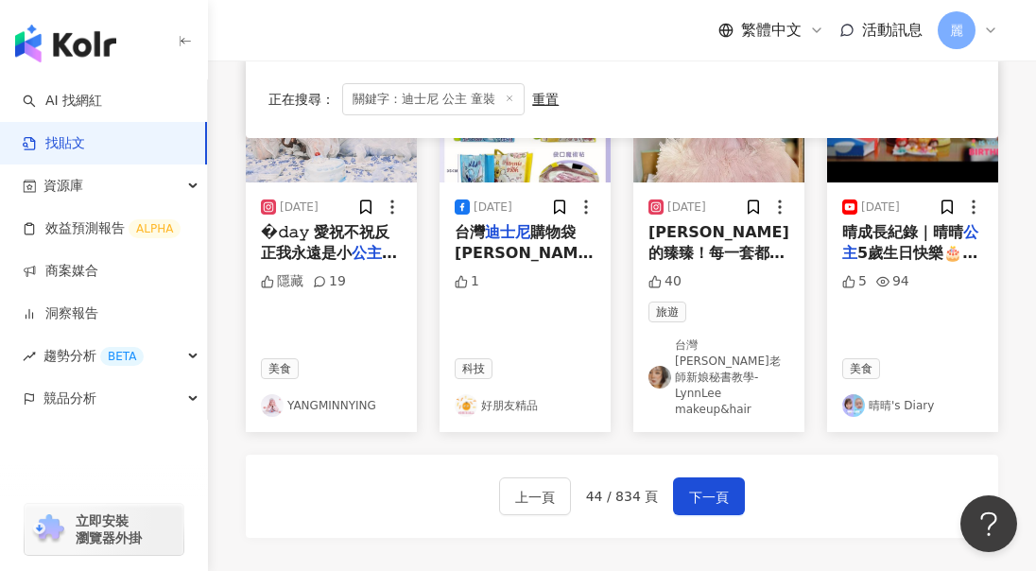
click at [891, 394] on link "晴晴's Diary" at bounding box center [912, 405] width 141 height 23
click at [709, 486] on span "下一頁" at bounding box center [709, 497] width 40 height 23
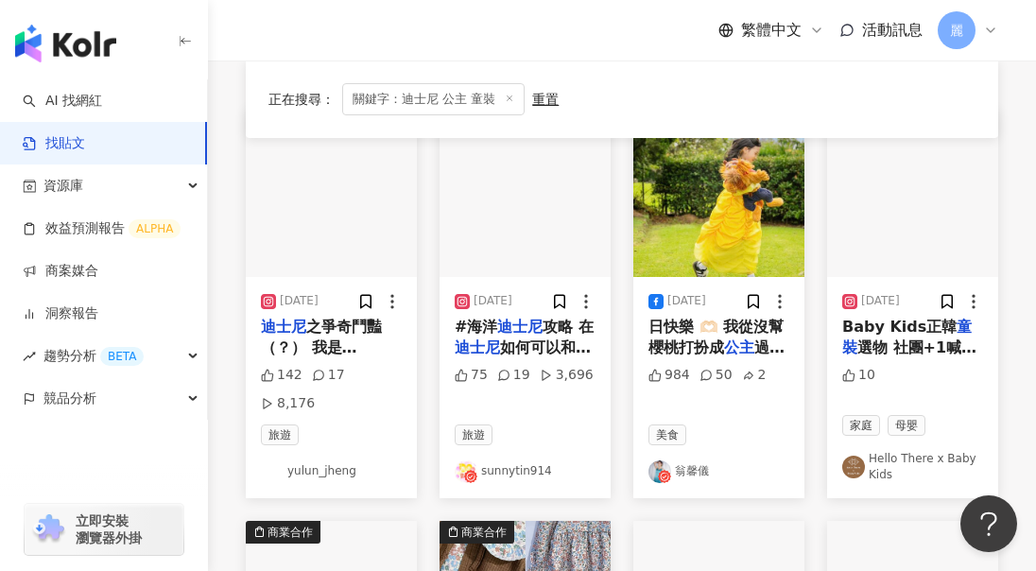
scroll to position [295, 0]
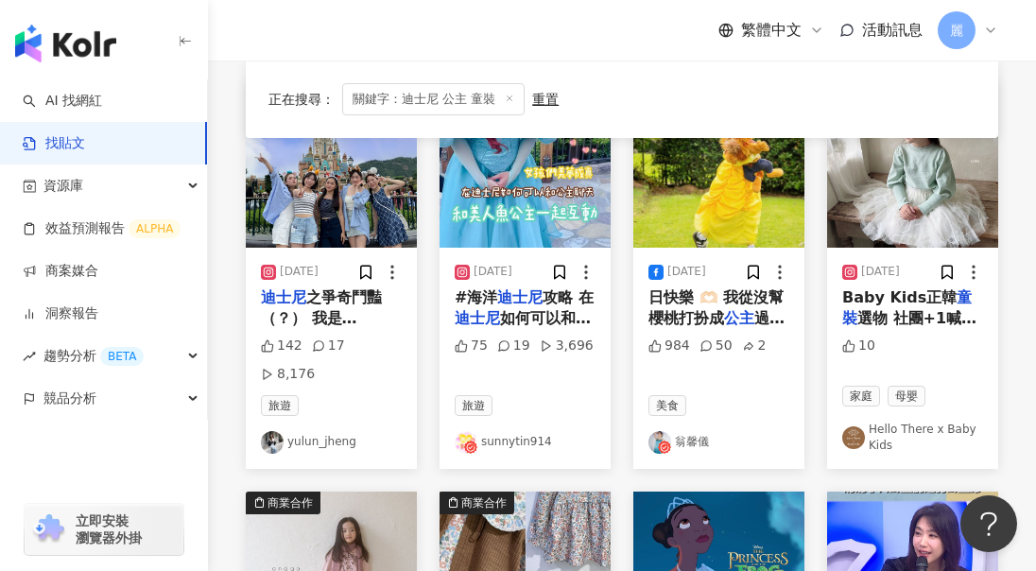
click at [683, 431] on link "翁馨儀" at bounding box center [719, 442] width 141 height 23
click at [758, 307] on span "日快樂 🫶🏻 我從沒幫櫻桃打扮成 公主 過 ～ 看到朋友帶孩子去 迪士尼公主" at bounding box center [717, 328] width 136 height 81
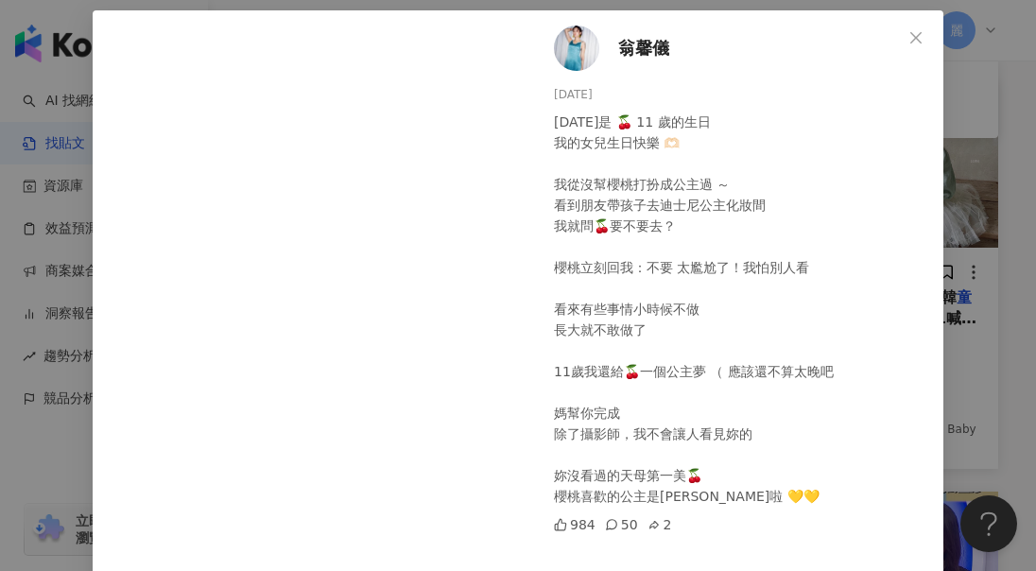
scroll to position [0, 0]
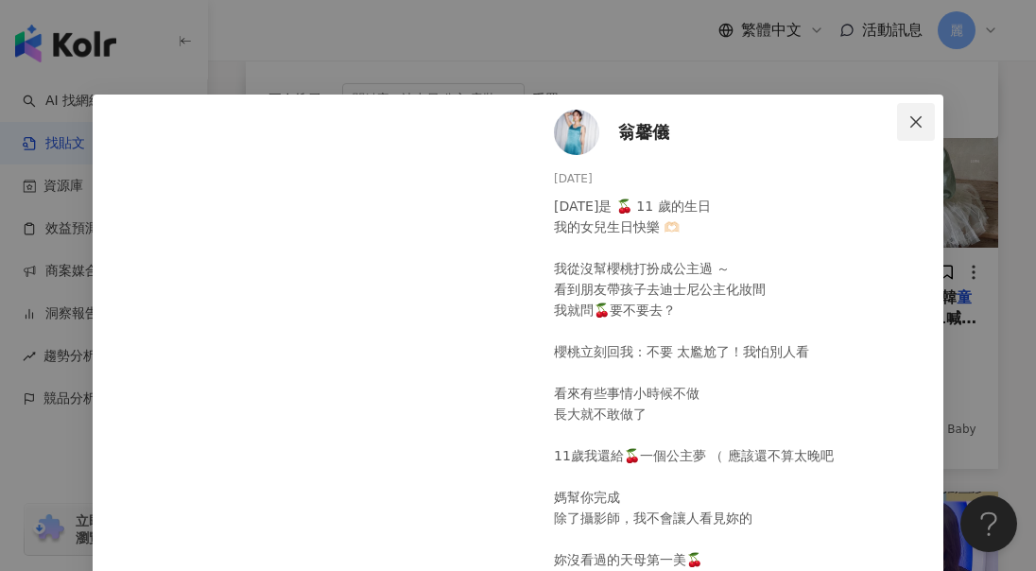
drag, startPoint x: 914, startPoint y: 118, endPoint x: 780, endPoint y: 73, distance: 141.7
click at [913, 118] on icon "close" at bounding box center [915, 121] width 15 height 15
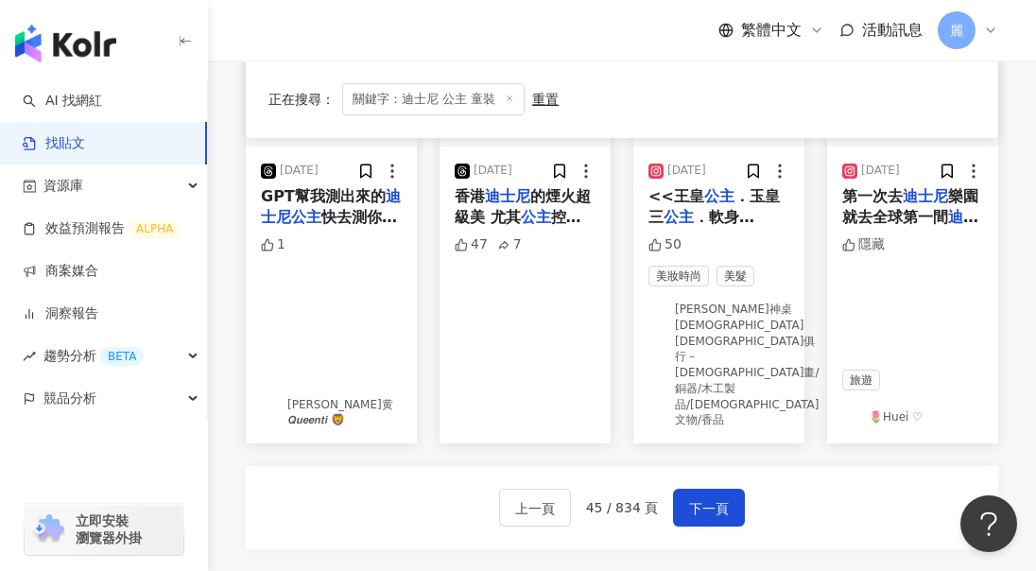
scroll to position [1323, 0]
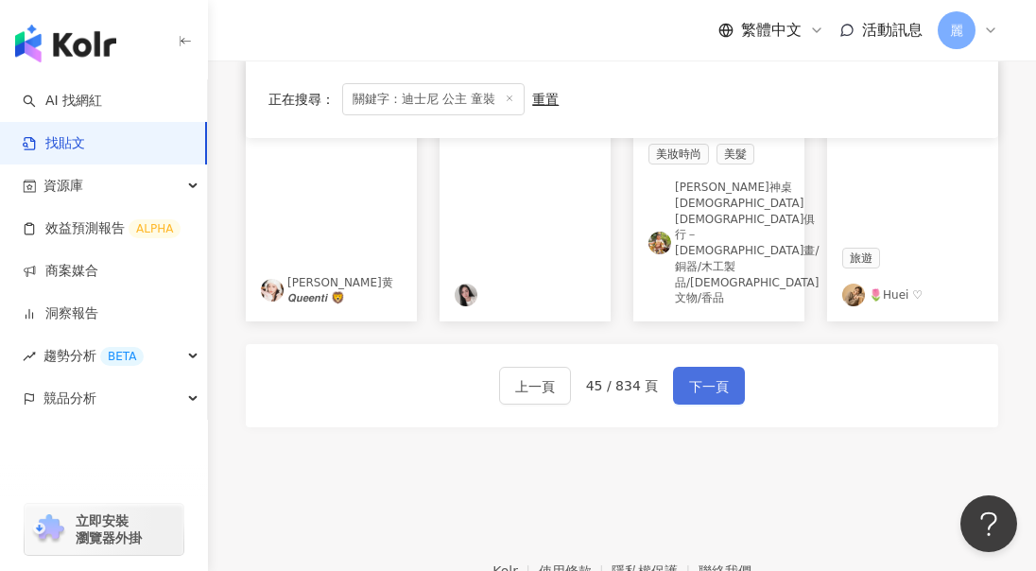
click at [701, 367] on button "下一頁" at bounding box center [709, 386] width 72 height 38
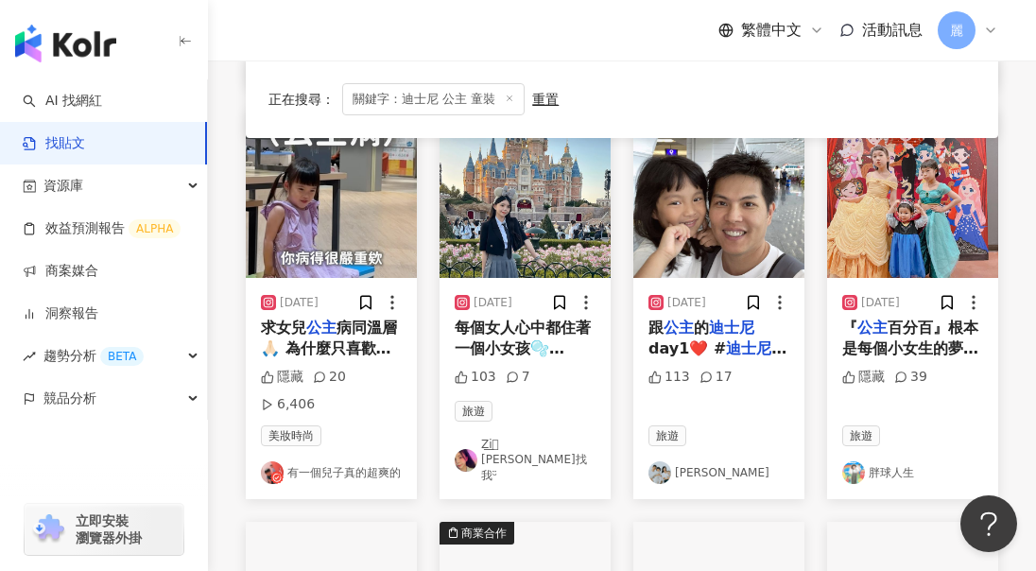
scroll to position [675, 0]
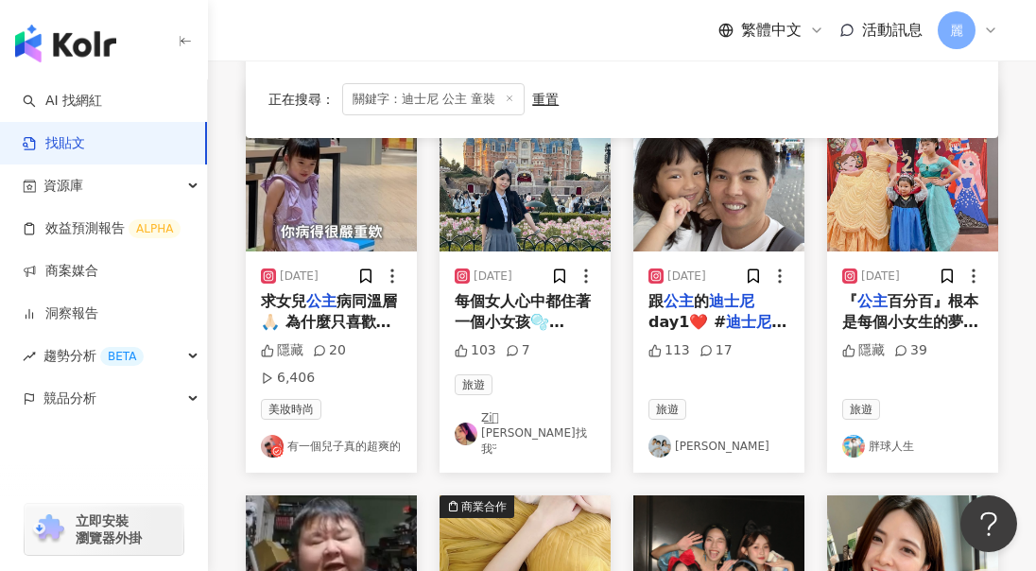
click at [928, 313] on span "百分百』根本是每個小女生的夢幻音樂劇了吧！！ 穿著" at bounding box center [910, 332] width 136 height 81
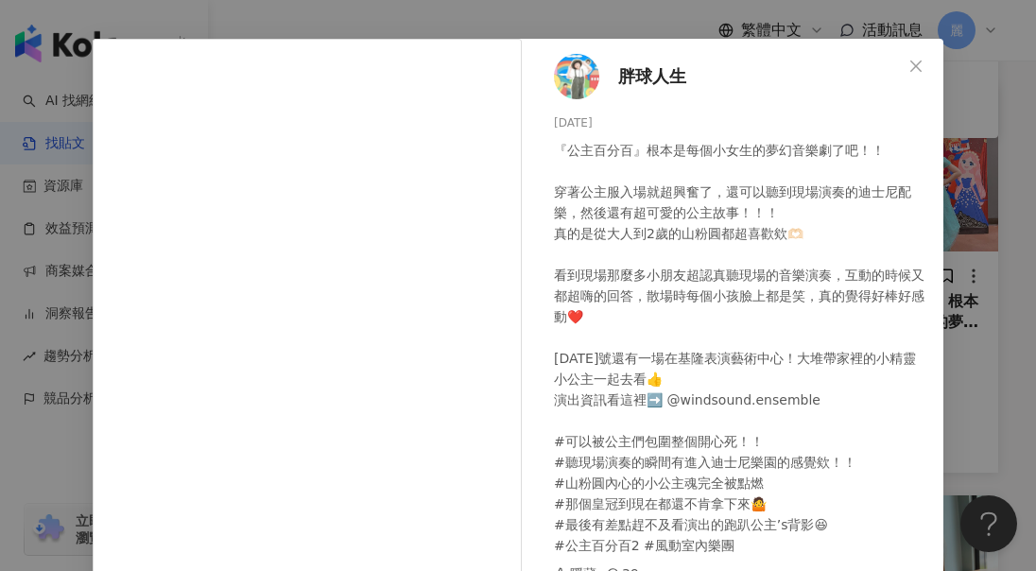
scroll to position [0, 0]
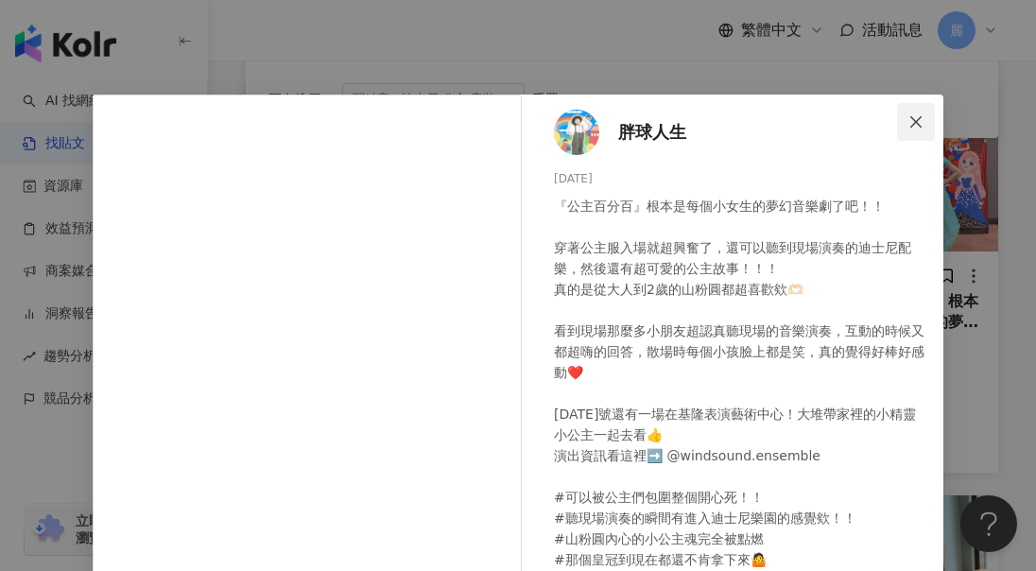
click at [910, 117] on icon "close" at bounding box center [915, 121] width 15 height 15
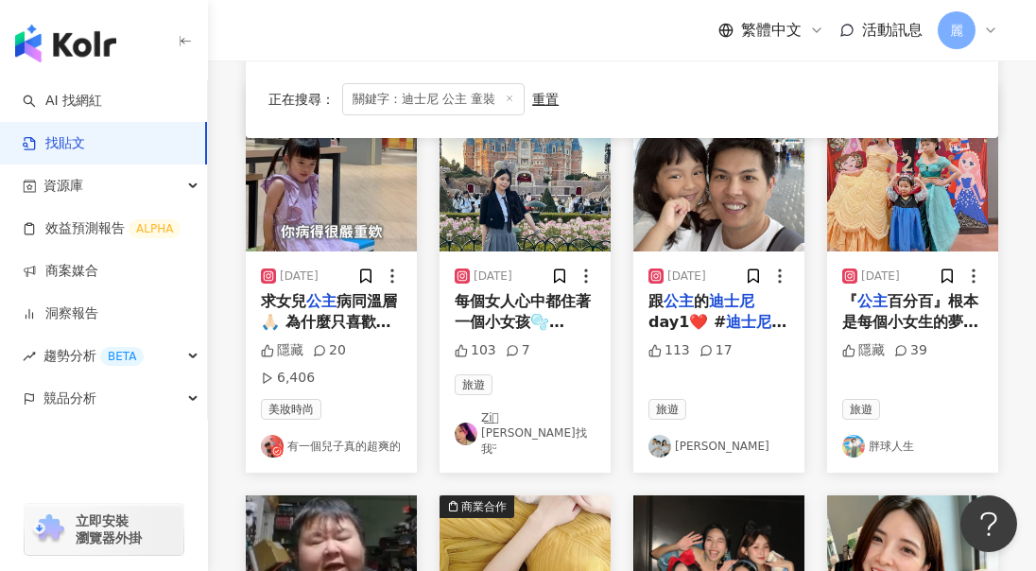
click at [344, 325] on span "病同溫層🙏🏻 為什麼只喜歡粉紅？粉紫？ 喜歡寶石、亮晶晶和所有" at bounding box center [329, 332] width 136 height 81
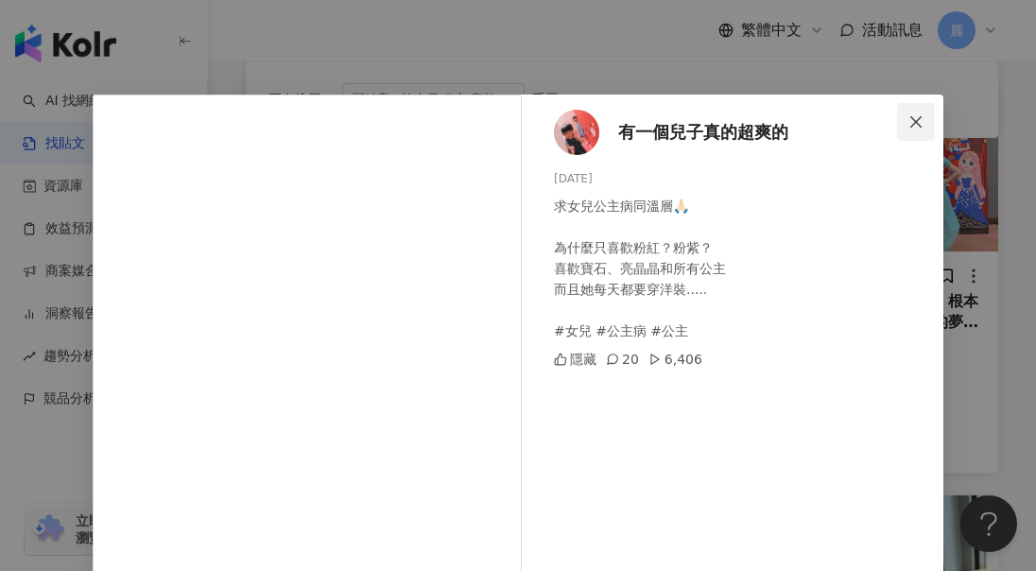
click at [915, 114] on icon "close" at bounding box center [915, 121] width 15 height 15
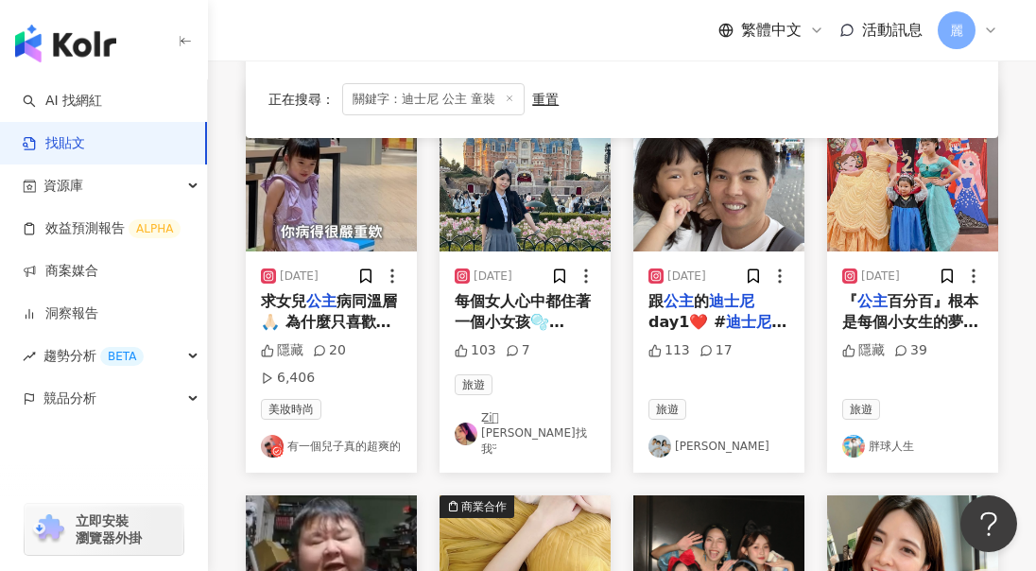
click at [331, 449] on link "有一個兒子真的超爽的" at bounding box center [331, 446] width 141 height 23
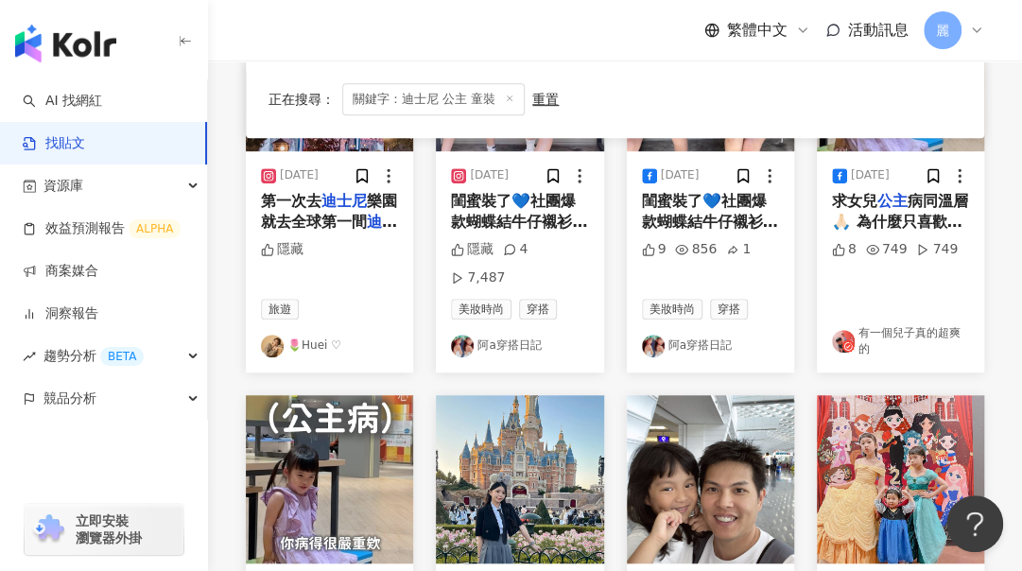
scroll to position [297, 0]
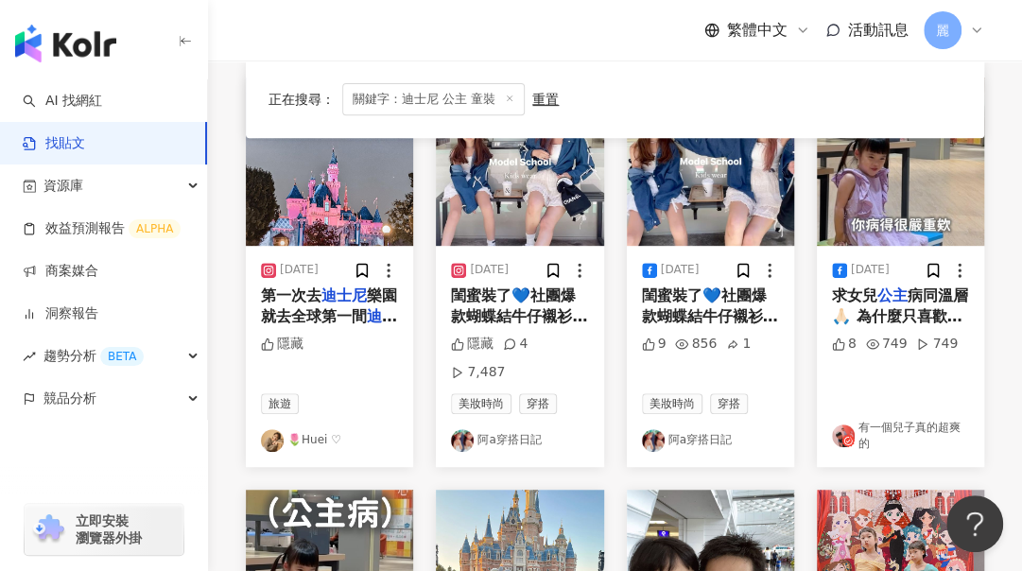
click at [914, 295] on span "病同溫層🙏🏻 為什麼只喜歡粉紅？粉紫？ 喜歡寶石、亮晶晶和所有" at bounding box center [900, 326] width 136 height 81
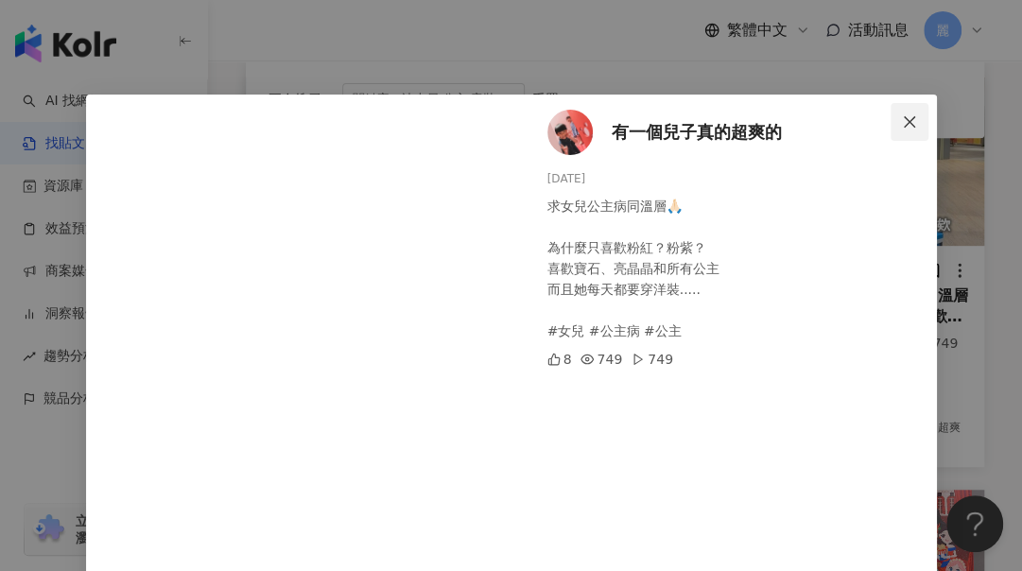
click at [902, 122] on icon "close" at bounding box center [909, 121] width 15 height 15
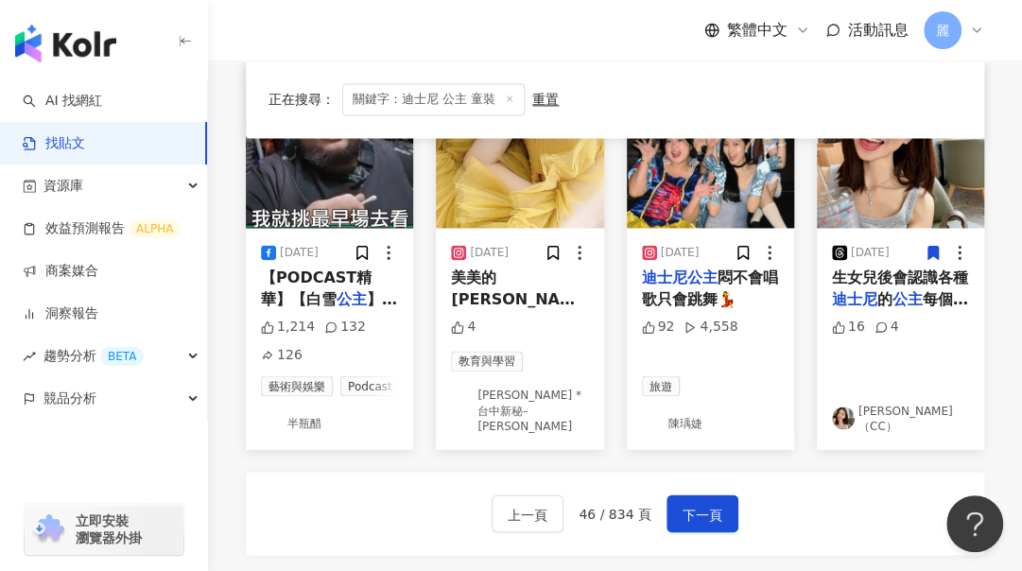
scroll to position [1242, 0]
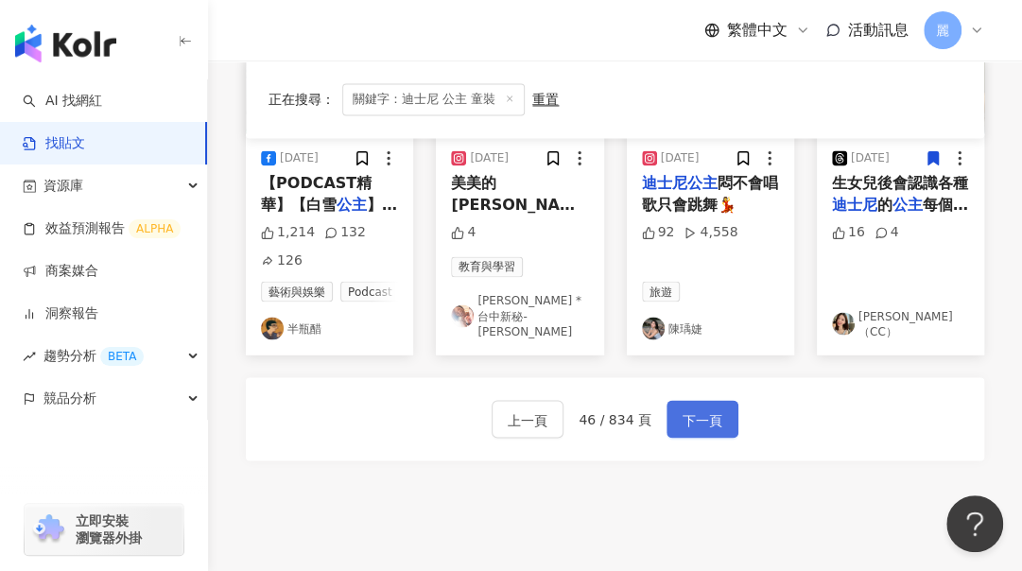
click at [715, 408] on span "下一頁" at bounding box center [703, 419] width 40 height 23
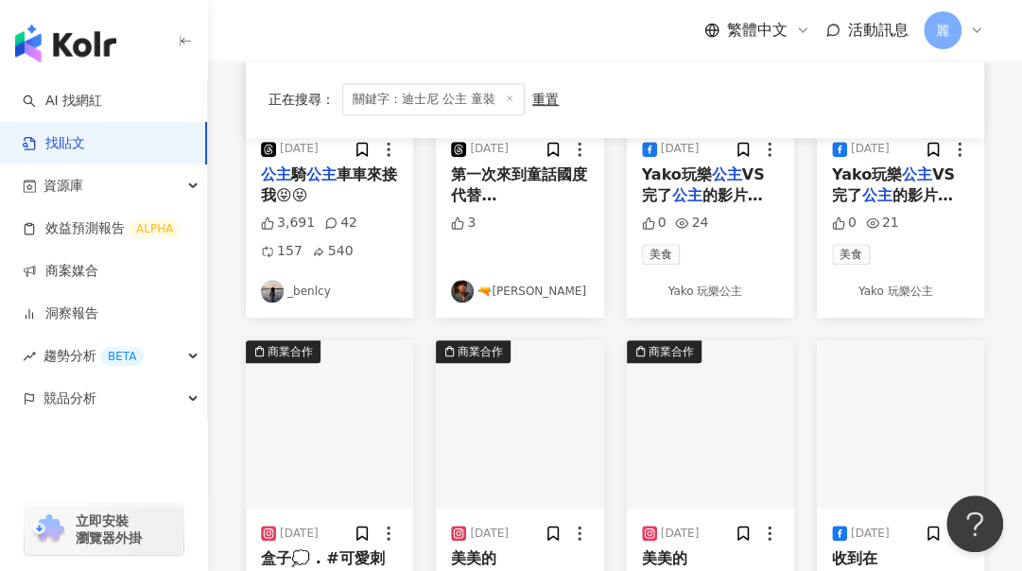
scroll to position [614, 0]
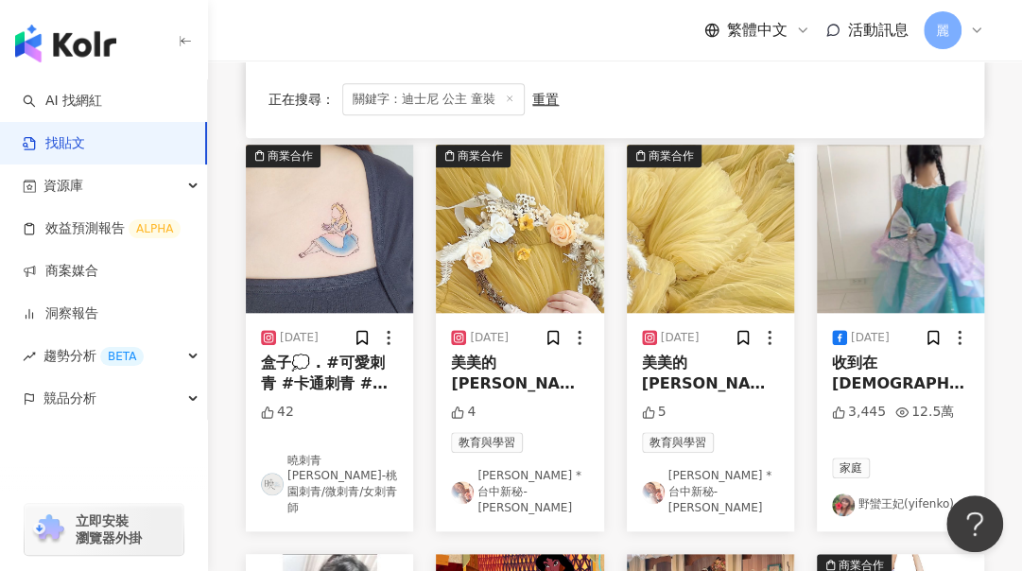
click at [907, 493] on link "野蠻王妃(yifenko)" at bounding box center [900, 504] width 137 height 23
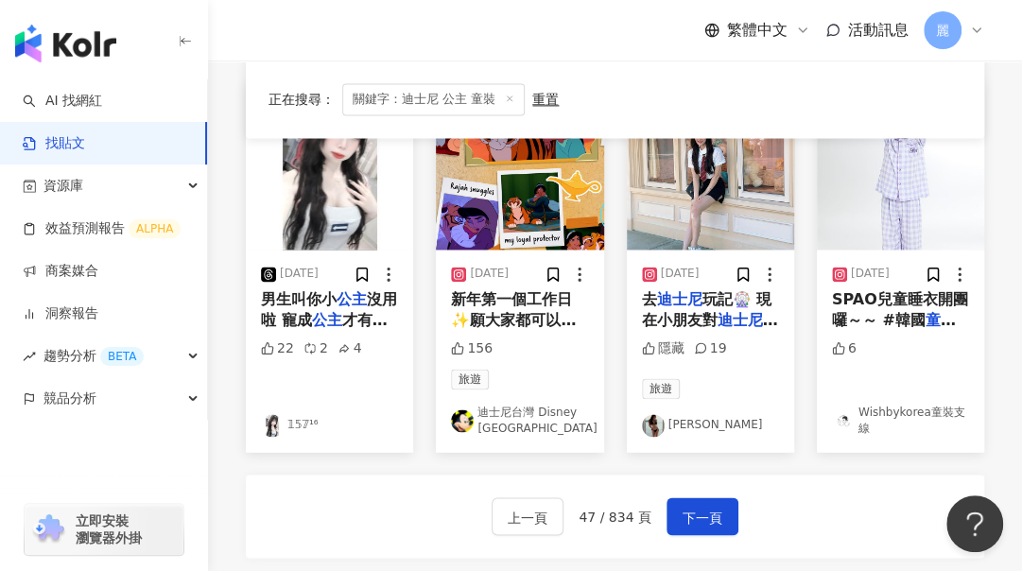
scroll to position [1181, 0]
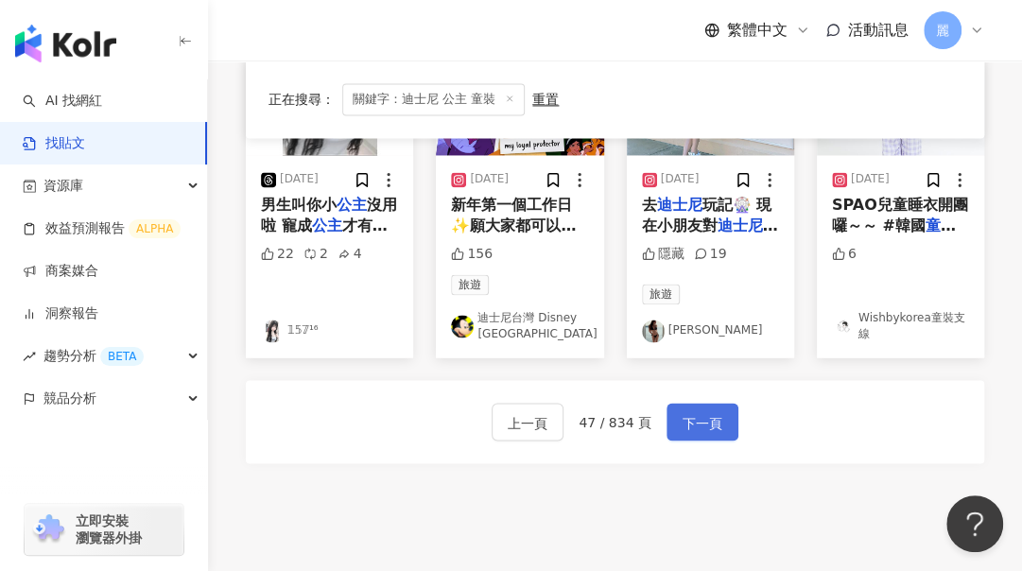
click at [705, 411] on span "下一頁" at bounding box center [703, 422] width 40 height 23
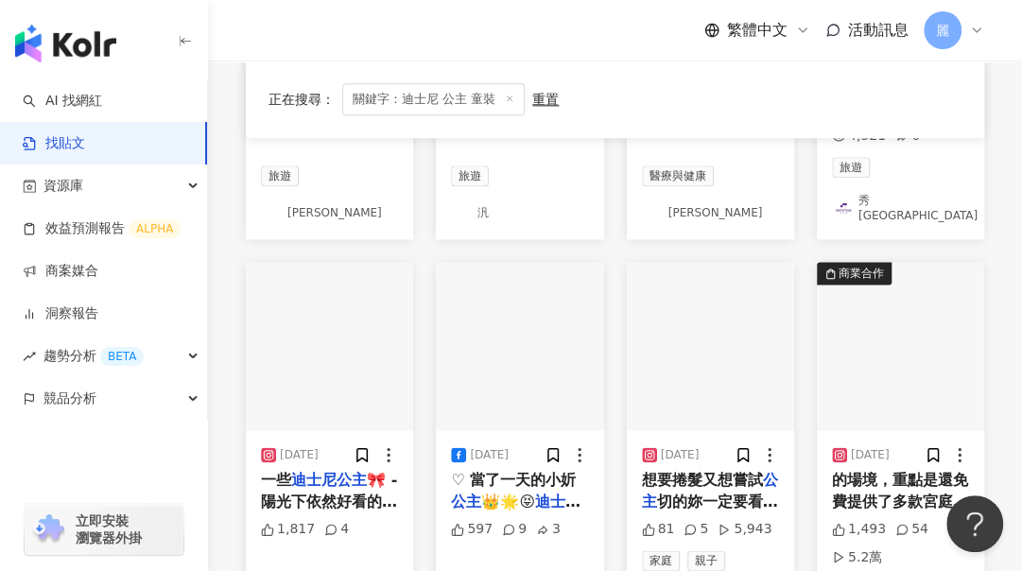
scroll to position [1323, 0]
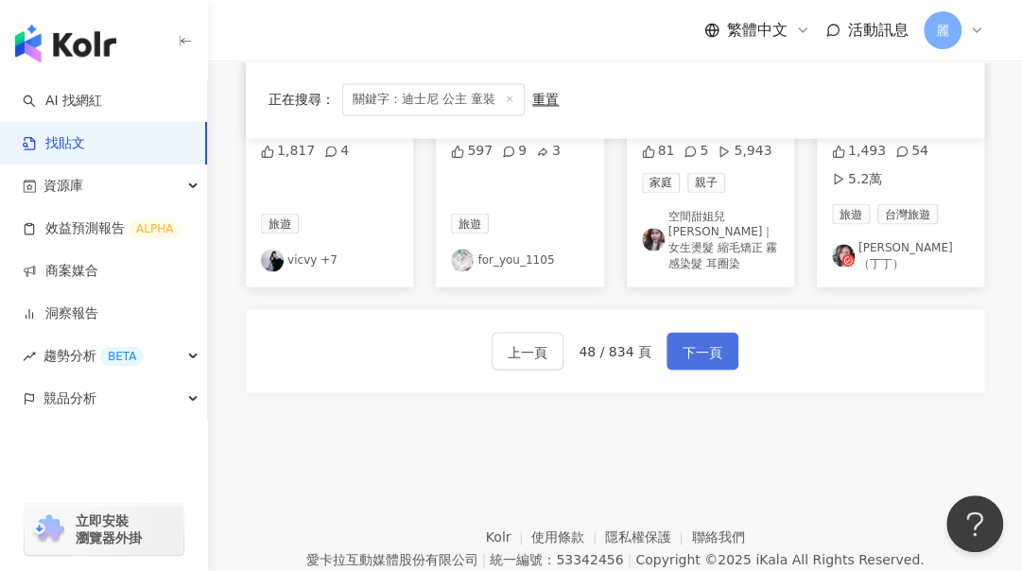
click at [711, 340] on span "下一頁" at bounding box center [703, 351] width 40 height 23
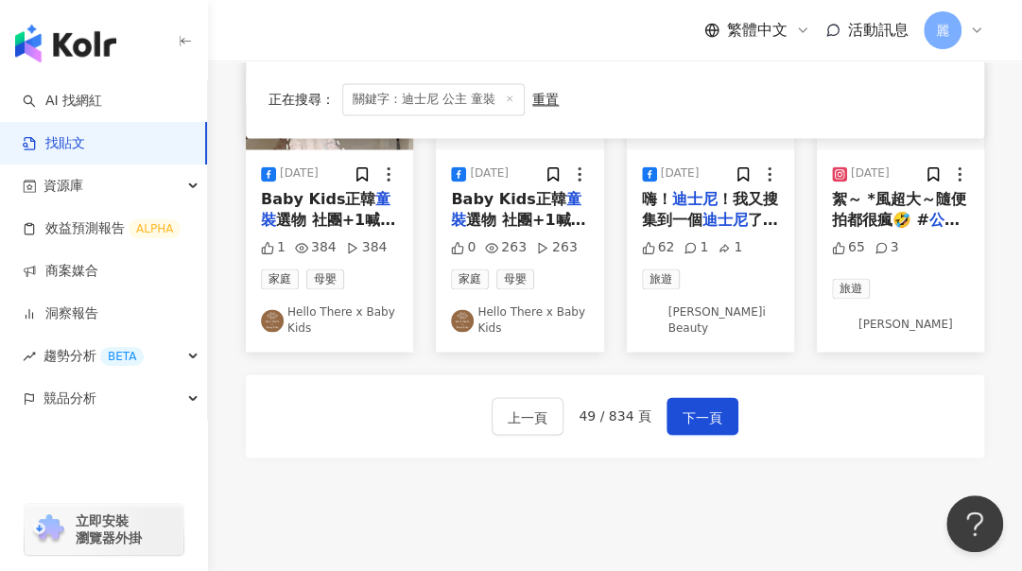
scroll to position [1310, 0]
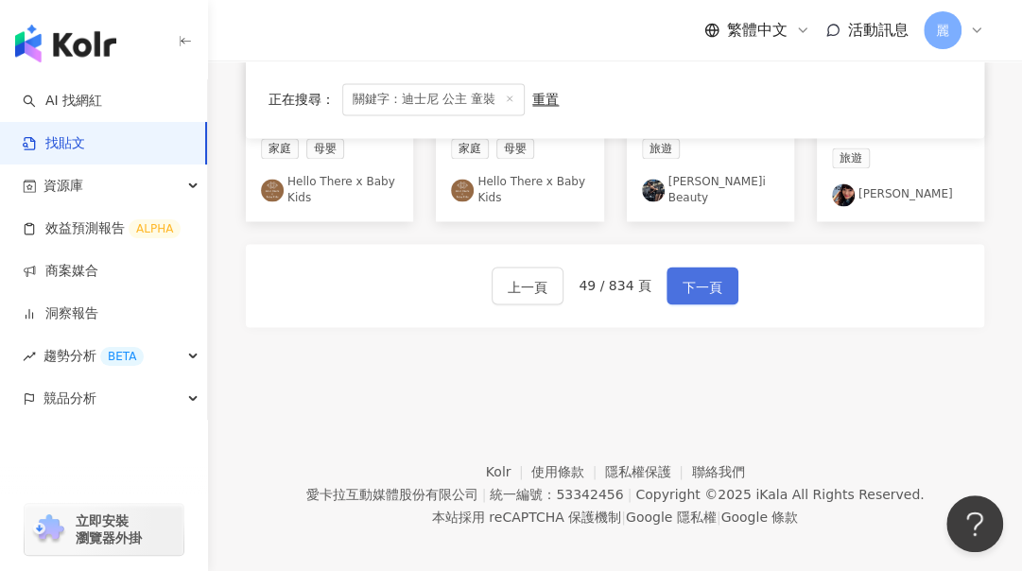
click at [709, 275] on span "下一頁" at bounding box center [703, 286] width 40 height 23
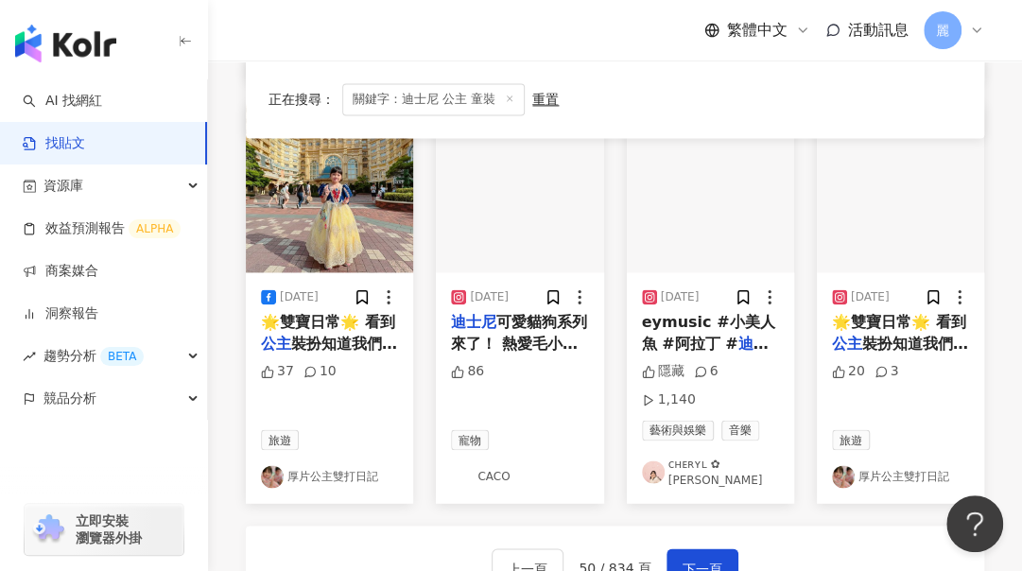
scroll to position [1062, 0]
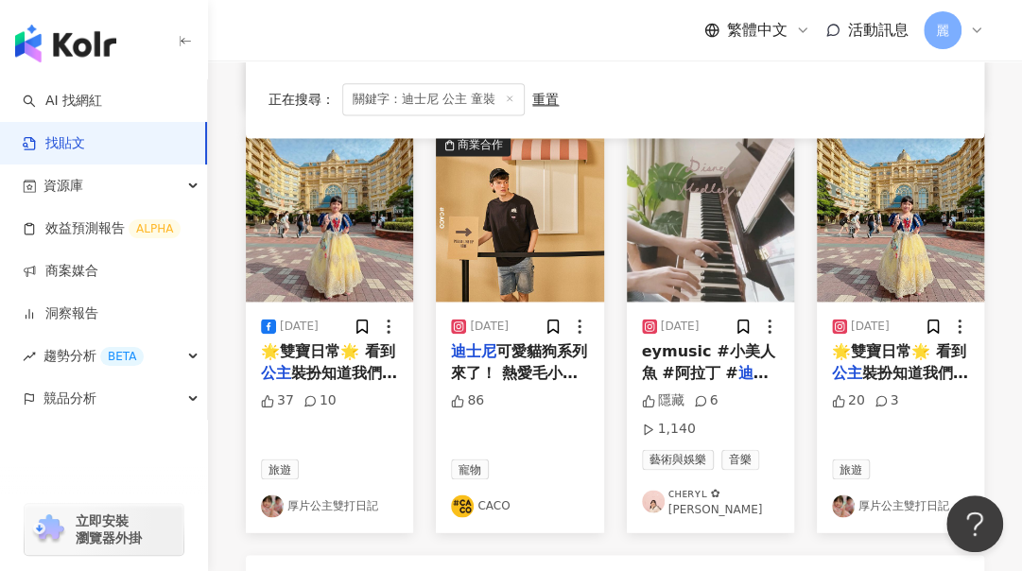
click at [889, 494] on link "厚片公主雙打日記" at bounding box center [900, 505] width 137 height 23
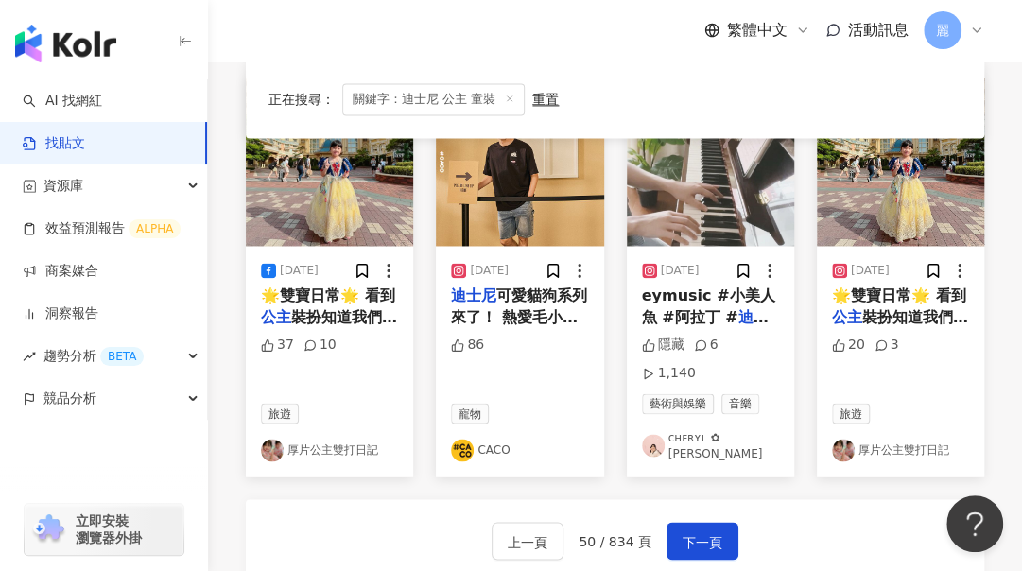
scroll to position [1156, 0]
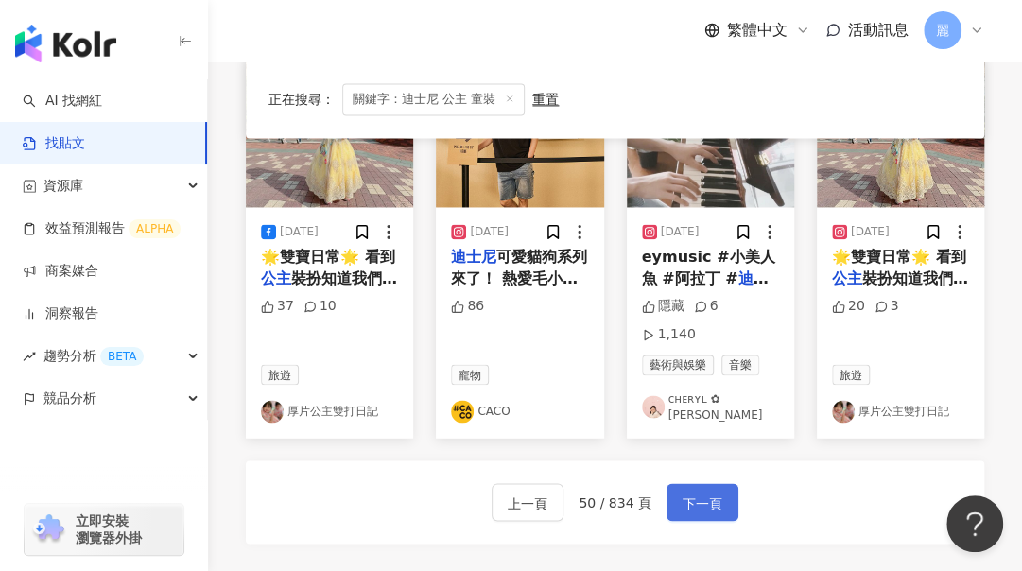
click at [699, 492] on span "下一頁" at bounding box center [703, 503] width 40 height 23
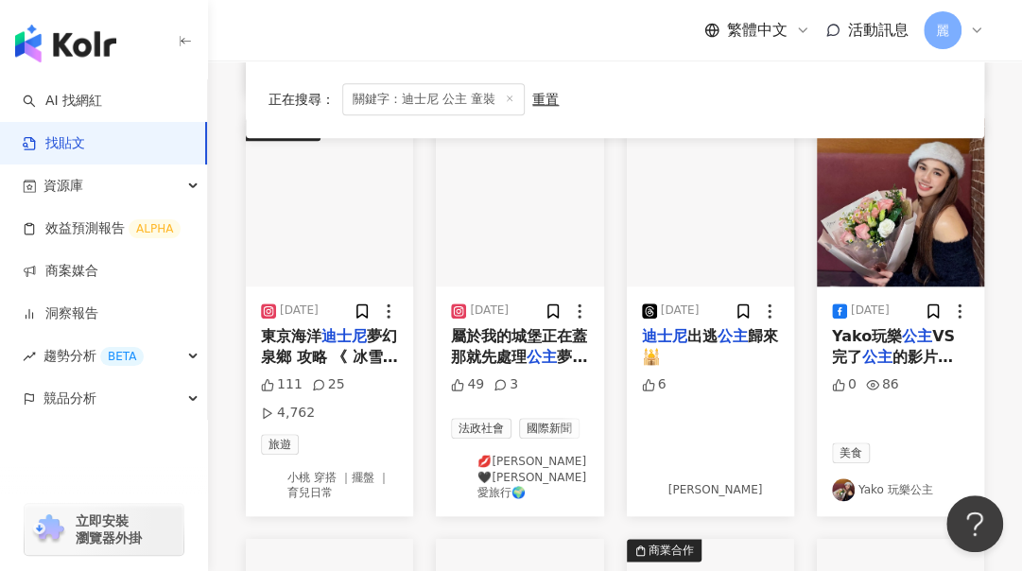
scroll to position [696, 0]
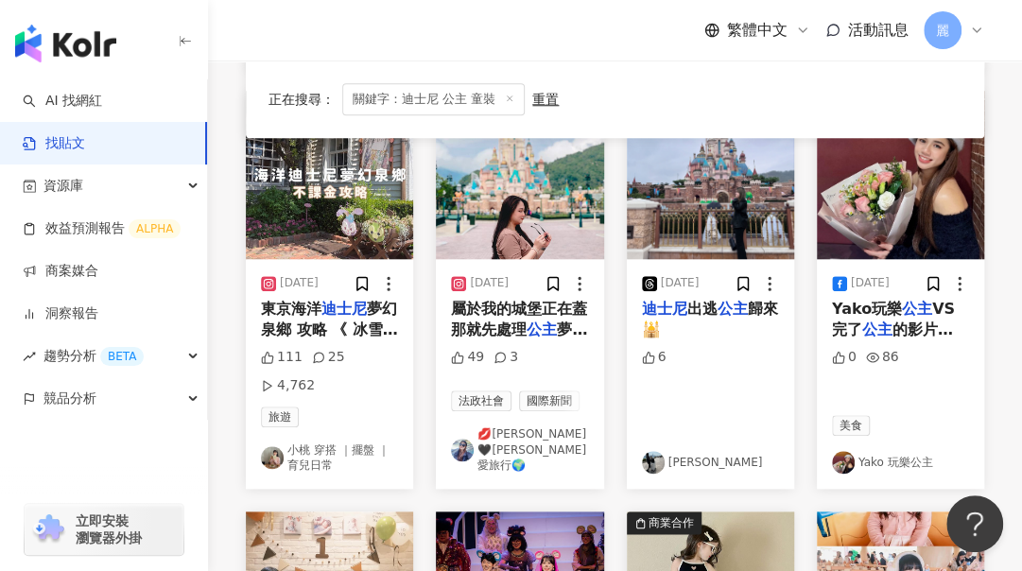
click at [329, 442] on link "小桃 穿搭 ｜擺盤 ｜育兒日常" at bounding box center [329, 458] width 137 height 32
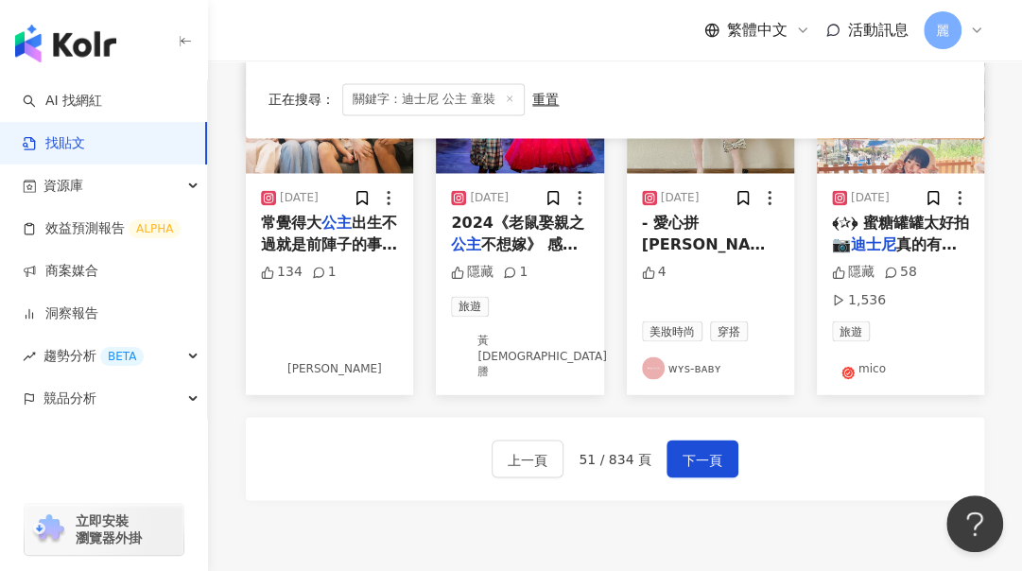
scroll to position [1323, 0]
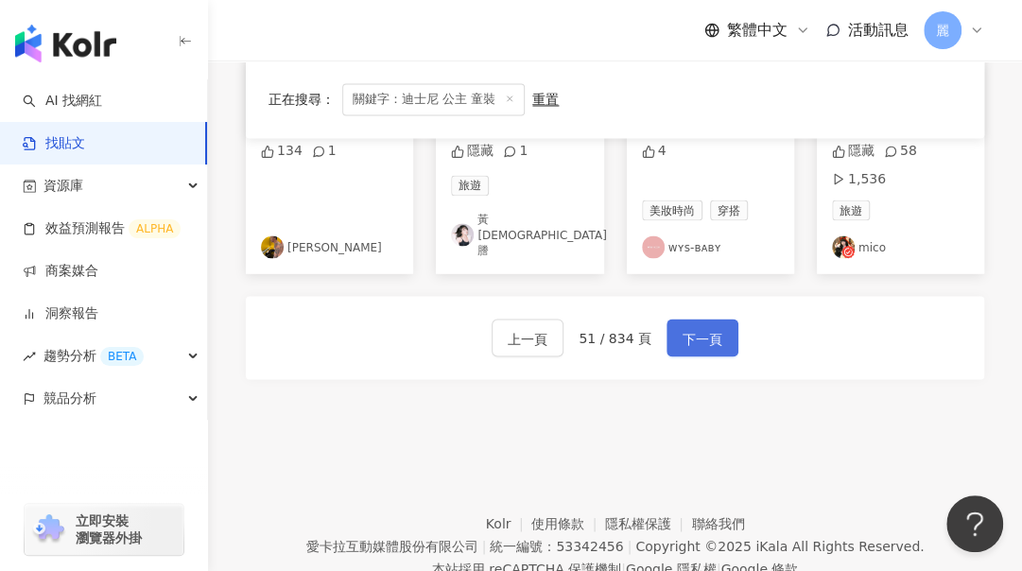
click at [721, 319] on button "下一頁" at bounding box center [702, 338] width 72 height 38
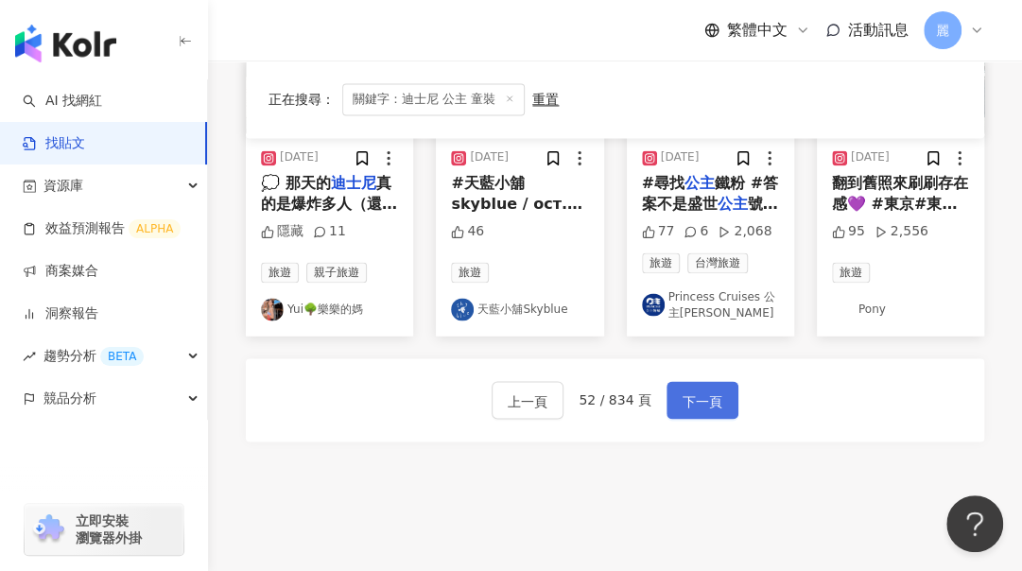
scroll to position [1295, 0]
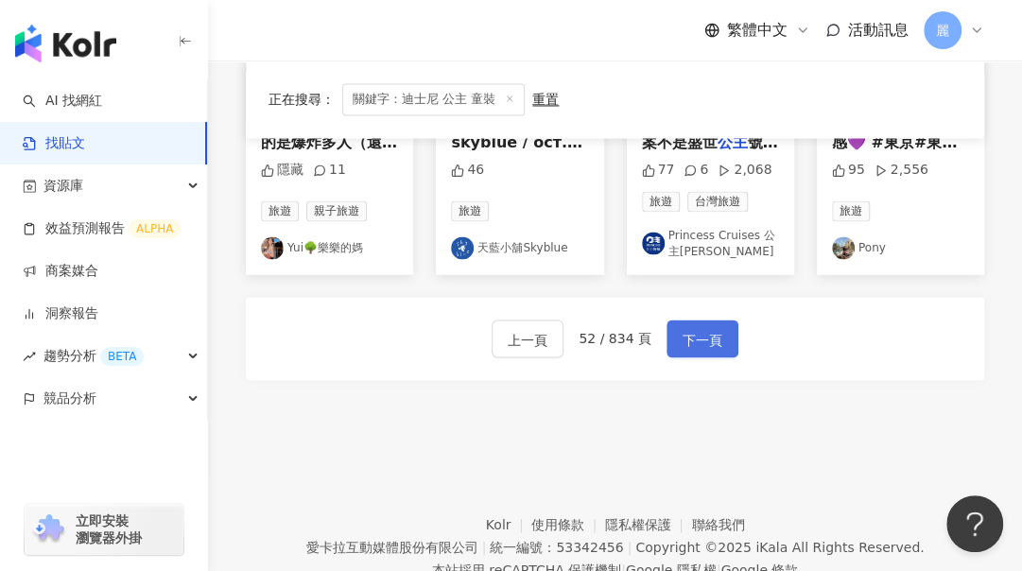
click at [721, 320] on button "下一頁" at bounding box center [702, 339] width 72 height 38
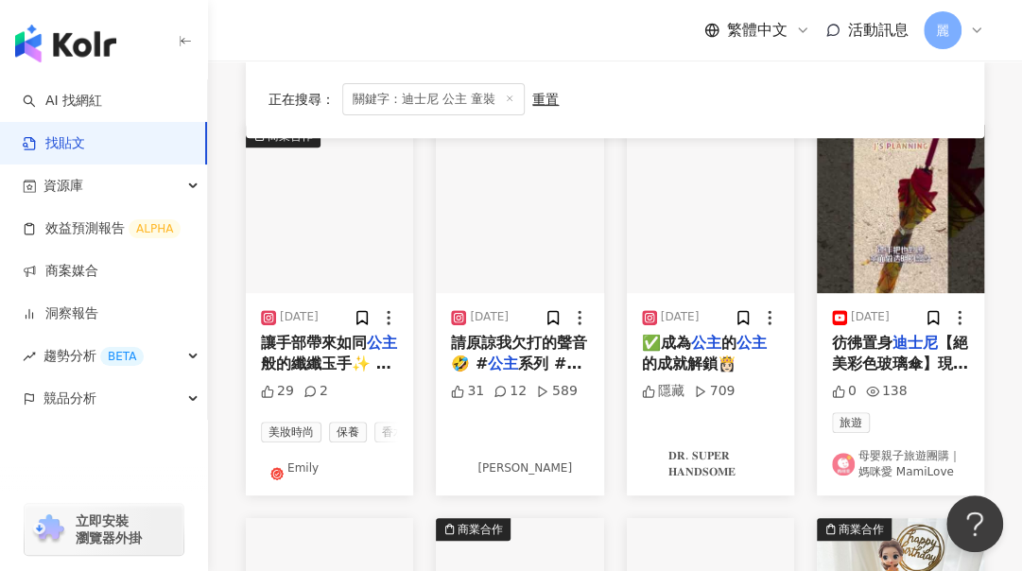
scroll to position [242, 0]
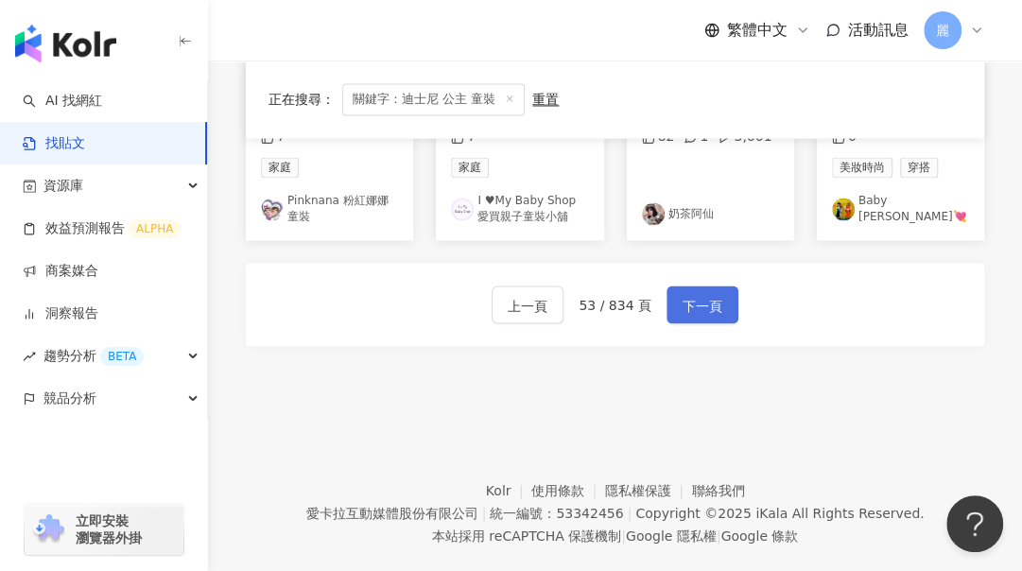
click at [721, 310] on button "下一頁" at bounding box center [702, 304] width 72 height 38
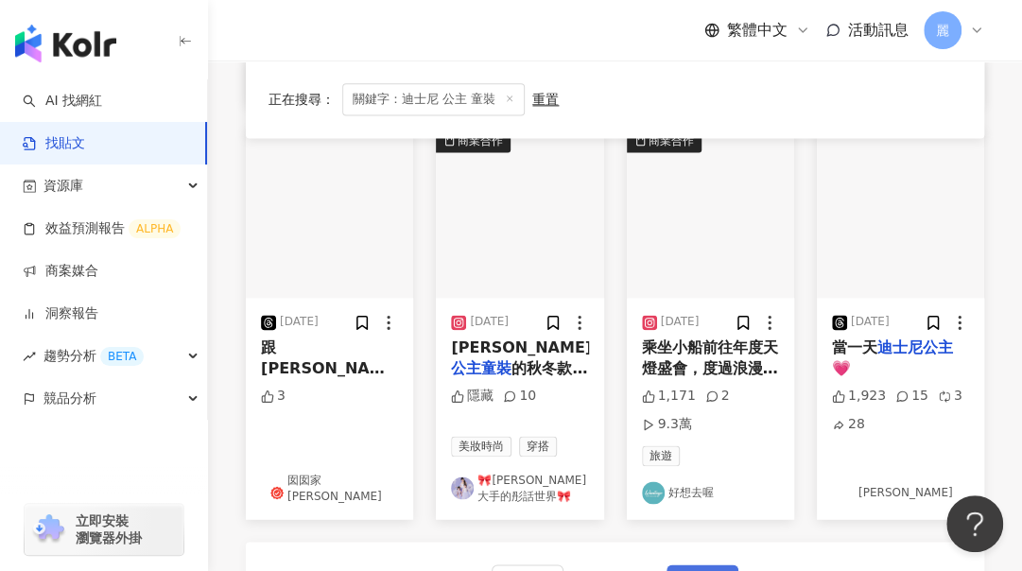
scroll to position [1012, 0]
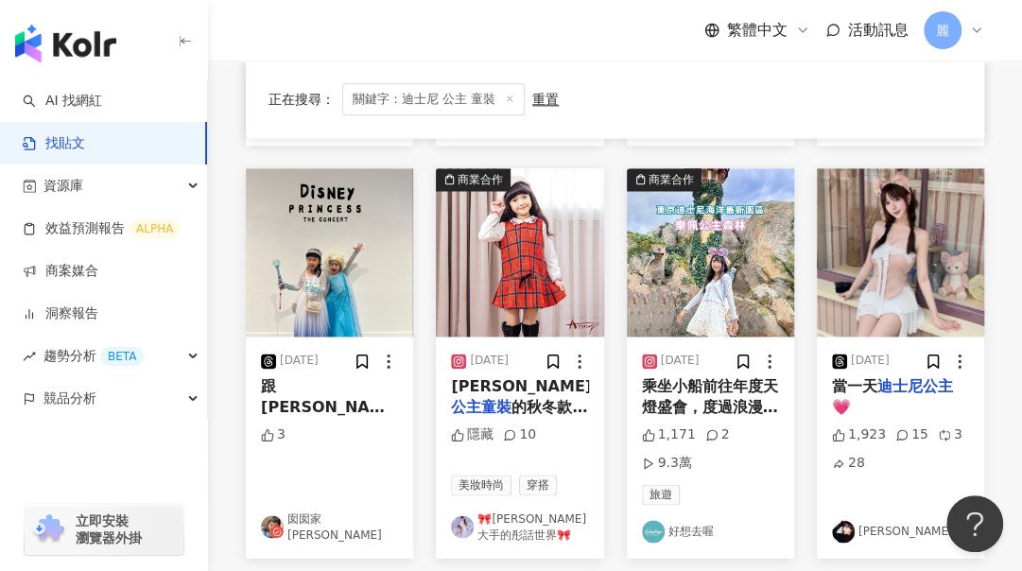
click at [342, 510] on link "囡囡家小日子" at bounding box center [329, 526] width 137 height 32
click at [372, 419] on mark "迪士尼公主" at bounding box center [329, 438] width 136 height 39
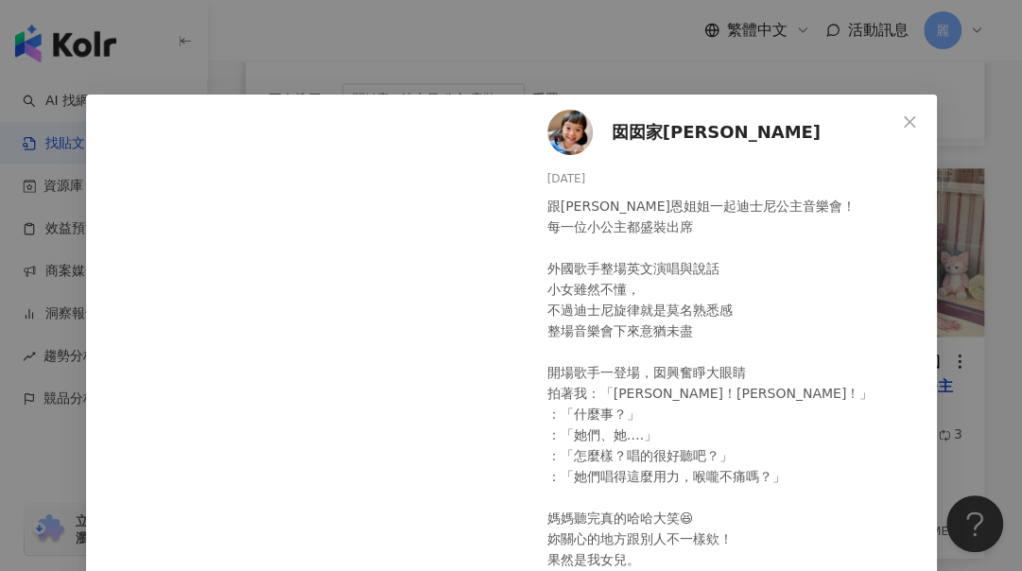
scroll to position [95, 0]
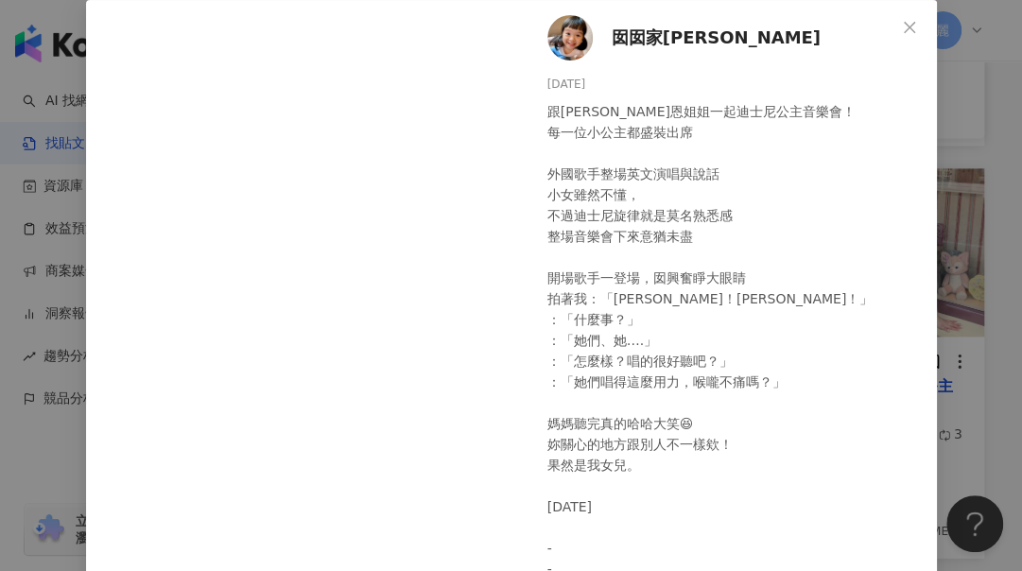
click at [610, 303] on div "跟恩恩姐姐一起迪士尼公主音樂會！ 每一位小公主都盛裝出席 外國歌手整場英文演唱與說話 小女雖然不懂， 不過迪士尼旋律就是莫名熟悉感 整場音樂會下來意猶未盡 開…" at bounding box center [734, 382] width 374 height 562
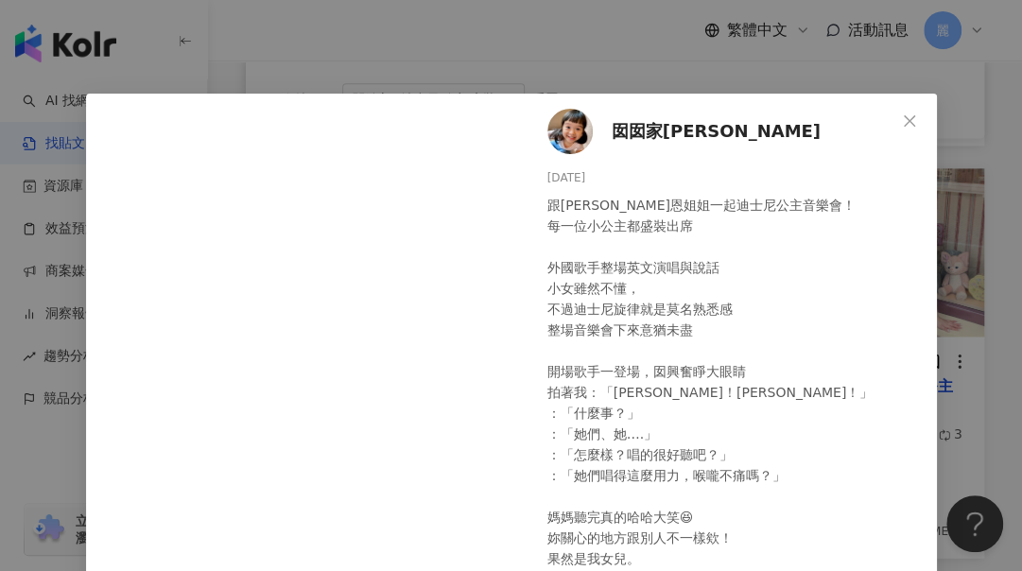
scroll to position [0, 0]
click at [907, 115] on icon "close" at bounding box center [909, 121] width 15 height 15
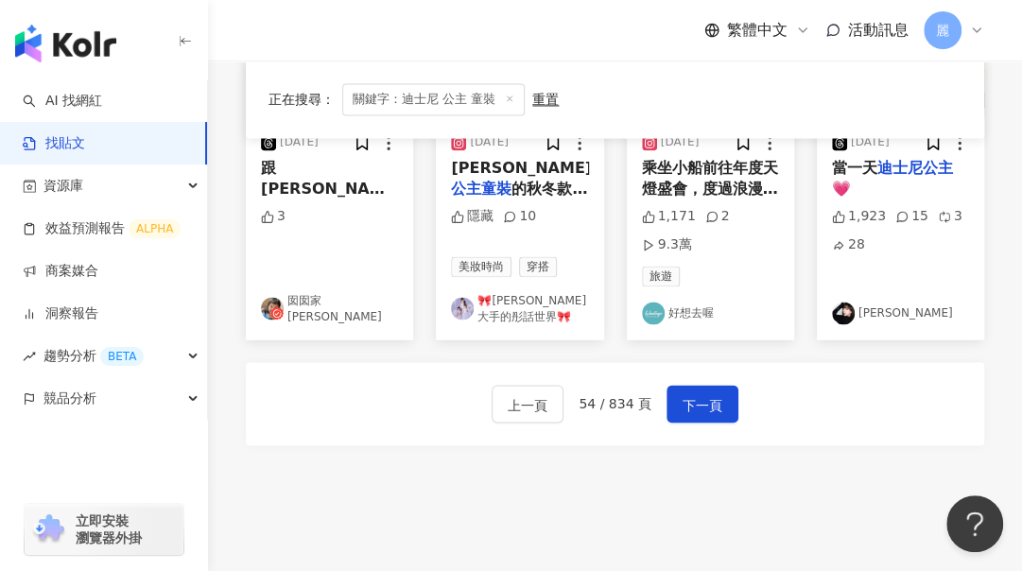
scroll to position [1329, 0]
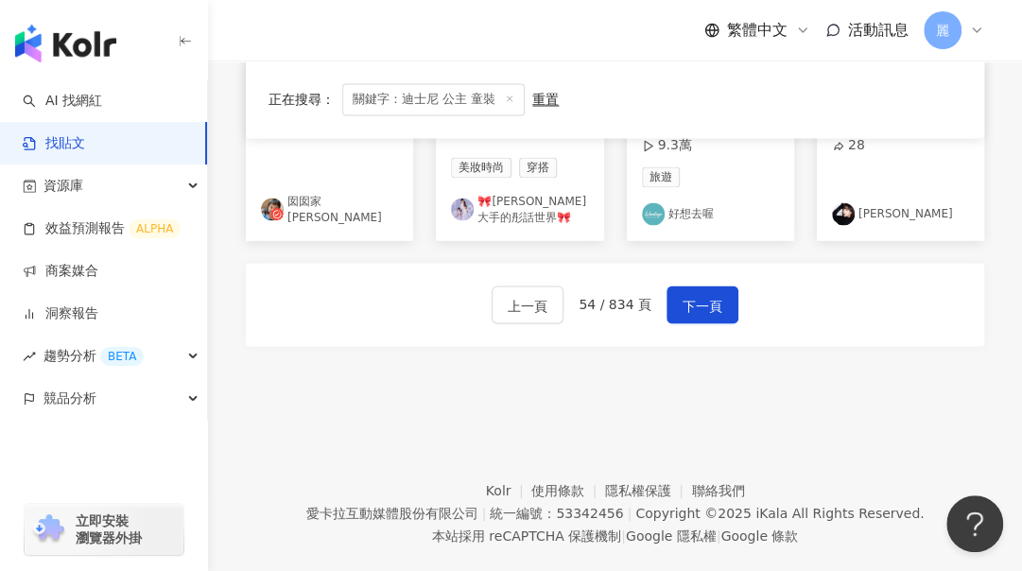
click at [685, 295] on div "上一頁 54 / 834 頁 下一頁" at bounding box center [615, 304] width 738 height 83
click at [705, 294] on span "下一頁" at bounding box center [703, 305] width 40 height 23
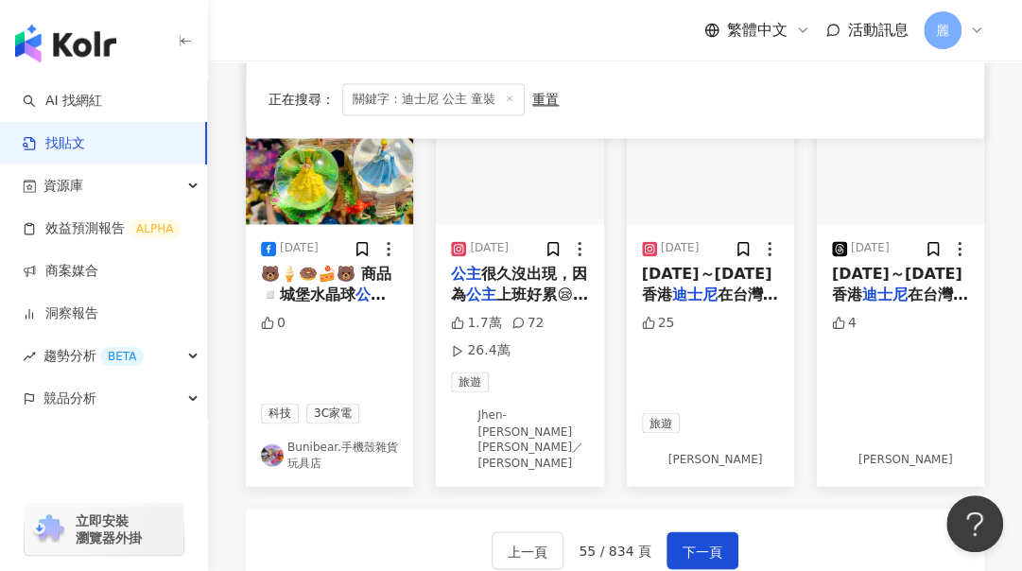
scroll to position [1229, 0]
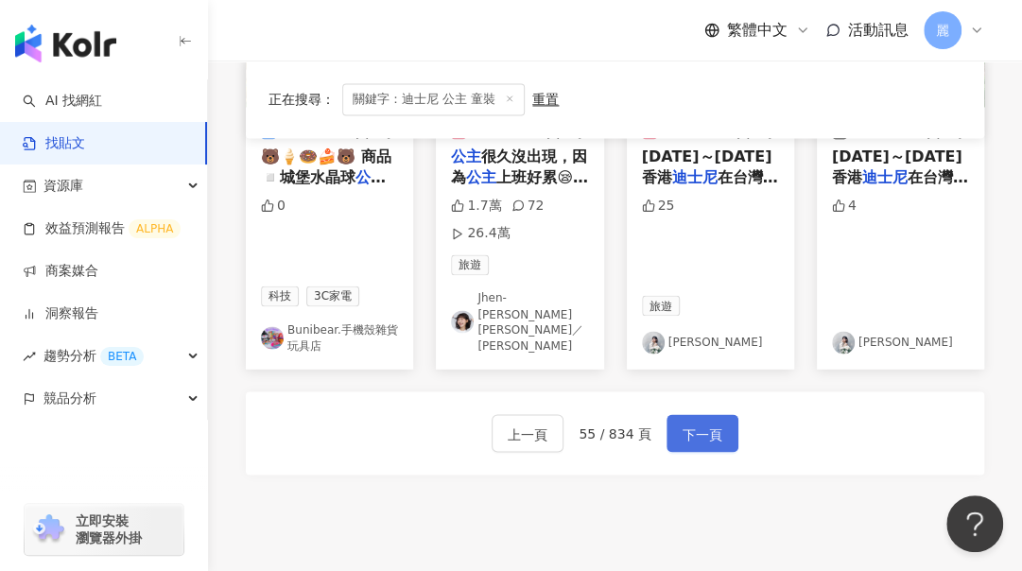
click at [701, 414] on button "下一頁" at bounding box center [702, 433] width 72 height 38
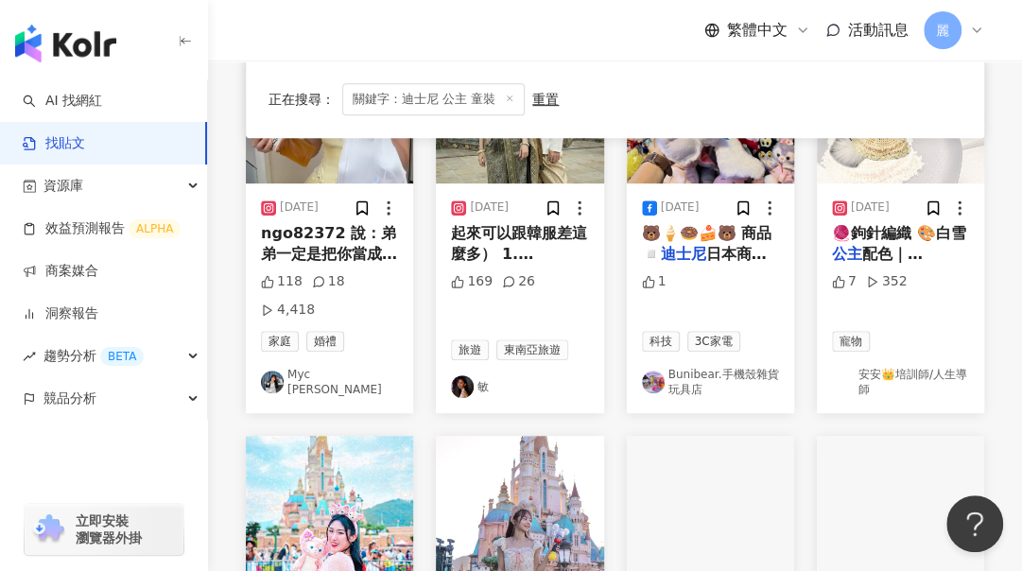
scroll to position [265, 0]
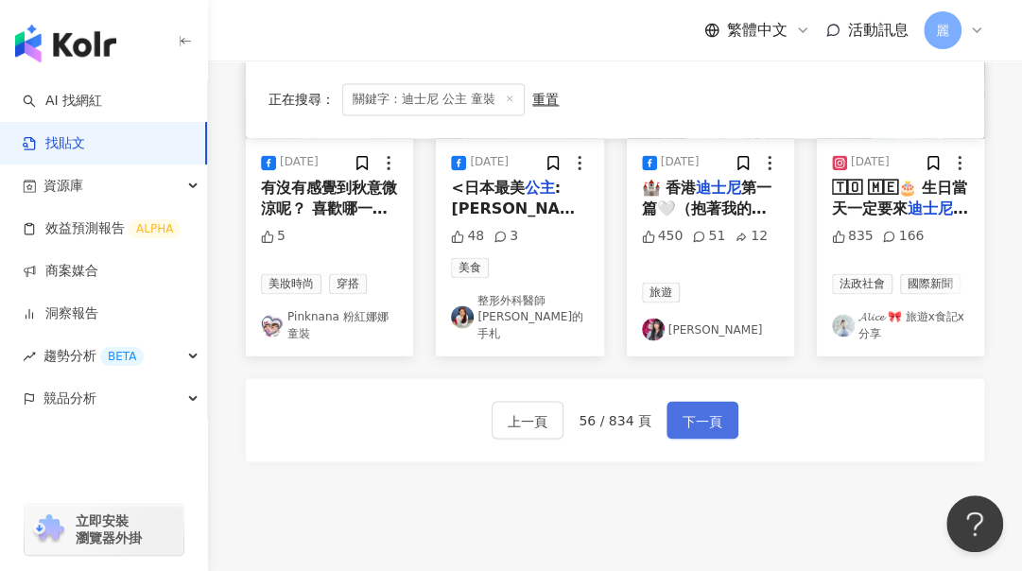
click at [703, 409] on span "下一頁" at bounding box center [703, 420] width 40 height 23
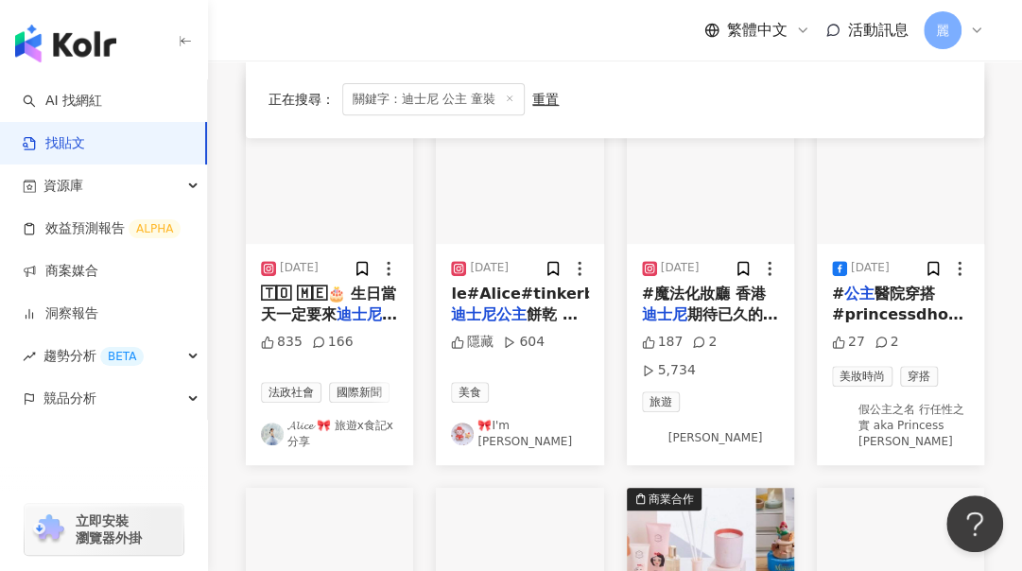
scroll to position [204, 0]
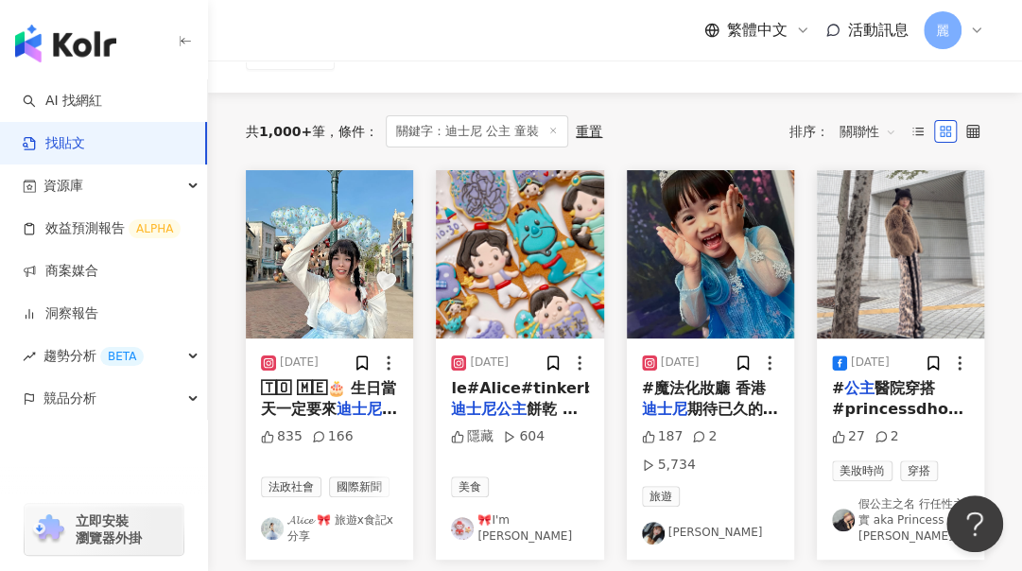
click at [681, 522] on link "喬喬" at bounding box center [710, 533] width 137 height 23
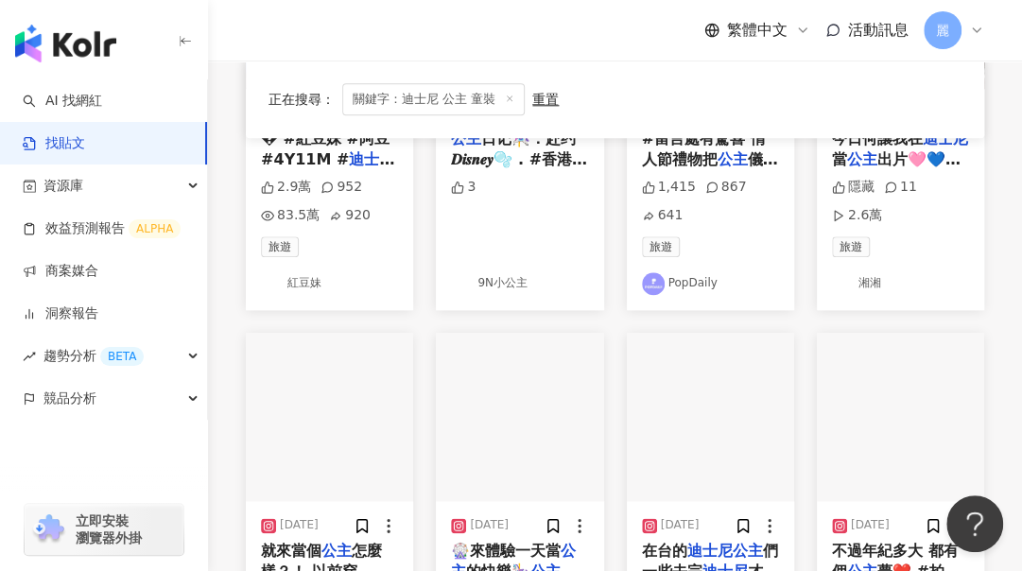
scroll to position [1244, 0]
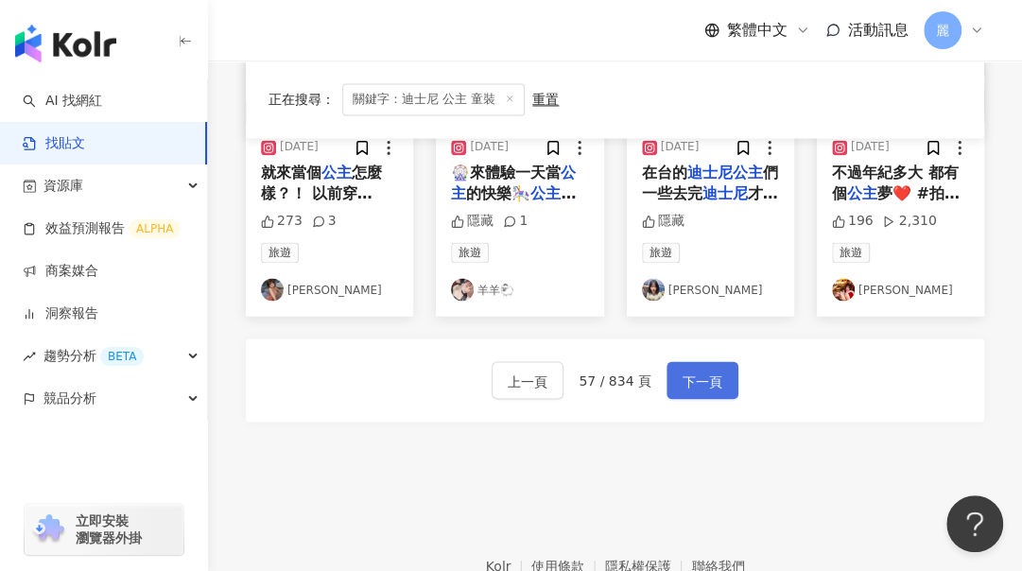
click at [709, 361] on button "下一頁" at bounding box center [702, 380] width 72 height 38
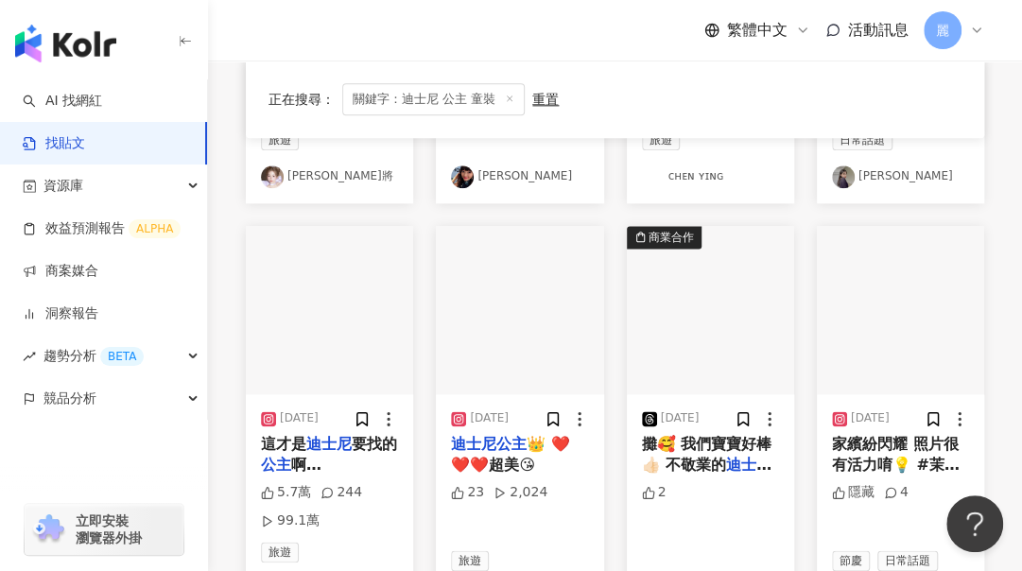
scroll to position [1237, 0]
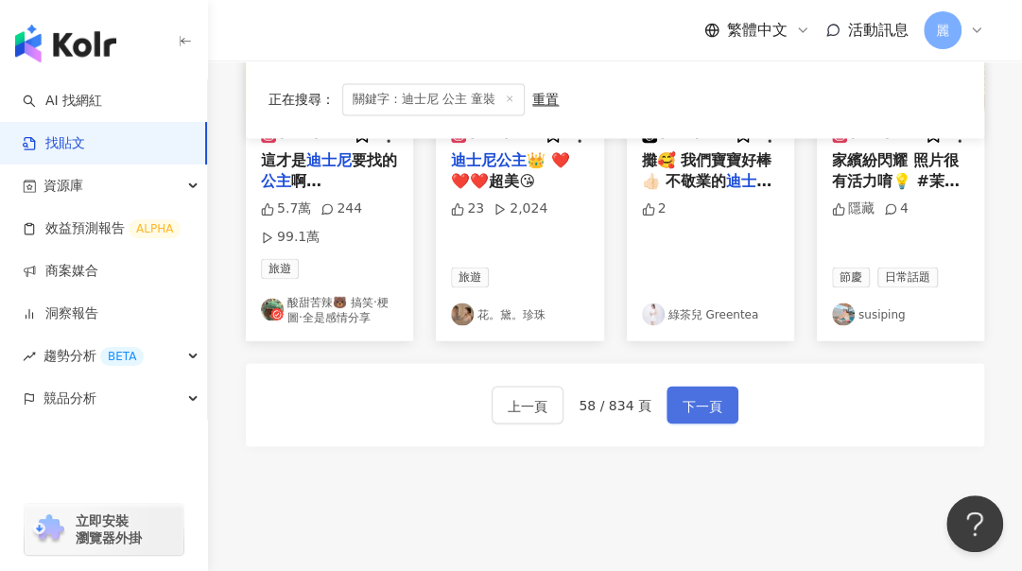
click at [702, 394] on span "下一頁" at bounding box center [703, 405] width 40 height 23
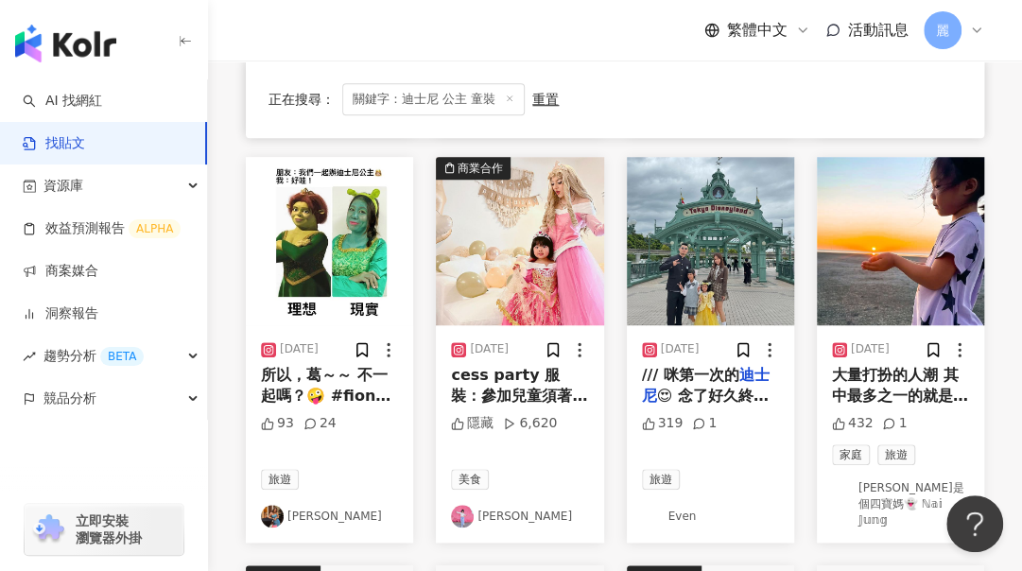
scroll to position [651, 0]
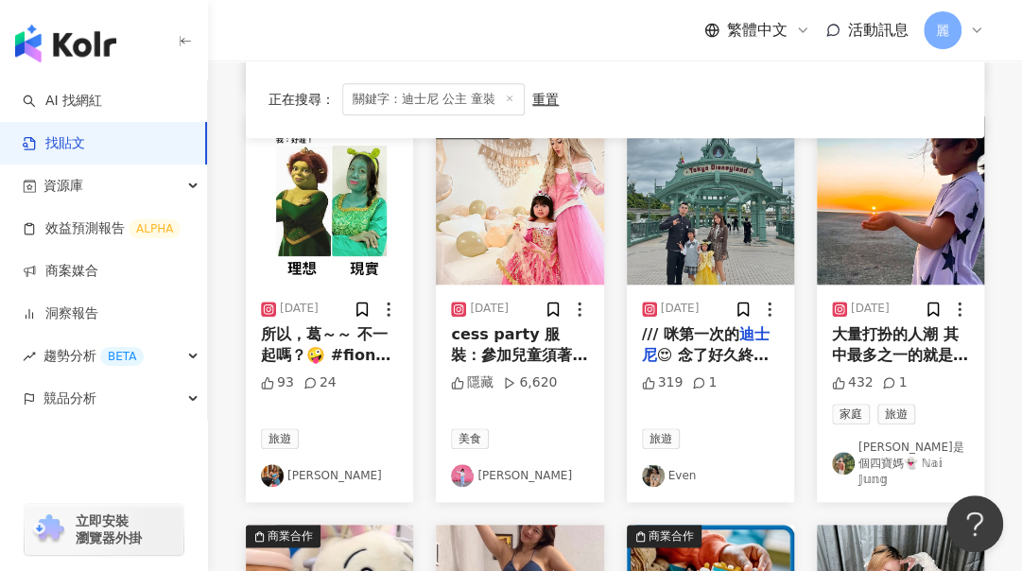
click at [495, 464] on link "Hannah" at bounding box center [519, 475] width 137 height 23
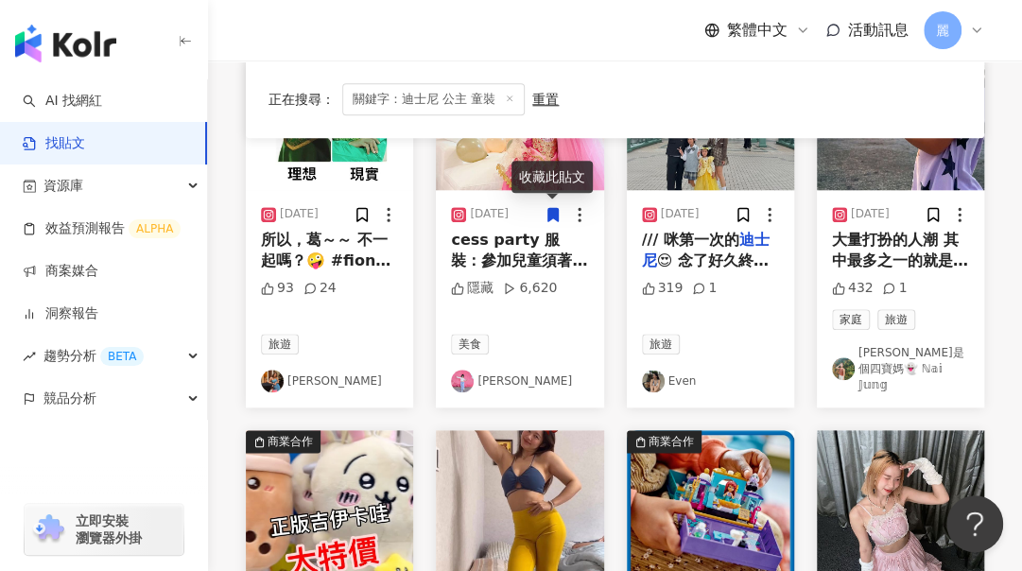
scroll to position [1124, 0]
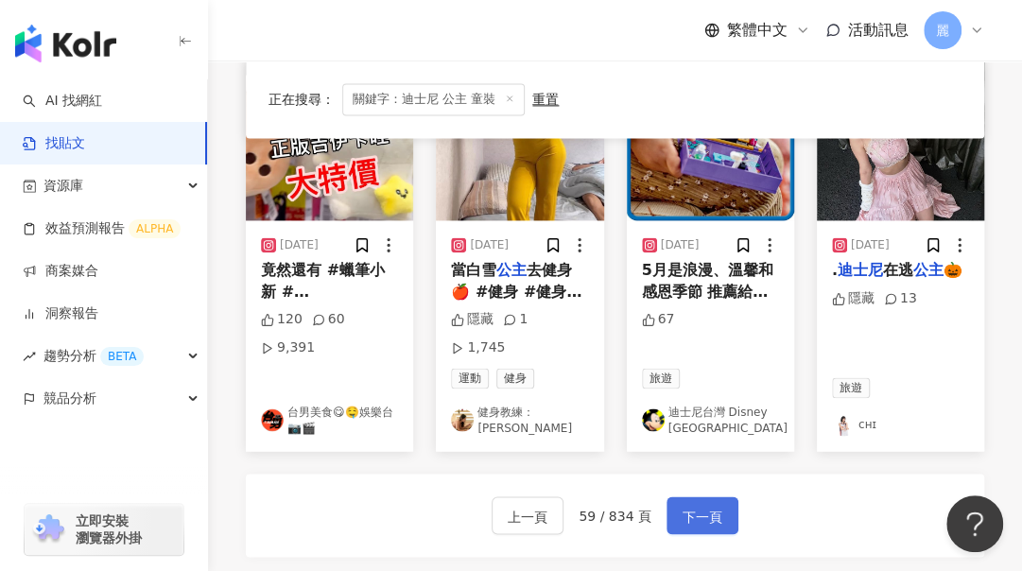
click at [709, 505] on span "下一頁" at bounding box center [703, 516] width 40 height 23
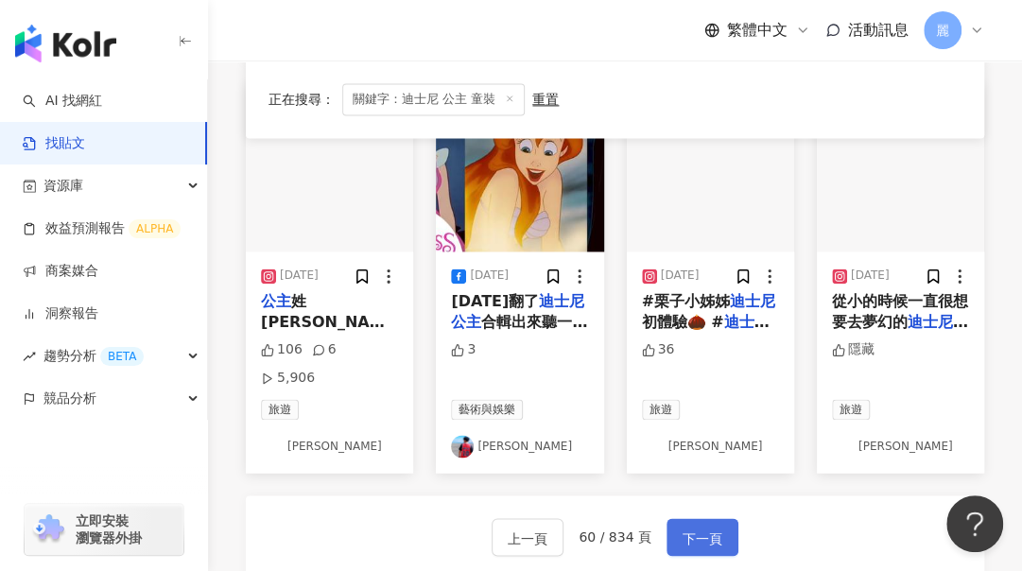
scroll to position [1021, 0]
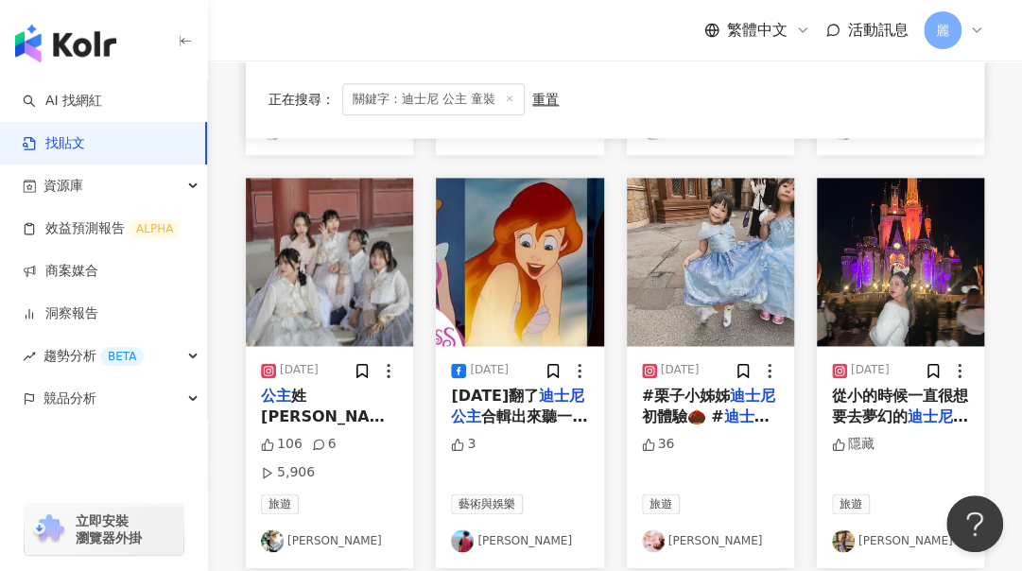
click at [683, 529] on link "吳宸伃" at bounding box center [710, 540] width 137 height 23
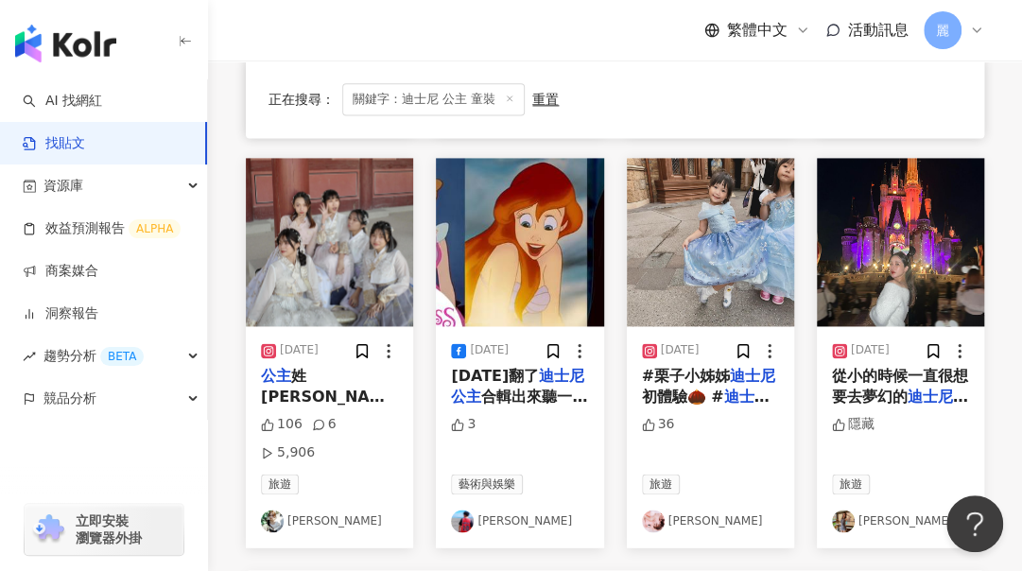
scroll to position [1134, 0]
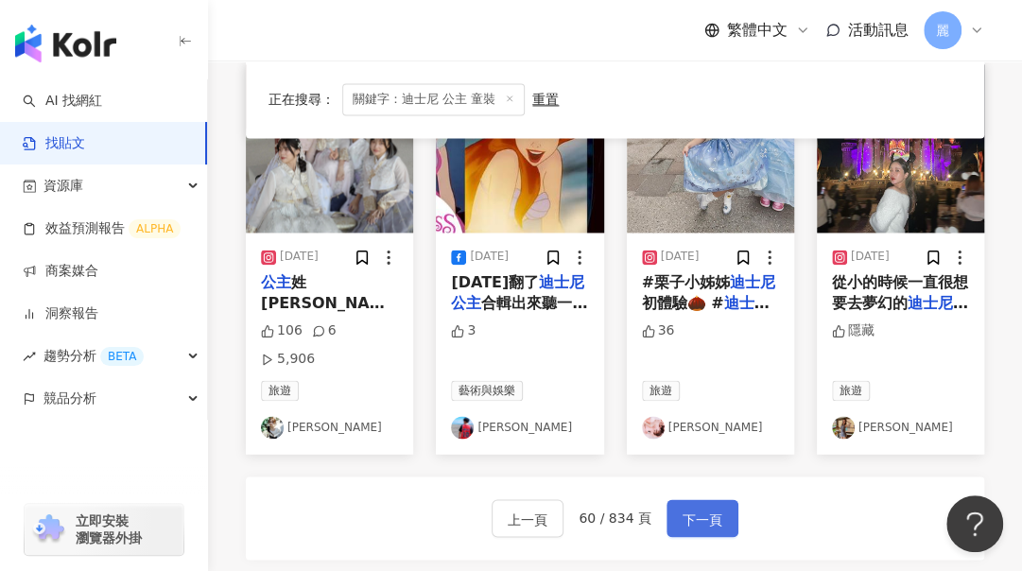
click at [694, 508] on span "下一頁" at bounding box center [703, 519] width 40 height 23
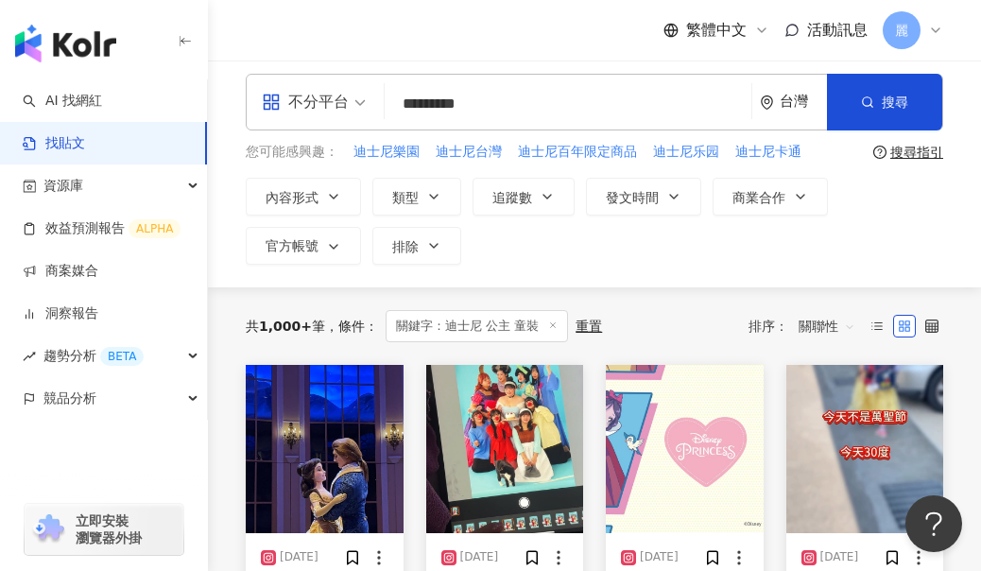
scroll to position [0, 0]
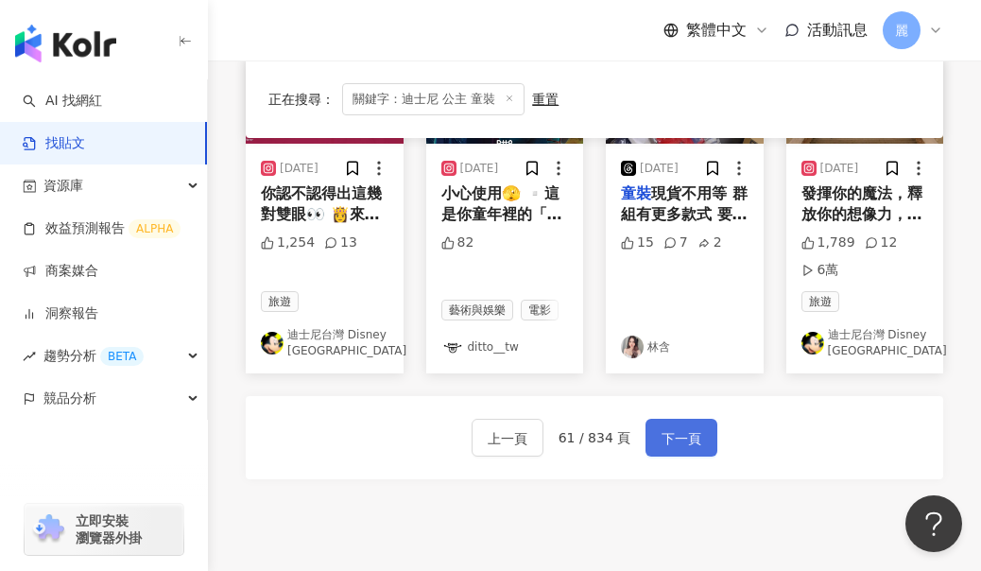
click at [678, 427] on span "下一頁" at bounding box center [682, 438] width 40 height 23
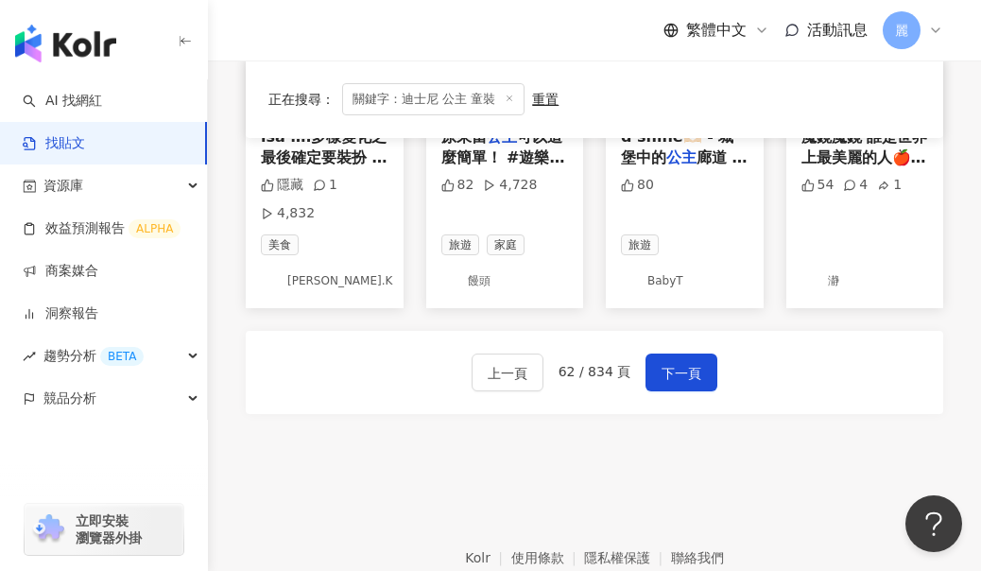
scroll to position [1348, 0]
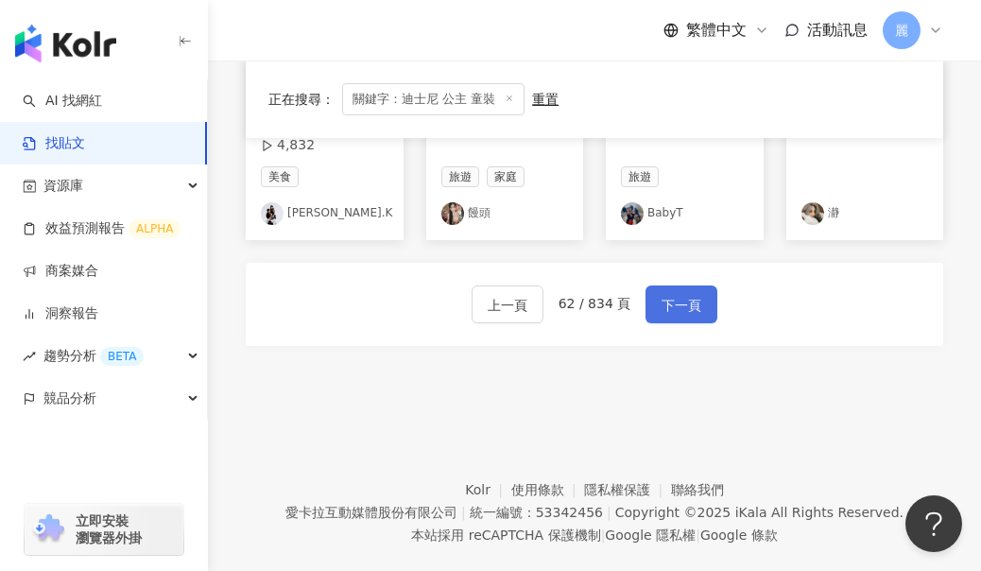
click at [673, 294] on span "下一頁" at bounding box center [682, 305] width 40 height 23
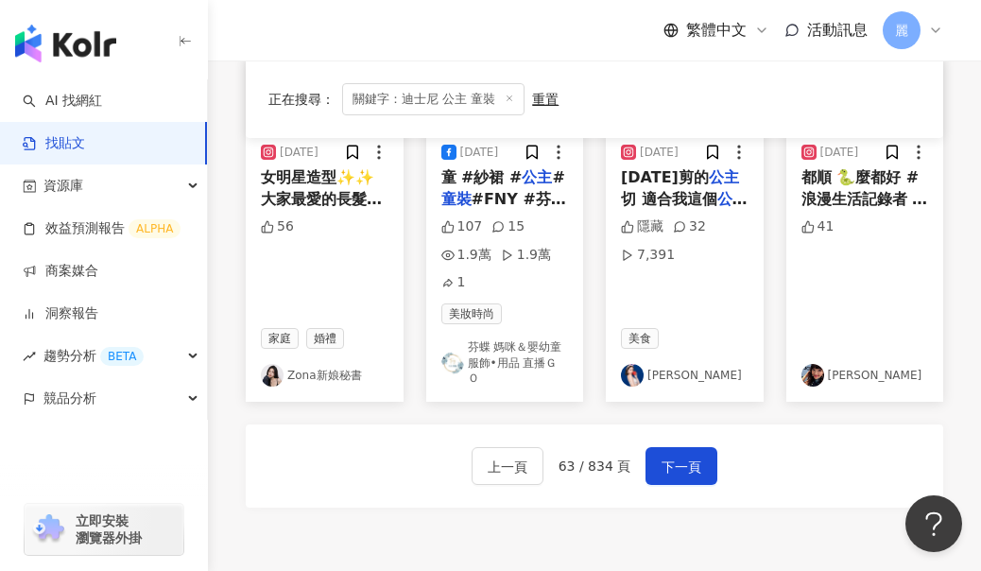
scroll to position [1237, 0]
click at [680, 475] on button "下一頁" at bounding box center [682, 465] width 72 height 38
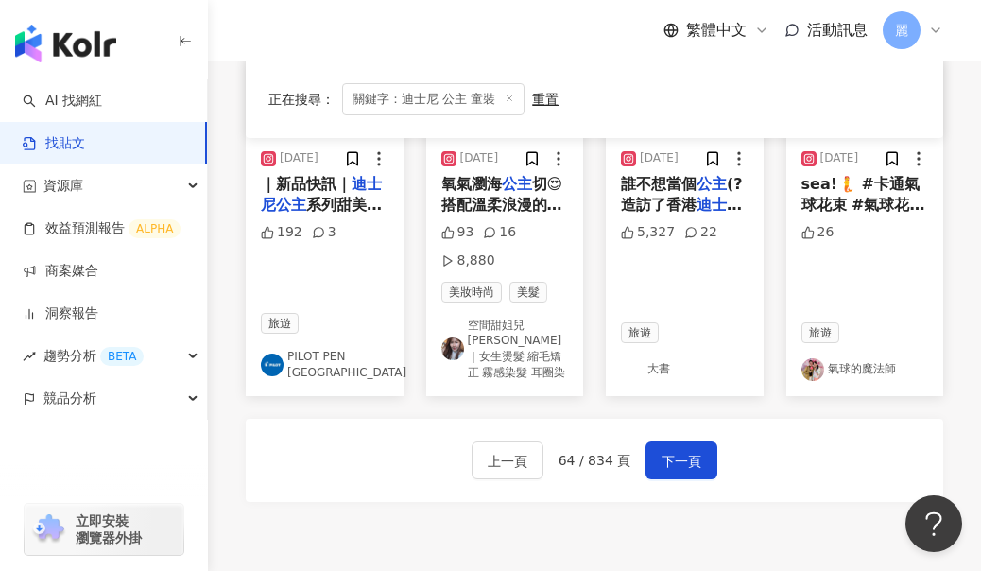
scroll to position [1323, 0]
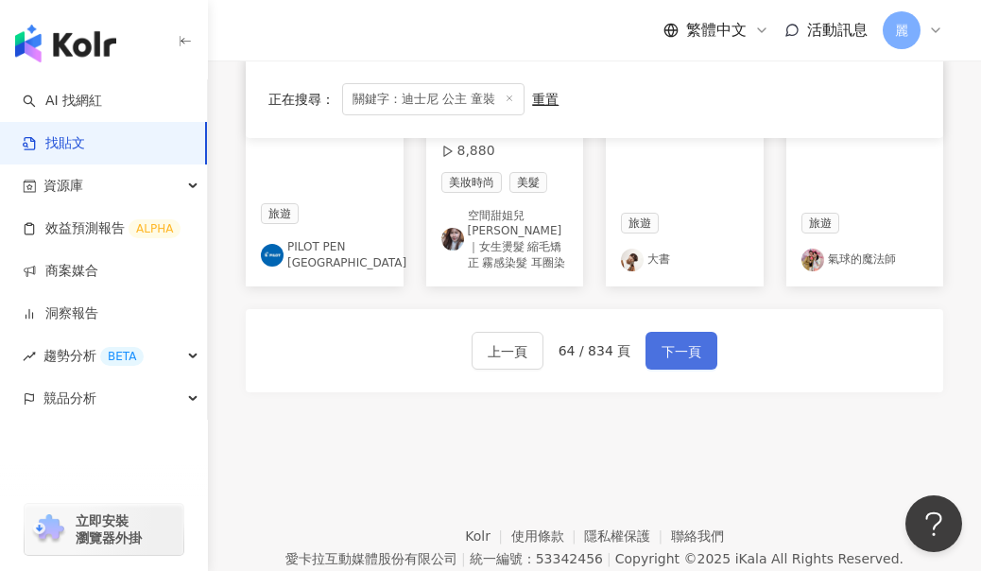
click at [688, 353] on span "下一頁" at bounding box center [682, 351] width 40 height 23
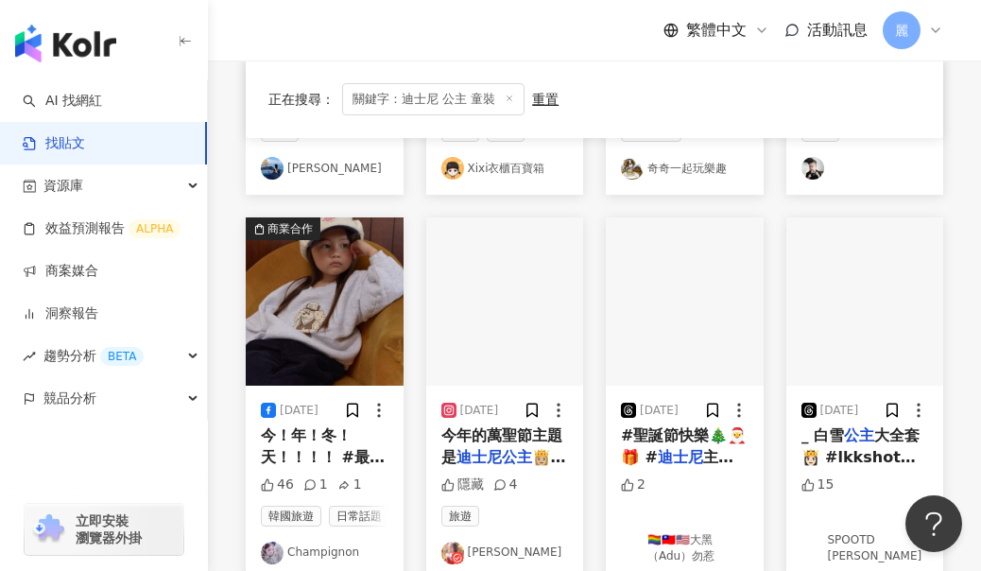
scroll to position [1261, 0]
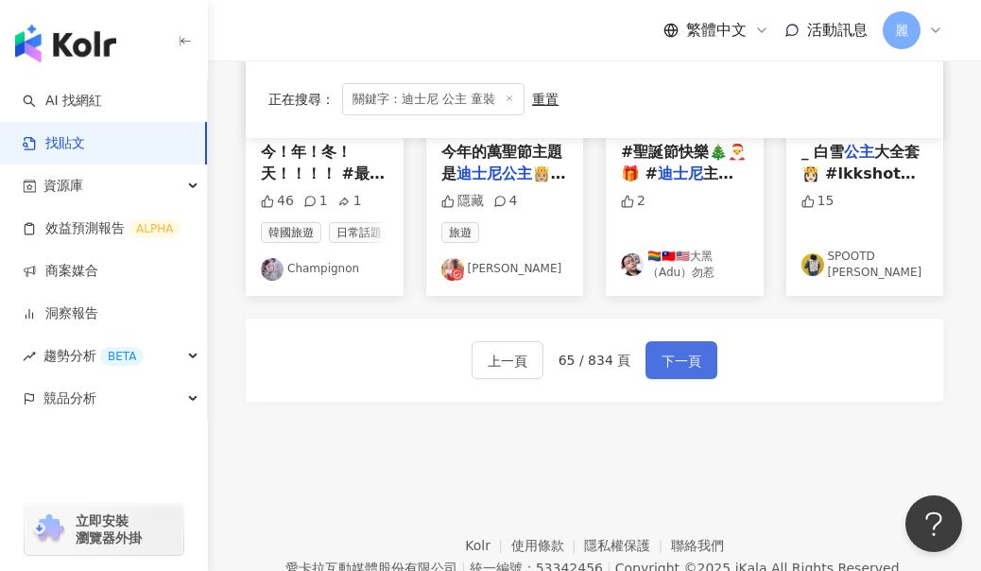
click at [679, 350] on span "下一頁" at bounding box center [682, 361] width 40 height 23
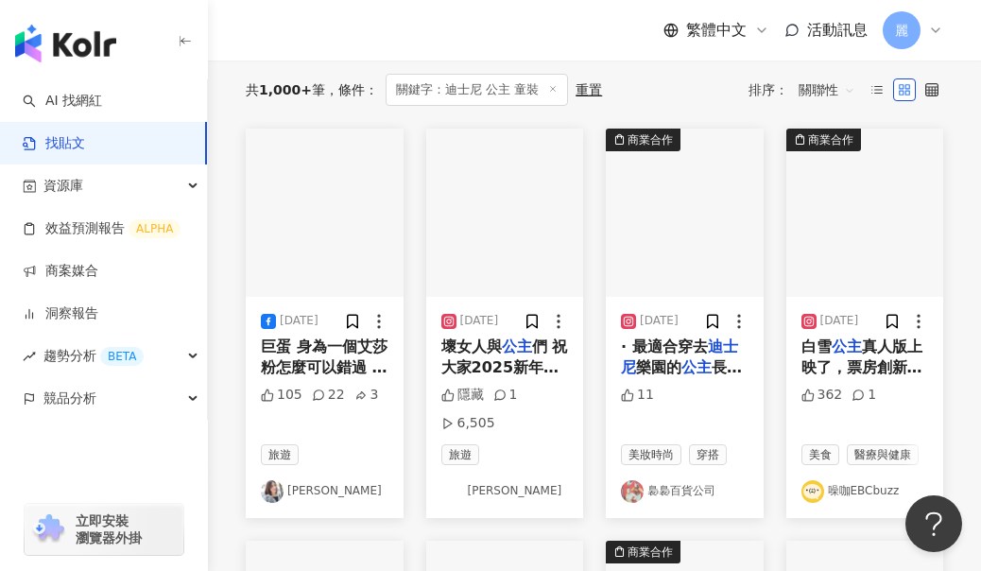
scroll to position [216, 0]
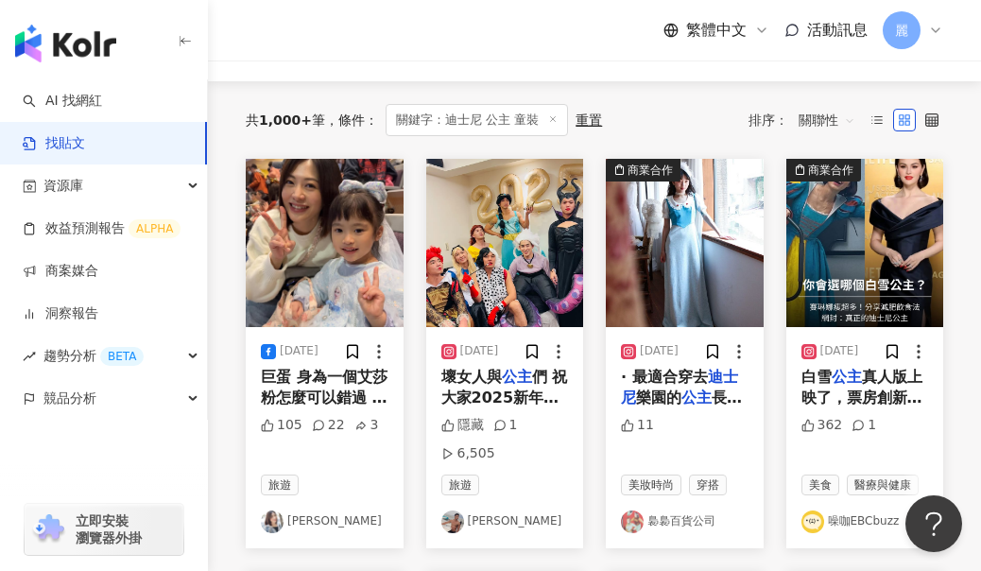
click at [320, 525] on link "蕭可樂" at bounding box center [325, 521] width 128 height 23
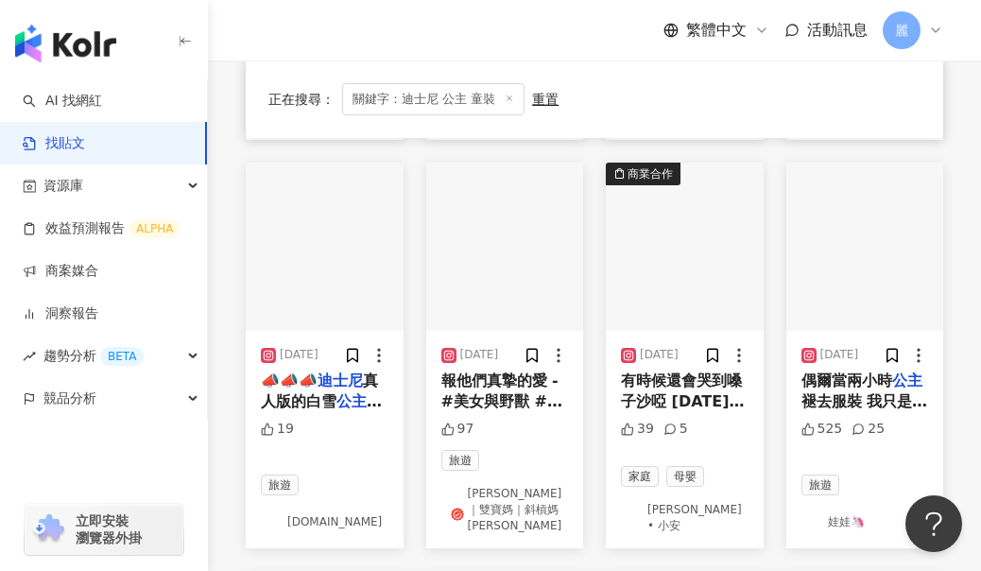
scroll to position [1161, 0]
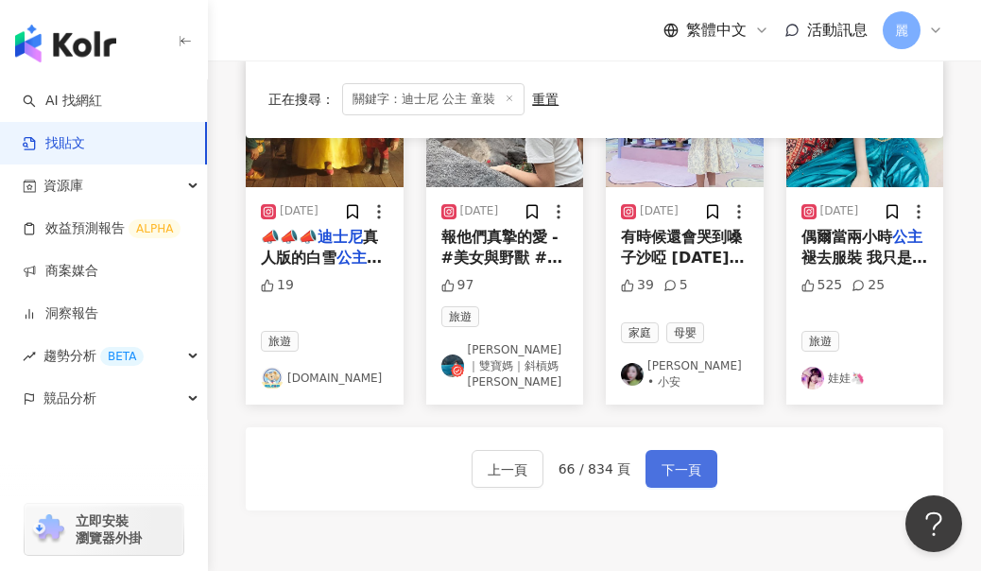
click at [691, 458] on span "下一頁" at bounding box center [682, 469] width 40 height 23
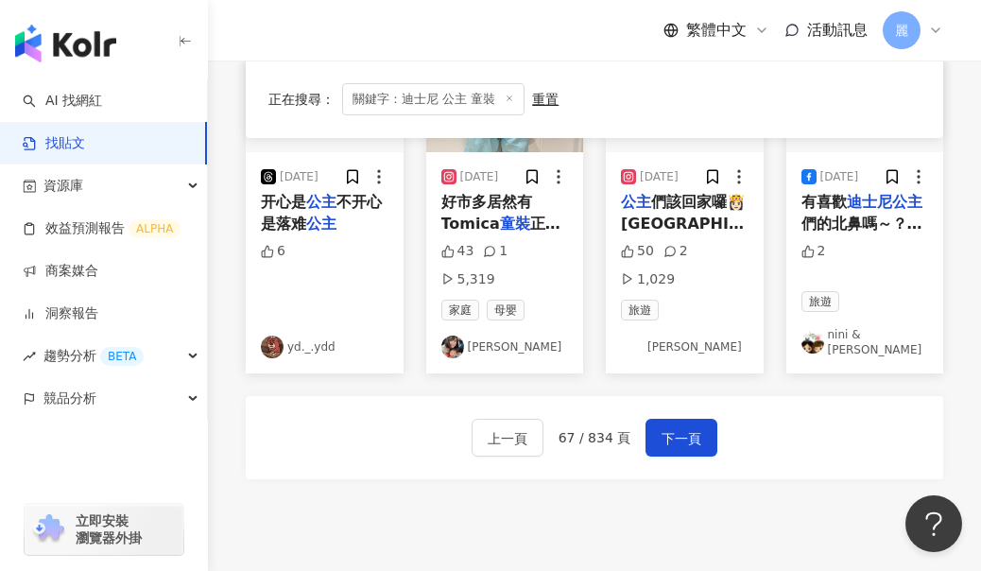
scroll to position [1229, 0]
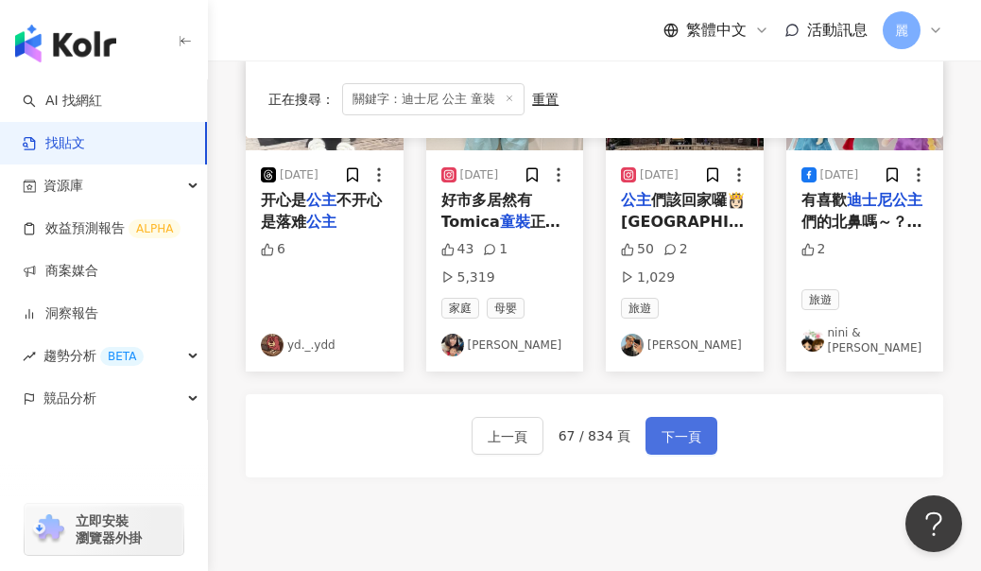
click at [683, 425] on span "下一頁" at bounding box center [682, 436] width 40 height 23
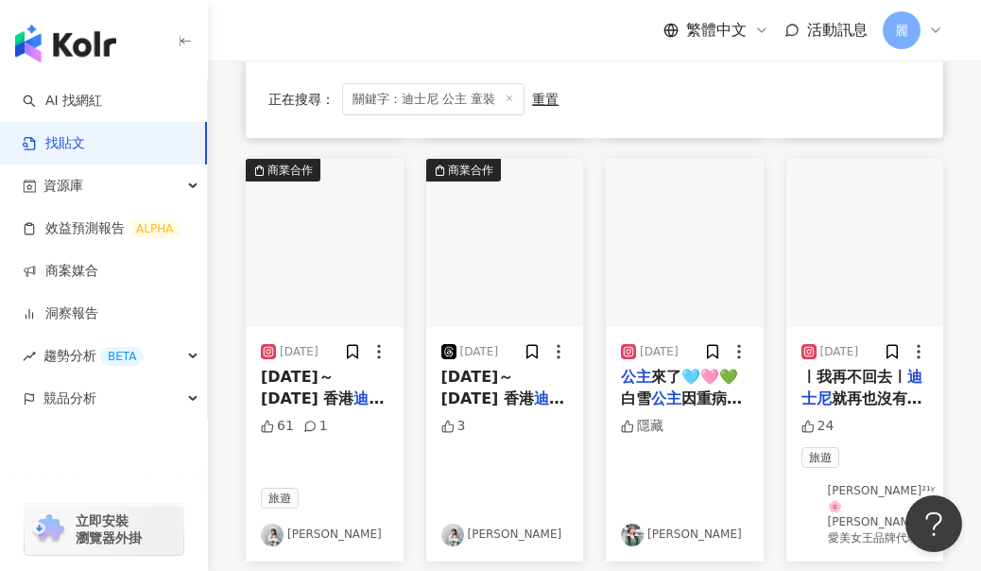
scroll to position [1136, 0]
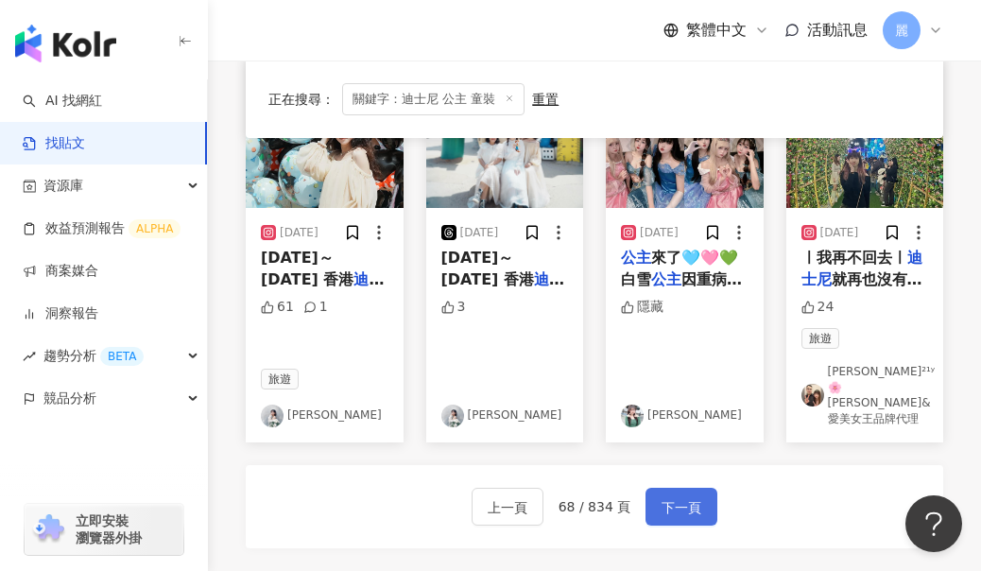
click at [692, 496] on span "下一頁" at bounding box center [682, 507] width 40 height 23
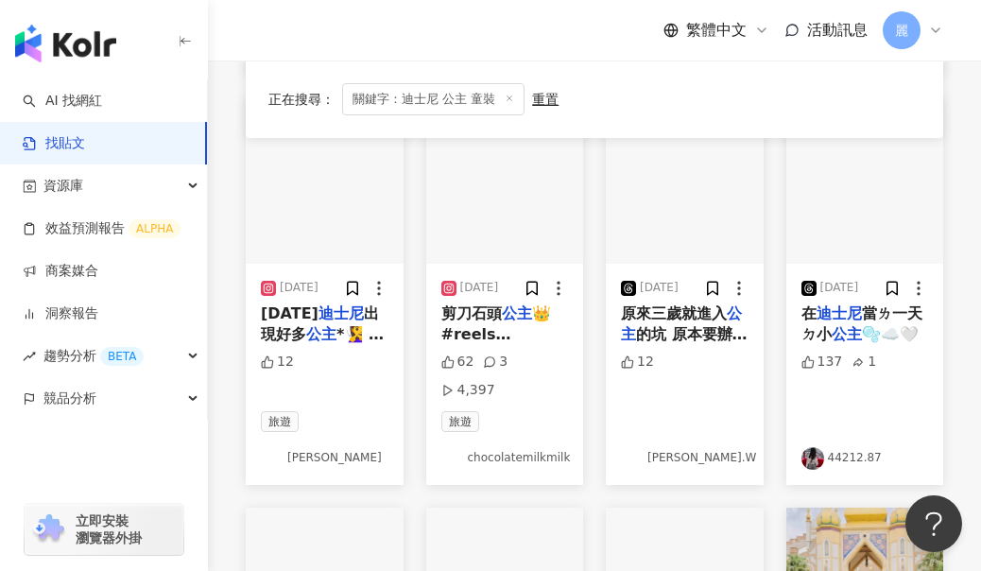
scroll to position [646, 0]
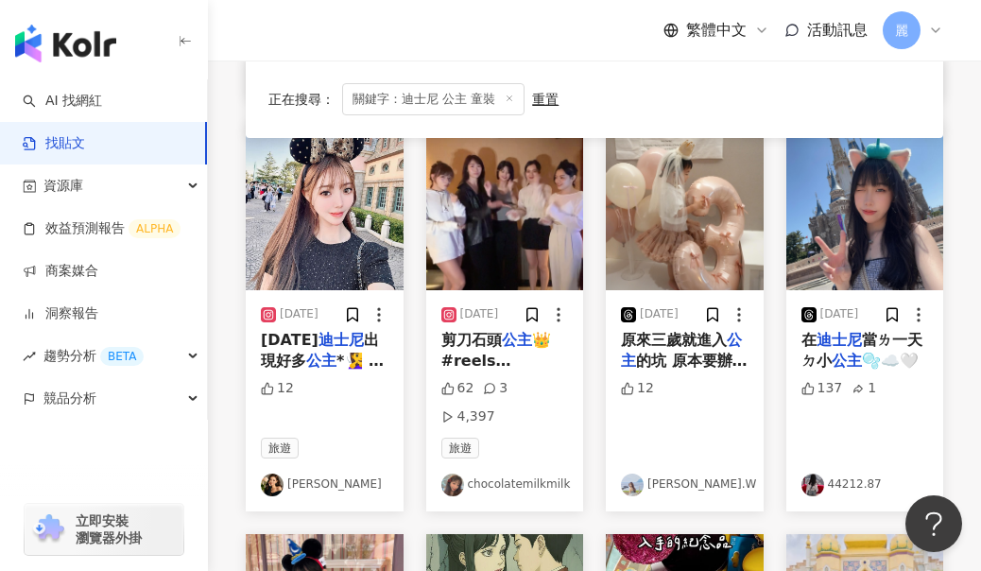
click at [692, 474] on link "[PERSON_NAME].W" at bounding box center [685, 485] width 128 height 23
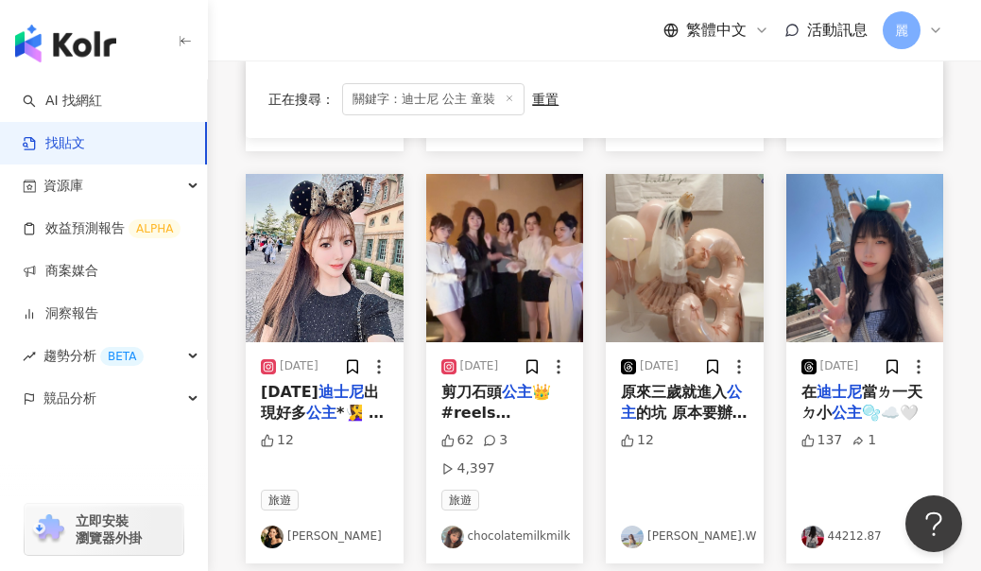
scroll to position [567, 0]
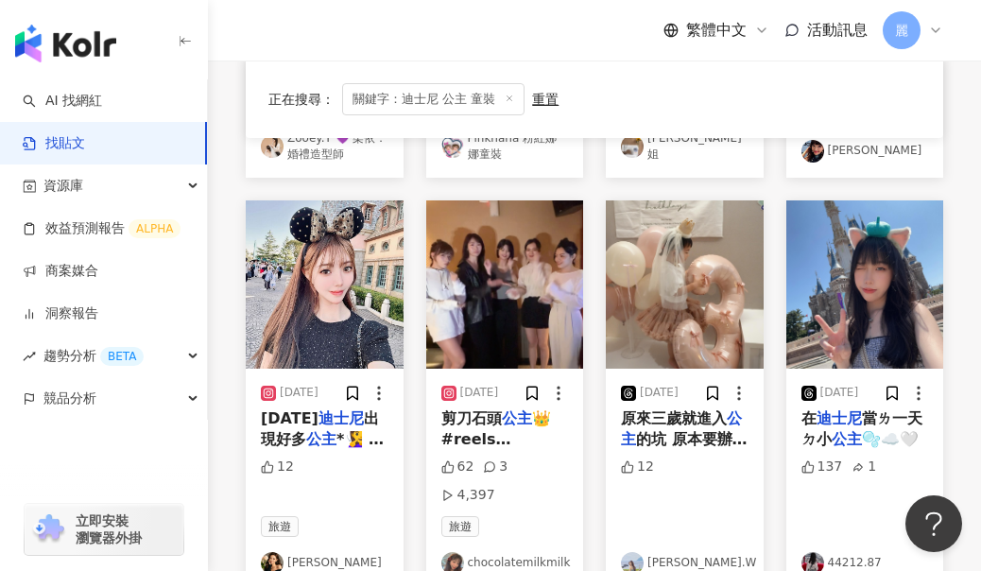
click at [692, 293] on img "button" at bounding box center [685, 284] width 158 height 168
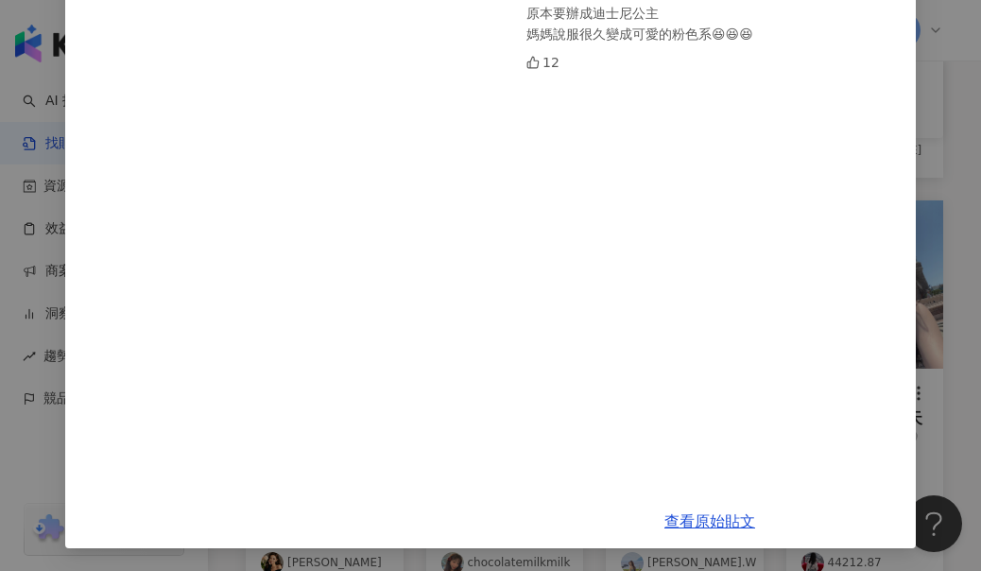
scroll to position [0, 0]
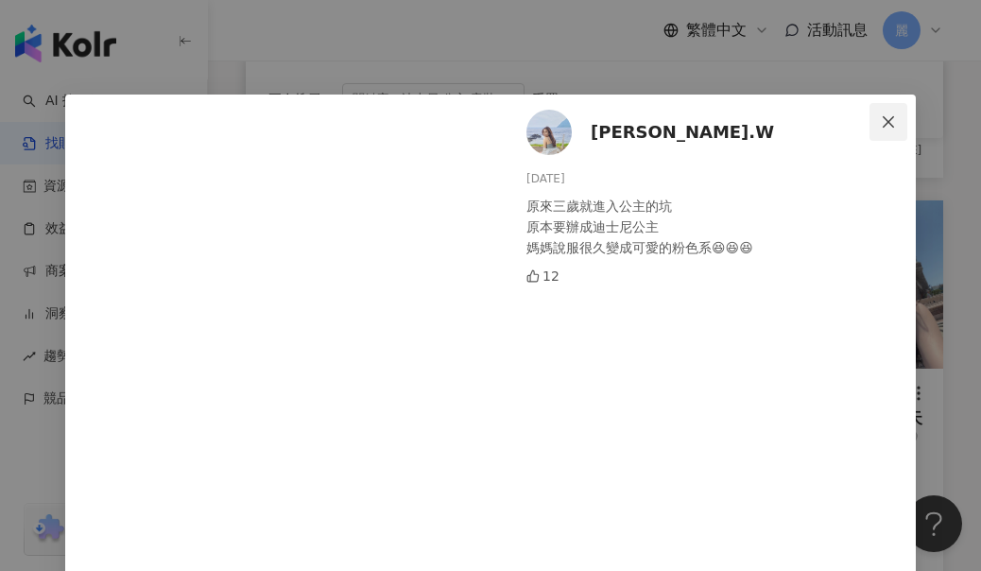
click at [888, 124] on icon "close" at bounding box center [888, 121] width 15 height 15
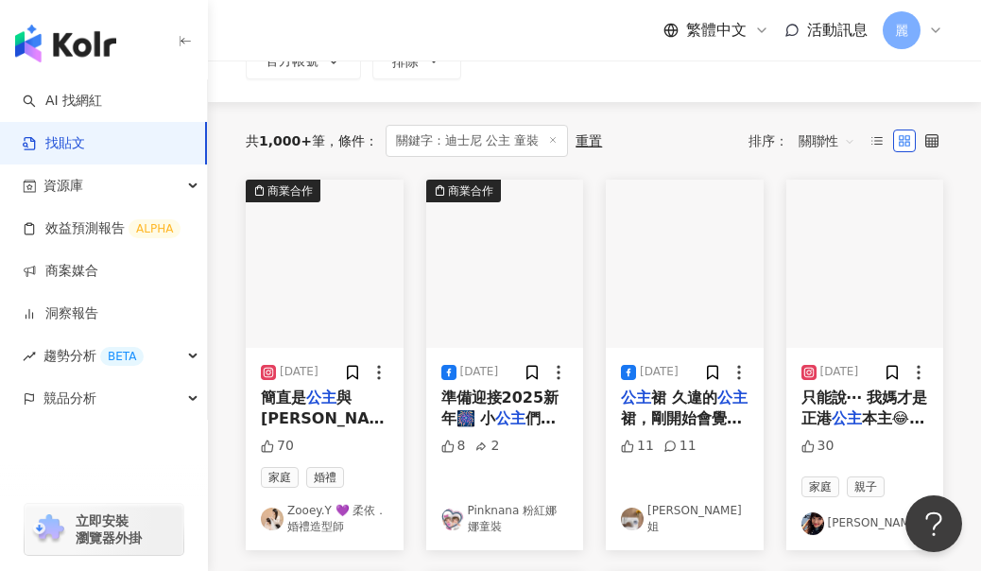
scroll to position [95, 0]
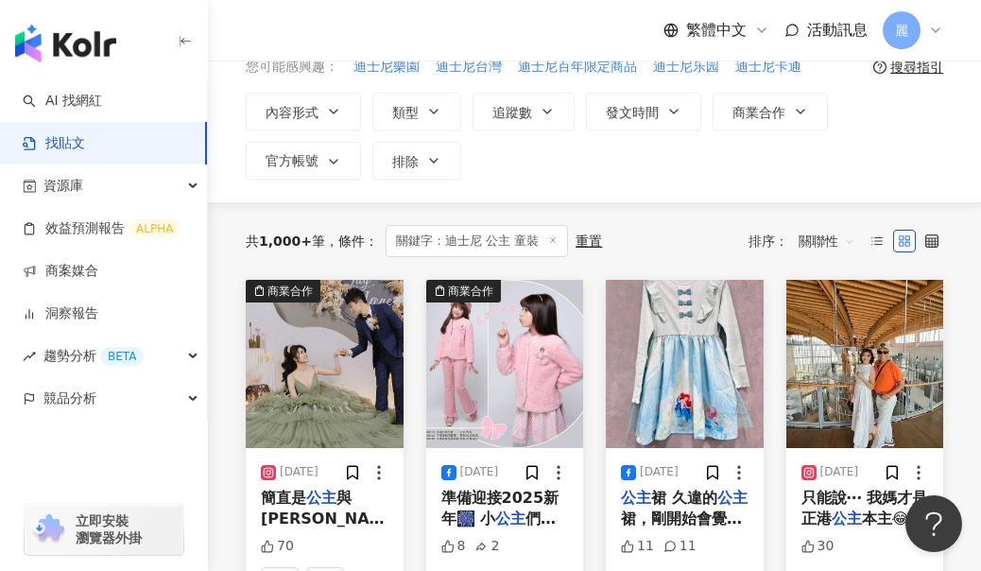
click at [729, 181] on div "不分平台 ********* 台灣 搜尋 searchOperator 插入語法 完全符合 "" 聯集 OR 交集 AND 排除 - 群組 {} 您可能感興趣…" at bounding box center [594, 84] width 773 height 236
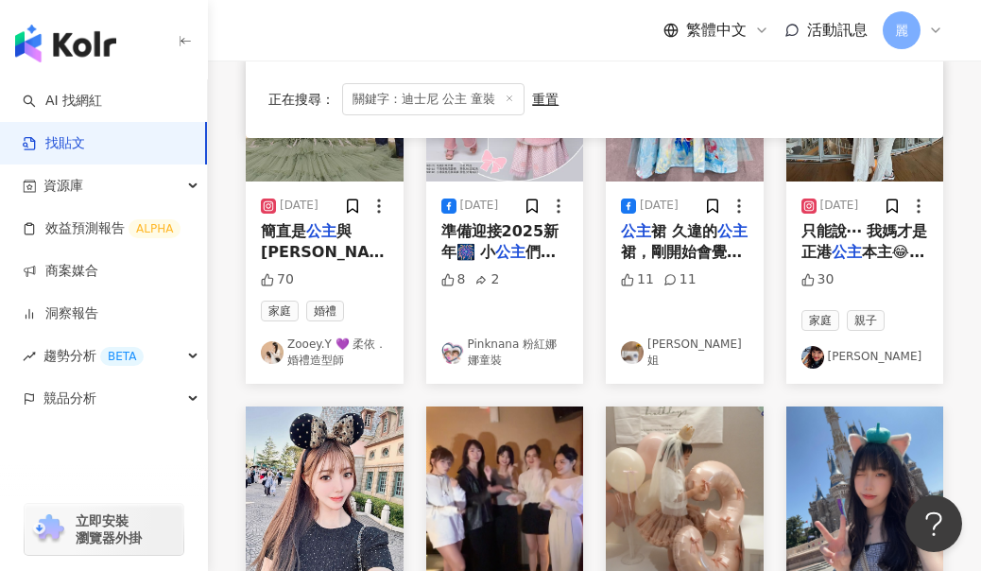
scroll to position [529, 0]
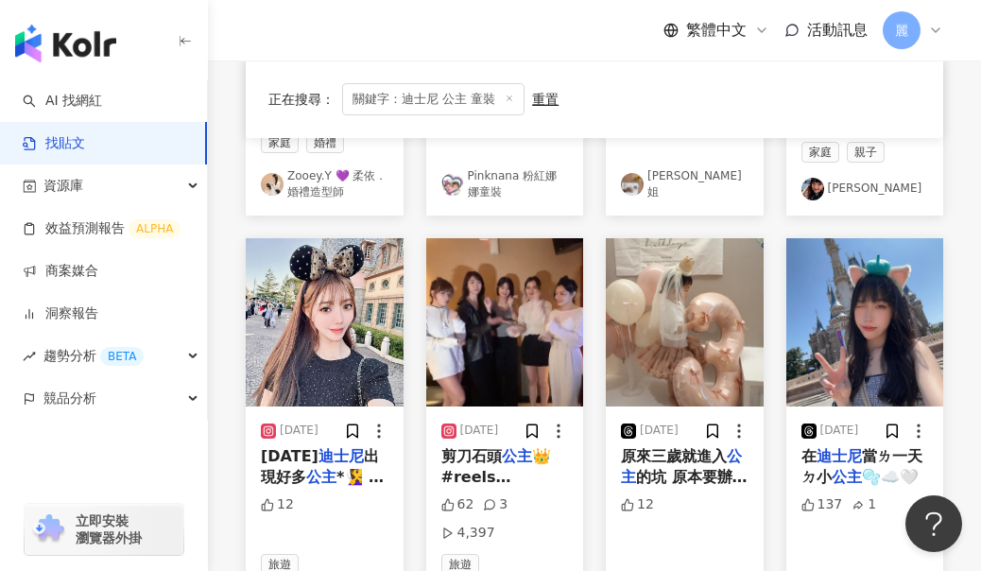
click at [957, 107] on div "正在搜尋 ： 關鍵字：迪士尼 公主 童裝 重置 排序： 關聯性 商業合作 2023/11/6 簡直是 公主 與王子的畫面呀 🥰 Prince and prin…" at bounding box center [594, 470] width 773 height 1407
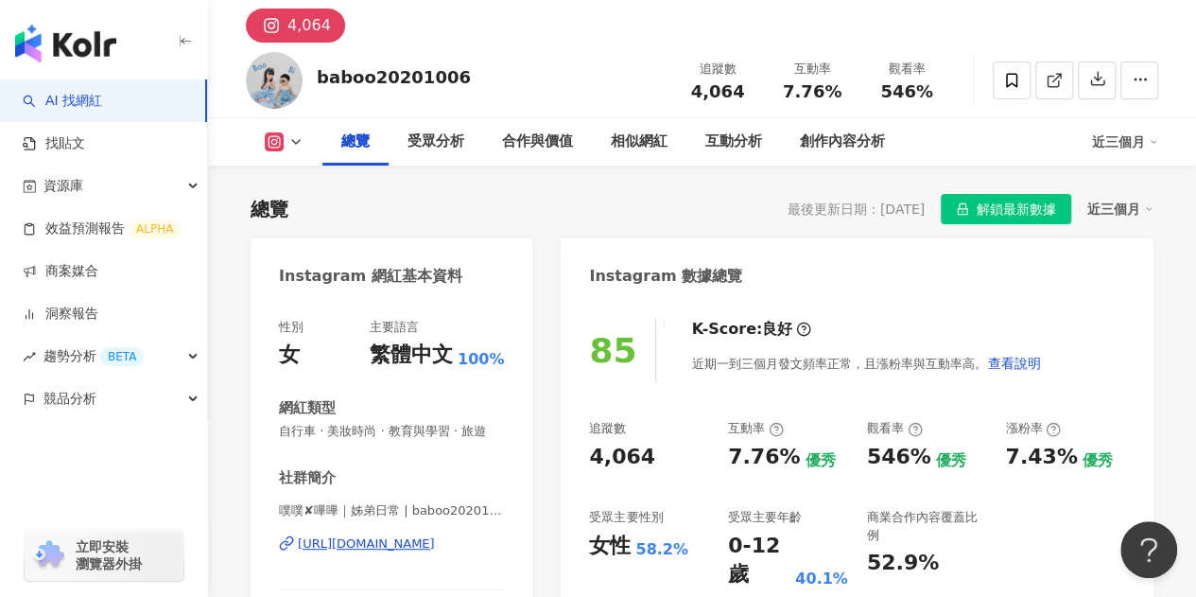
scroll to position [95, 0]
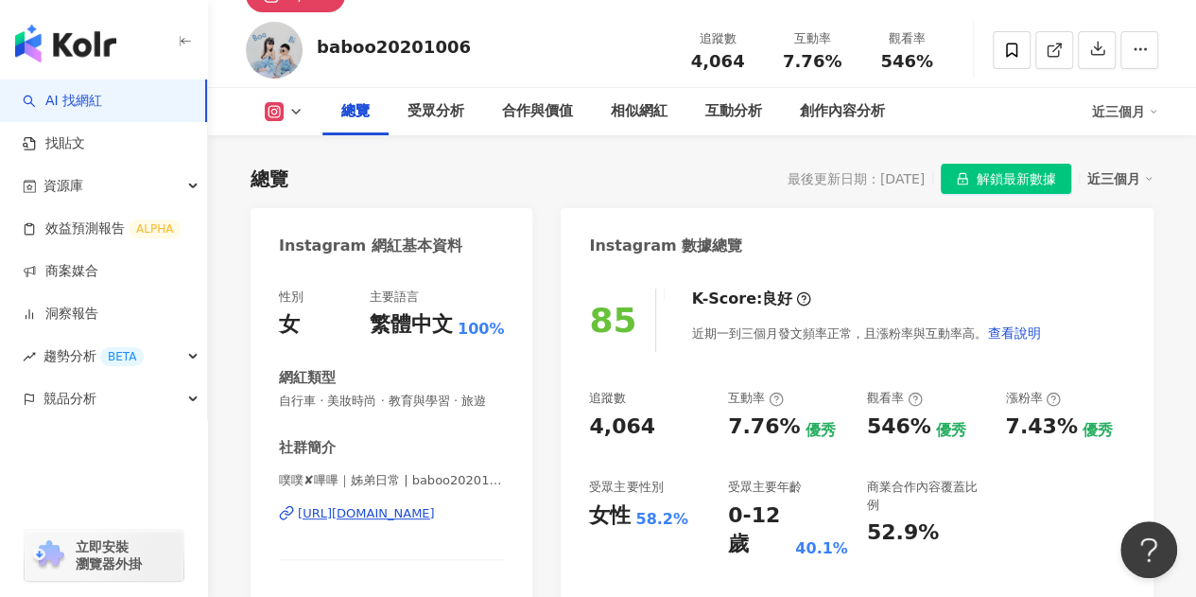
click at [416, 522] on div "https://www.instagram.com/baboo20201006/" at bounding box center [366, 513] width 137 height 17
drag, startPoint x: 728, startPoint y: 427, endPoint x: 770, endPoint y: 425, distance: 41.6
click at [770, 425] on div "7.76%" at bounding box center [764, 426] width 72 height 29
click at [749, 430] on div "7.76%" at bounding box center [764, 426] width 72 height 29
drag, startPoint x: 734, startPoint y: 428, endPoint x: 791, endPoint y: 431, distance: 57.7
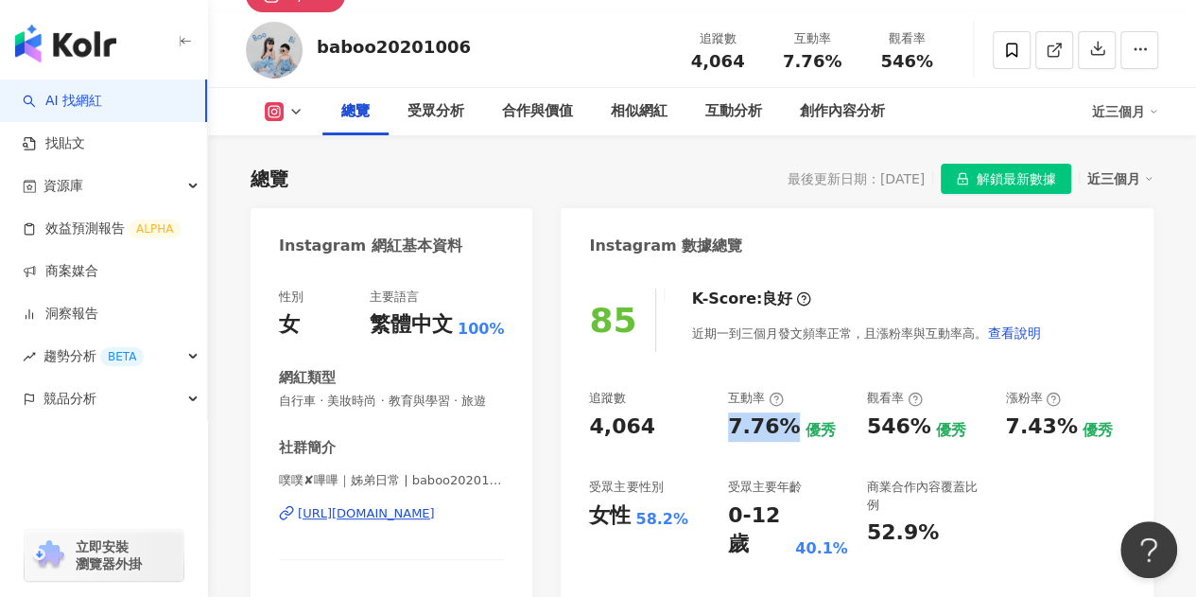
click at [791, 431] on div "7.76% 優秀" at bounding box center [788, 426] width 120 height 29
copy div "7.76%"
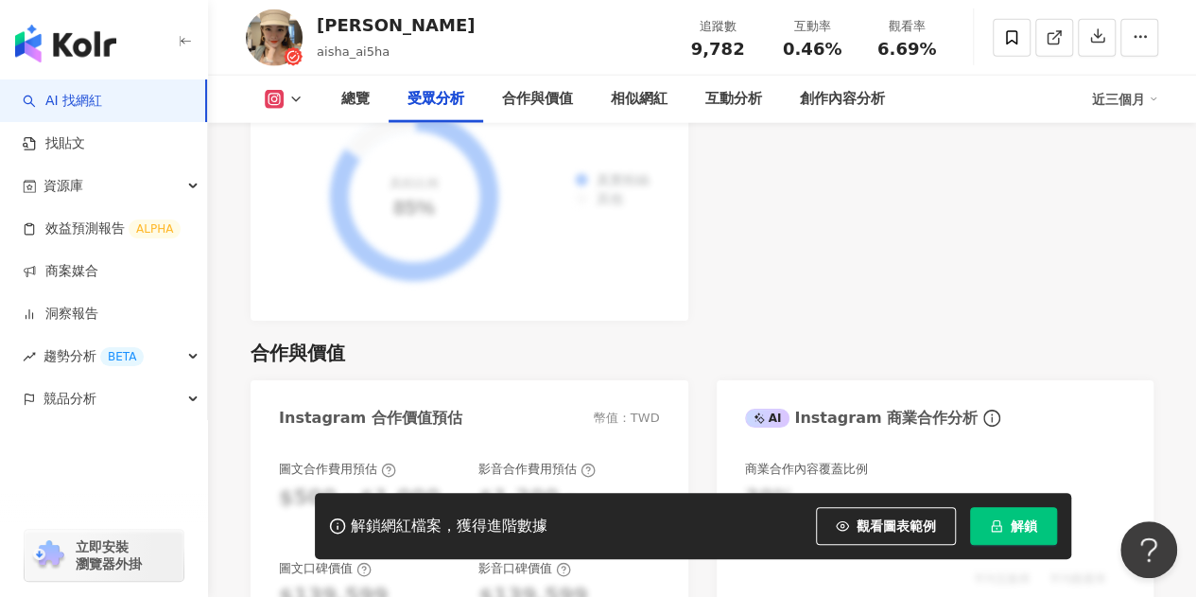
scroll to position [2458, 0]
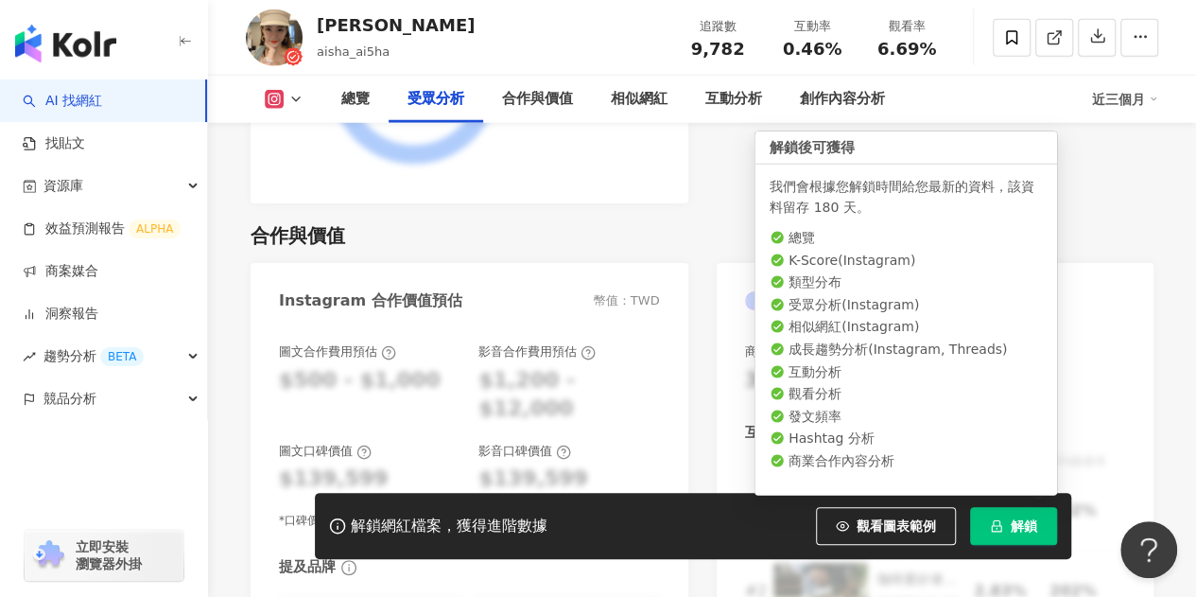
click at [1032, 540] on button "解鎖" at bounding box center [1013, 526] width 87 height 38
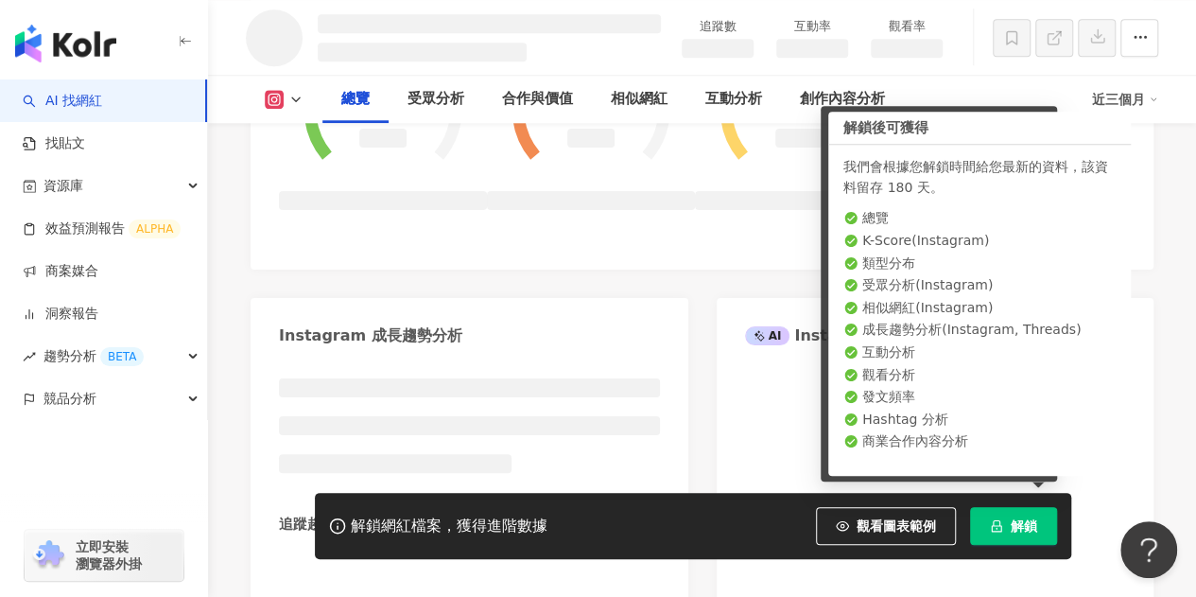
scroll to position [837, 0]
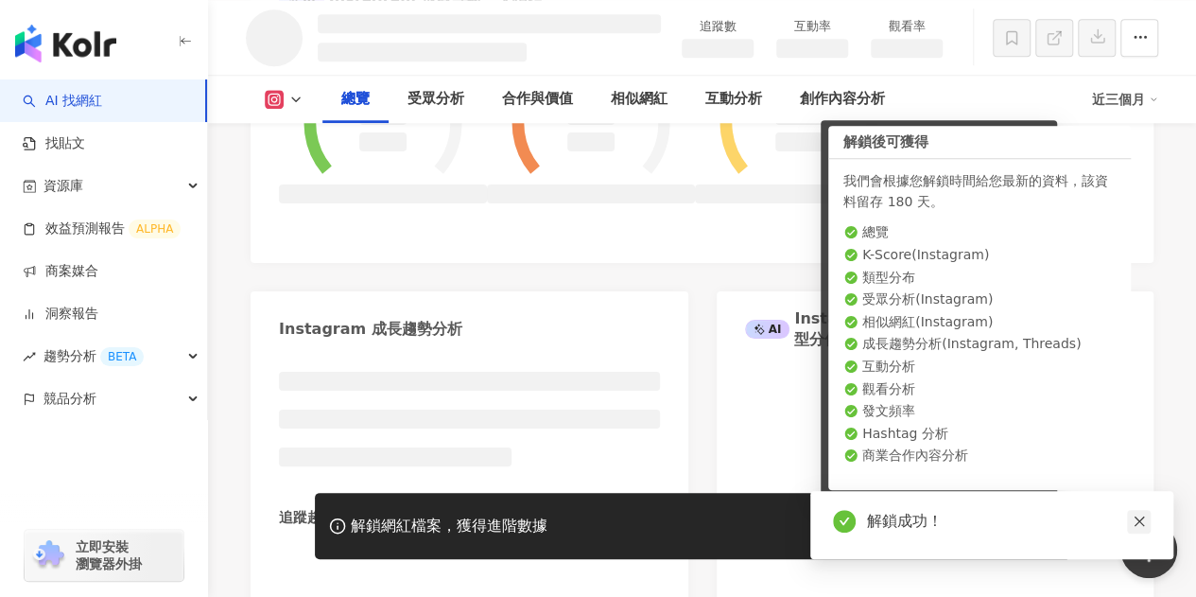
click at [1138, 523] on icon "close" at bounding box center [1139, 520] width 13 height 13
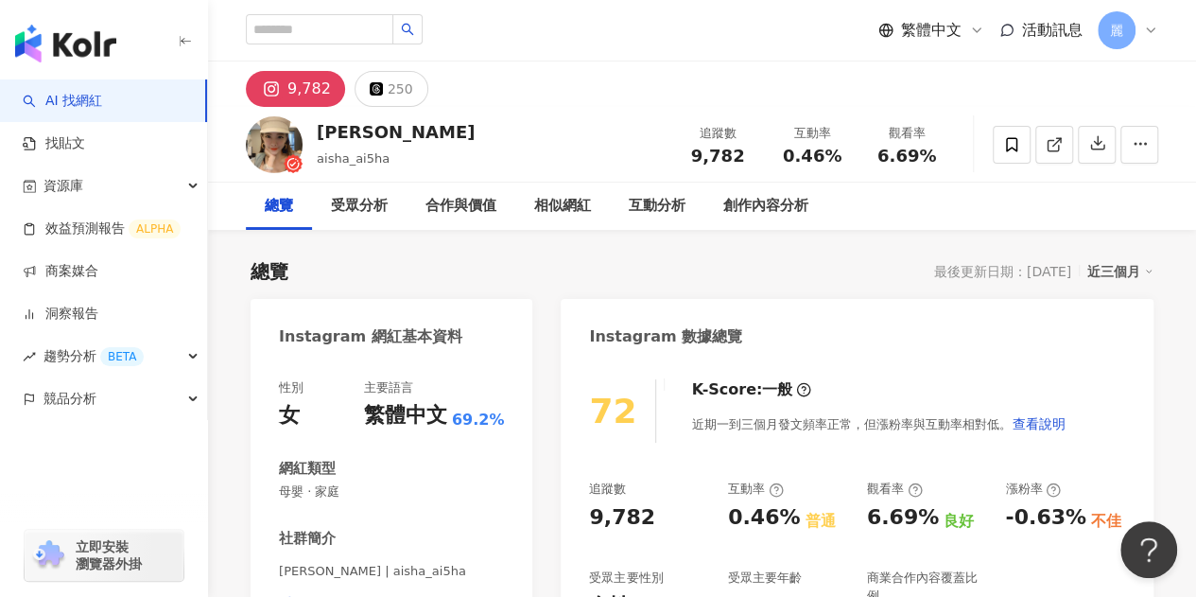
drag, startPoint x: 389, startPoint y: 160, endPoint x: 314, endPoint y: 164, distance: 75.7
click at [314, 164] on div "珊迪太太 aisha_ai5ha 追蹤數 9,782 互動率 0.46% 觀看率 6.69%" at bounding box center [702, 144] width 988 height 75
copy span "aisha_ai5ha"
drag, startPoint x: 320, startPoint y: 135, endPoint x: 389, endPoint y: 134, distance: 69.0
click at [389, 134] on div "珊迪太太 aisha_ai5ha 追蹤數 9,782 互動率 0.46% 觀看率 6.69%" at bounding box center [702, 144] width 988 height 75
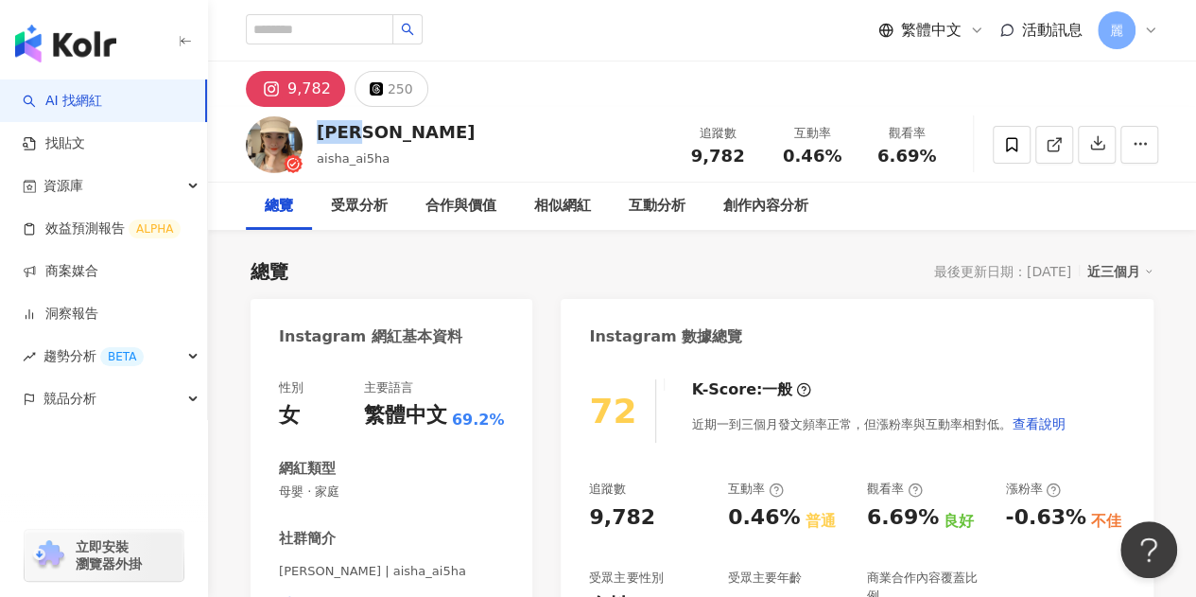
copy div "珊迪太太"
drag, startPoint x: 731, startPoint y: 513, endPoint x: 795, endPoint y: 515, distance: 64.3
click at [789, 515] on div "0.46%" at bounding box center [764, 517] width 72 height 29
copy div "0.46%"
drag, startPoint x: 389, startPoint y: 162, endPoint x: 317, endPoint y: 160, distance: 72.8
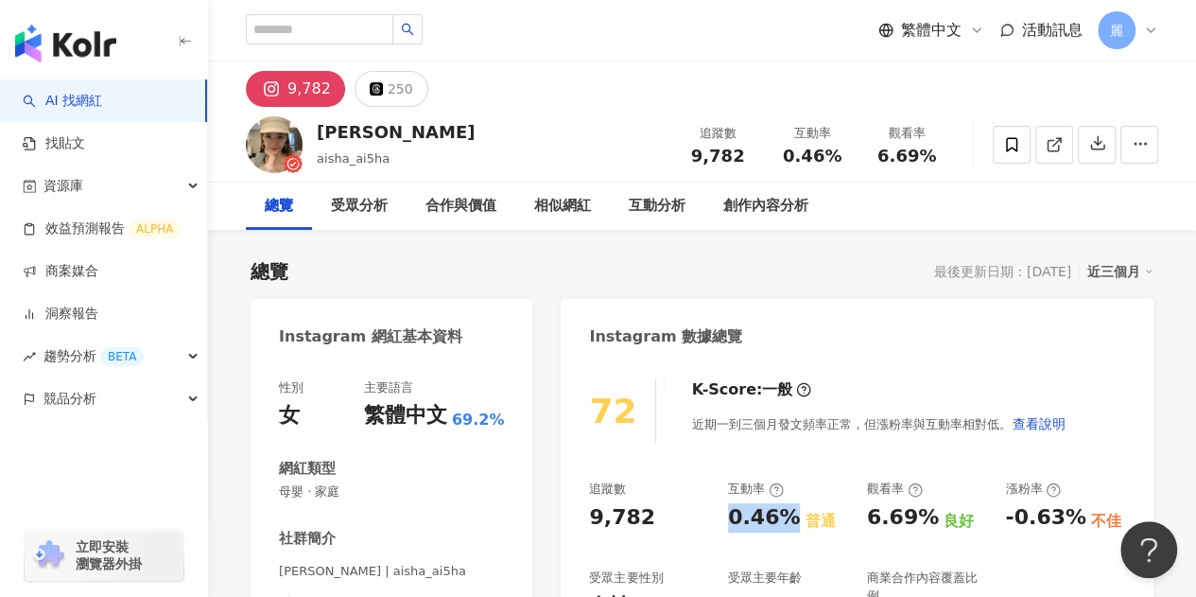
click at [317, 160] on div "珊迪太太 aisha_ai5ha 追蹤數 9,782 互動率 0.46% 觀看率 6.69%" at bounding box center [702, 144] width 988 height 75
copy span "aisha_ai5ha"
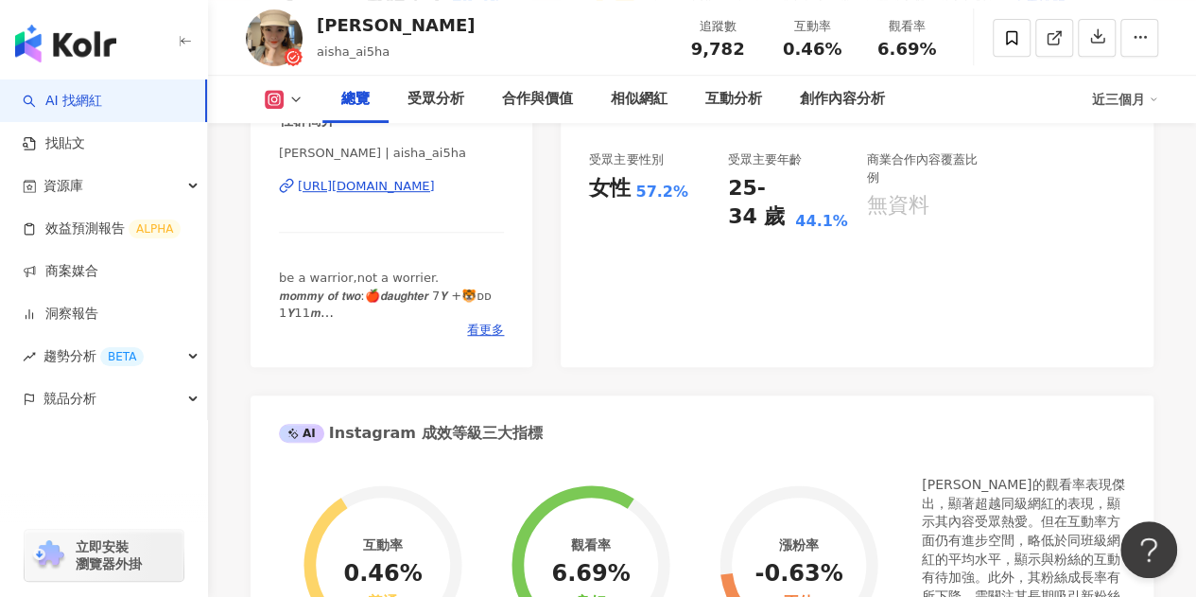
scroll to position [378, 0]
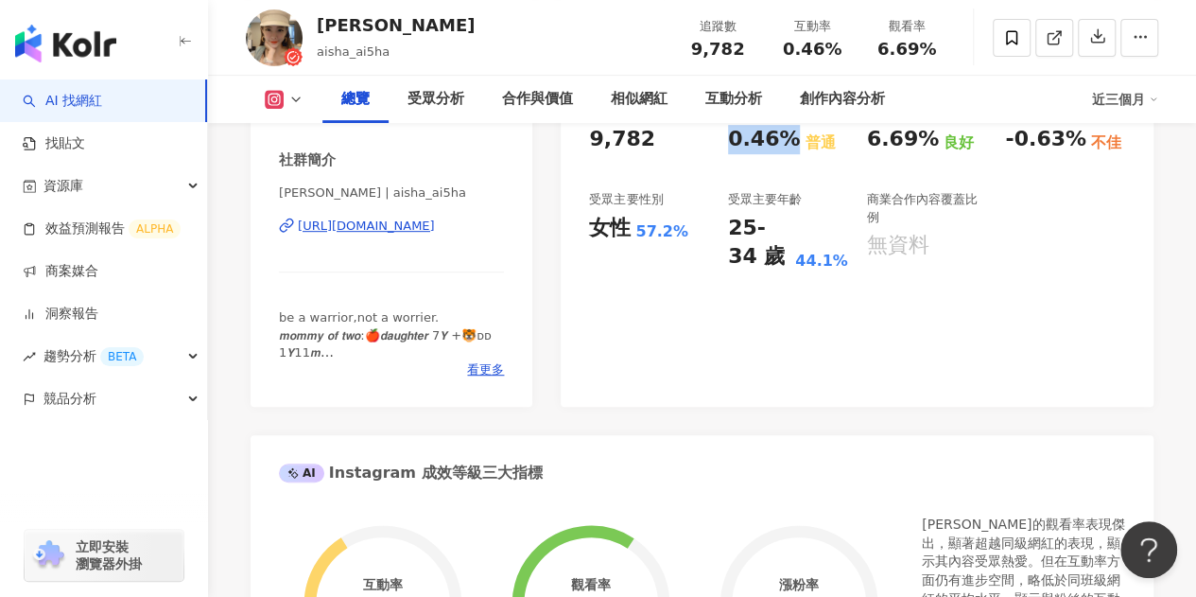
click at [435, 227] on div "https://www.instagram.com/aisha_ai5ha/" at bounding box center [366, 225] width 137 height 17
click at [481, 377] on span "看更多" at bounding box center [485, 369] width 37 height 17
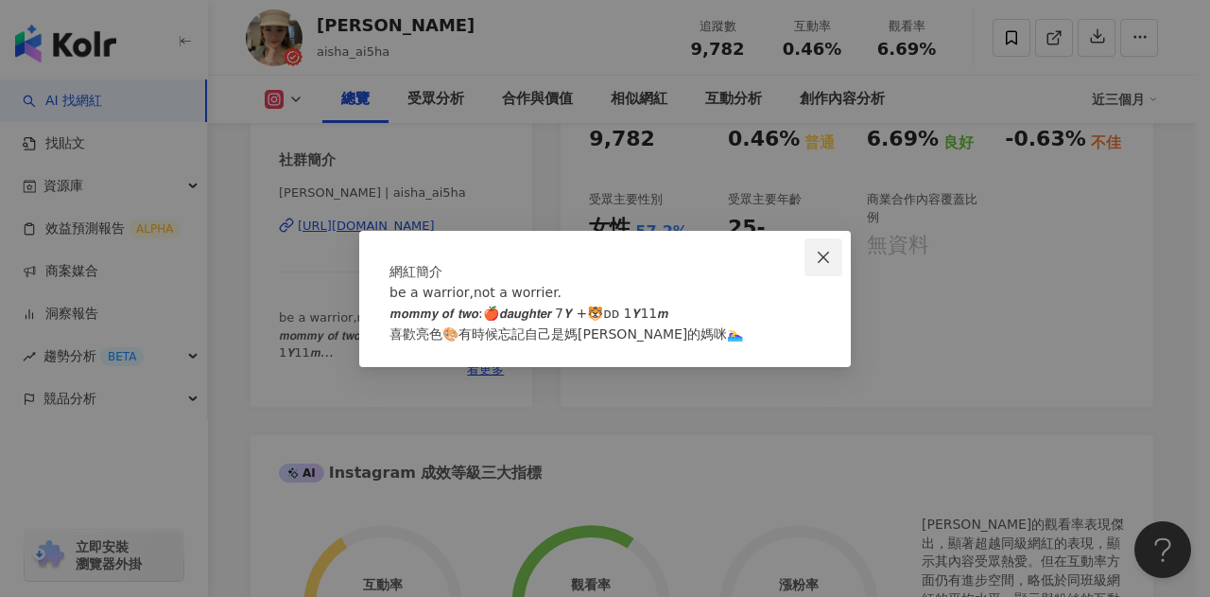
click at [822, 250] on icon "close" at bounding box center [823, 257] width 15 height 15
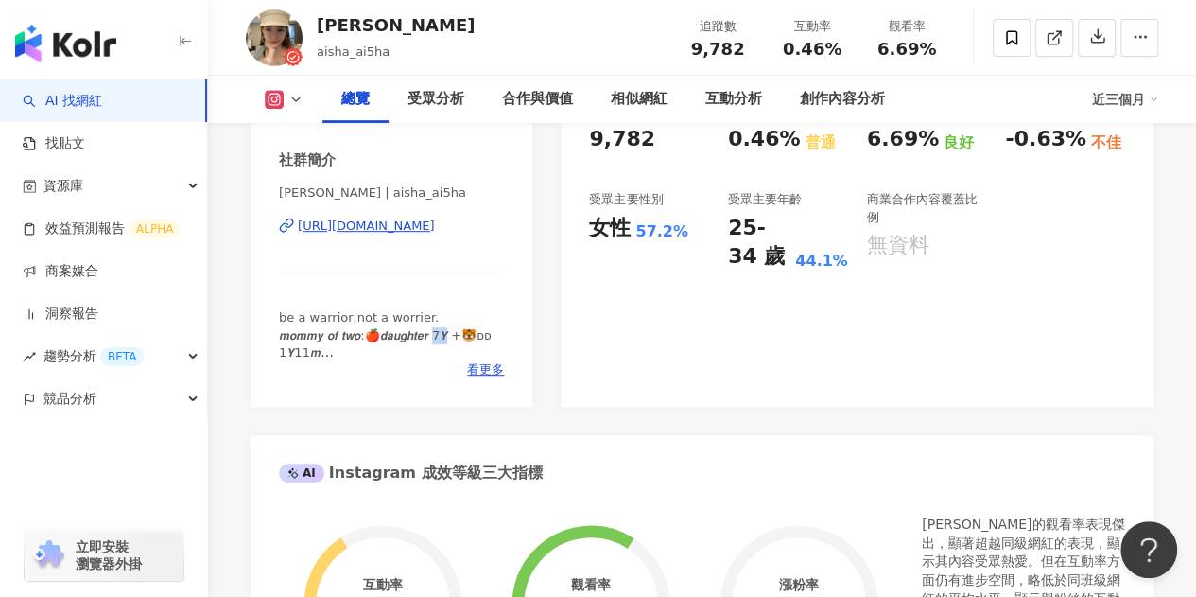
drag, startPoint x: 450, startPoint y: 336, endPoint x: 460, endPoint y: 337, distance: 10.4
click at [460, 337] on span "be a warrior,not a worrier. 𝙢𝙤𝙢𝙢𝙮 𝙤𝙛 𝙩𝙬𝙤:🍎𝙙𝙖𝙪𝙜𝙝𝙩𝙚𝙧 7𝙔 +🐯ᴅᴅ 1𝙔11𝙢 喜歡亮色🎨有時候忘記自己是媽…" at bounding box center [385, 351] width 213 height 83
copy span "有時候"
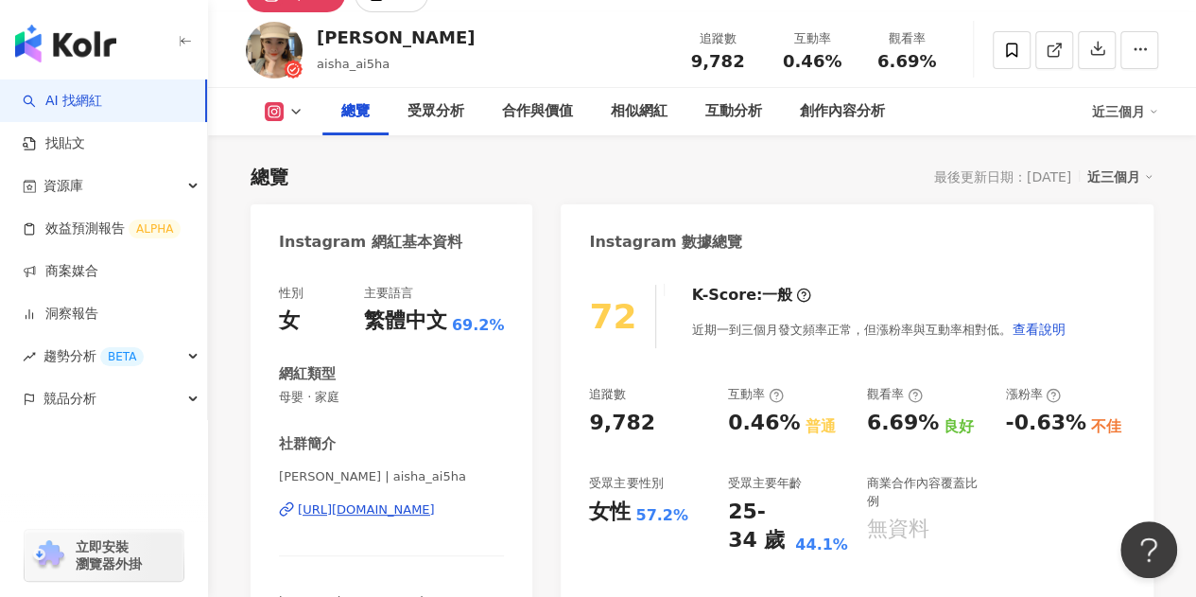
scroll to position [284, 0]
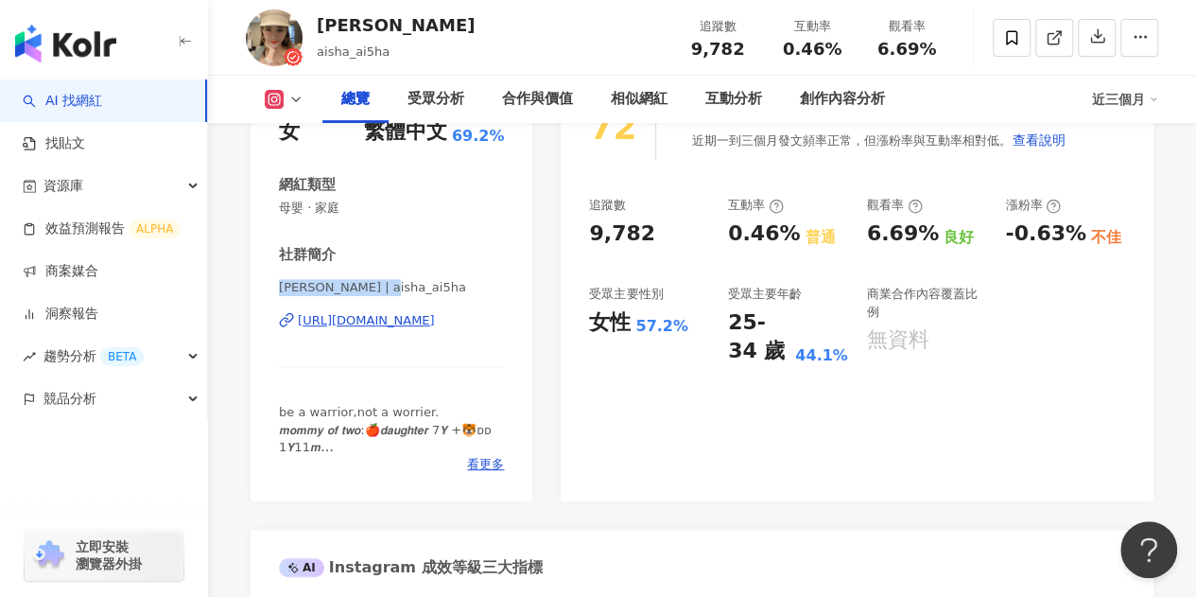
drag, startPoint x: 280, startPoint y: 291, endPoint x: 399, endPoint y: 283, distance: 119.4
click at [399, 283] on span "何珊迪 | aisha_ai5ha" at bounding box center [391, 287] width 225 height 17
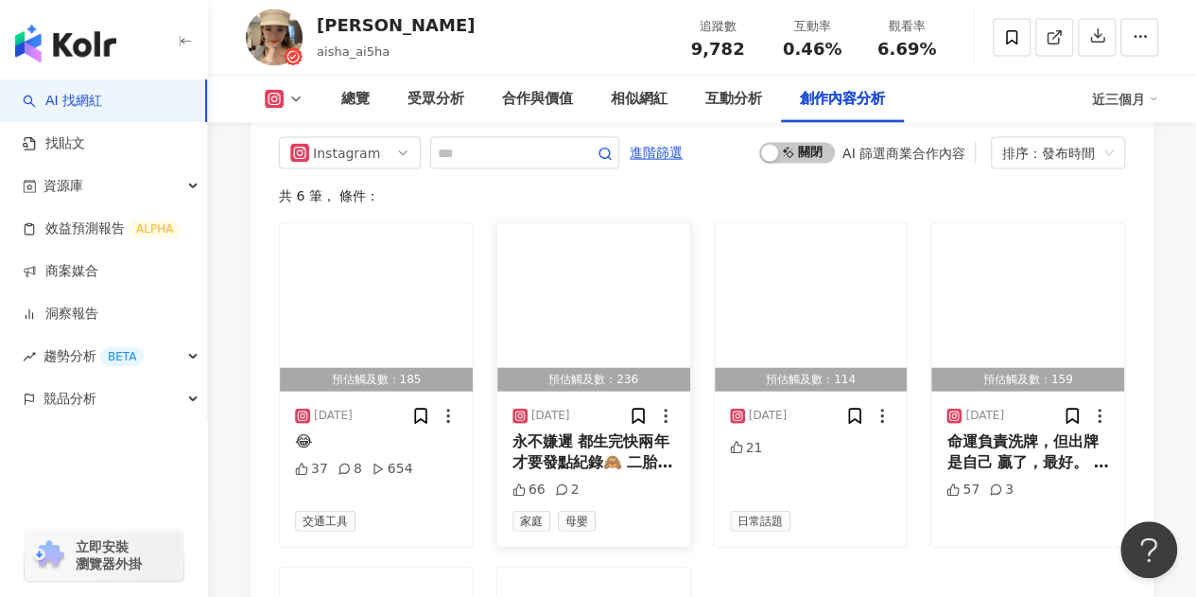
scroll to position [5672, 0]
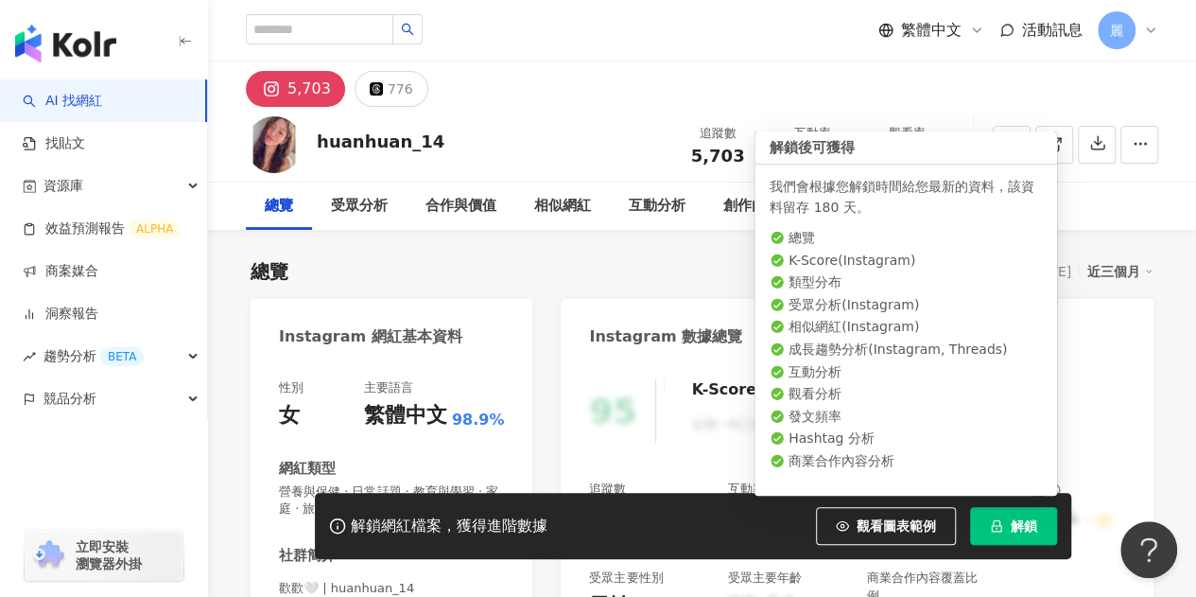
click at [1015, 528] on span "解鎖" at bounding box center [1024, 525] width 26 height 15
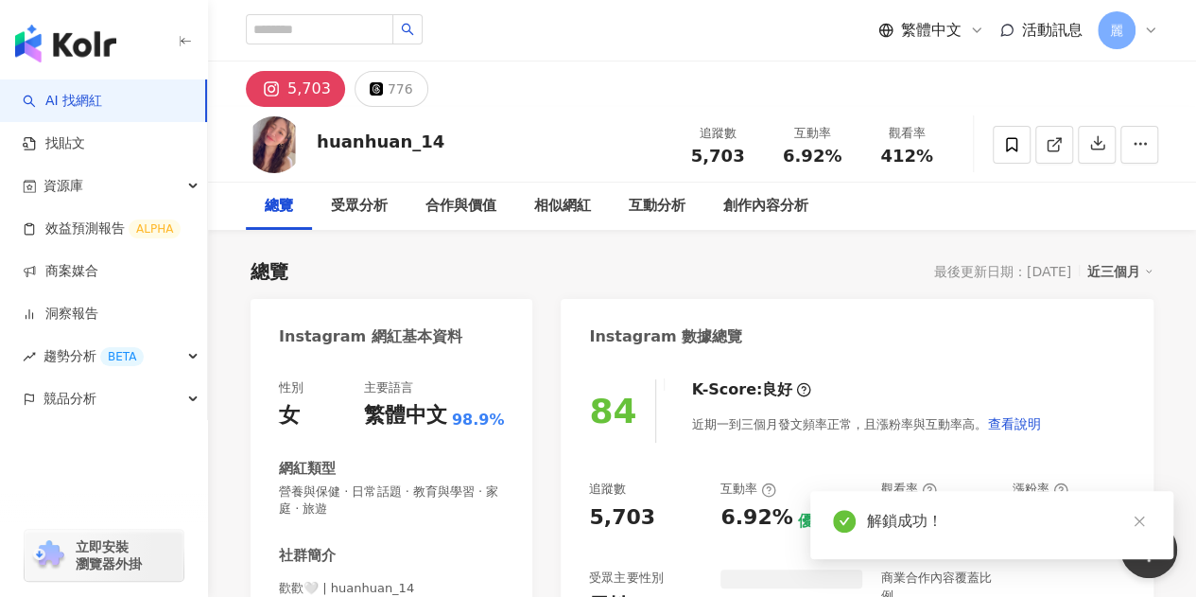
click at [1136, 523] on icon "close" at bounding box center [1138, 521] width 10 height 10
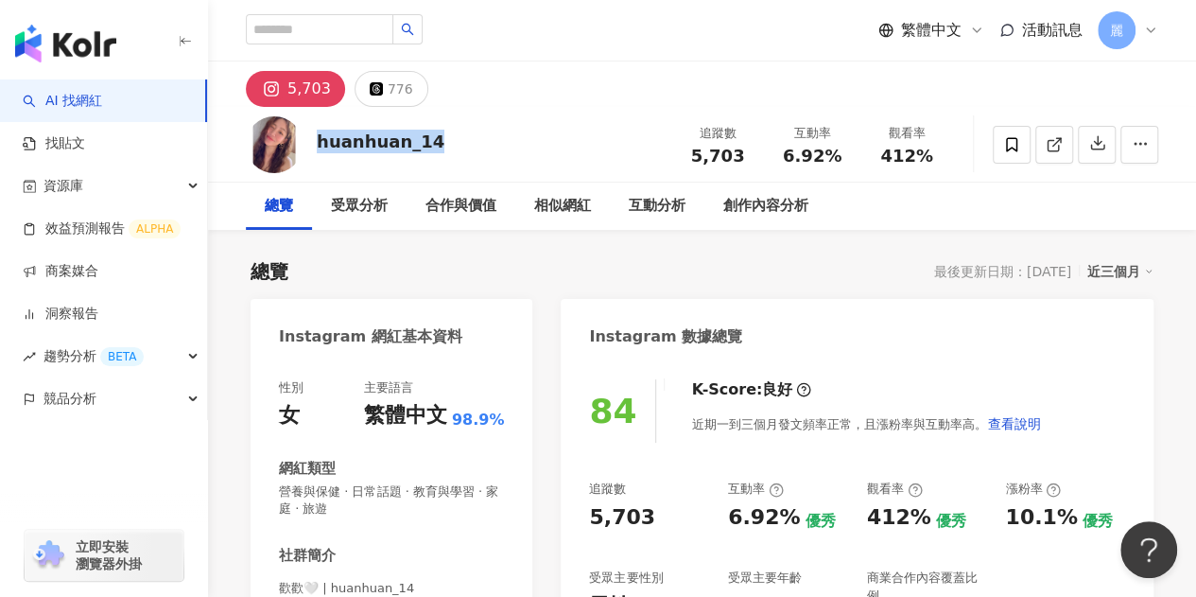
drag, startPoint x: 320, startPoint y: 143, endPoint x: 439, endPoint y: 146, distance: 118.2
click at [439, 146] on div "huanhuan_14 追蹤數 5,703 互動率 6.92% 觀看率 412%" at bounding box center [702, 144] width 988 height 75
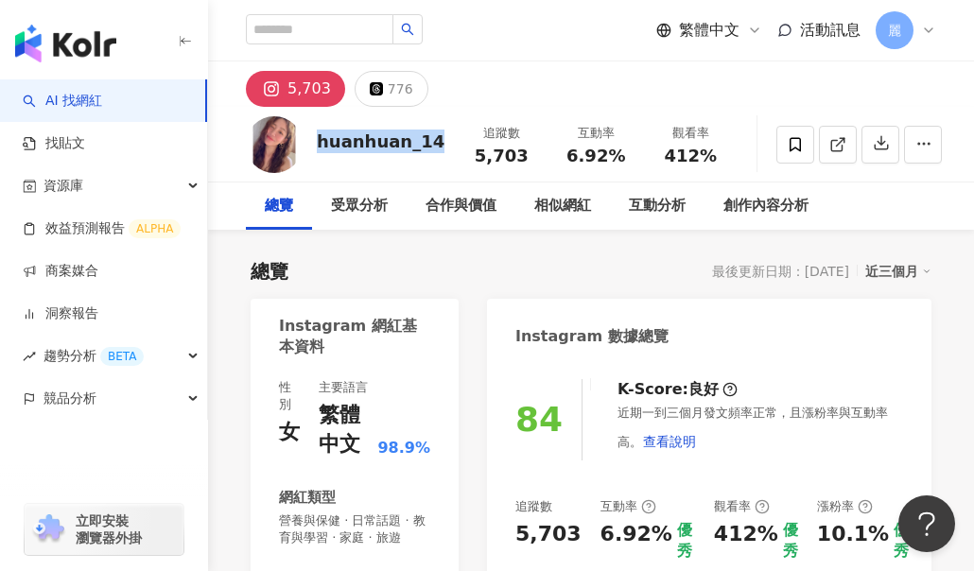
click at [393, 262] on div "總覽 最後更新日期：2025/9/10 近三個月" at bounding box center [591, 271] width 681 height 26
drag, startPoint x: 317, startPoint y: 139, endPoint x: 429, endPoint y: 138, distance: 112.5
click at [429, 138] on div "huanhuan_14" at bounding box center [381, 142] width 128 height 24
copy div "huanhuan_14"
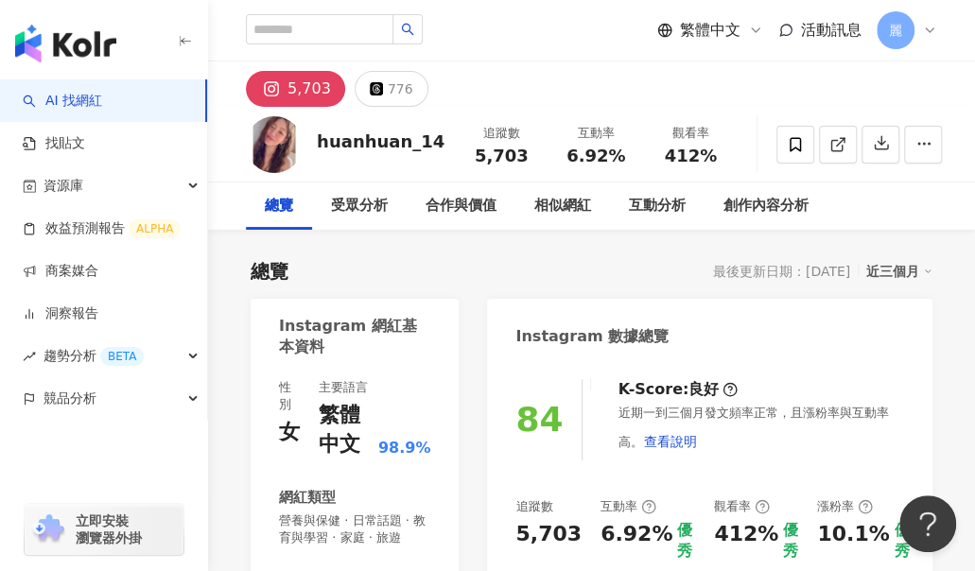
click at [282, 85] on icon at bounding box center [271, 89] width 23 height 23
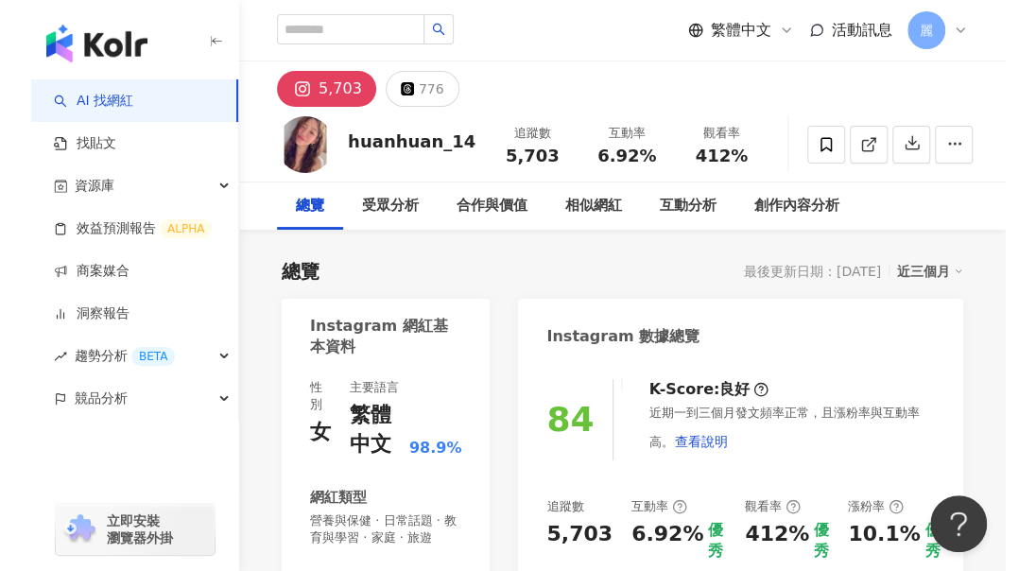
scroll to position [189, 0]
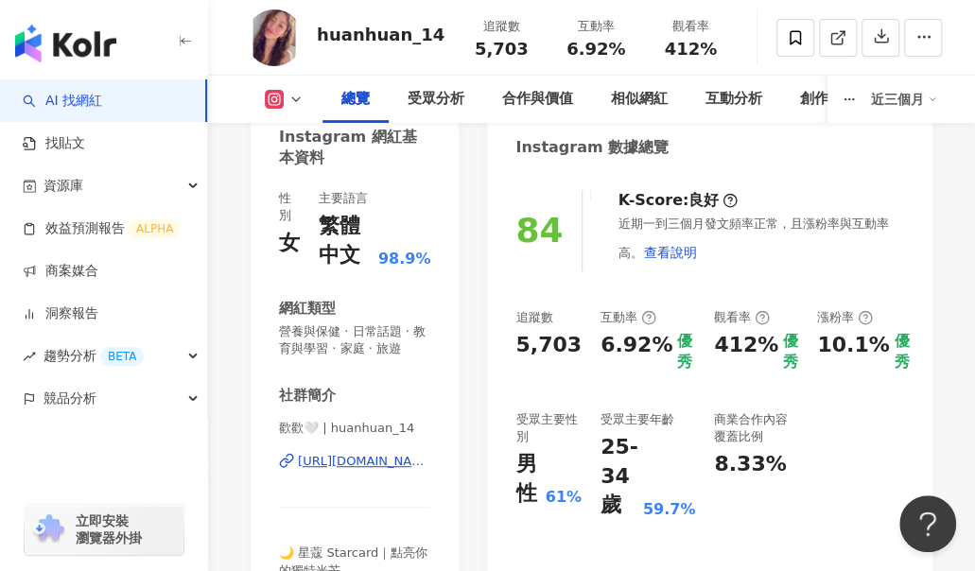
click at [363, 464] on div "https://www.instagram.com/huanhuan_14/" at bounding box center [364, 461] width 132 height 17
drag, startPoint x: 616, startPoint y: 348, endPoint x: 679, endPoint y: 347, distance: 62.4
click at [672, 347] on div "6.92%" at bounding box center [636, 352] width 72 height 43
copy div "6.92%"
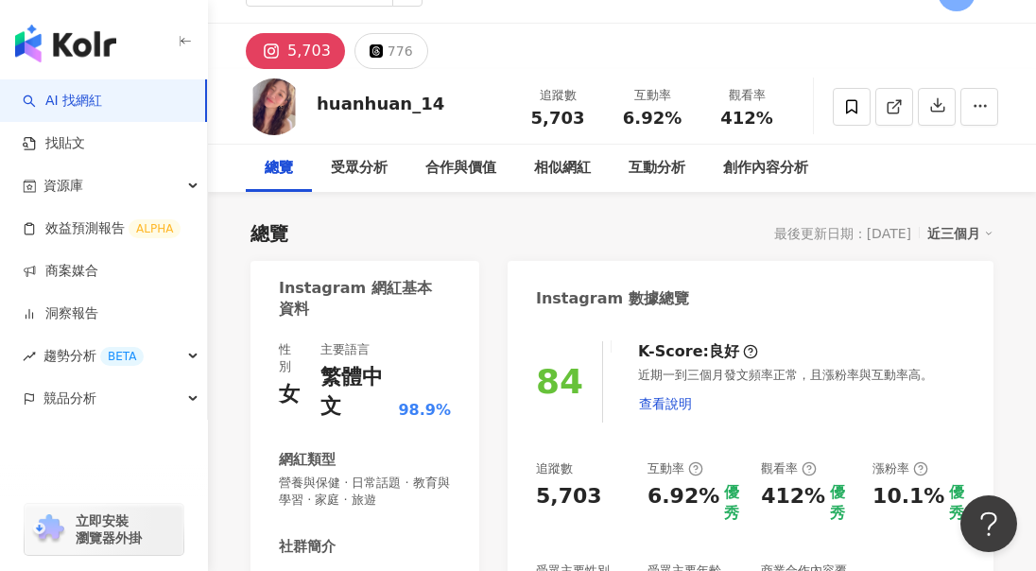
scroll to position [0, 0]
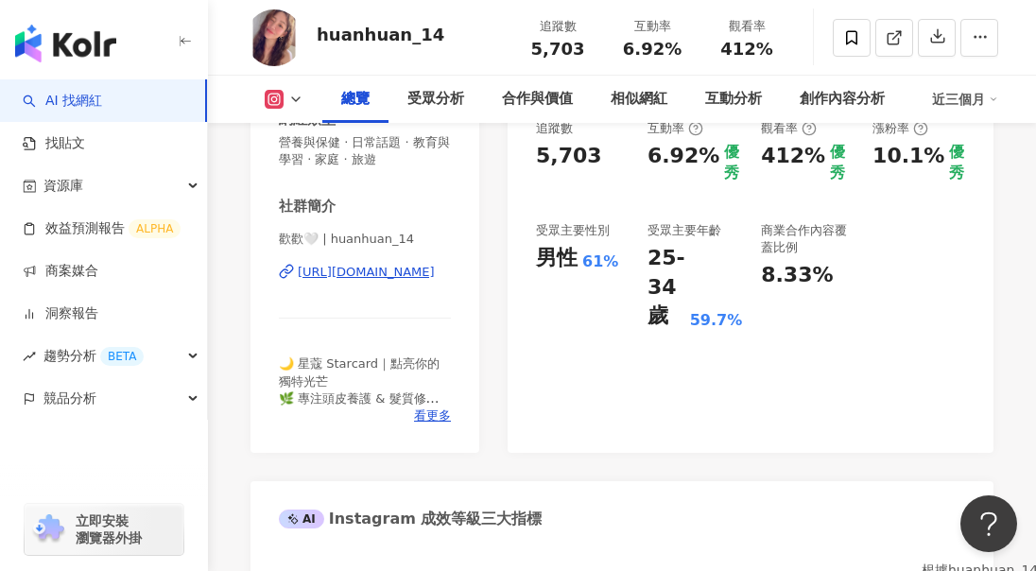
scroll to position [189, 0]
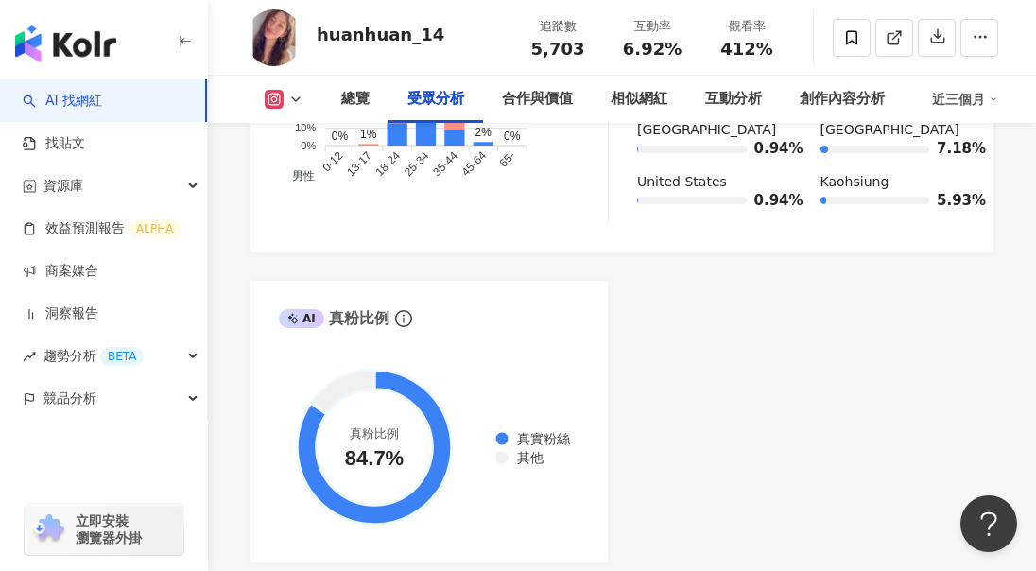
scroll to position [2363, 0]
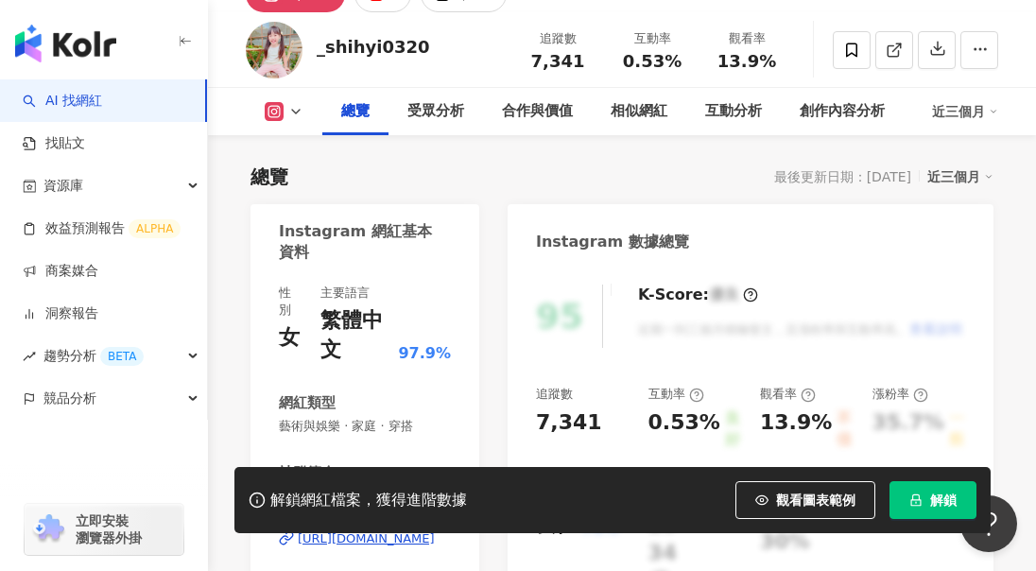
click at [918, 502] on icon "lock" at bounding box center [915, 499] width 13 height 13
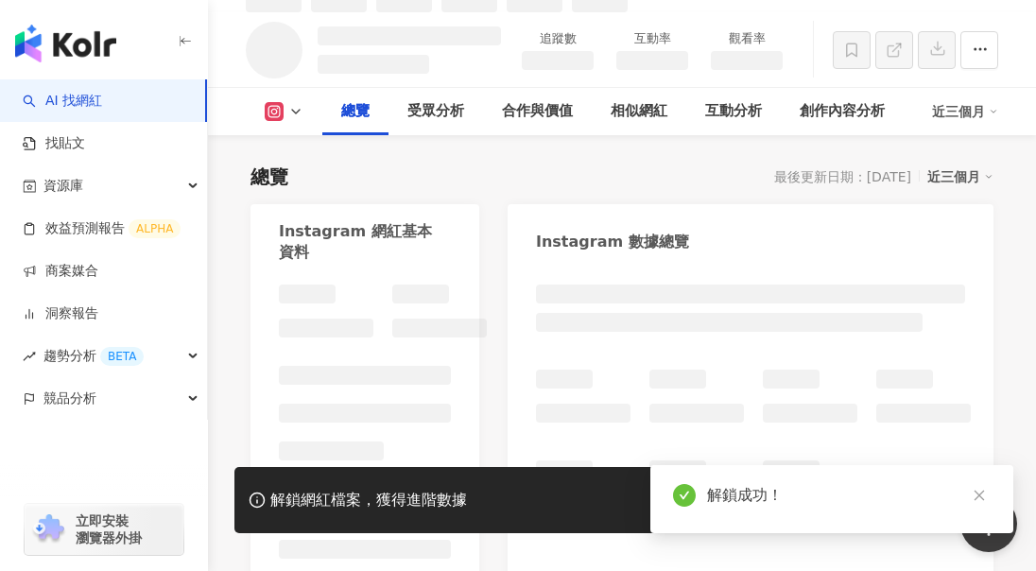
scroll to position [114, 0]
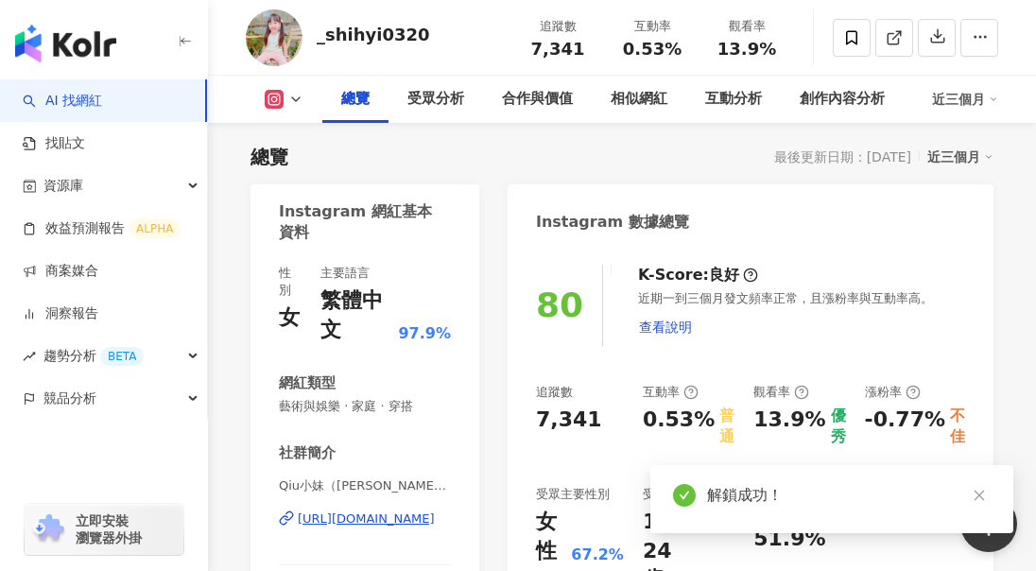
scroll to position [20, 0]
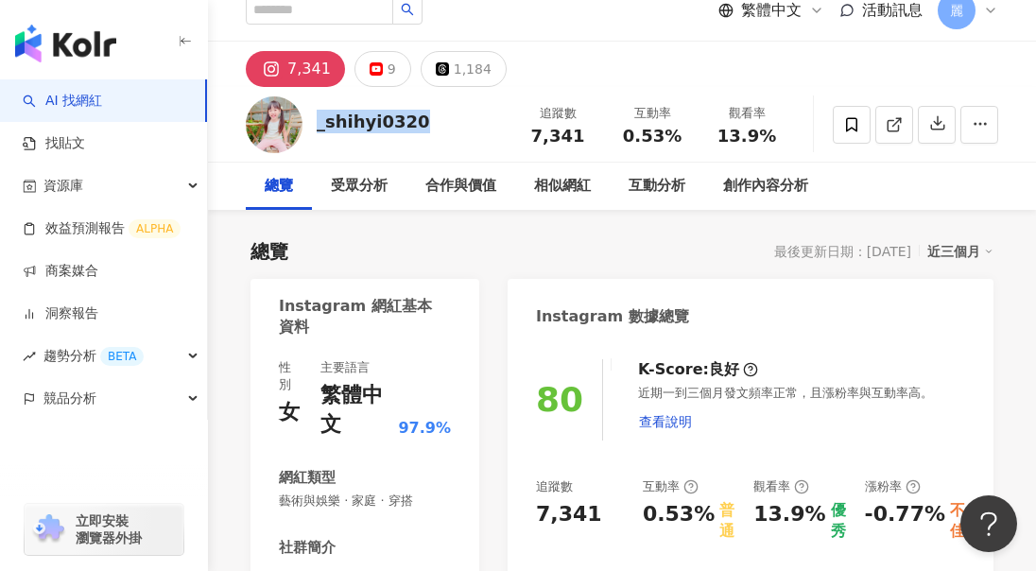
drag, startPoint x: 392, startPoint y: 125, endPoint x: 318, endPoint y: 125, distance: 74.7
click at [318, 125] on div "_shihyi0320 追蹤數 7,341 互動率 0.53% 觀看率 13.9%" at bounding box center [622, 124] width 828 height 75
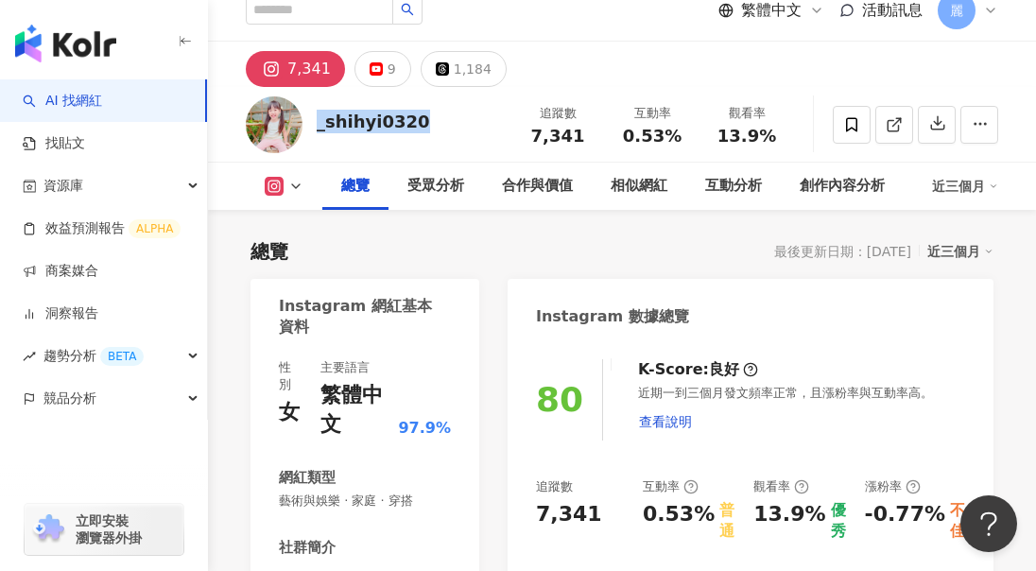
scroll to position [114, 0]
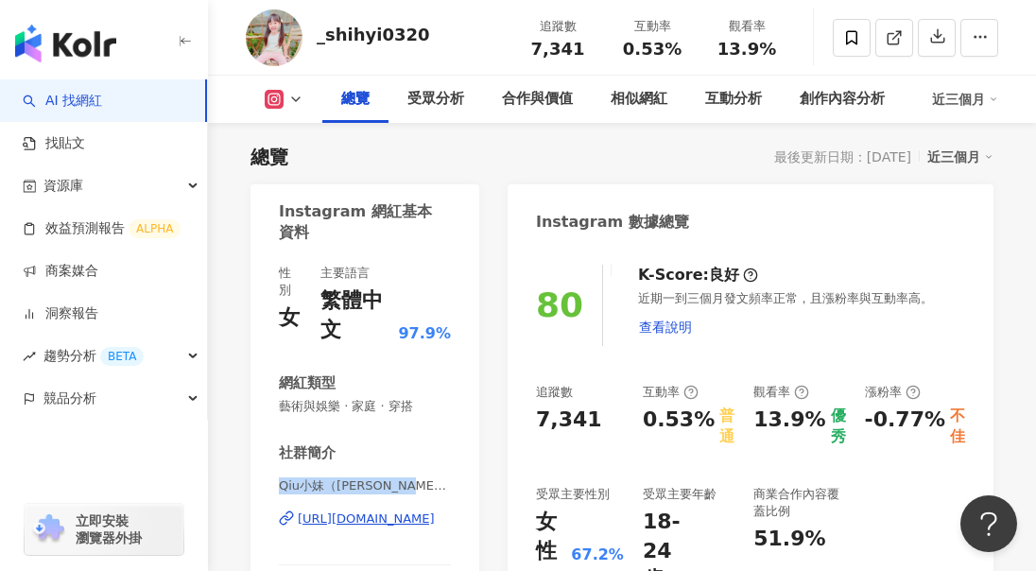
drag, startPoint x: 276, startPoint y: 487, endPoint x: 410, endPoint y: 485, distance: 134.3
click at [410, 485] on div "性別 女 主要語言 繁體中文 97.9% 網紅類型 藝術與娛樂 · 家庭 · 穿搭 社群簡介 Qiu小妹（雅雅Aaliyah）✨育兒/親子/穿搭/開團 | _…" at bounding box center [365, 473] width 229 height 454
copy span "Qiu小妹（雅雅Aaliyah）"
drag, startPoint x: 650, startPoint y: 430, endPoint x: 713, endPoint y: 425, distance: 62.6
click at [713, 425] on div "0.53% 普通" at bounding box center [689, 427] width 92 height 43
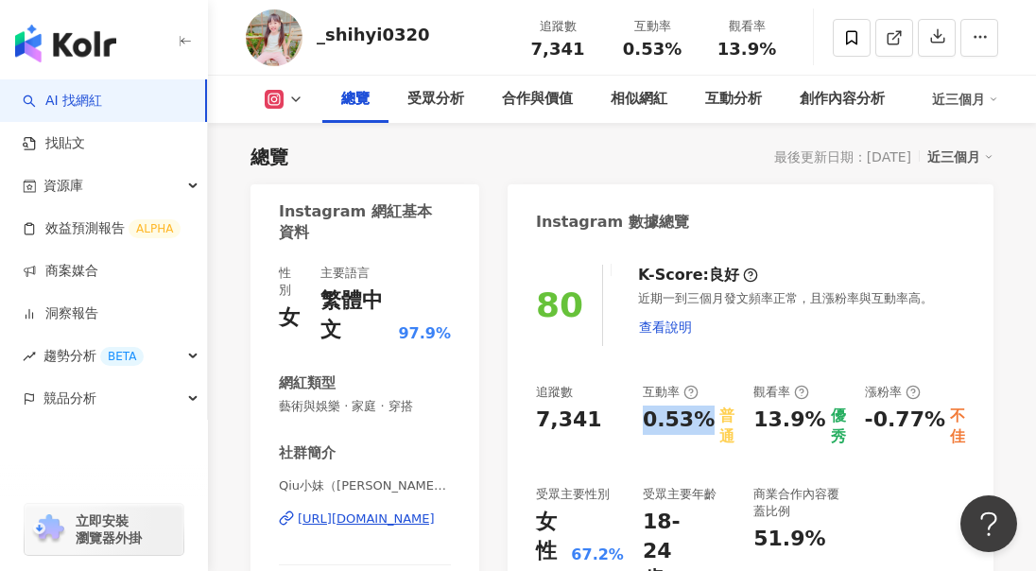
copy div "0.53%"
click at [374, 518] on div "https://www.instagram.com/_shihyi0320/" at bounding box center [366, 518] width 137 height 17
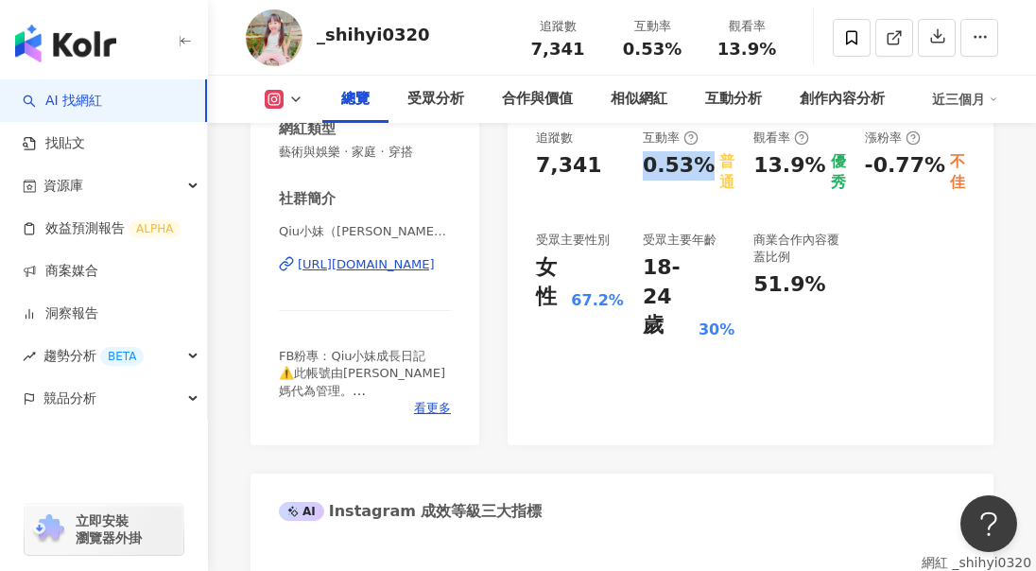
scroll to position [398, 0]
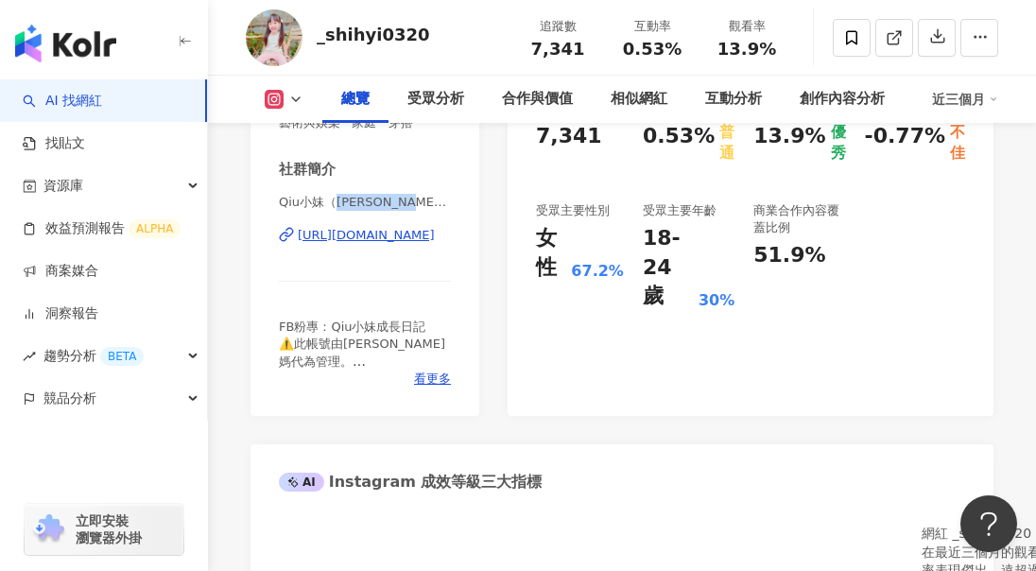
drag, startPoint x: 336, startPoint y: 205, endPoint x: 416, endPoint y: 204, distance: 80.4
click at [416, 204] on span "Qiu小妹（雅雅Aaliyah）✨育兒/親子/穿搭/開團 | _shihyi0320" at bounding box center [365, 202] width 172 height 17
drag, startPoint x: 329, startPoint y: 203, endPoint x: 408, endPoint y: 202, distance: 79.4
click at [408, 202] on span "Qiu小妹（雅雅Aaliyah）✨育兒/親子/穿搭/開團 | _shihyi0320" at bounding box center [365, 202] width 172 height 17
copy span "（雅雅Aaliyah）"
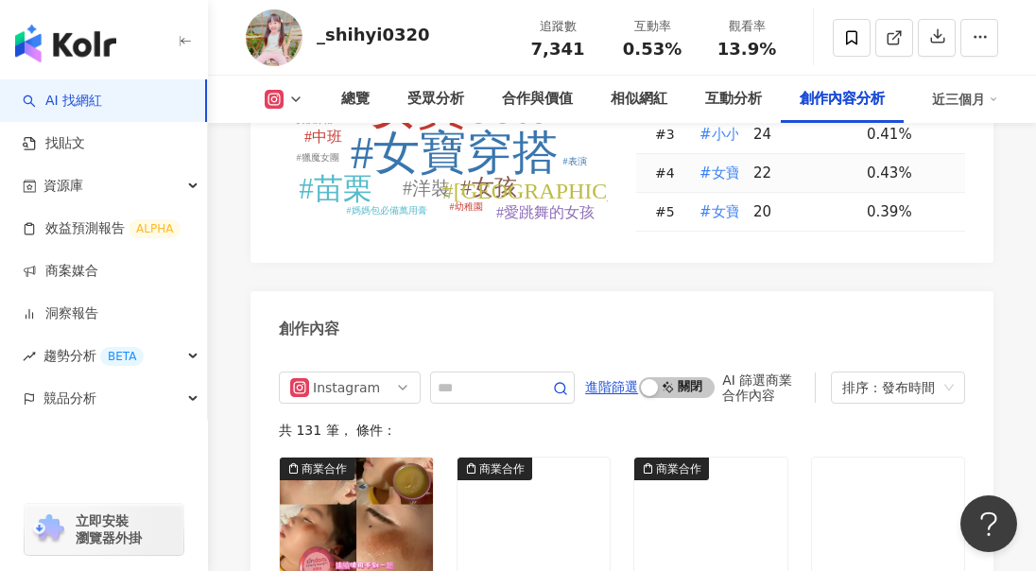
scroll to position [5881, 0]
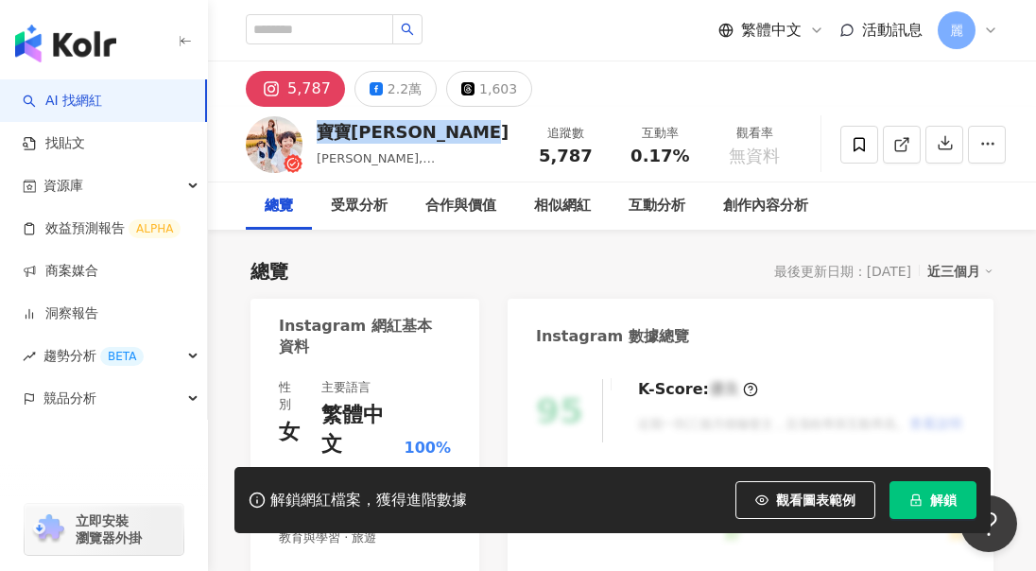
drag, startPoint x: 321, startPoint y: 132, endPoint x: 492, endPoint y: 126, distance: 170.3
click at [492, 126] on div "寶寶[PERSON_NAME]" at bounding box center [413, 132] width 192 height 24
copy div "寶寶[PERSON_NAME]"
drag, startPoint x: 622, startPoint y: 159, endPoint x: 675, endPoint y: 149, distance: 53.8
click at [675, 151] on div "0.17%" at bounding box center [660, 156] width 72 height 19
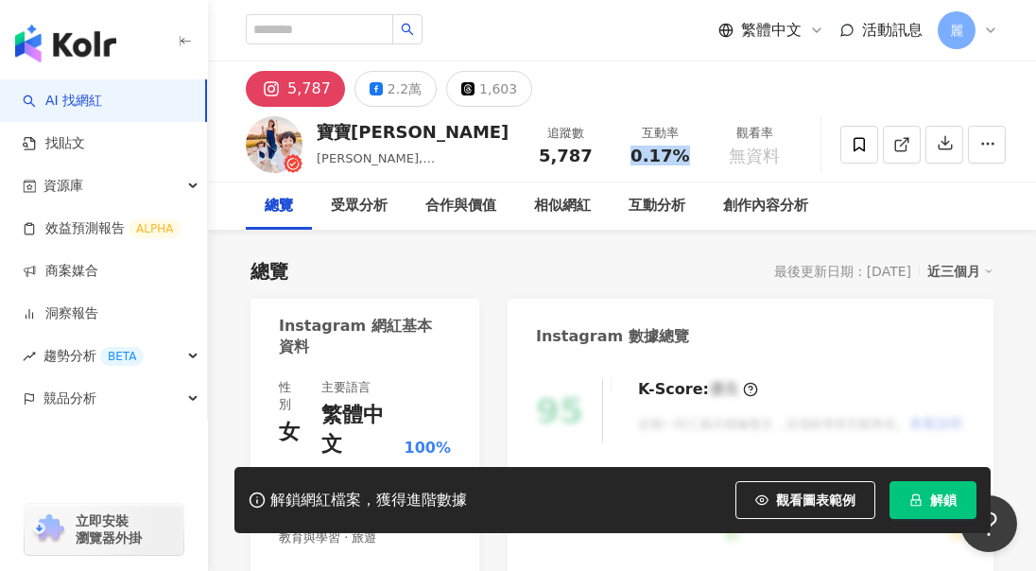
copy span "0.17%"
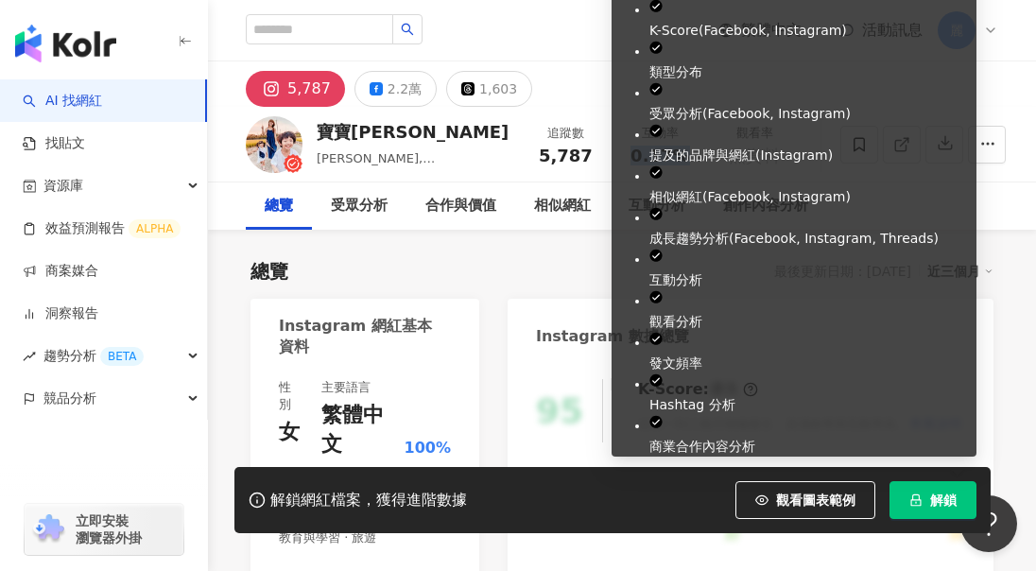
click at [934, 502] on span "解鎖" at bounding box center [943, 500] width 26 height 15
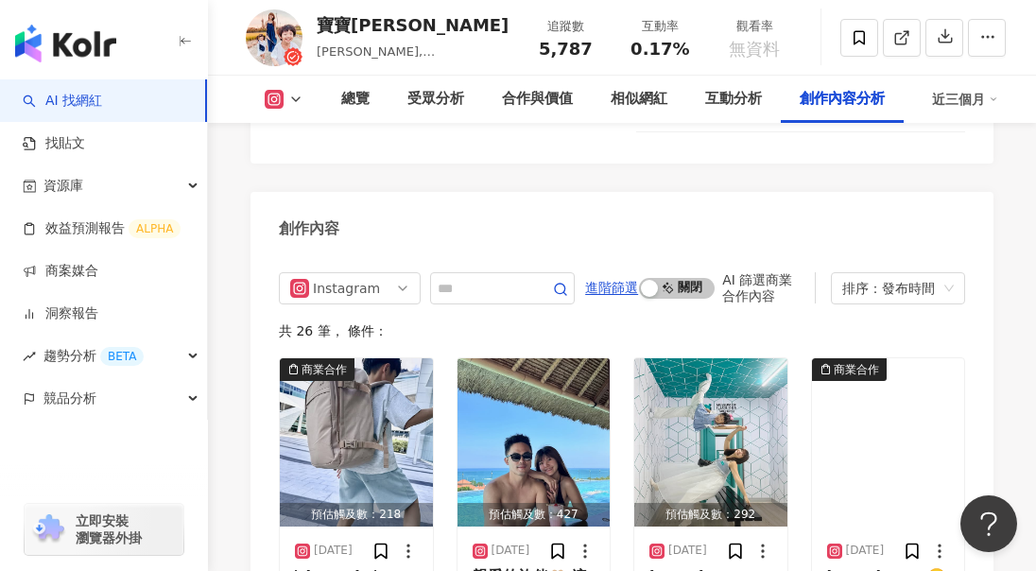
scroll to position [5956, 0]
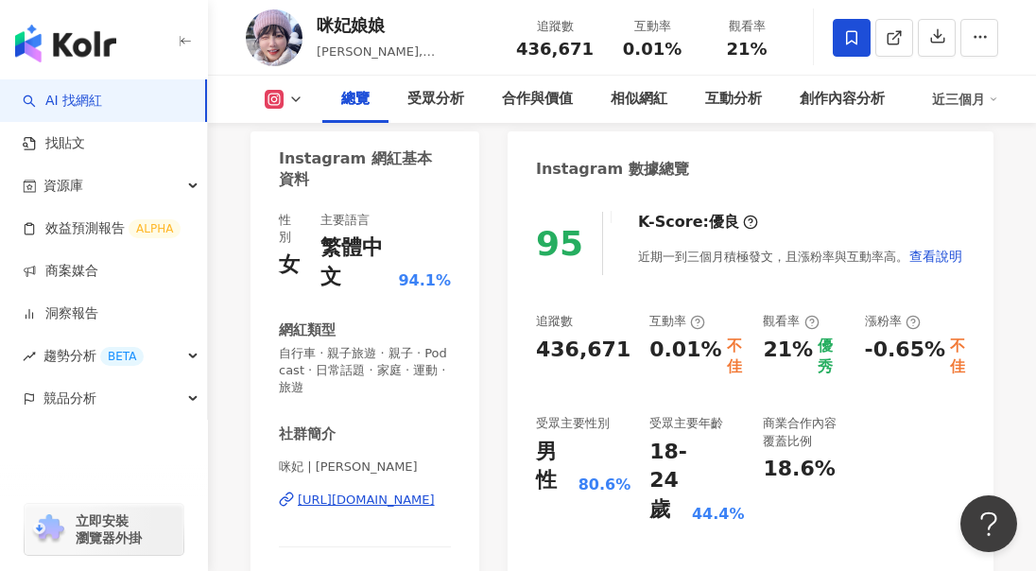
scroll to position [189, 0]
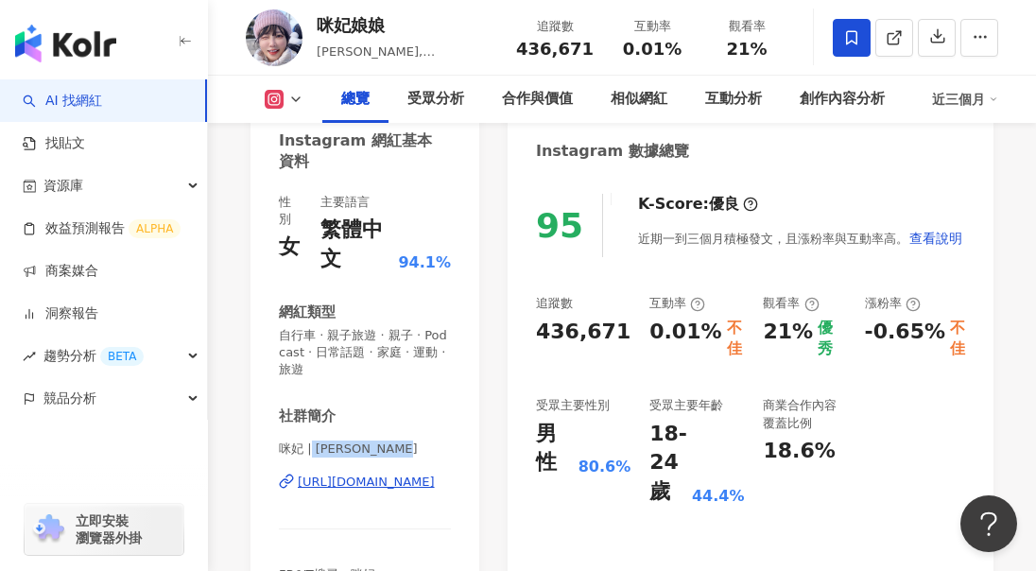
drag, startPoint x: 309, startPoint y: 453, endPoint x: 390, endPoint y: 451, distance: 81.3
click at [390, 451] on span "咪妃 | juliamisakii" at bounding box center [365, 449] width 172 height 17
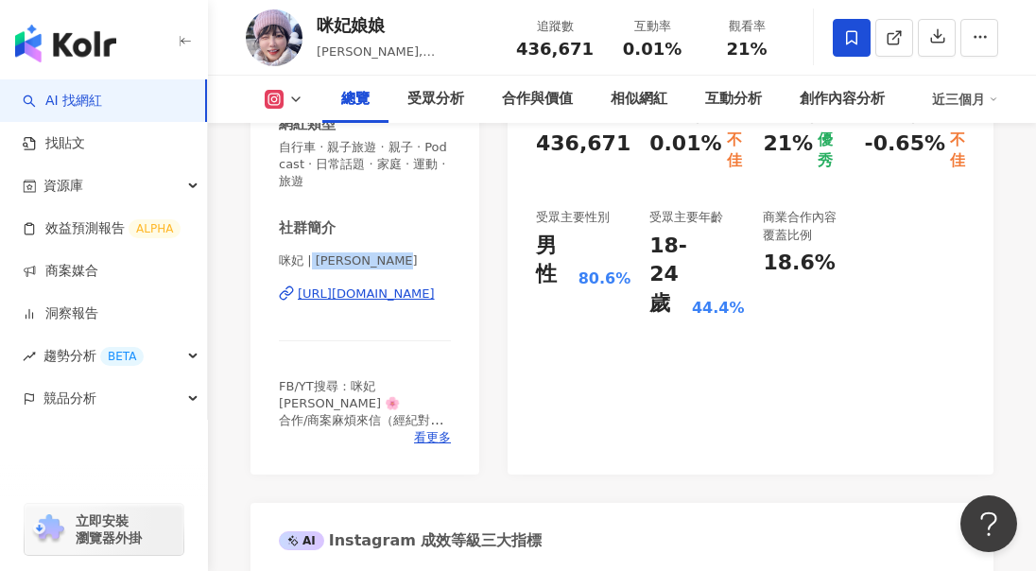
scroll to position [378, 0]
click at [403, 299] on div "https://www.instagram.com/juliamisakii/" at bounding box center [366, 293] width 137 height 17
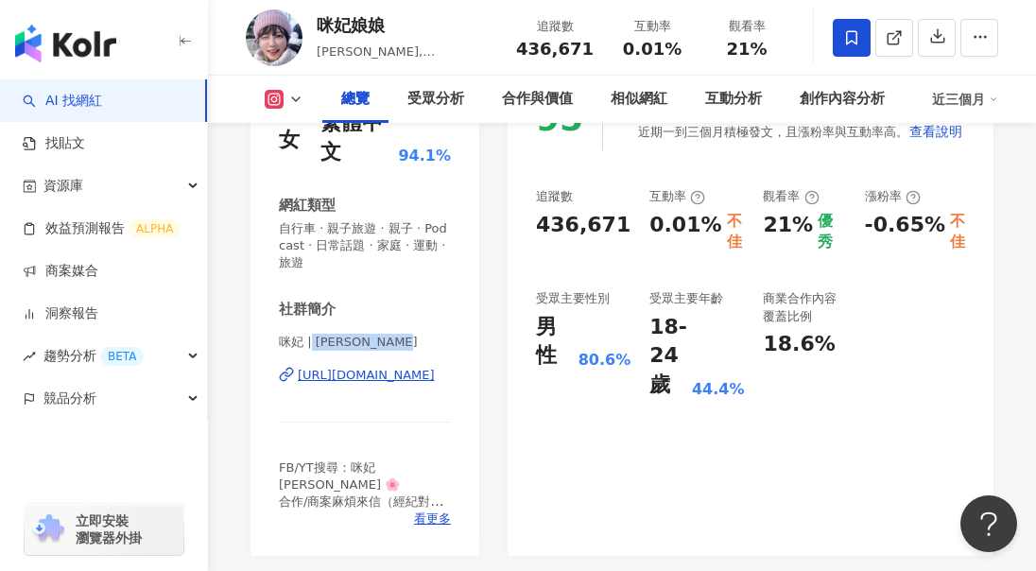
scroll to position [189, 0]
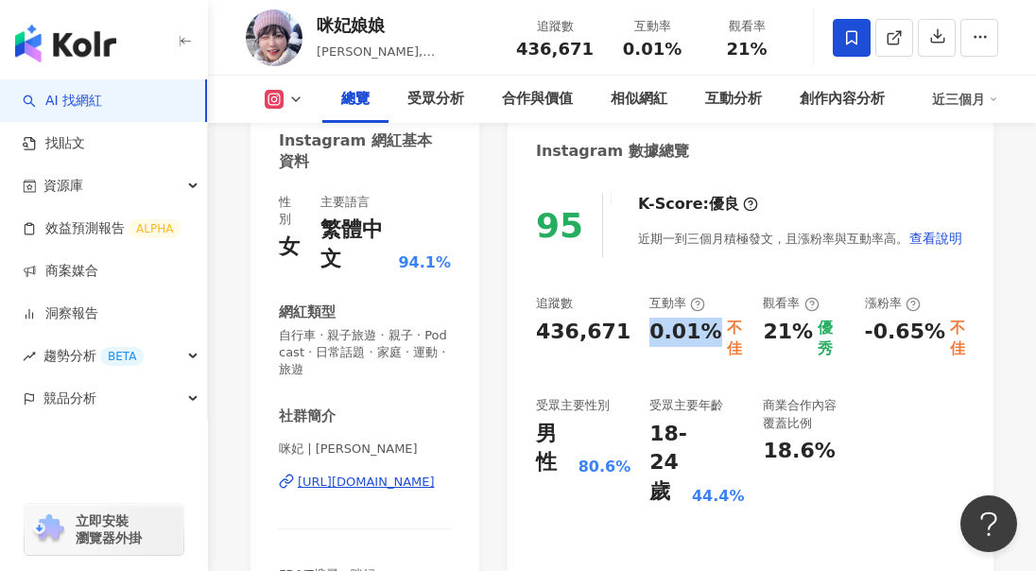
drag, startPoint x: 653, startPoint y: 336, endPoint x: 705, endPoint y: 335, distance: 52.0
click at [705, 335] on div "0.01%" at bounding box center [685, 339] width 72 height 43
copy div "0.01%"
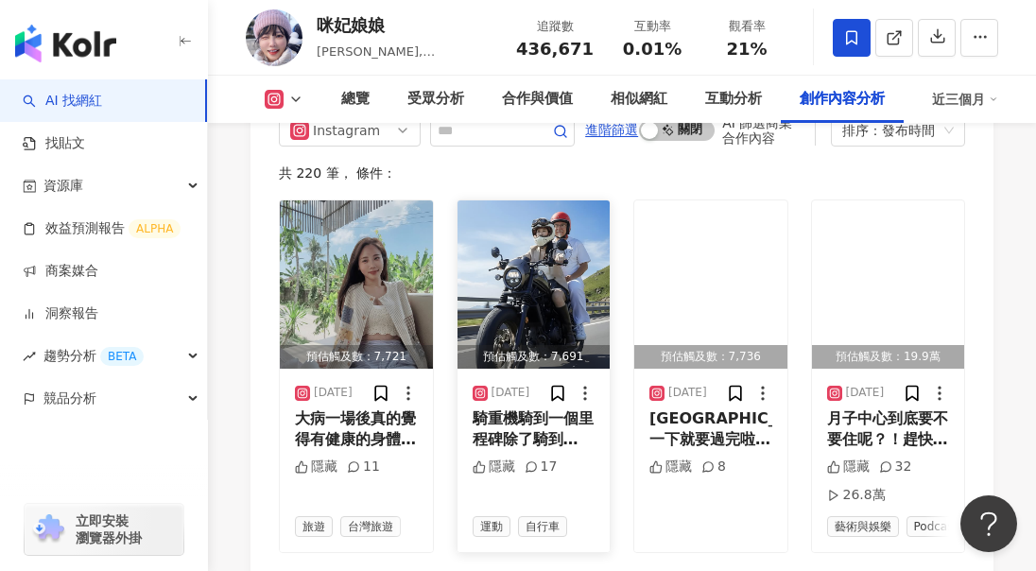
scroll to position [6050, 0]
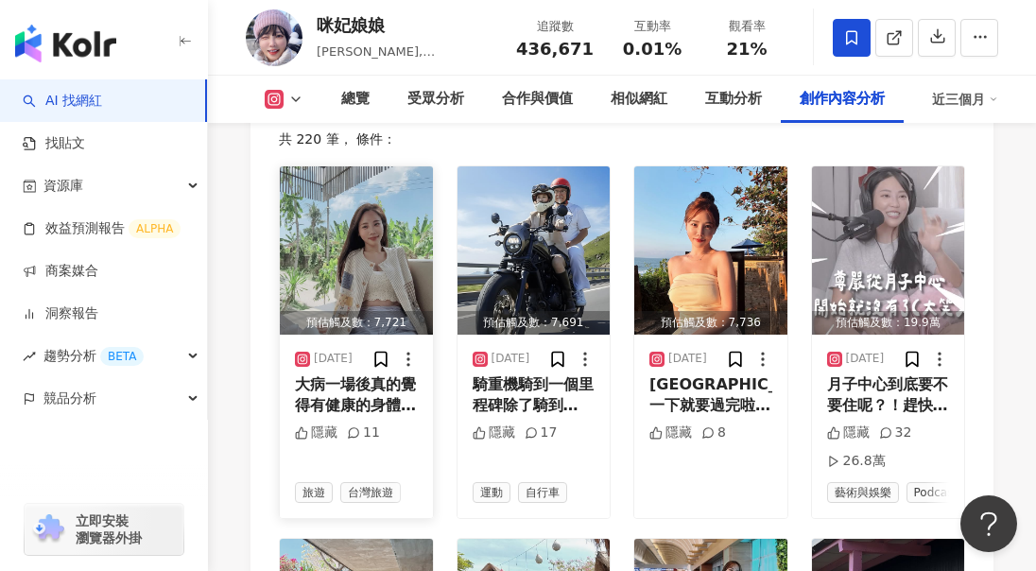
click at [374, 374] on div "大病一場後真的覺得有健康的身體最重要😑 痛到完全爬不起來的那一個小時覺得什麼都做不了好狼狽😭 最難過的還是看到愛自己的家人的眼神… 希望大家都健健康康的啦🥹🥹…" at bounding box center [356, 395] width 123 height 43
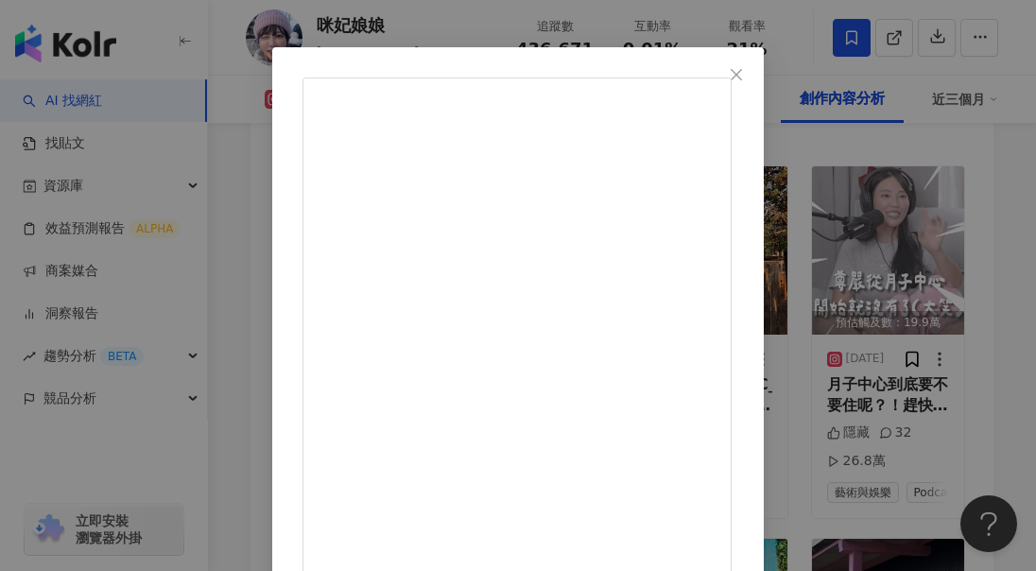
scroll to position [0, 0]
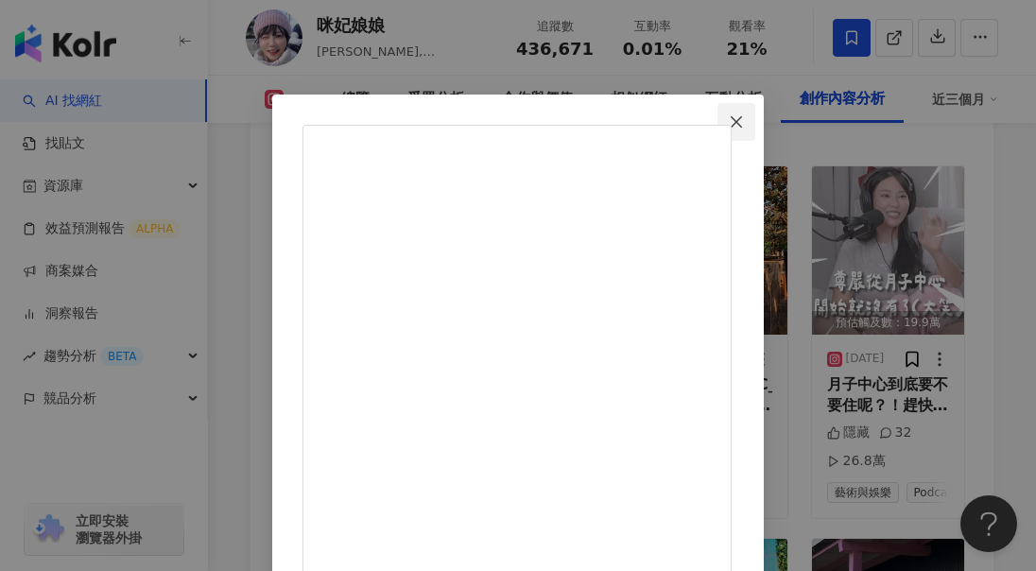
click at [744, 114] on icon "close" at bounding box center [736, 121] width 15 height 15
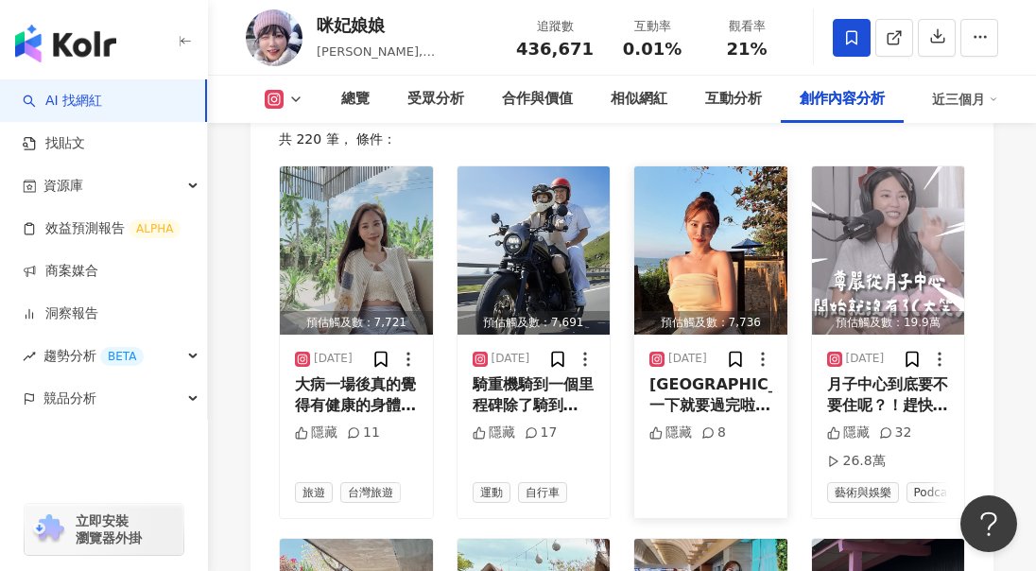
click at [706, 374] on div "七天峇里島一下就要過完啦😭 回家咪妃媽媽繼續上工⋯雖然會開始很累但是好想念女兒🥺 每天視訊卻是小恩在那邊秒掛我電話😑⋯⋯ 有分離焦慮症的只有媽媽我本人嗎😭😭😭" at bounding box center [710, 395] width 123 height 43
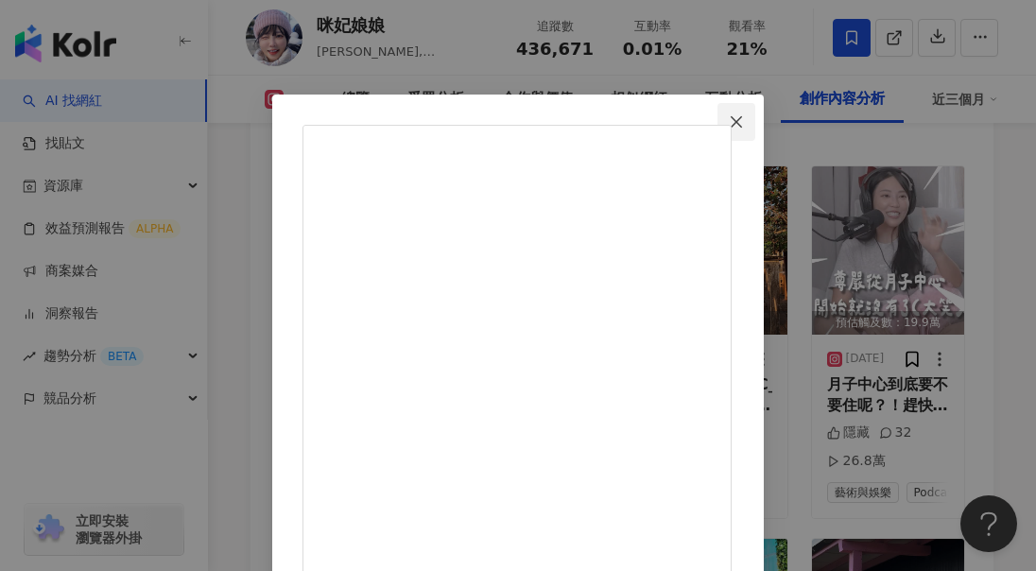
click at [755, 120] on span "Close" at bounding box center [737, 121] width 38 height 15
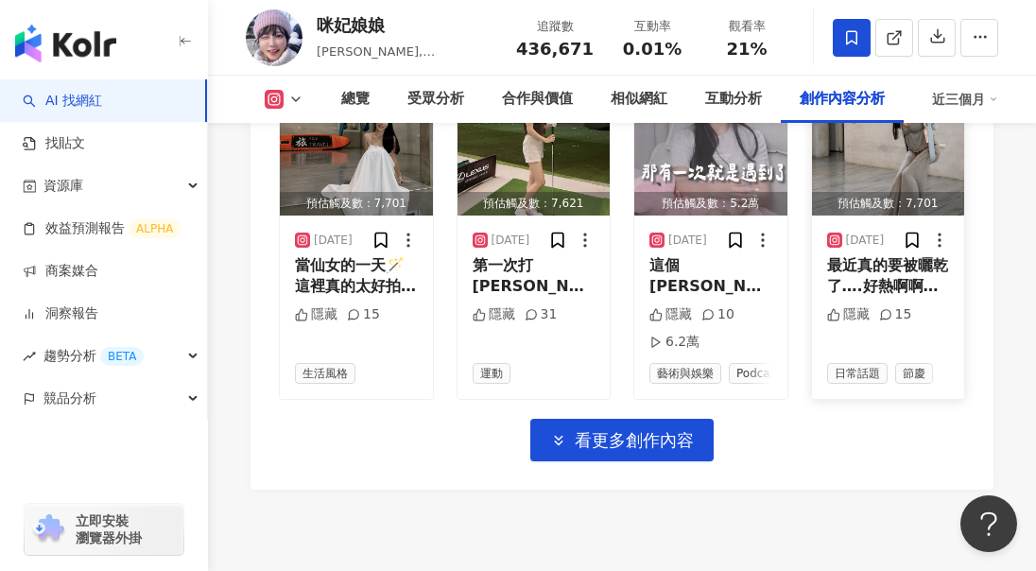
scroll to position [6976, 0]
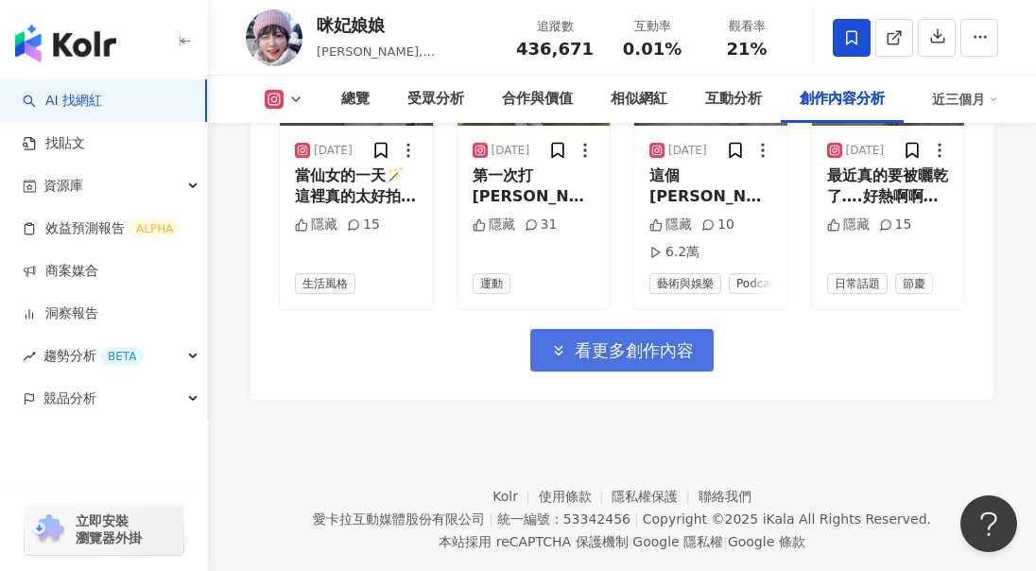
click at [669, 340] on span "看更多創作內容" at bounding box center [634, 350] width 119 height 21
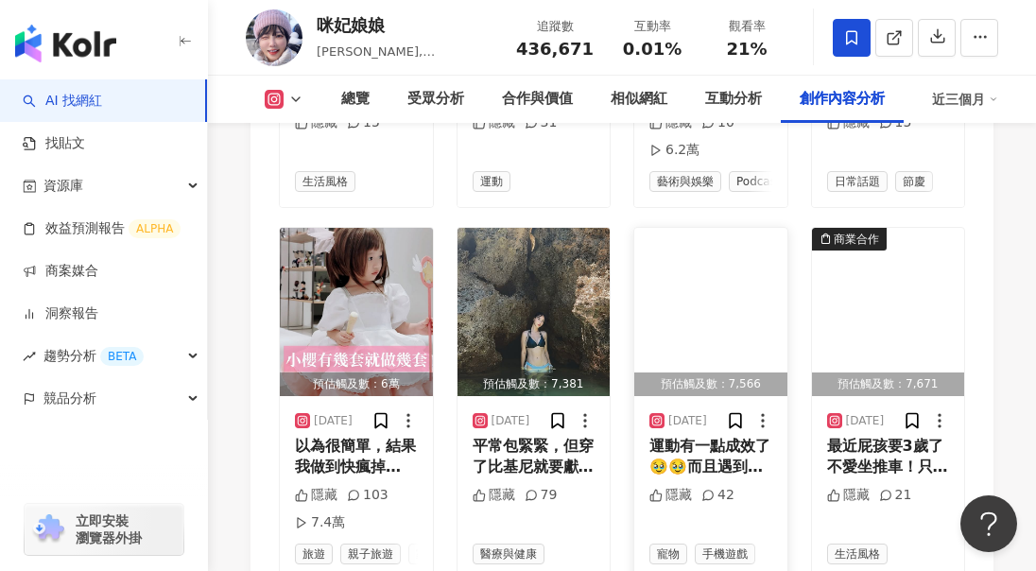
scroll to position [7165, 0]
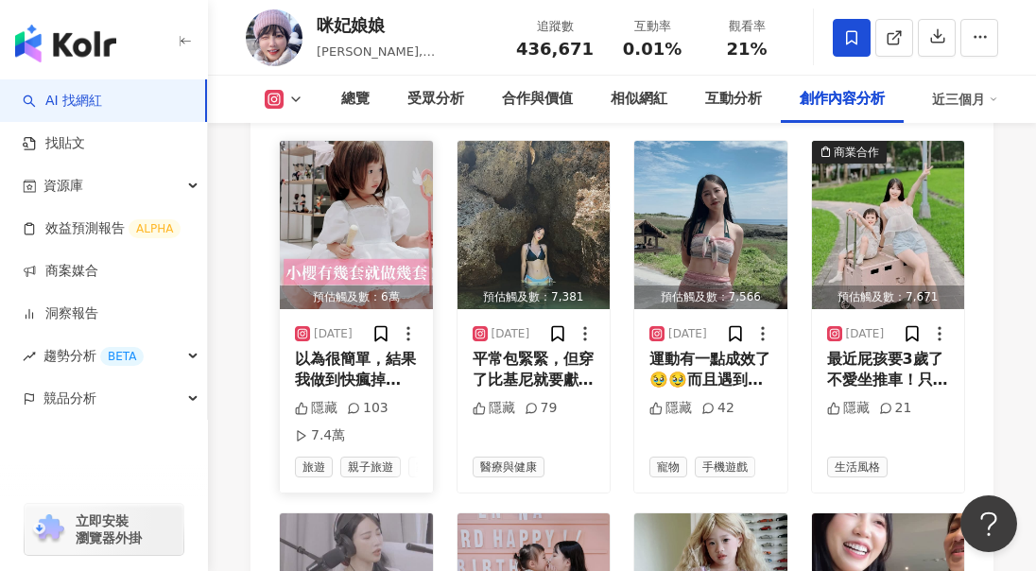
click at [353, 349] on div "以為很簡單，結果我做到快瘋掉😂😂⋯⋯但還是在48小時內全部趕出來啦🔥 小櫻的衣服做到小恩60歲應該都還要繼續做😑⋯ #當你媽是coser #cos #cosp…" at bounding box center [356, 370] width 123 height 43
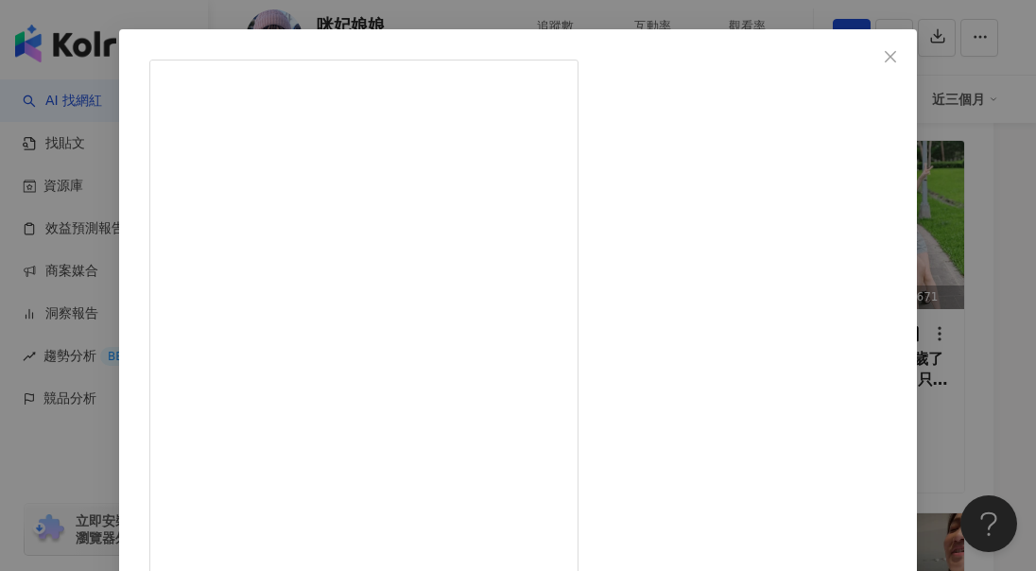
scroll to position [95, 0]
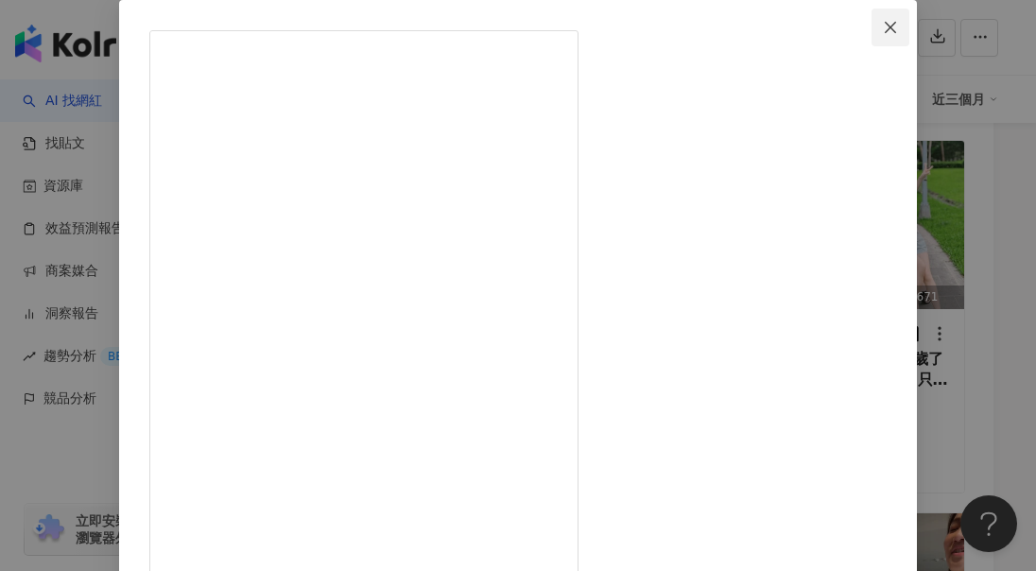
click at [898, 25] on icon "close" at bounding box center [890, 27] width 15 height 15
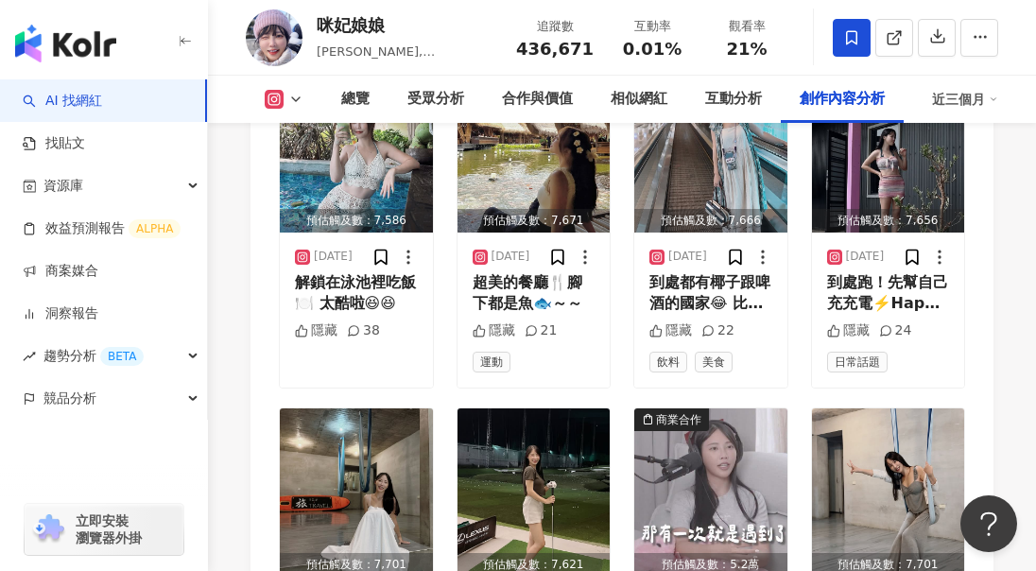
scroll to position [6409, 0]
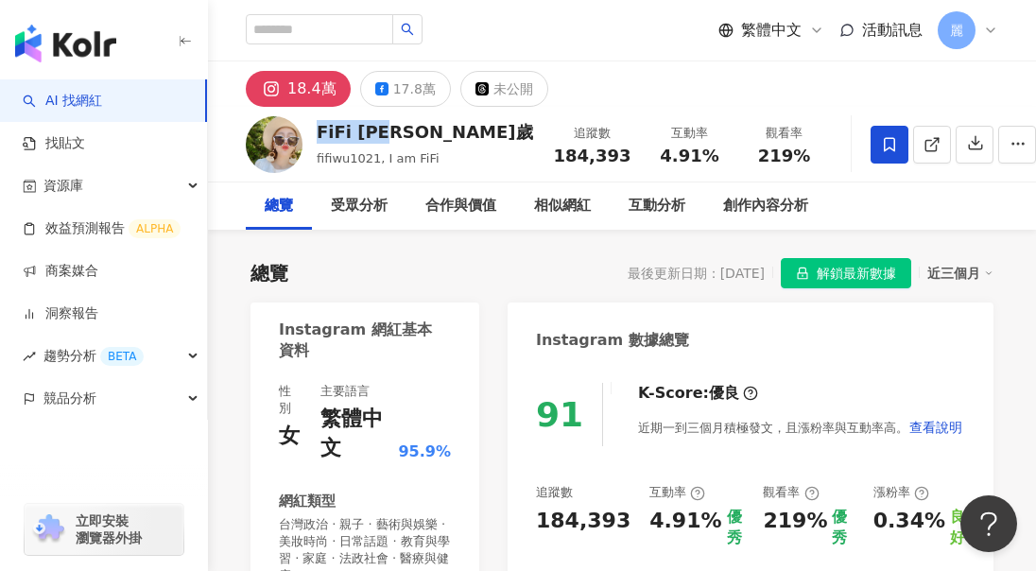
drag, startPoint x: 320, startPoint y: 132, endPoint x: 428, endPoint y: 132, distance: 108.7
click at [408, 133] on div "FiFi [PERSON_NAME]歲" at bounding box center [425, 132] width 216 height 24
copy div "FiFi [PERSON_NAME]歲"
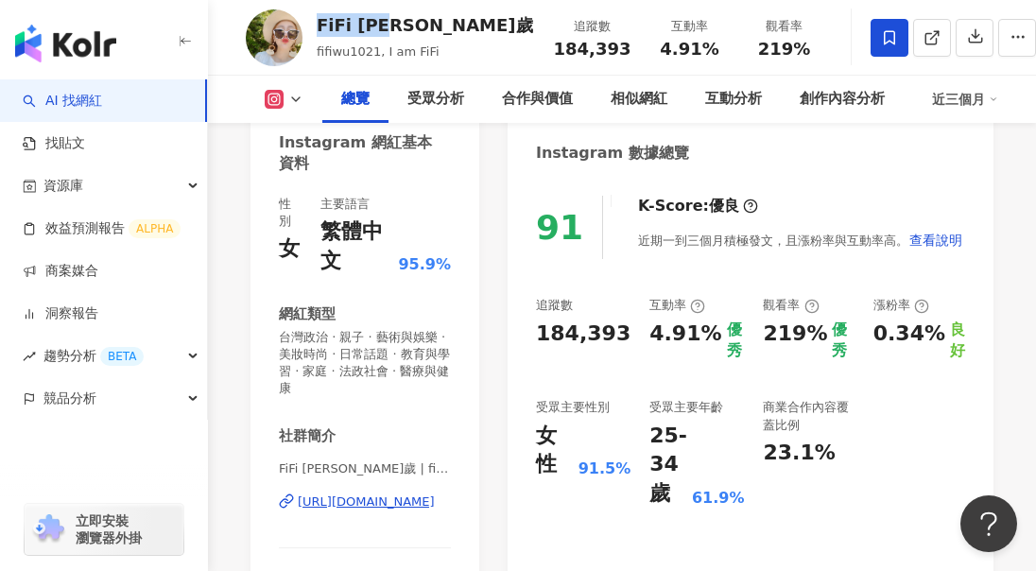
scroll to position [189, 0]
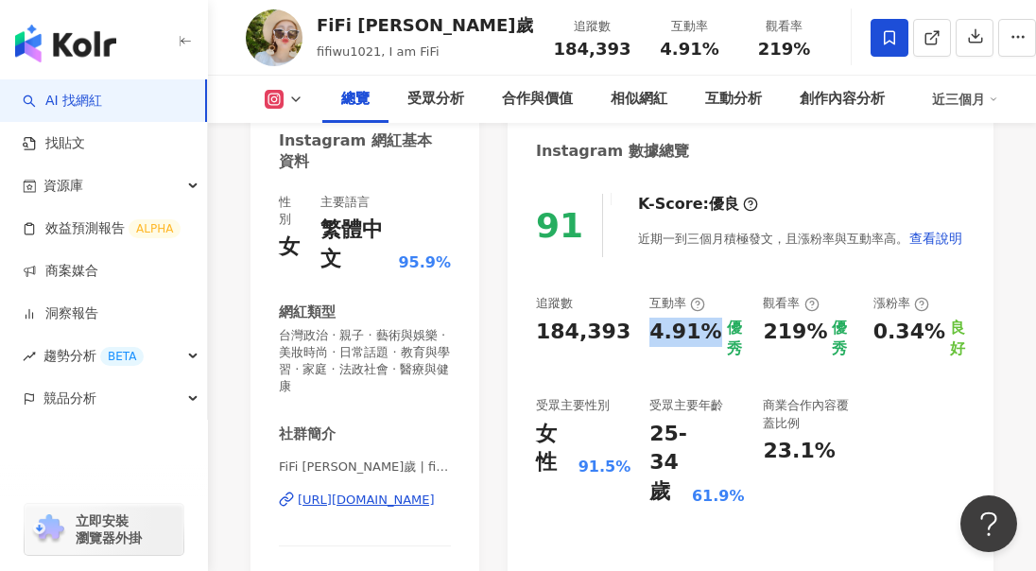
drag, startPoint x: 647, startPoint y: 333, endPoint x: 711, endPoint y: 337, distance: 64.5
click at [711, 337] on div "追蹤數 184,393 互動率 4.91% 優秀 觀看率 219% 優秀 漲粉率 0.34% 良好 受眾主要性別 女性 91.5% 受眾主要年齡 25-34 …" at bounding box center [750, 401] width 429 height 212
copy div "4.91%"
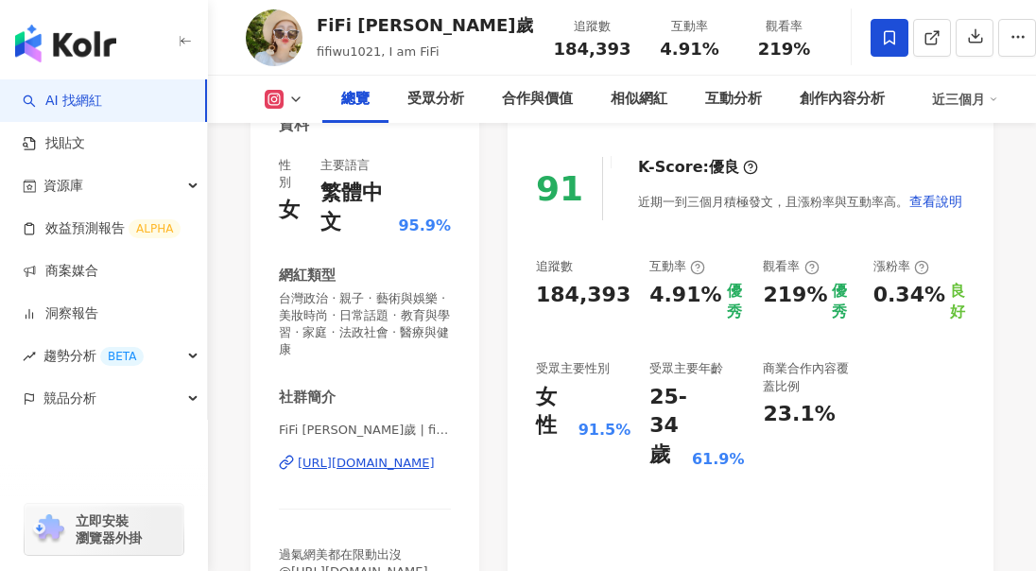
scroll to position [284, 0]
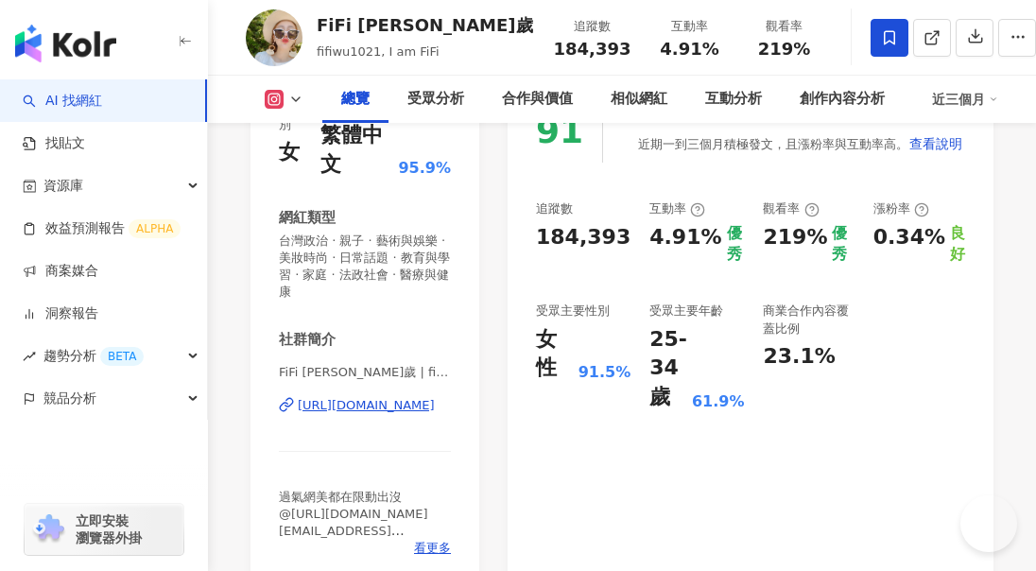
click at [385, 408] on div "[URL][DOMAIN_NAME]" at bounding box center [366, 405] width 137 height 17
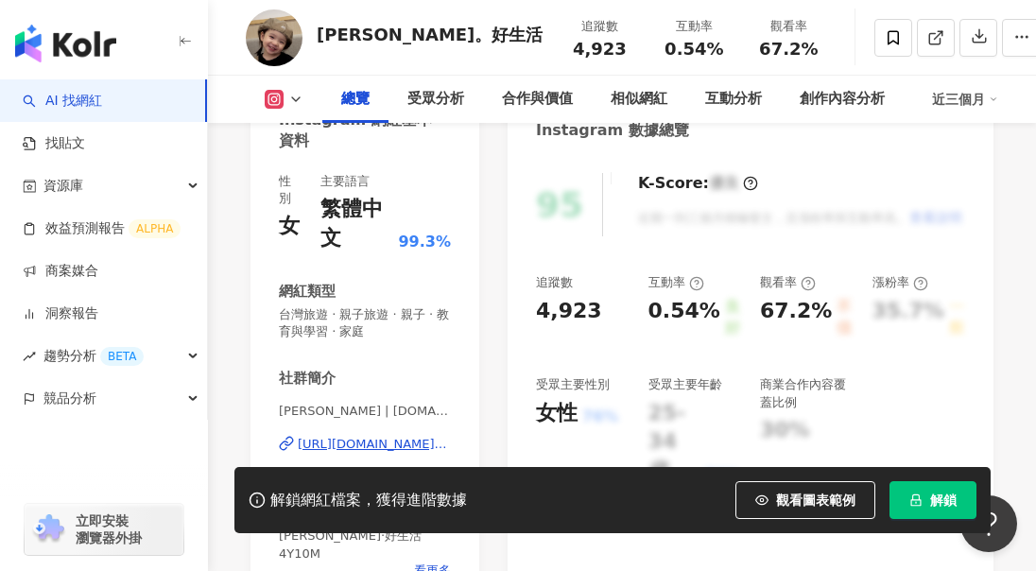
scroll to position [473, 0]
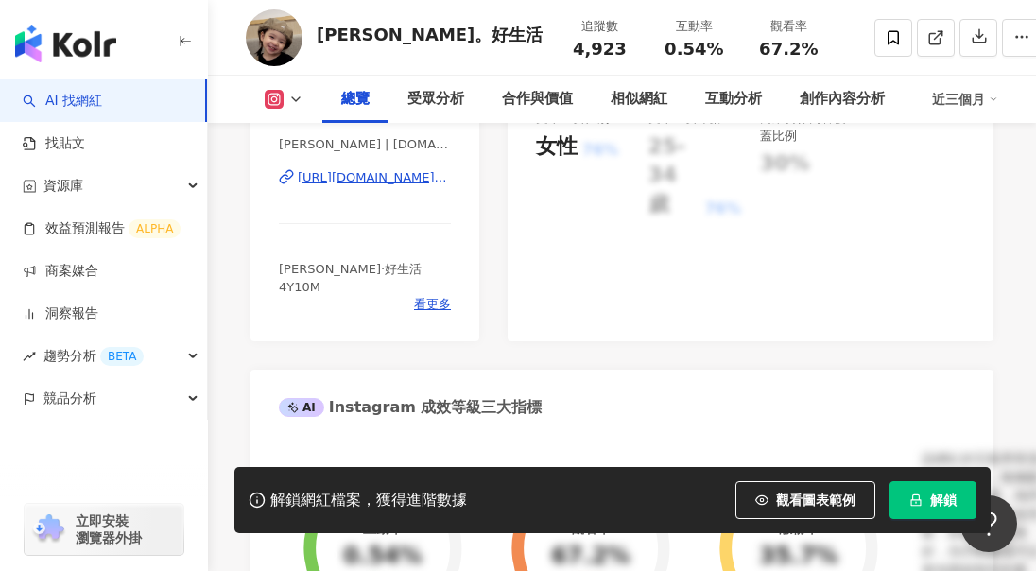
click at [926, 498] on button "解鎖" at bounding box center [933, 500] width 87 height 38
click at [374, 181] on div "[URL][DOMAIN_NAME][DOMAIN_NAME]" at bounding box center [374, 177] width 153 height 17
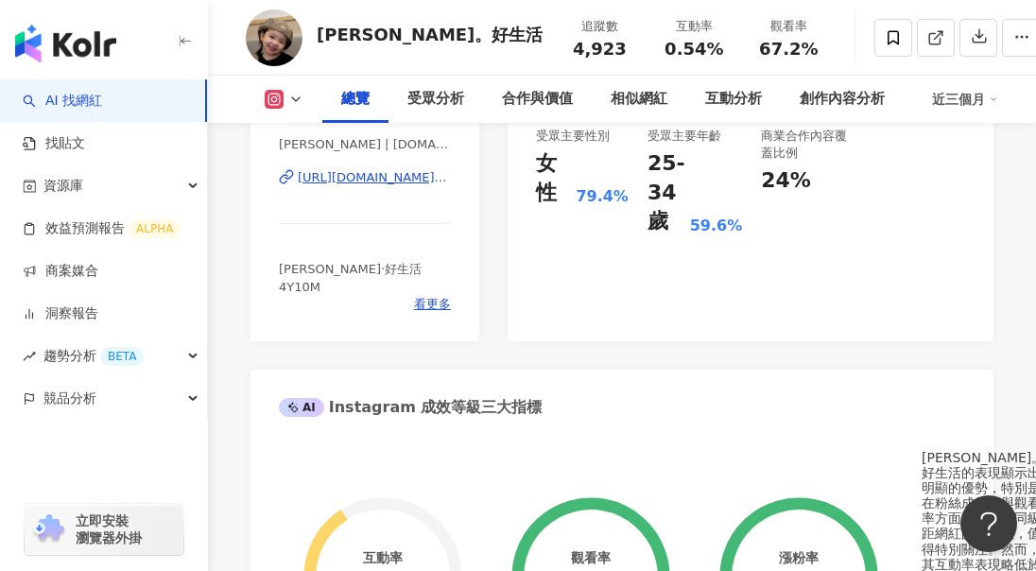
scroll to position [284, 0]
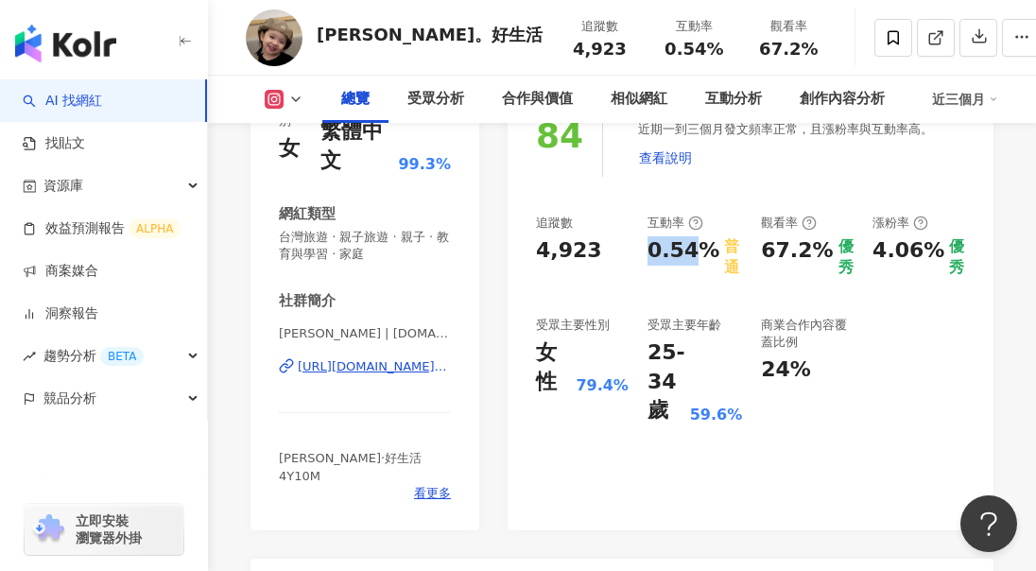
drag, startPoint x: 649, startPoint y: 254, endPoint x: 707, endPoint y: 251, distance: 58.7
click at [707, 251] on div "0.54%" at bounding box center [684, 257] width 72 height 43
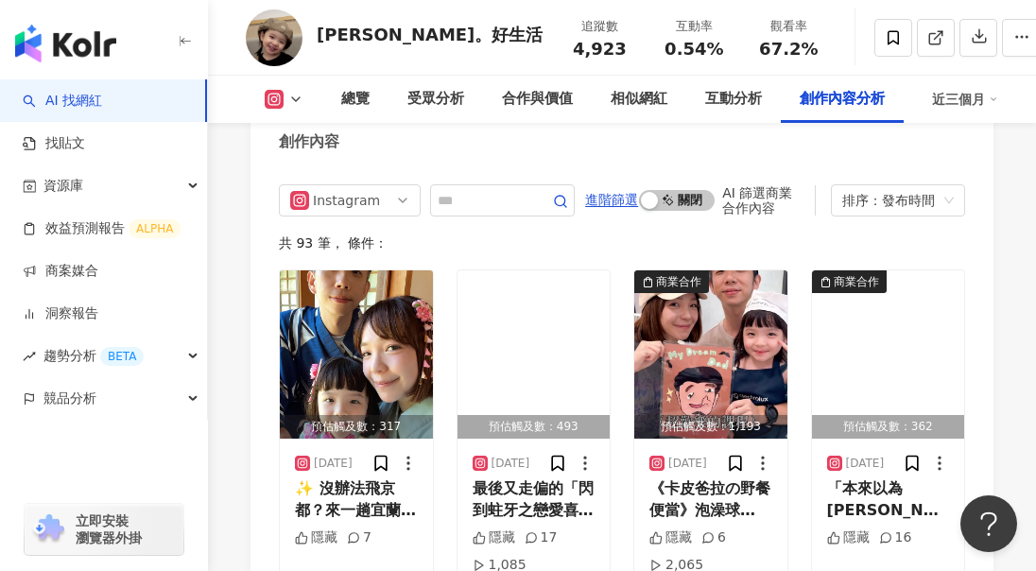
scroll to position [6239, 0]
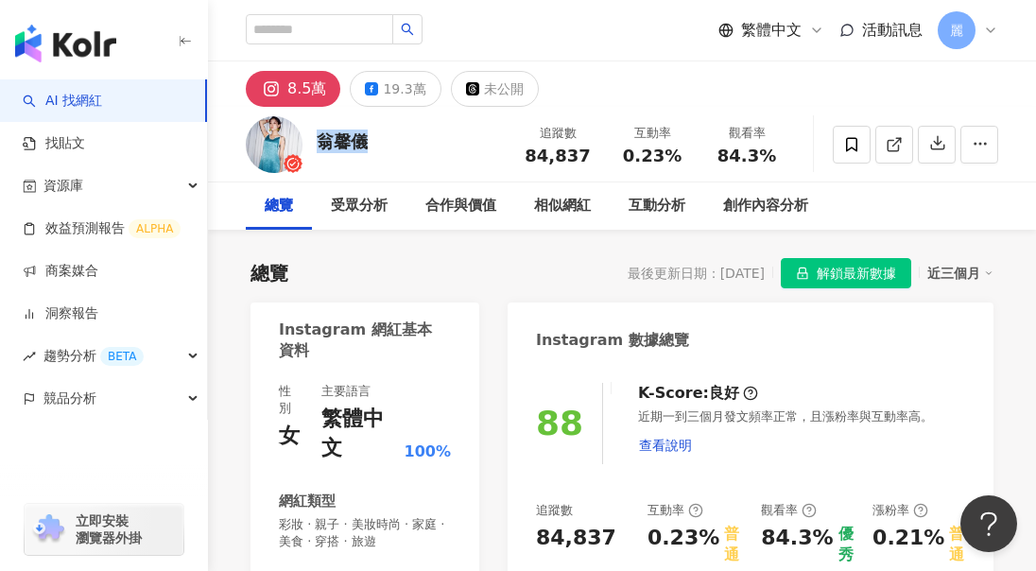
drag, startPoint x: 318, startPoint y: 143, endPoint x: 361, endPoint y: 143, distance: 43.5
click at [361, 143] on div "翁馨儀" at bounding box center [342, 142] width 51 height 24
copy div "翁馨儀"
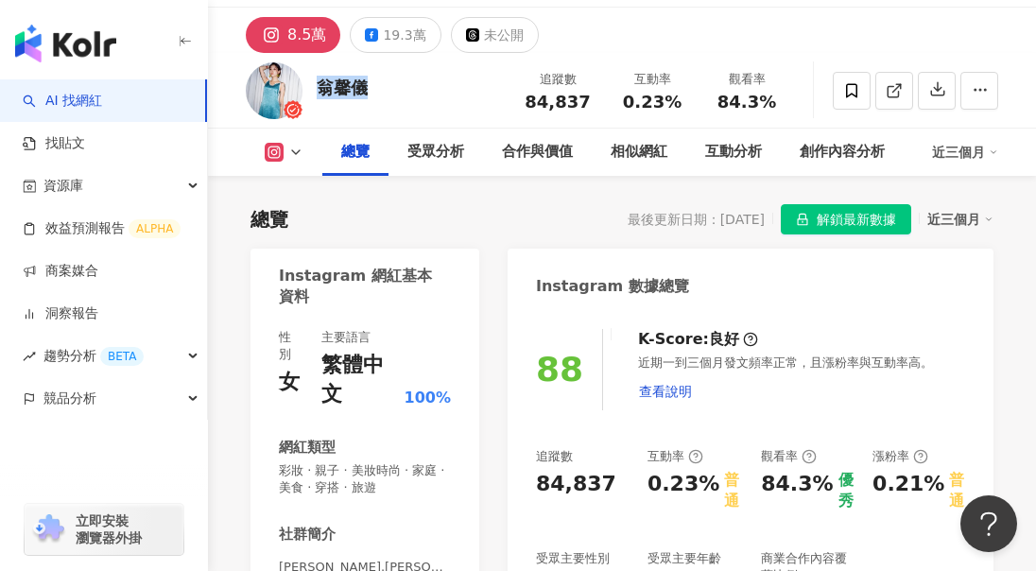
scroll to position [95, 0]
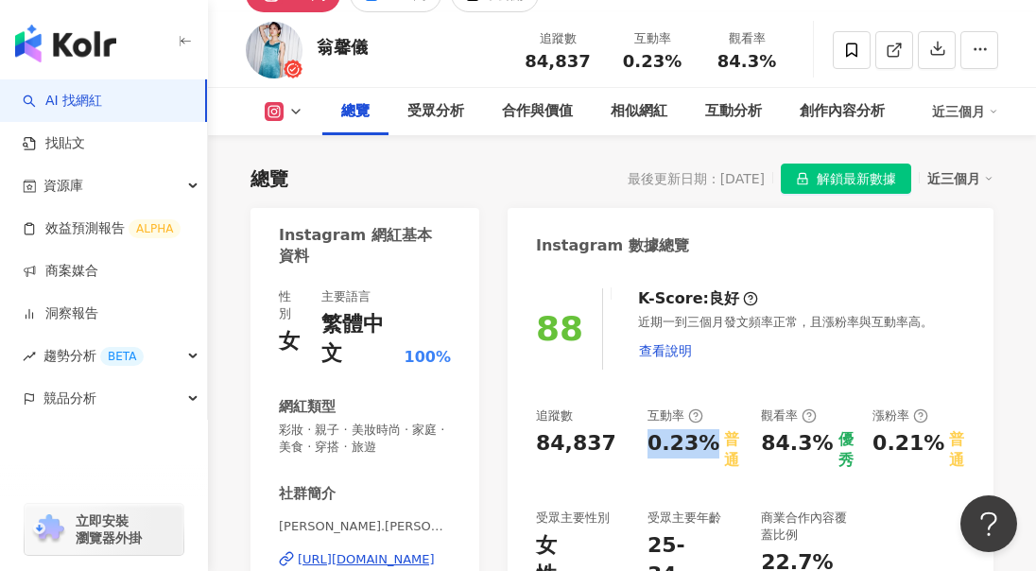
drag, startPoint x: 652, startPoint y: 451, endPoint x: 705, endPoint y: 457, distance: 53.2
click at [704, 457] on div "0.23%" at bounding box center [684, 450] width 72 height 43
copy div "0.23%"
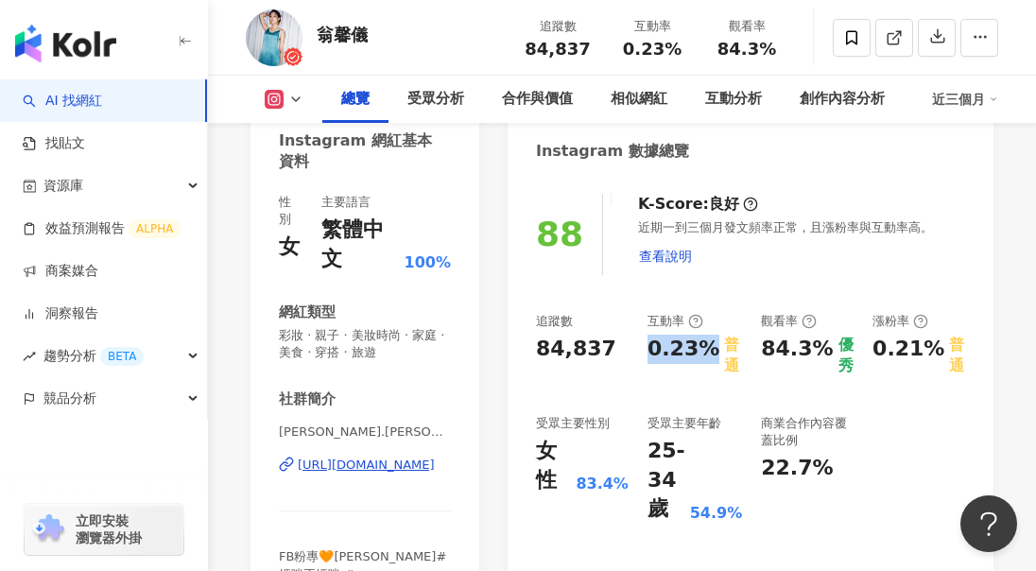
scroll to position [378, 0]
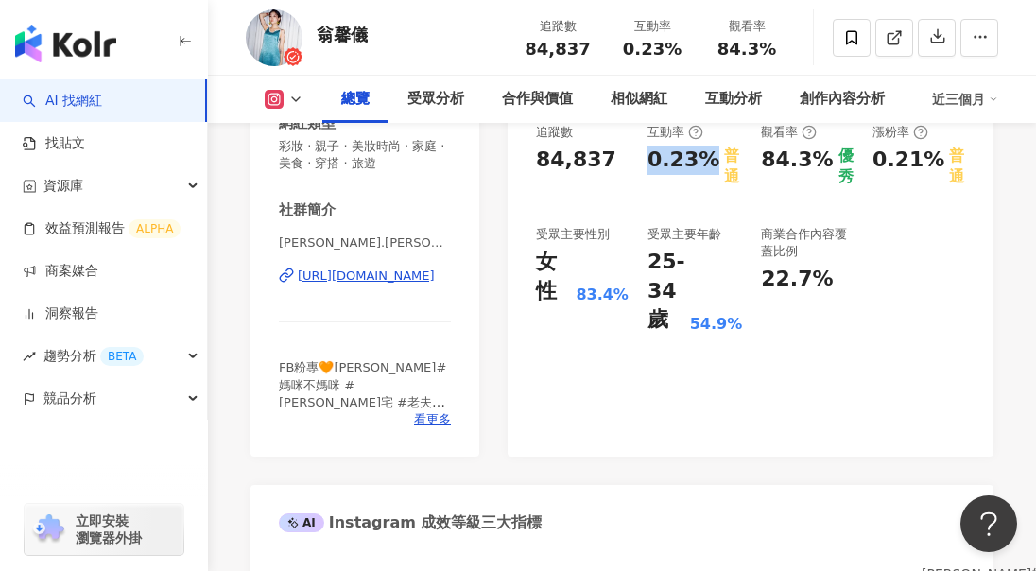
click at [406, 277] on div "https://www.instagram.com/hsinyiwong/" at bounding box center [366, 276] width 137 height 17
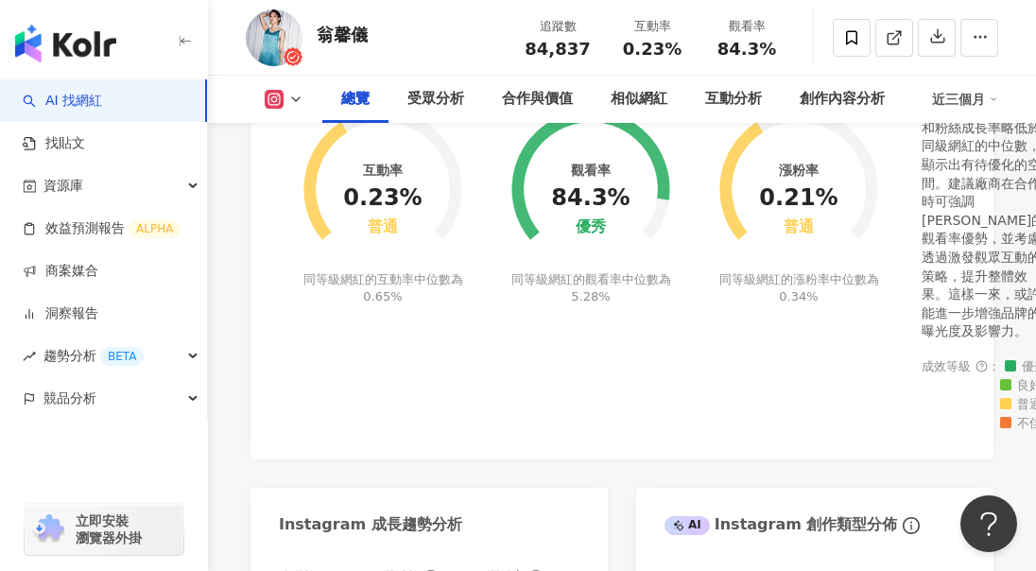
scroll to position [1040, 0]
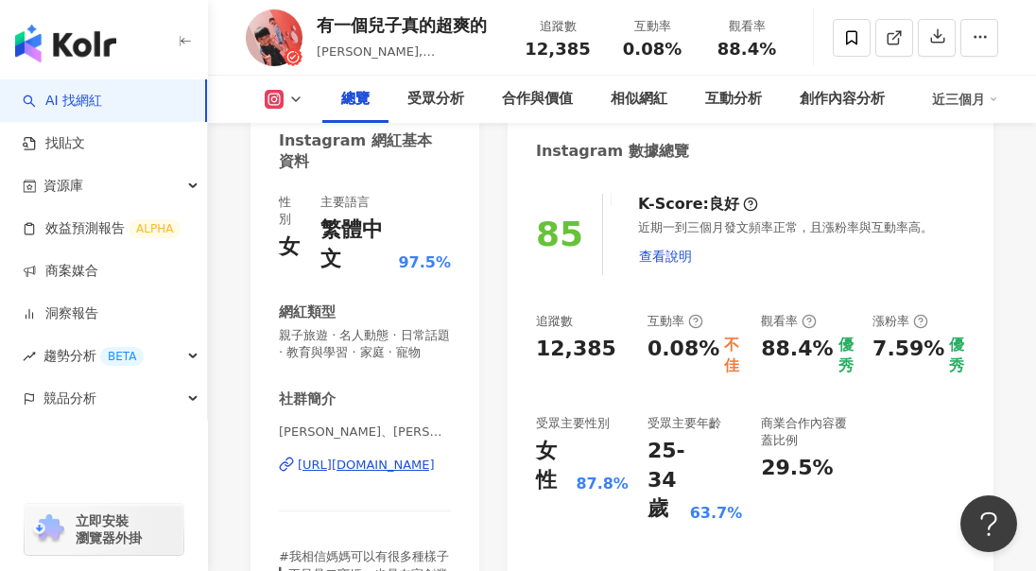
scroll to position [378, 0]
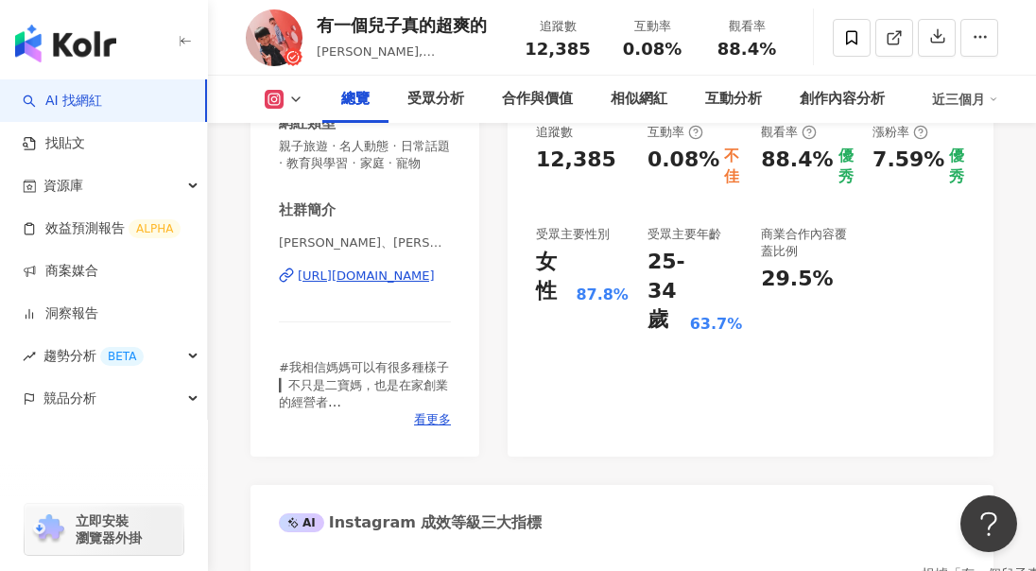
click at [396, 285] on div "https://www.instagram.com/babyollielee/" at bounding box center [366, 276] width 137 height 17
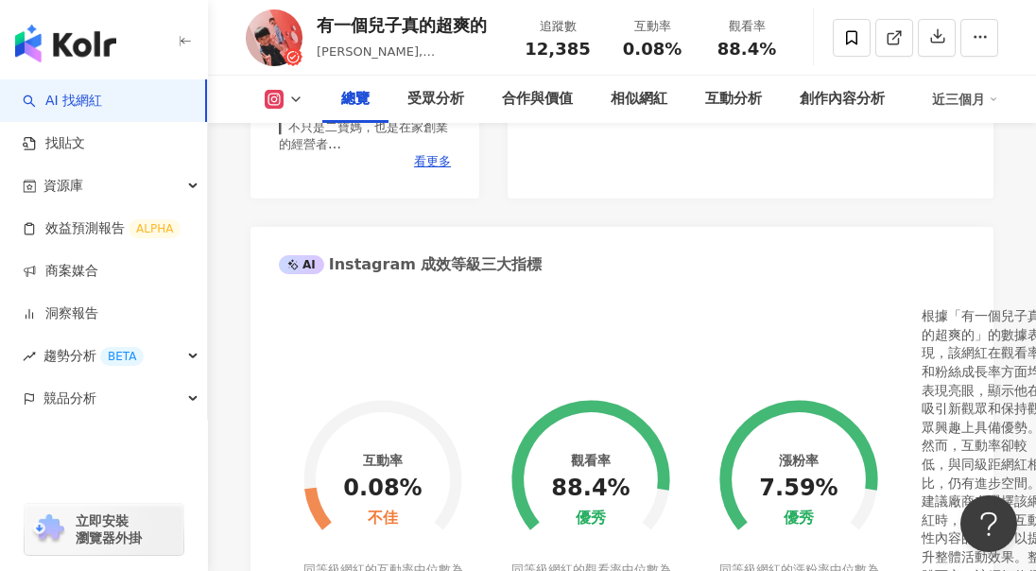
scroll to position [567, 0]
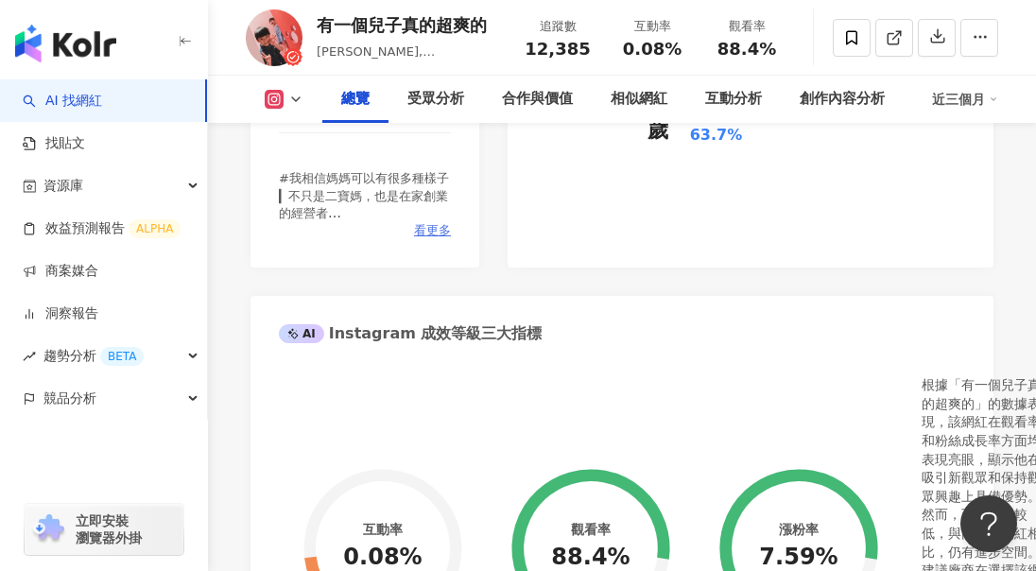
click at [437, 239] on span "看更多" at bounding box center [432, 230] width 37 height 17
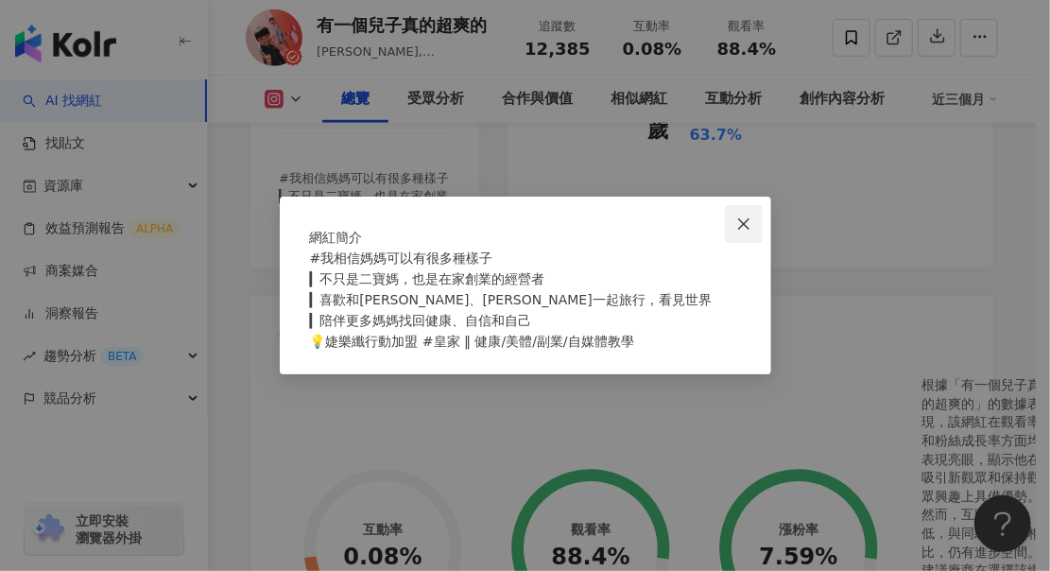
click at [743, 217] on icon "close" at bounding box center [743, 222] width 11 height 11
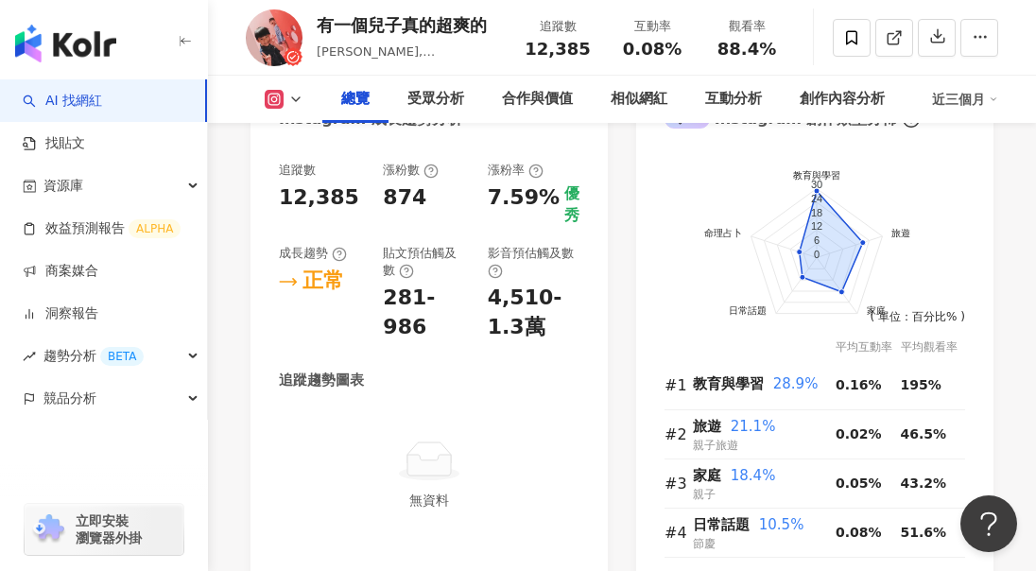
scroll to position [1702, 0]
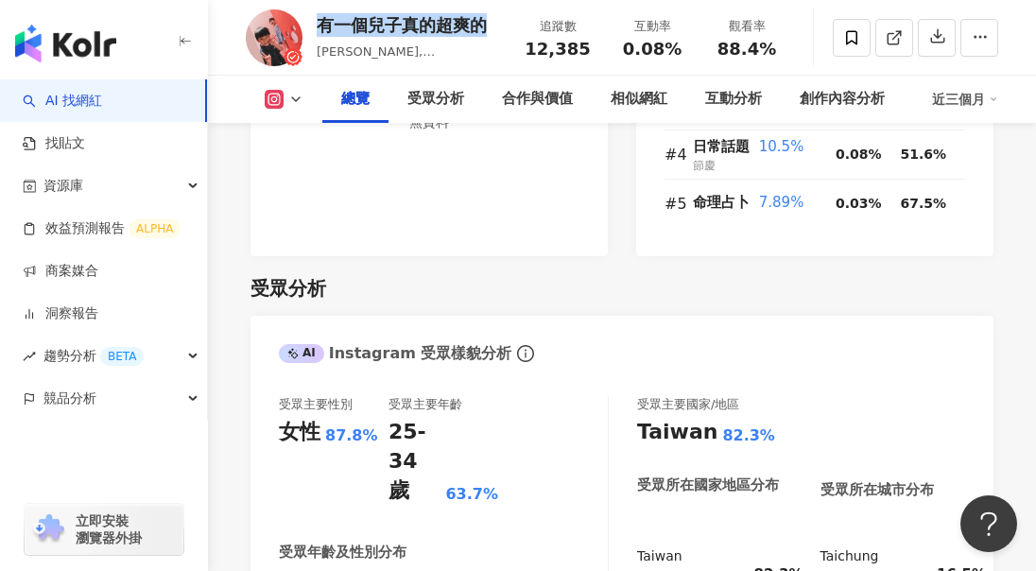
drag, startPoint x: 319, startPoint y: 25, endPoint x: 482, endPoint y: 32, distance: 163.7
click at [482, 32] on div "有一個兒子真的超爽的" at bounding box center [409, 25] width 184 height 24
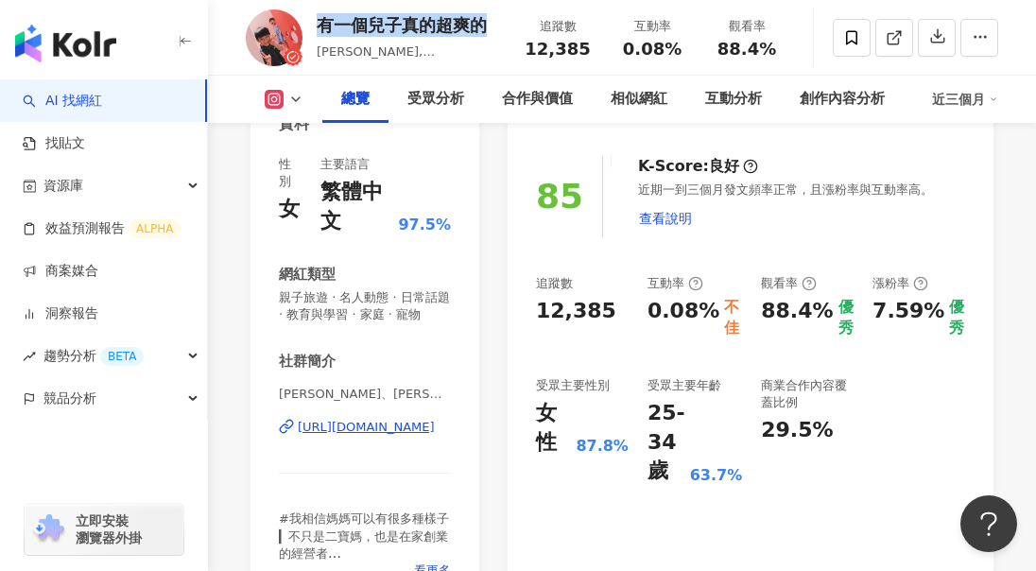
scroll to position [189, 0]
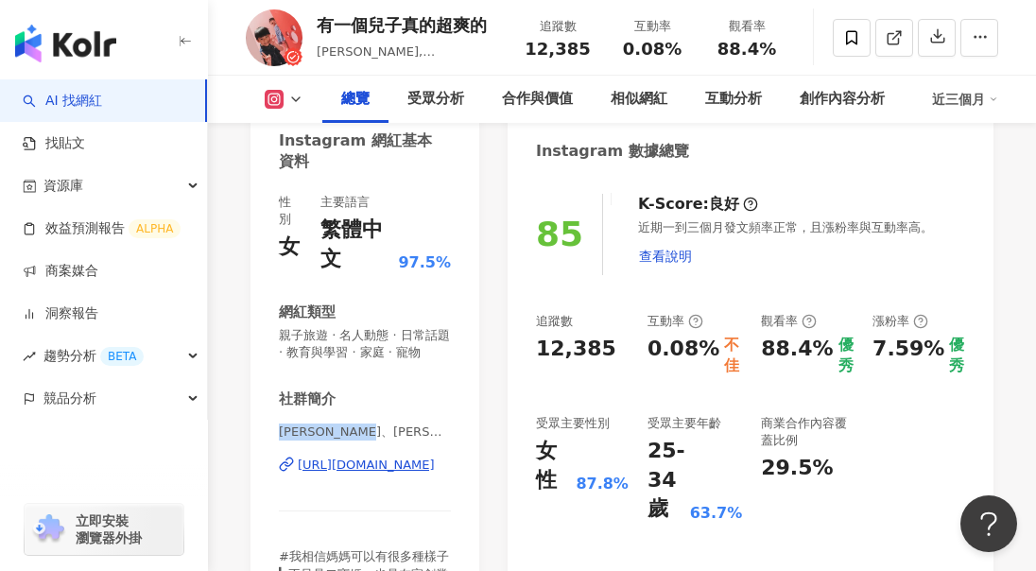
drag, startPoint x: 281, startPoint y: 449, endPoint x: 424, endPoint y: 451, distance: 143.7
click at [424, 441] on span "歐力、娜娜，以及媽媽貝拉｜親子 x 旅遊 x 住宿 | babyollielee" at bounding box center [365, 432] width 172 height 17
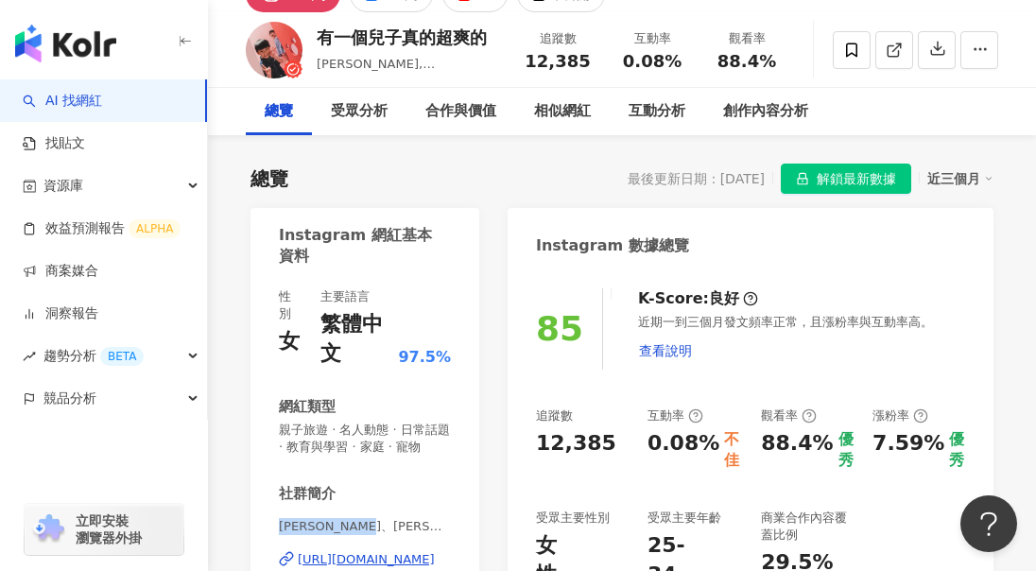
scroll to position [0, 0]
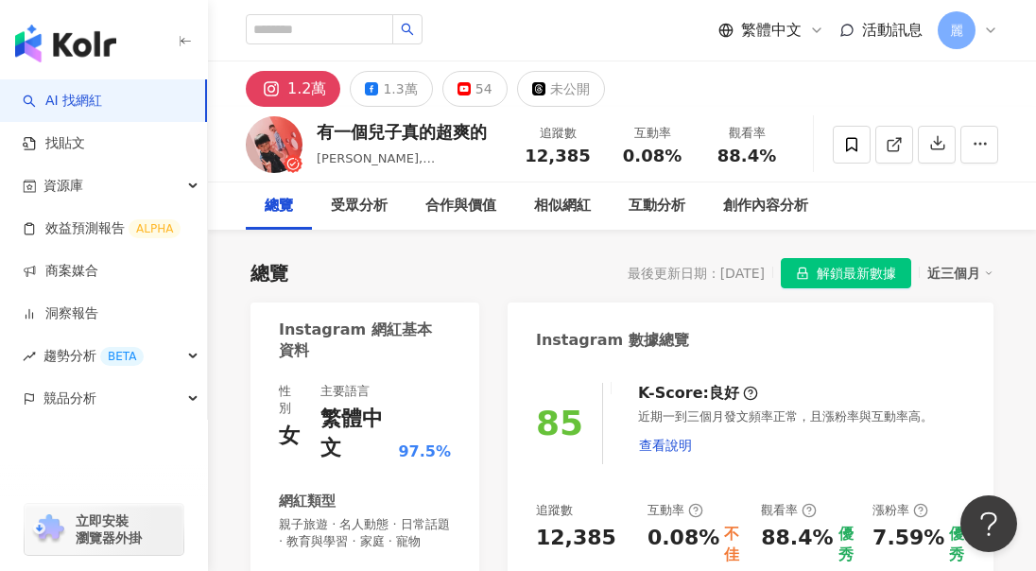
copy span "歐力、娜娜，以及媽媽貝拉"
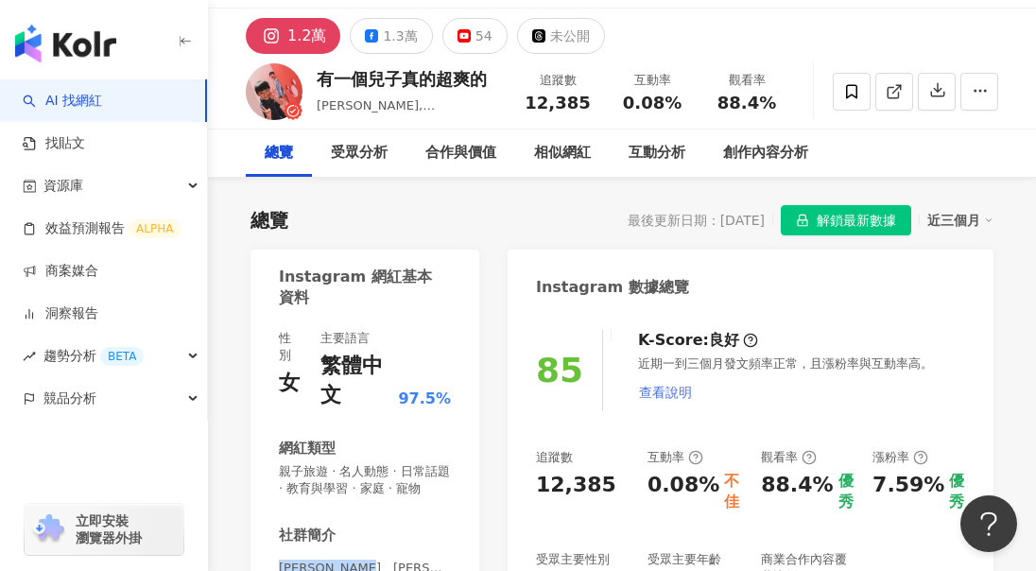
scroll to position [95, 0]
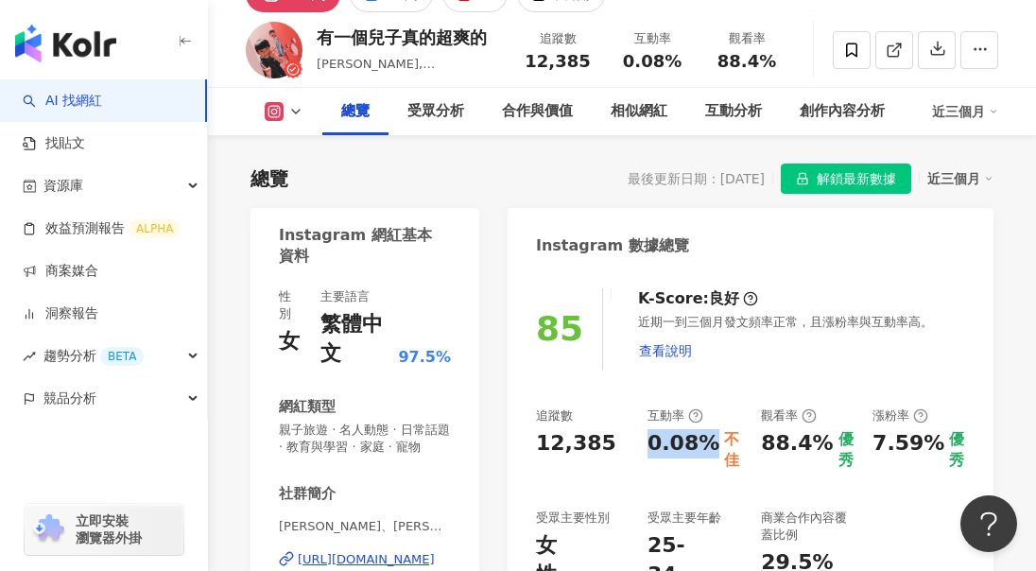
drag, startPoint x: 650, startPoint y: 444, endPoint x: 703, endPoint y: 445, distance: 52.9
click at [703, 445] on div "0.08%" at bounding box center [684, 450] width 72 height 43
copy div "0.08%"
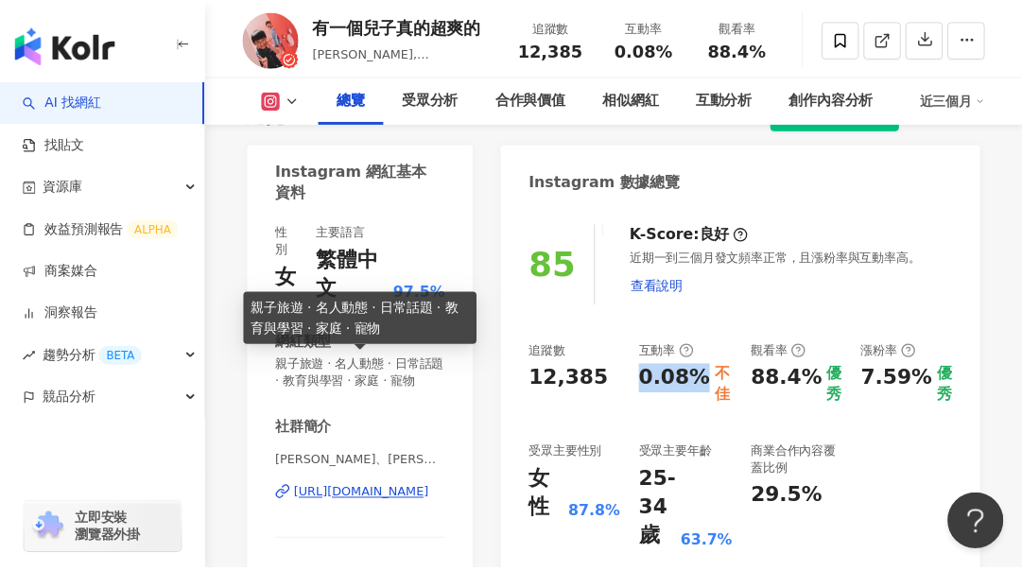
scroll to position [189, 0]
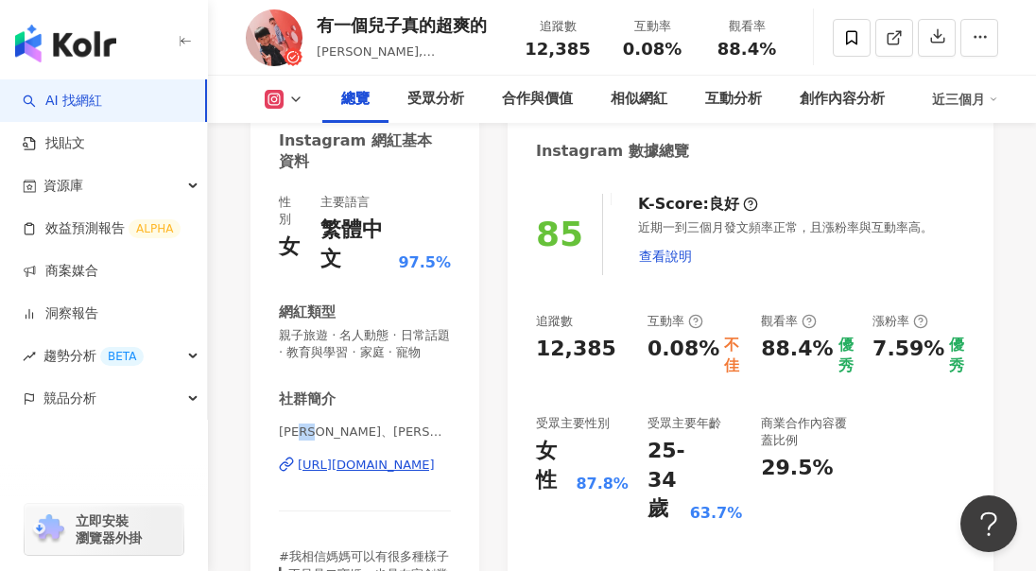
drag, startPoint x: 316, startPoint y: 448, endPoint x: 344, endPoint y: 448, distance: 28.4
click at [344, 441] on span "歐力、娜娜，以及媽媽貝拉｜親子 x 旅遊 x 住宿 | babyollielee" at bounding box center [365, 432] width 172 height 17
copy span "娜娜"
click at [366, 474] on div "https://www.instagram.com/babyollielee/" at bounding box center [366, 465] width 137 height 17
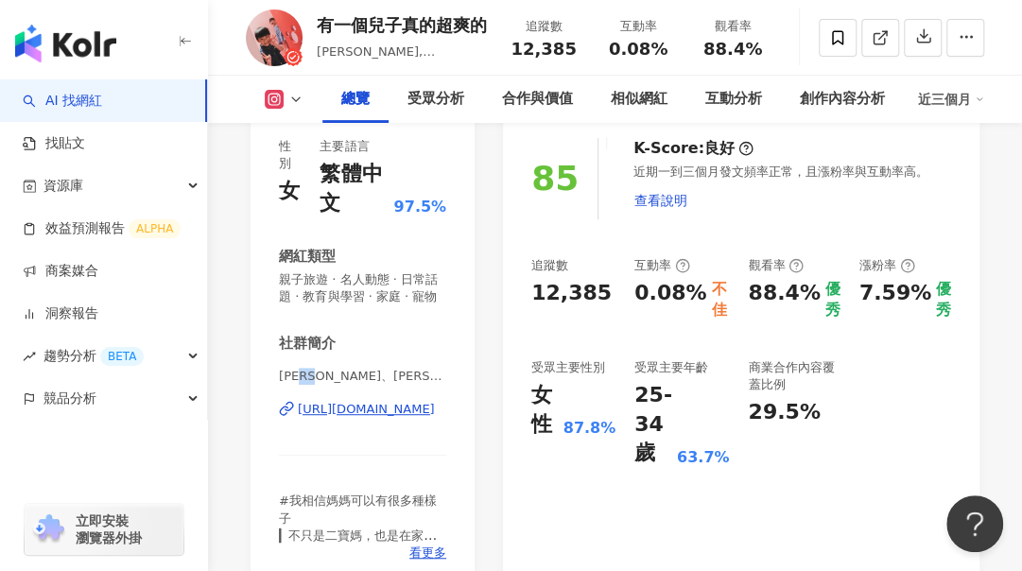
scroll to position [284, 0]
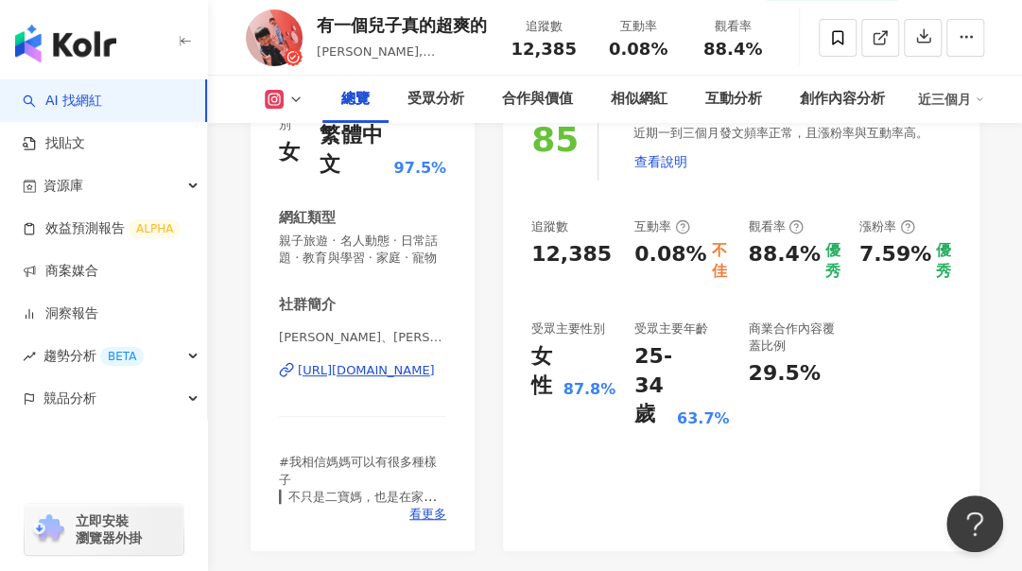
drag, startPoint x: 643, startPoint y: 259, endPoint x: 701, endPoint y: 268, distance: 58.3
click at [701, 268] on div "0.08%" at bounding box center [670, 261] width 72 height 43
copy div "0.08%"
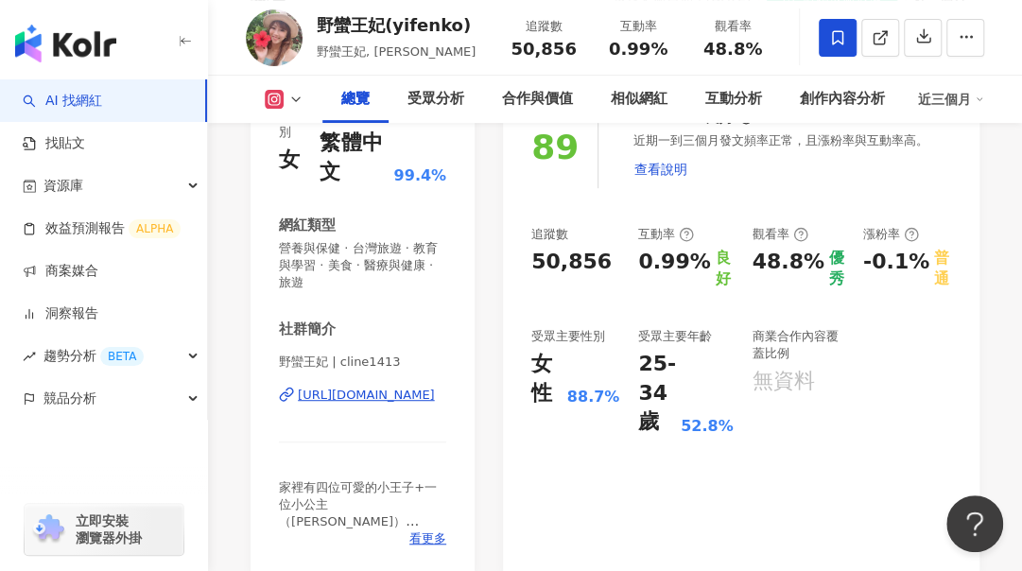
scroll to position [284, 0]
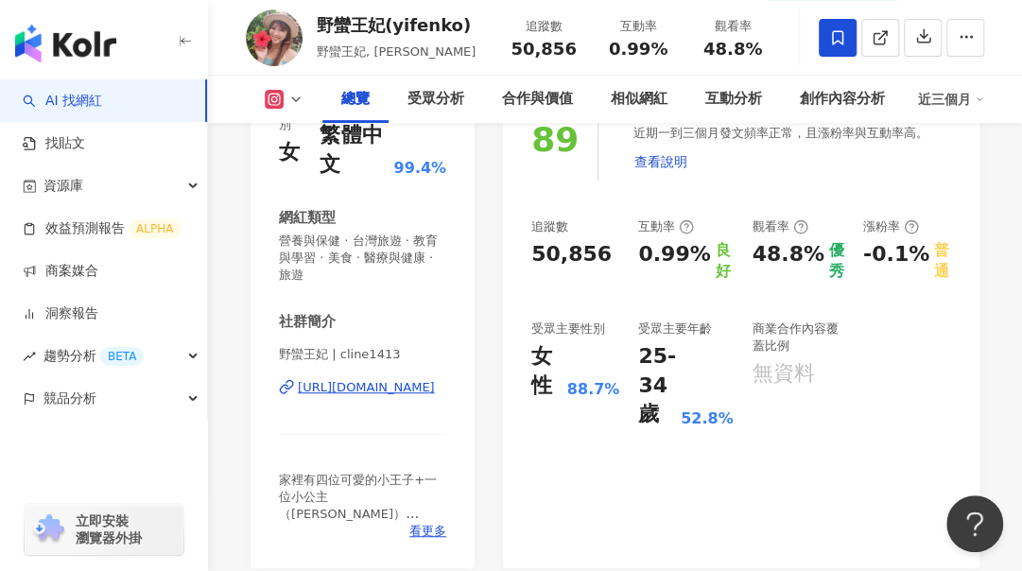
click at [359, 393] on div "[URL][DOMAIN_NAME]" at bounding box center [366, 387] width 137 height 17
drag, startPoint x: 646, startPoint y: 257, endPoint x: 704, endPoint y: 256, distance: 58.6
click at [704, 256] on div "0.99% 良好" at bounding box center [685, 261] width 95 height 43
copy div "0.99%"
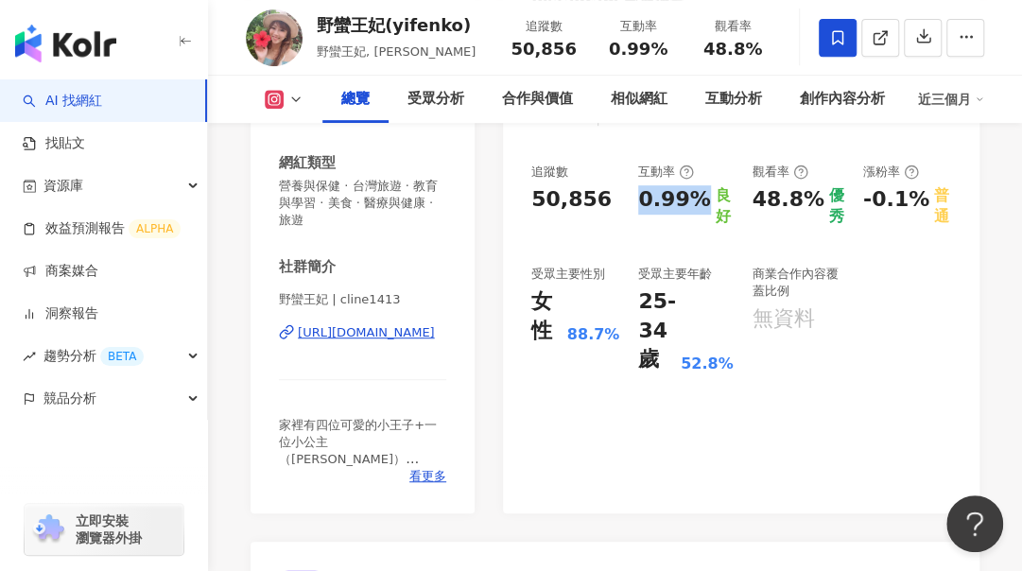
scroll to position [378, 0]
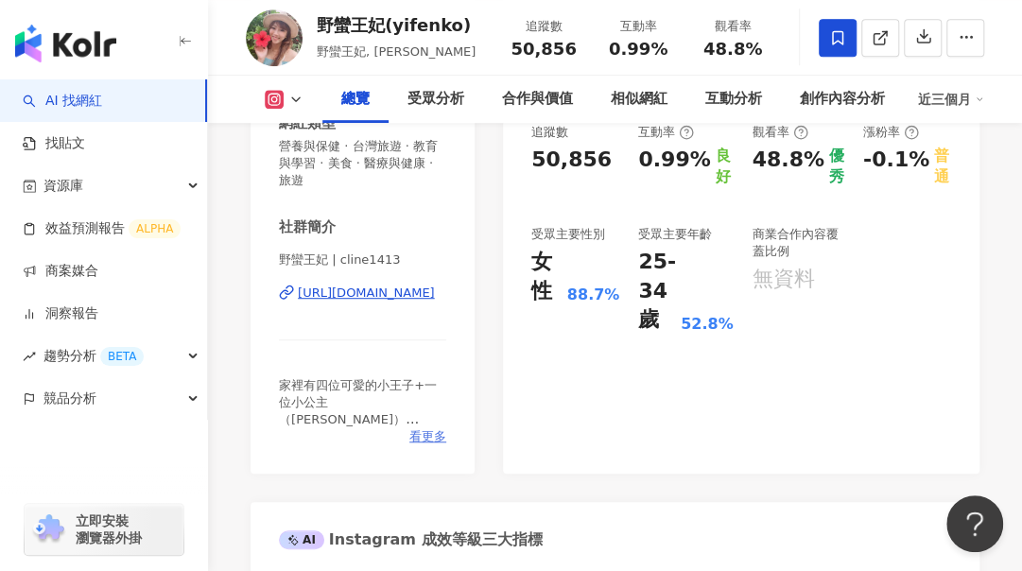
click at [429, 438] on span "看更多" at bounding box center [427, 436] width 37 height 17
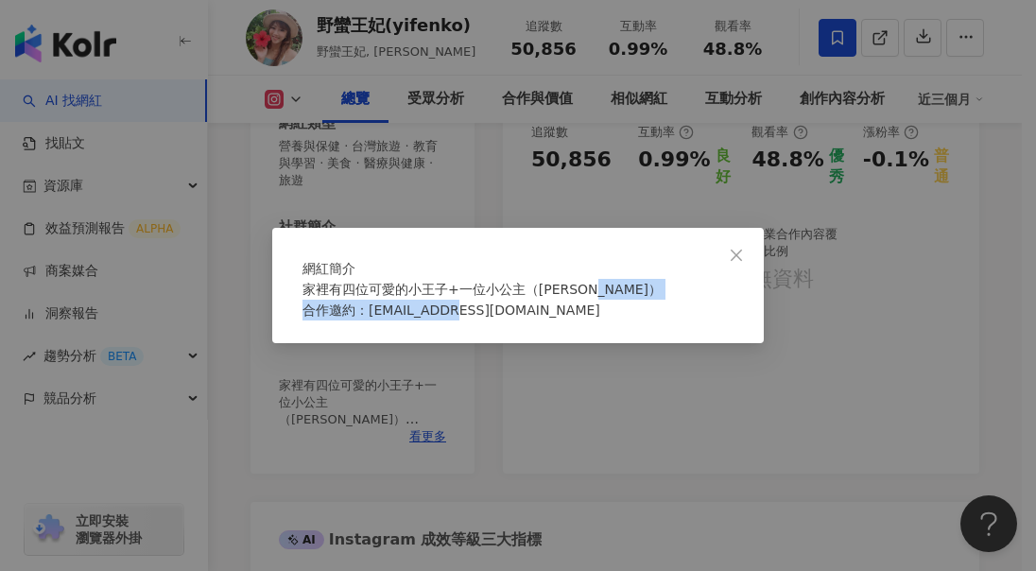
drag, startPoint x: 520, startPoint y: 323, endPoint x: 307, endPoint y: 324, distance: 212.7
click at [307, 320] on div "家裡有四位可愛的小王子+一位小公主（[PERSON_NAME]） 合作邀約：[EMAIL_ADDRESS][DOMAIN_NAME]" at bounding box center [518, 300] width 431 height 42
copy span "合作邀約：[EMAIL_ADDRESS][DOMAIN_NAME]"
click at [747, 248] on span "Close" at bounding box center [737, 255] width 38 height 15
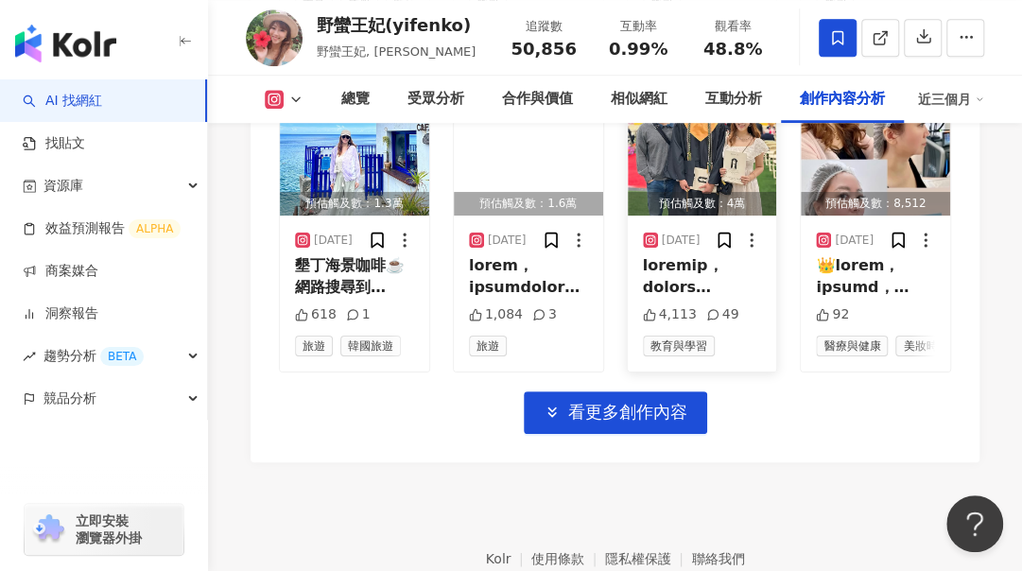
scroll to position [6617, 0]
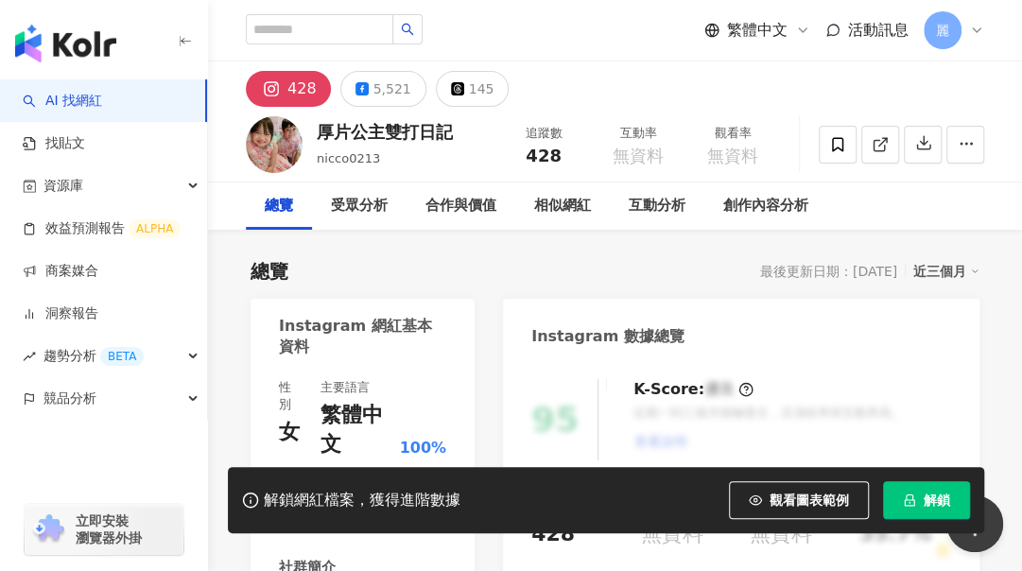
scroll to position [189, 0]
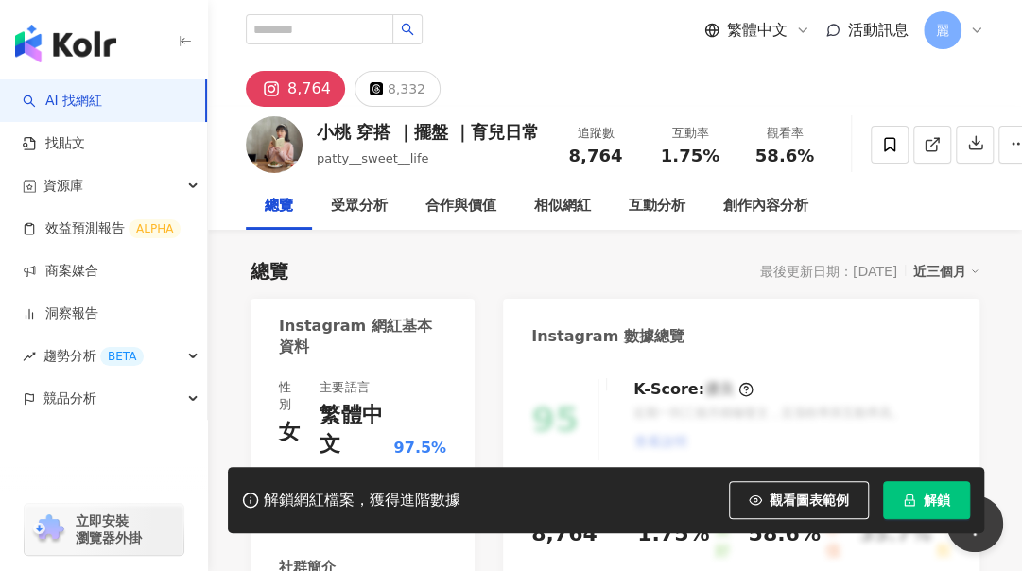
click at [934, 498] on span "解鎖" at bounding box center [937, 500] width 26 height 15
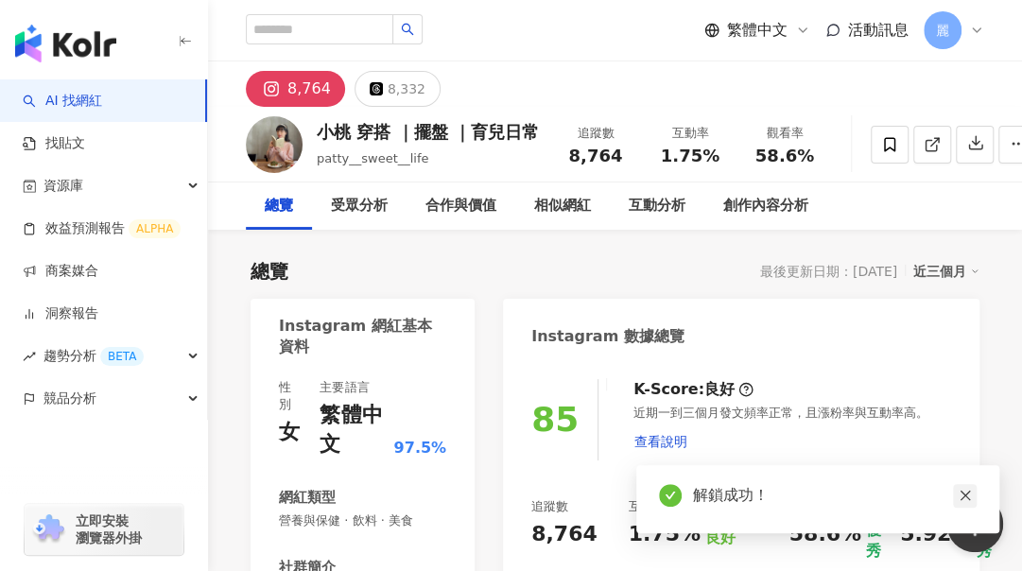
click at [966, 497] on icon "close" at bounding box center [965, 496] width 10 height 10
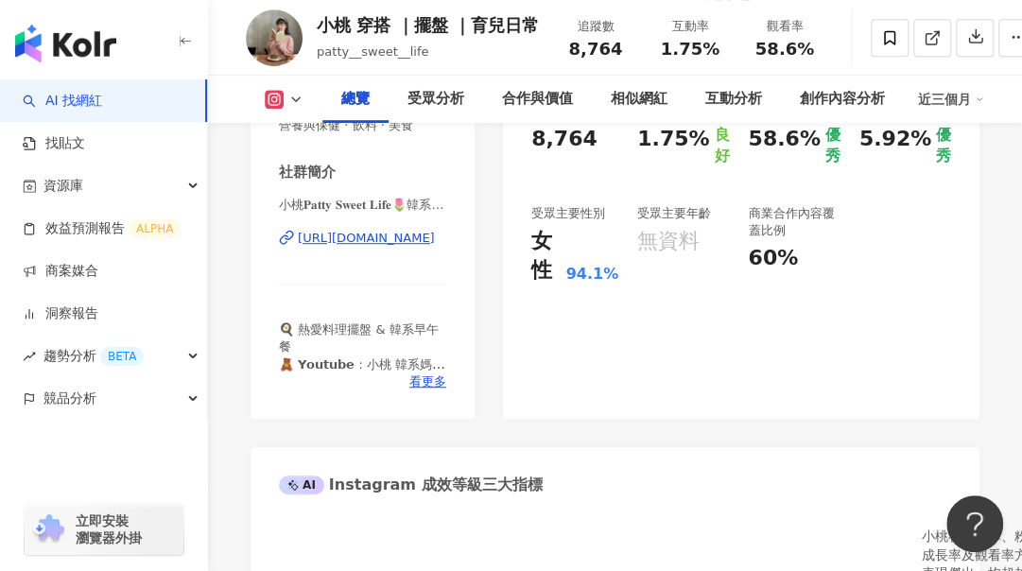
scroll to position [243, 0]
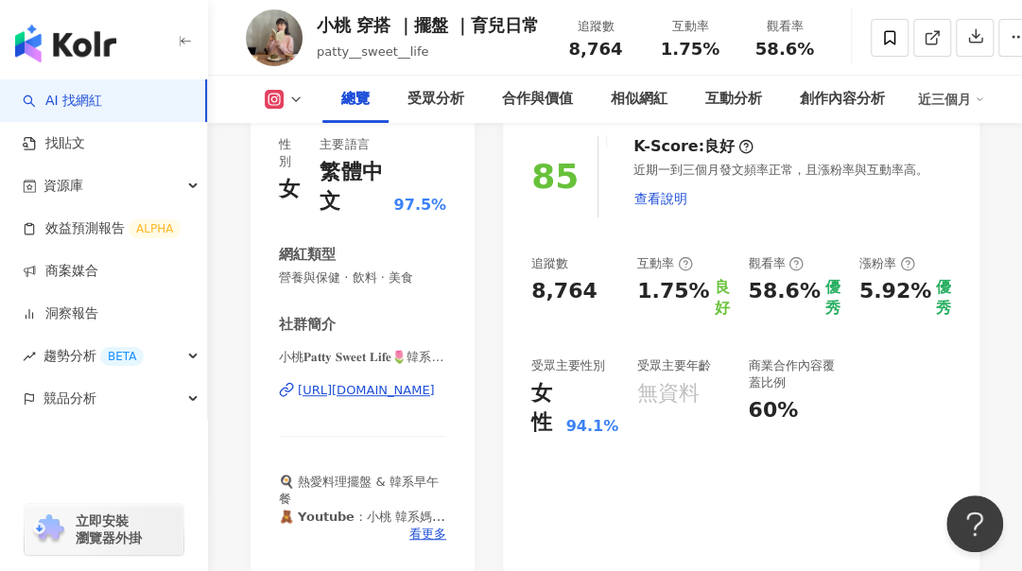
click at [393, 390] on div "https://www.instagram.com/patty__sweet__life/" at bounding box center [366, 390] width 137 height 17
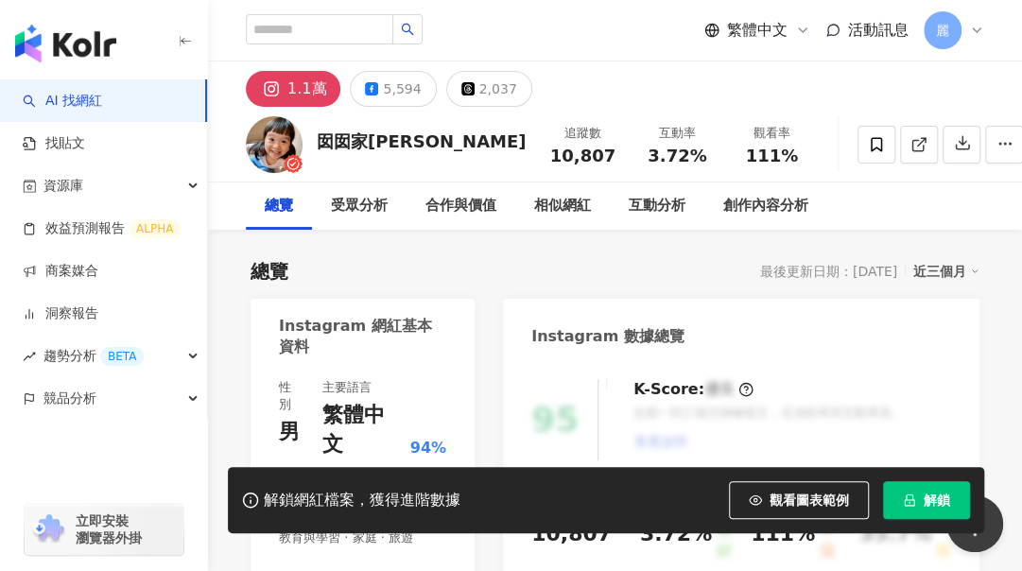
click at [930, 502] on span "解鎖" at bounding box center [937, 500] width 26 height 15
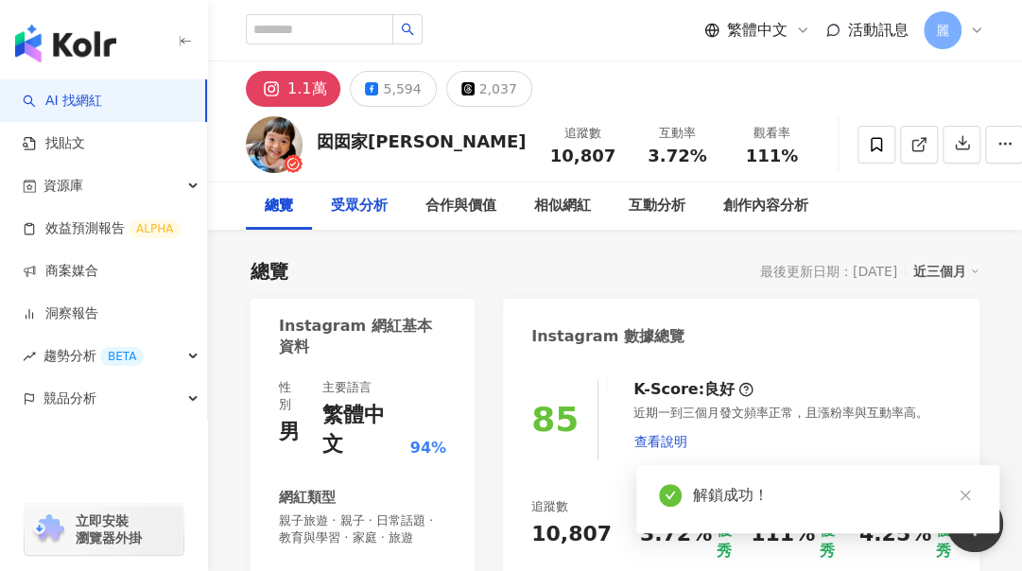
scroll to position [95, 0]
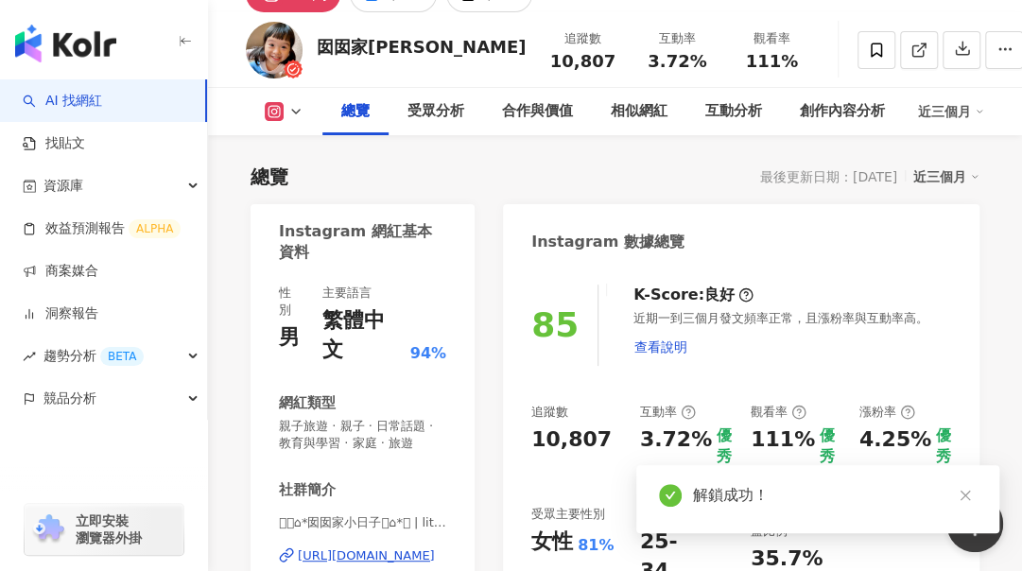
drag, startPoint x: 314, startPoint y: 46, endPoint x: 424, endPoint y: 46, distance: 109.7
click at [424, 46] on div "囡囡家小日子 追蹤數 10,807 互動率 3.72% 觀看率 111%" at bounding box center [615, 49] width 814 height 75
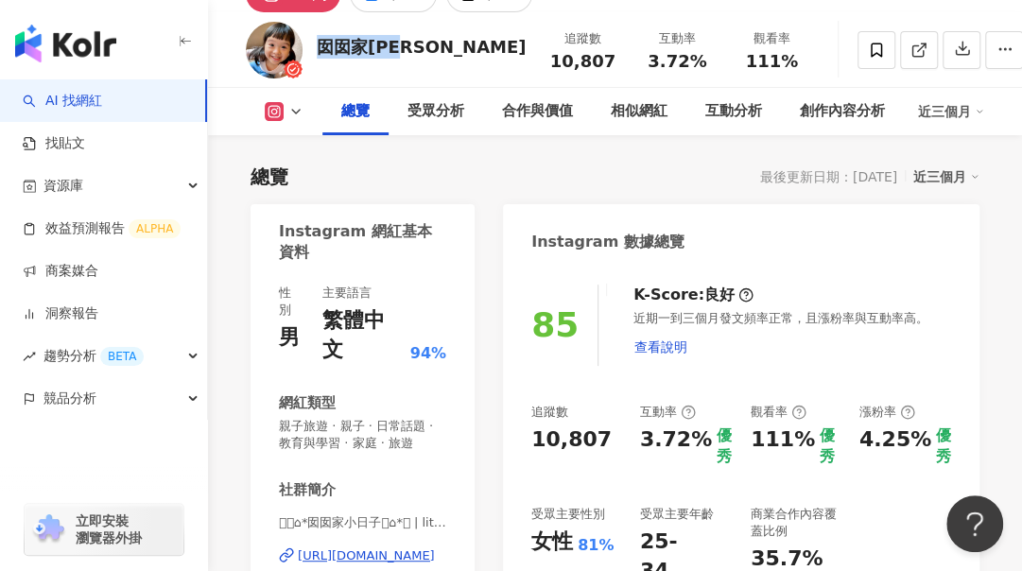
click at [771, 294] on div "85 K-Score : 良好 近期一到三個月發文頻率正常，且漲粉率與互動率高。 查看說明 追蹤數 10,807 互動率 3.72% 優秀 觀看率 111% …" at bounding box center [741, 501] width 476 height 471
click at [749, 354] on div "近期一到三個月發文頻率正常，且漲粉率與互動率高。 查看說明" at bounding box center [792, 337] width 318 height 55
click at [701, 400] on div "85 K-Score : 良好 近期一到三個月發文頻率正常，且漲粉率與互動率高。 查看說明 追蹤數 10,807 互動率 3.72% 優秀 觀看率 111% …" at bounding box center [741, 501] width 476 height 471
click at [544, 451] on div "10,807" at bounding box center [571, 439] width 80 height 29
click at [533, 463] on div "追蹤數 10,807" at bounding box center [576, 436] width 90 height 64
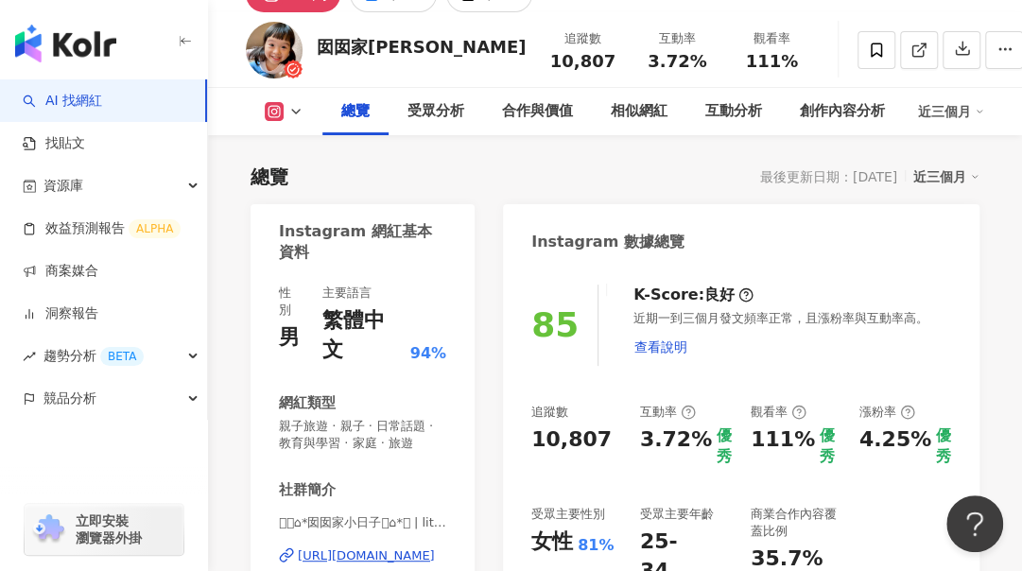
click at [529, 455] on div "85 K-Score : 良好 近期一到三個月發文頻率正常，且漲粉率與互動率高。 查看說明 追蹤數 10,807 互動率 3.72% 優秀 觀看率 111% …" at bounding box center [741, 501] width 476 height 471
drag, startPoint x: 531, startPoint y: 444, endPoint x: 604, endPoint y: 441, distance: 72.8
click at [604, 441] on div "10,807" at bounding box center [576, 439] width 90 height 29
copy div "10,807"
drag, startPoint x: 643, startPoint y: 441, endPoint x: 699, endPoint y: 440, distance: 55.8
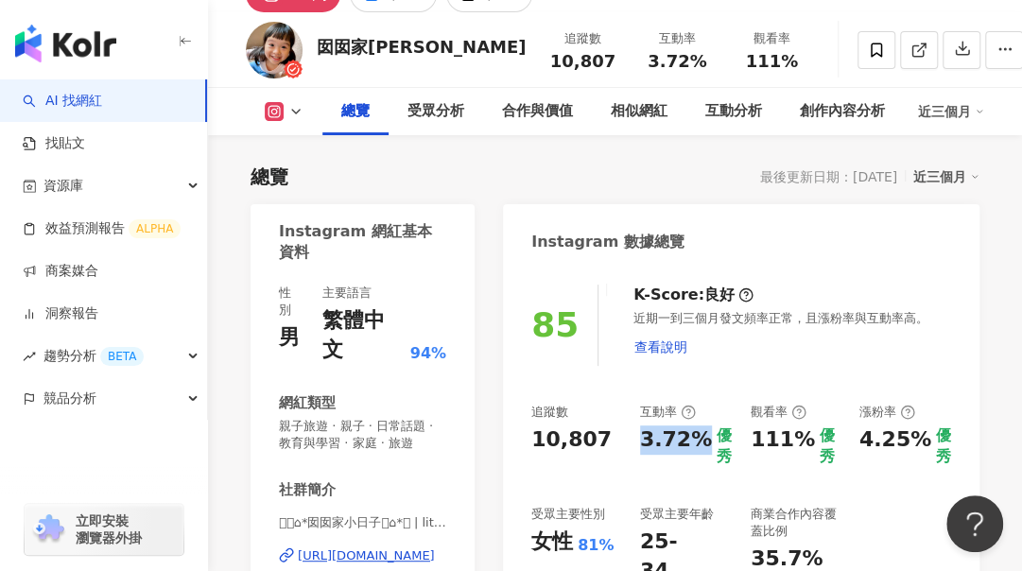
click at [699, 440] on div "3.72%" at bounding box center [676, 446] width 72 height 43
copy div "3.72%"
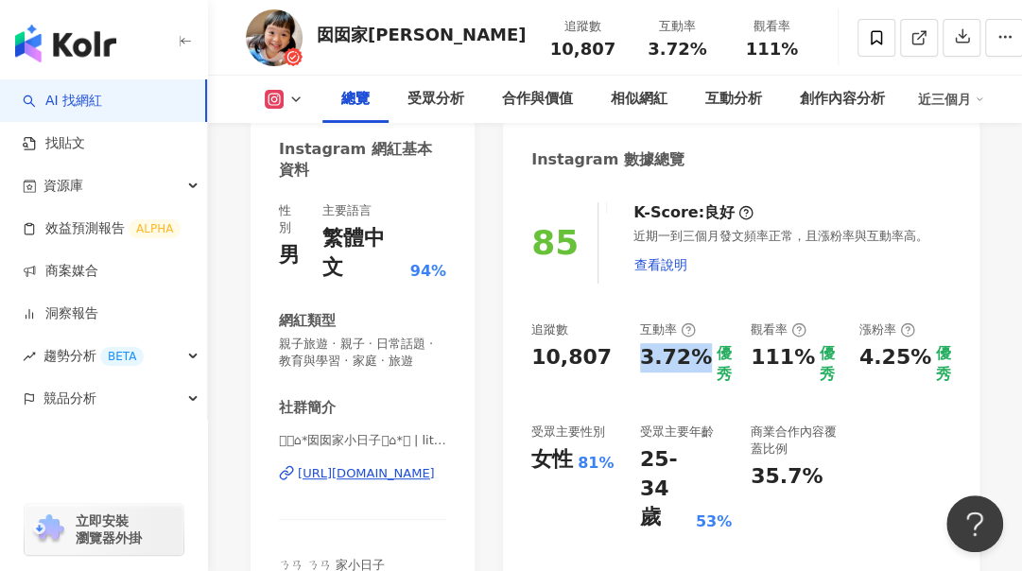
scroll to position [284, 0]
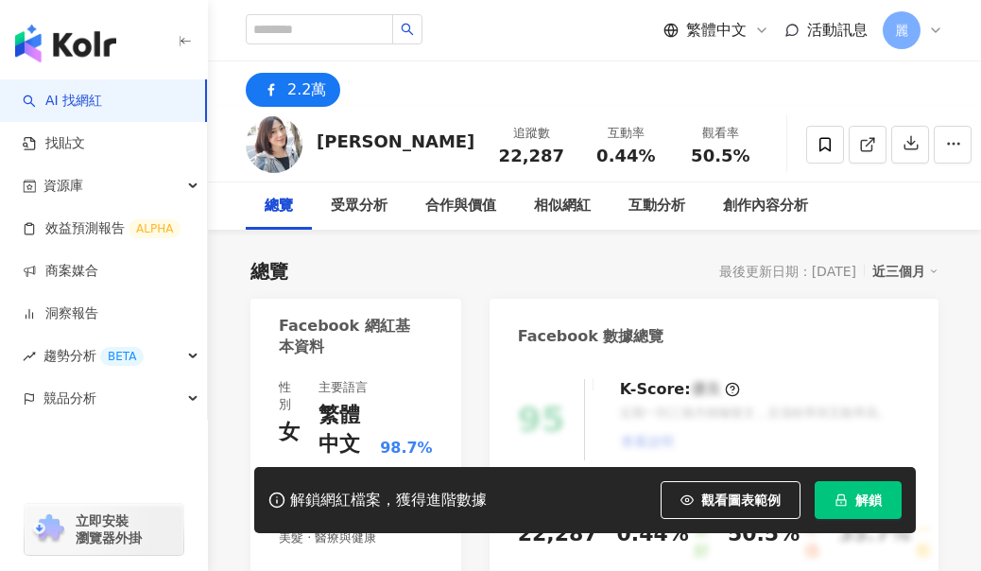
click at [855, 507] on button "解鎖" at bounding box center [858, 500] width 87 height 38
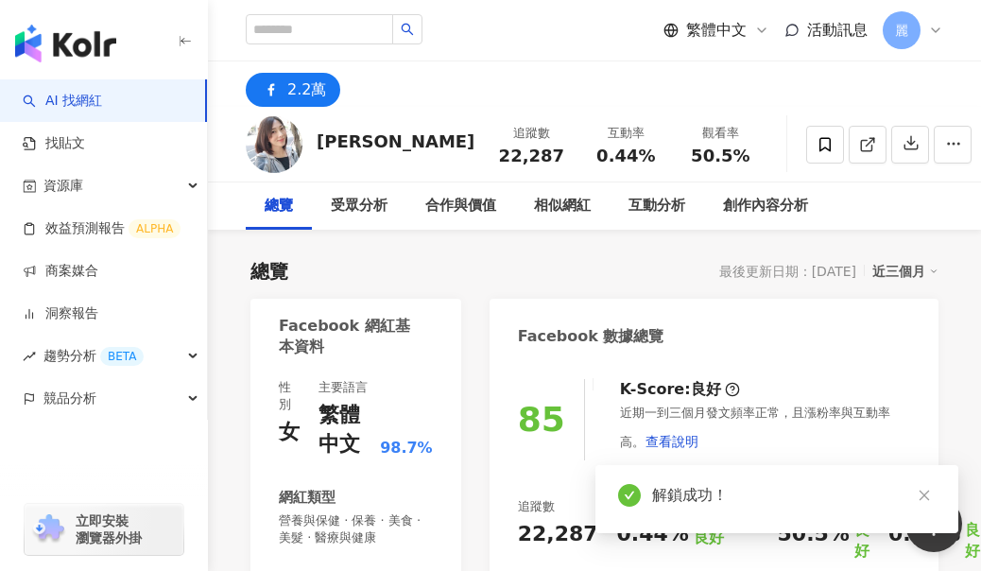
click at [921, 495] on icon "close" at bounding box center [924, 495] width 13 height 13
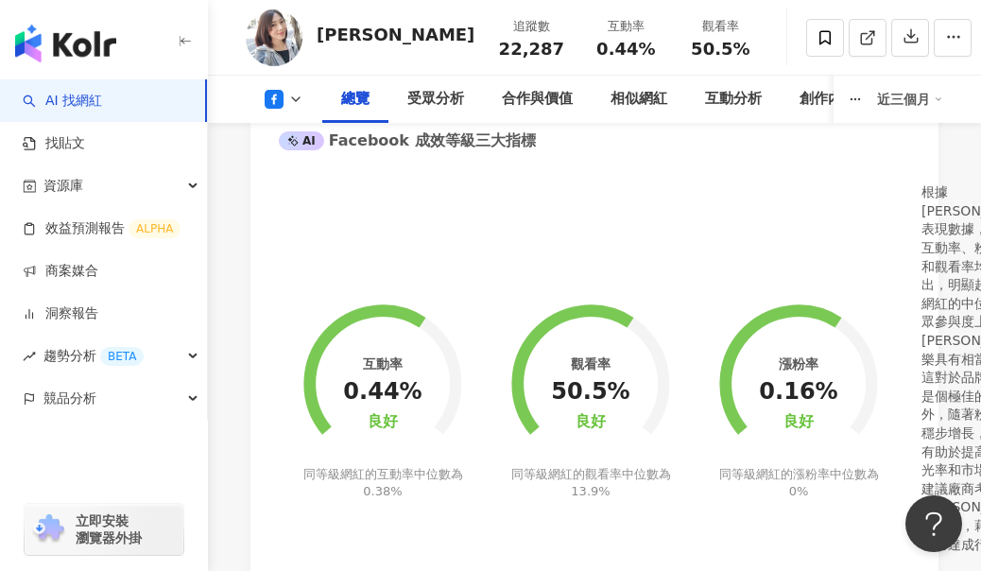
scroll to position [378, 0]
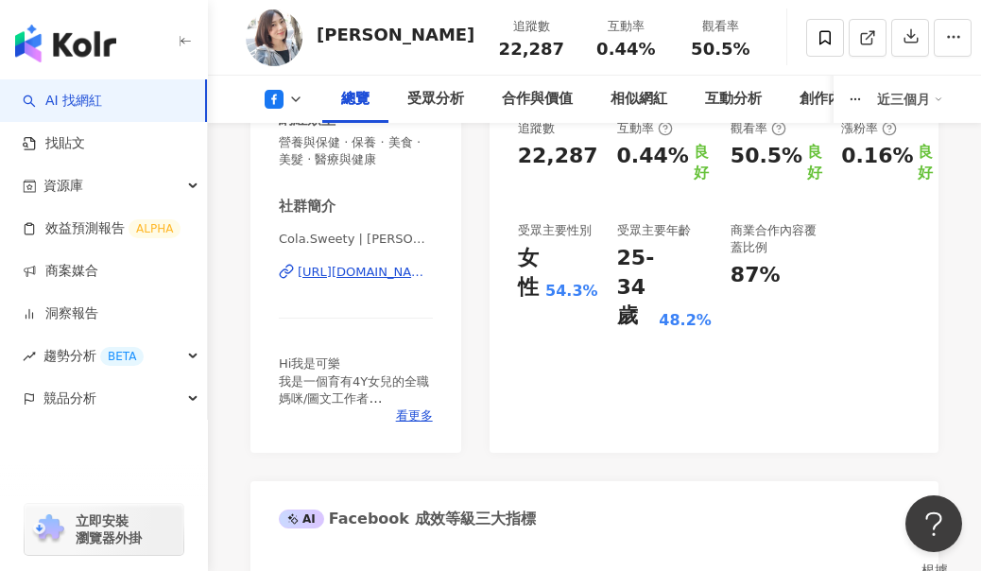
click at [373, 277] on div "[URL][DOMAIN_NAME]" at bounding box center [365, 272] width 135 height 17
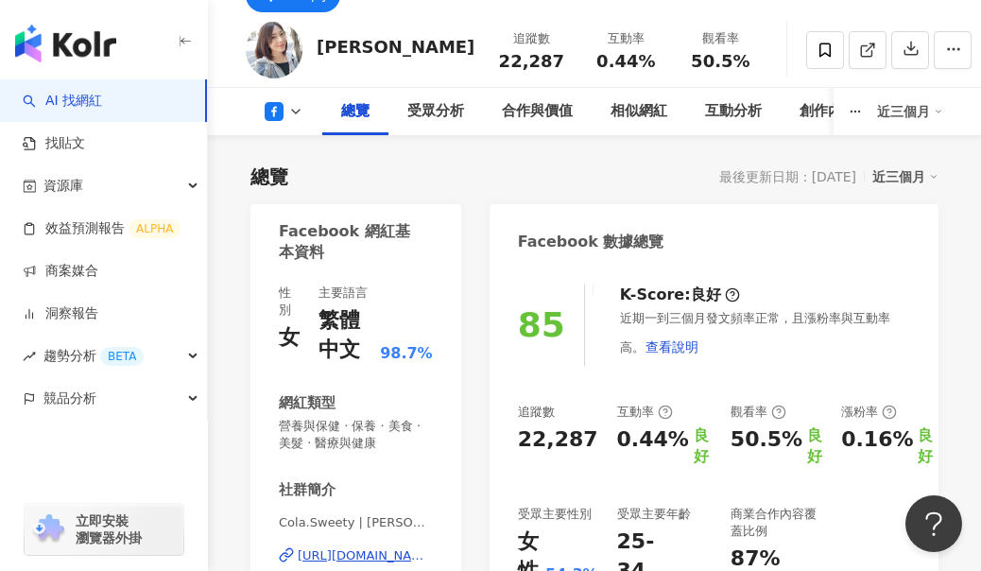
scroll to position [0, 0]
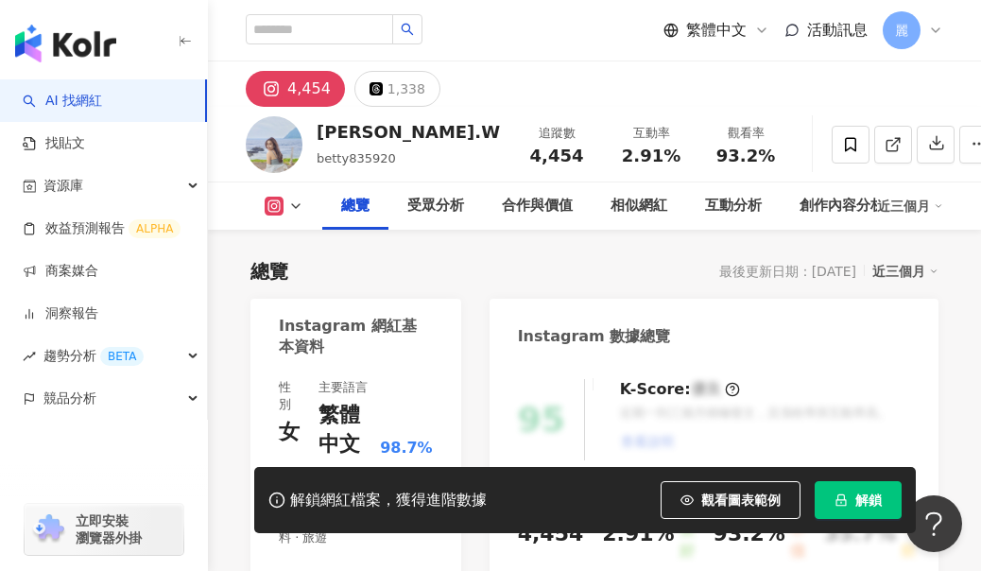
scroll to position [284, 0]
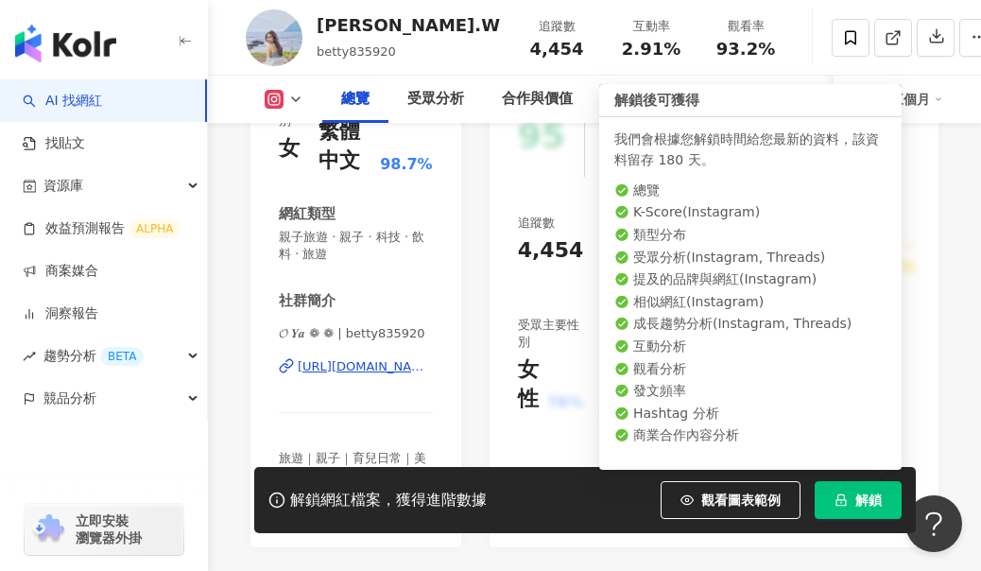
click at [838, 489] on button "解鎖" at bounding box center [858, 500] width 87 height 38
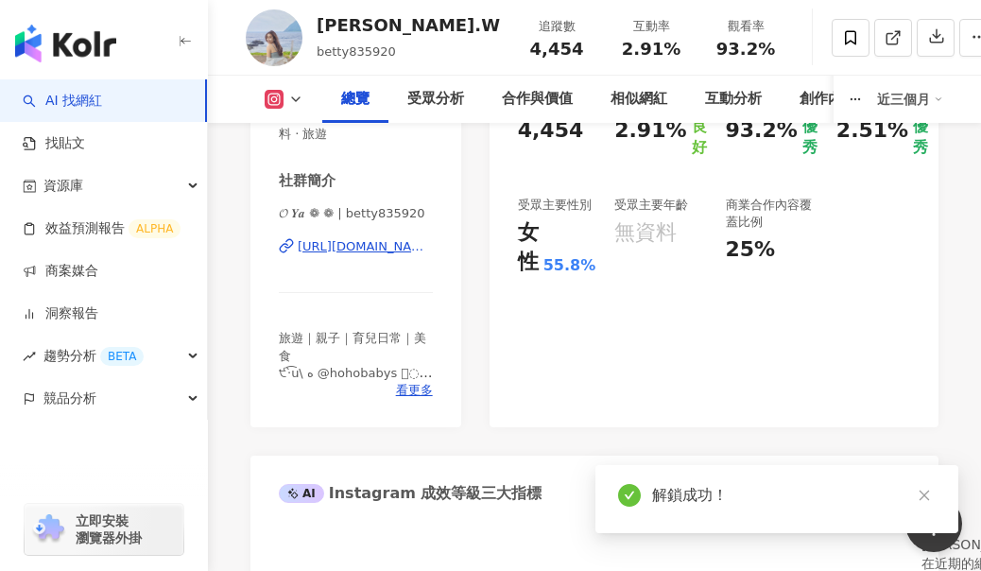
scroll to position [473, 0]
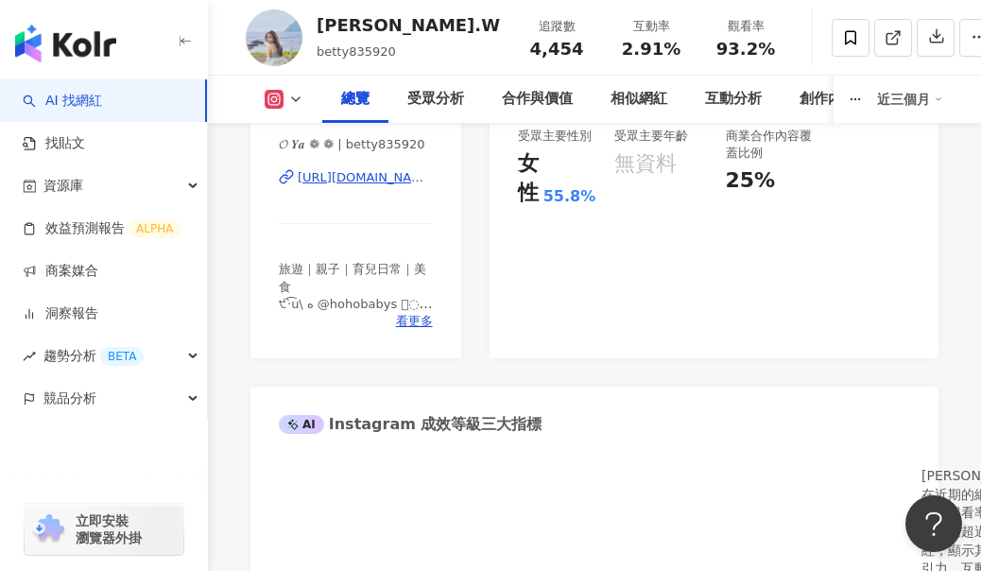
click at [408, 178] on div "[URL][DOMAIN_NAME]" at bounding box center [365, 177] width 135 height 17
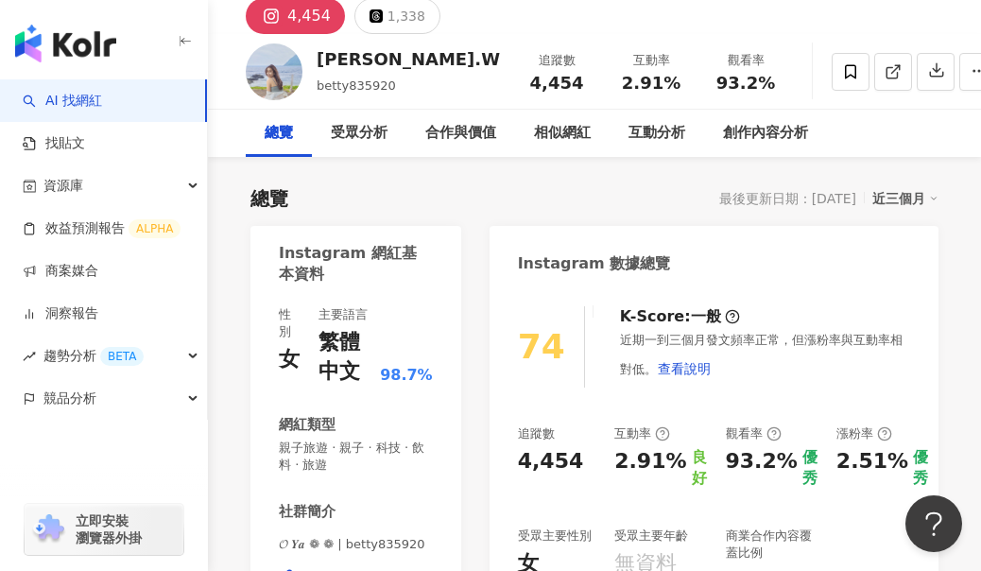
scroll to position [189, 0]
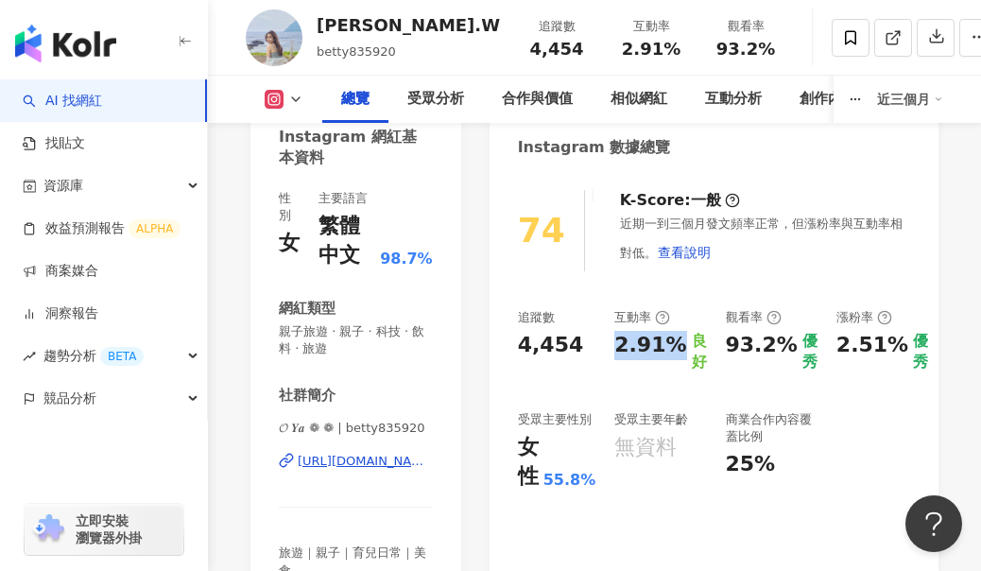
drag, startPoint x: 622, startPoint y: 351, endPoint x: 679, endPoint y: 349, distance: 56.8
click at [679, 349] on div "2.91%" at bounding box center [650, 352] width 72 height 43
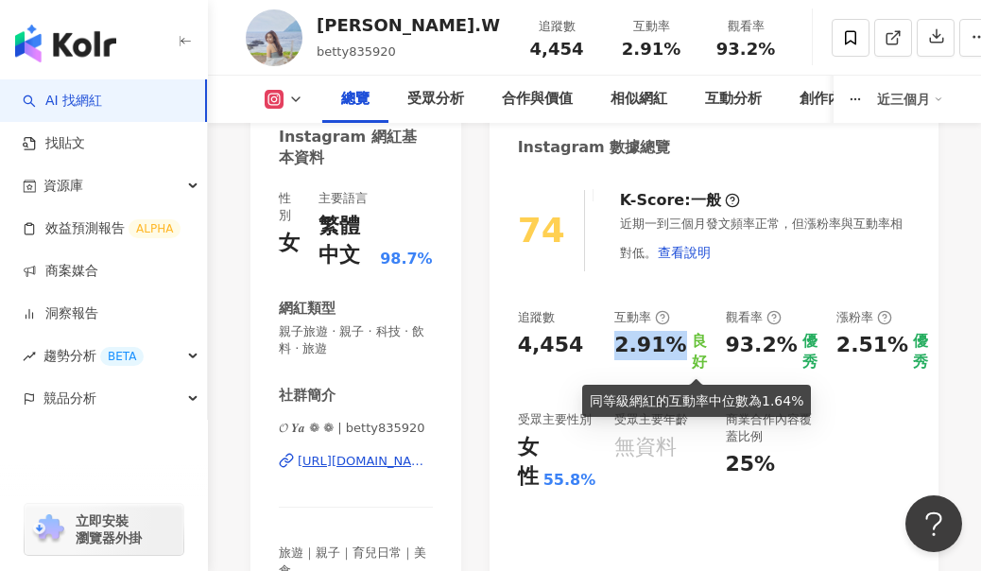
copy div "2.91%"
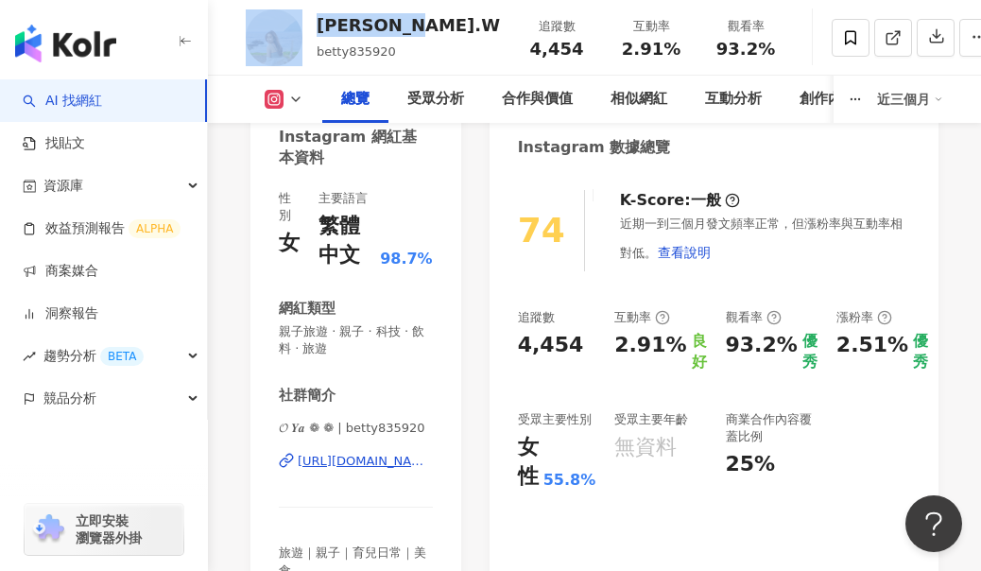
drag, startPoint x: 409, startPoint y: 29, endPoint x: 300, endPoint y: 16, distance: 110.5
click at [300, 16] on div "[PERSON_NAME].W betty835920 追蹤數 4,454 互動率 2.91% 觀看率 93.2%" at bounding box center [594, 37] width 773 height 75
copy div "[PERSON_NAME].W"
